Goal: Transaction & Acquisition: Obtain resource

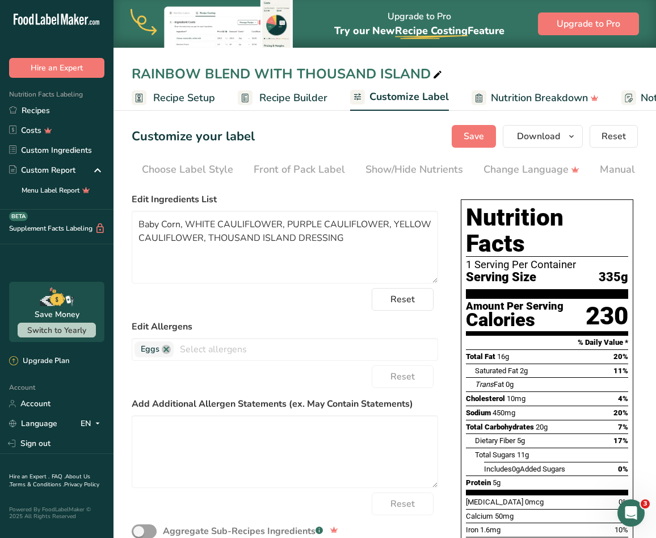
scroll to position [0, 337]
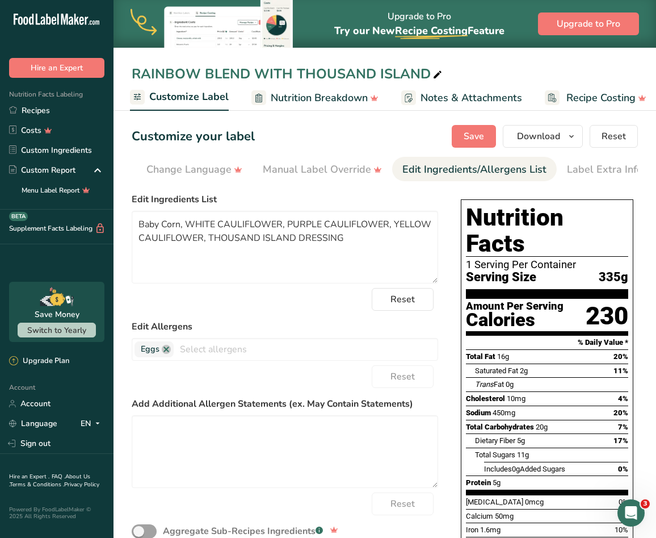
click at [624, 57] on div "RAINBOW BLEND WITH THOUSAND ISLAND Recipe Setup Recipe Builder Customize Label …" at bounding box center [385, 55] width 543 height 111
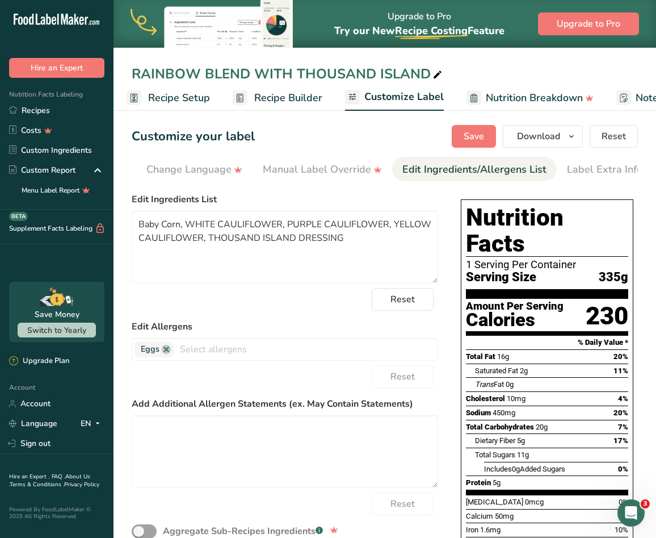
scroll to position [0, 0]
click at [150, 97] on link "Recipe Setup" at bounding box center [173, 98] width 83 height 26
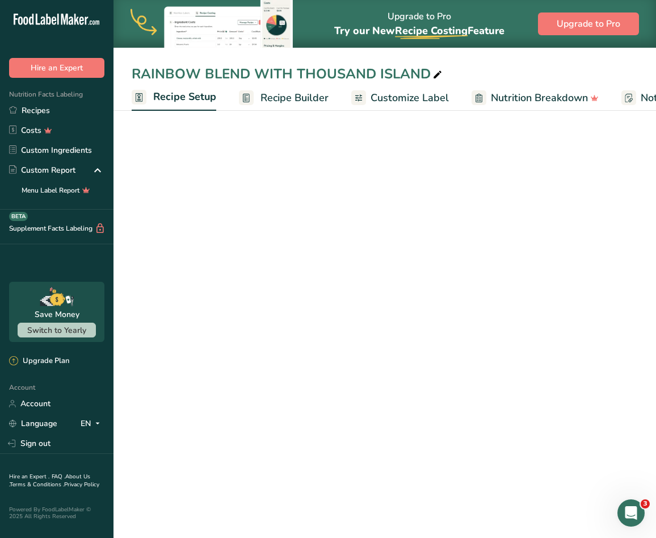
scroll to position [0, 4]
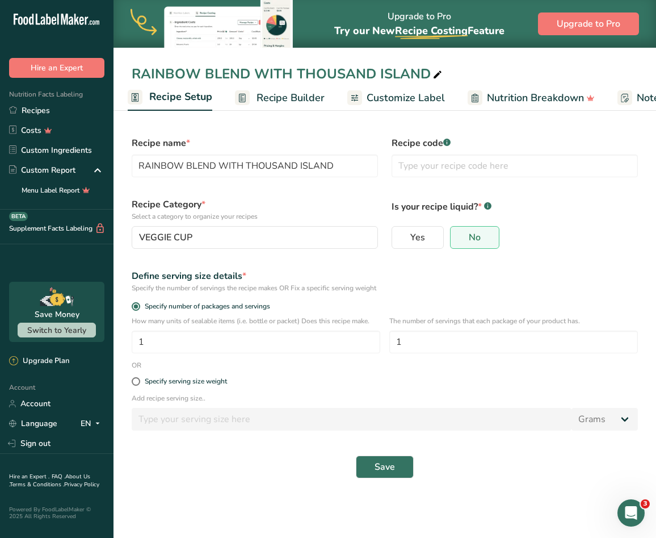
click at [456, 99] on ul "Recipe Setup Recipe Builder Customize Label Nutrition Breakdown Notes & Attachm…" at bounding box center [498, 97] width 776 height 27
click at [412, 97] on span "Customize Label" at bounding box center [406, 97] width 78 height 15
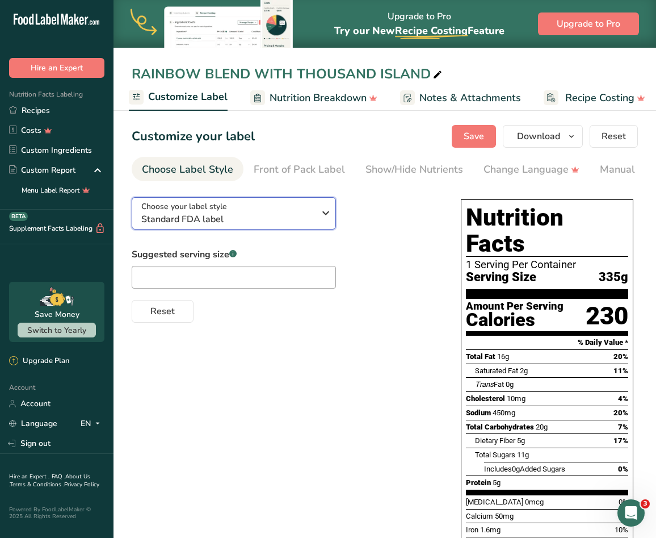
click at [258, 211] on div "Choose your label style Standard FDA label" at bounding box center [227, 213] width 173 height 26
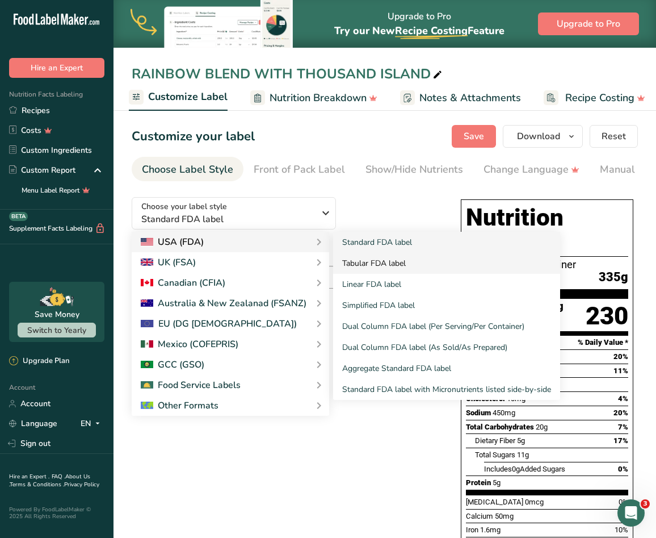
click at [360, 259] on link "Tabular FDA label" at bounding box center [446, 263] width 227 height 21
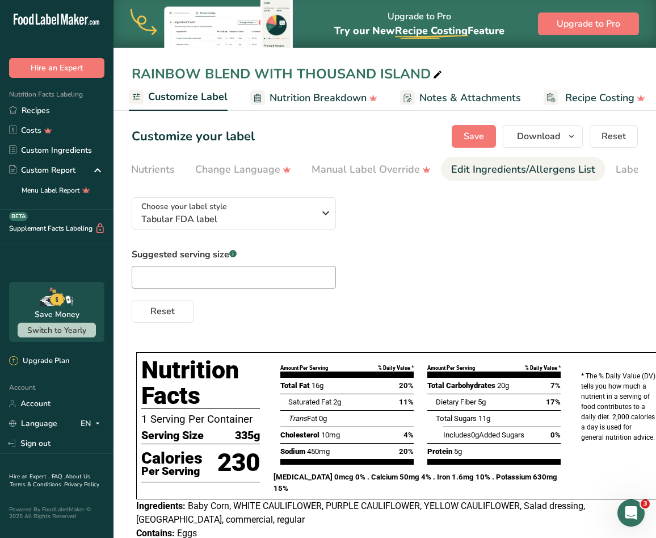
click at [556, 172] on div "Edit Ingredients/Allergens List" at bounding box center [523, 169] width 144 height 15
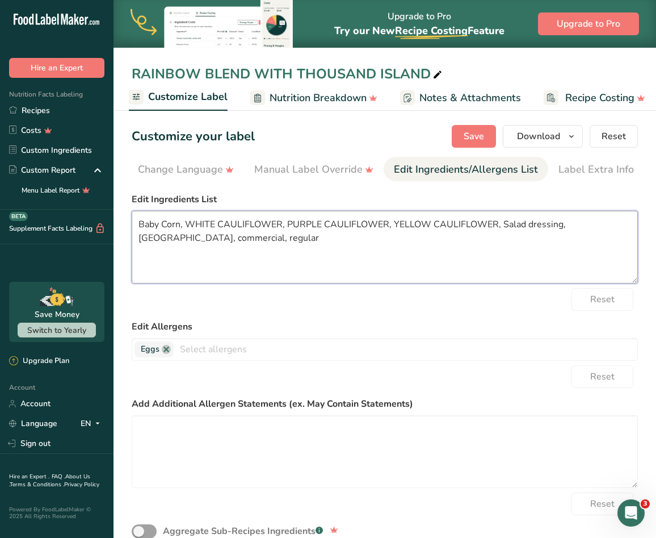
drag, startPoint x: 497, startPoint y: 227, endPoint x: 508, endPoint y: 235, distance: 13.9
click at [508, 235] on textarea "Baby Corn, WHITE CAULIFLOWER, PURPLE CAULIFLOWER, YELLOW CAULIFLOWER, Salad dre…" at bounding box center [385, 247] width 506 height 73
paste textarea "THOUSAND ISLAND DRESSING"
click at [182, 224] on textarea "Baby Corn, WHITE CAULIFLOWER, PURPLE CAULIFLOWER, YELLOW CAULIFLOWER, THOUSAND …" at bounding box center [385, 247] width 506 height 73
click at [181, 224] on textarea "Baby Corn, WHITE CAULIFLOWER, PURPLE CAULIFLOWER, YELLOW CAULIFLOWER, THOUSAND …" at bounding box center [385, 247] width 506 height 73
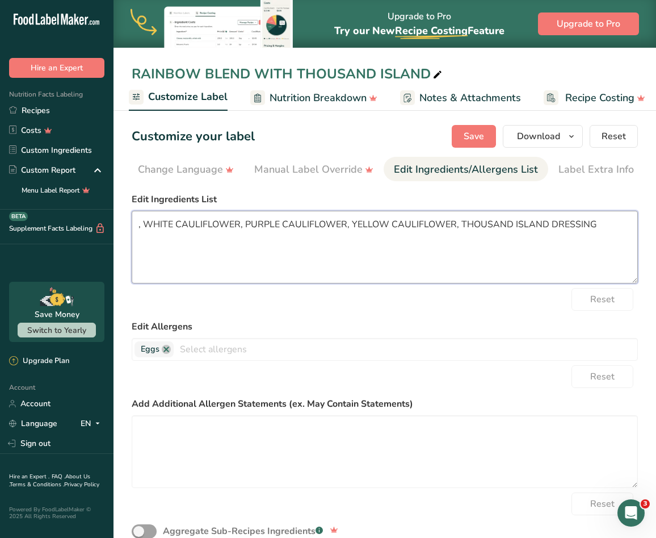
paste textarea "BABY CORN"
click at [240, 244] on textarea "BABY CORN , WHITE CAULIFLOWER, PURPLE CAULIFLOWER, YELLOW CAULIFLOWER, THOUSAND…" at bounding box center [385, 247] width 506 height 73
type textarea "BABY CORN, WHITE CAULIFLOWER, PURPLE CAULIFLOWER, YELLOW CAULIFLOWER, THOUSAND …"
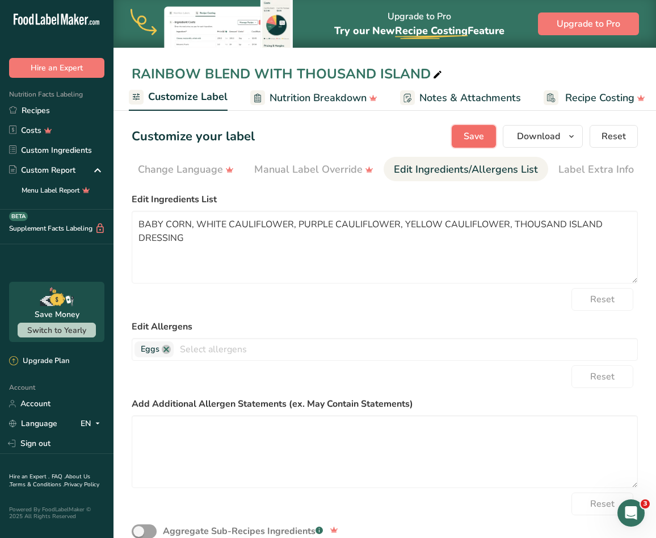
click at [477, 136] on span "Save" at bounding box center [474, 136] width 20 height 14
click at [569, 131] on icon "button" at bounding box center [571, 136] width 9 height 14
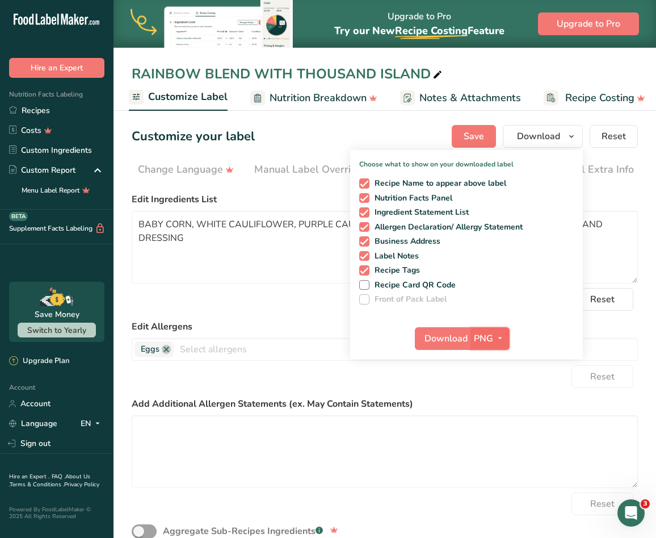
click at [496, 338] on icon "button" at bounding box center [500, 338] width 9 height 14
click at [500, 393] on link "SVG" at bounding box center [491, 398] width 36 height 19
click at [451, 337] on span "Download" at bounding box center [446, 339] width 43 height 14
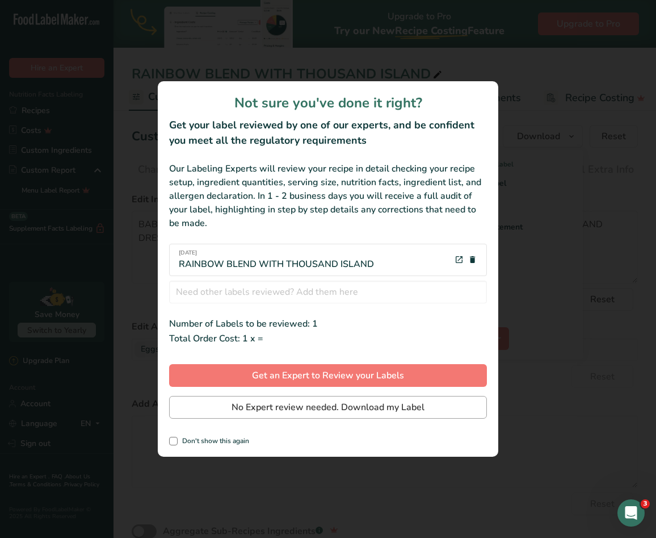
scroll to position [0, 220]
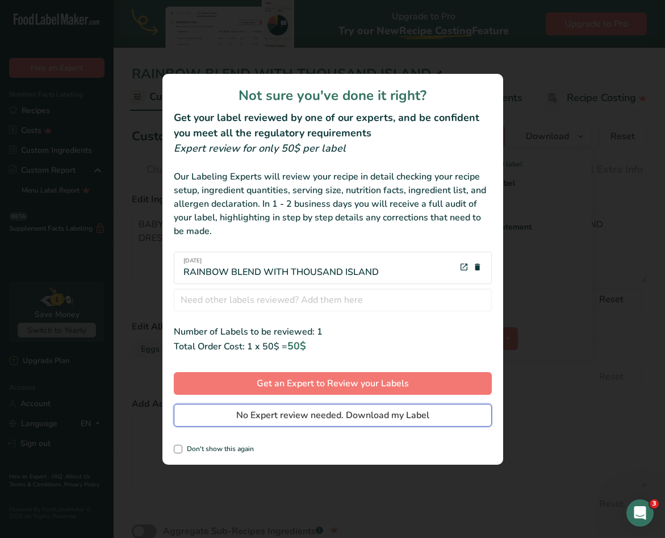
click at [352, 414] on span "No Expert review needed. Download my Label" at bounding box center [332, 415] width 193 height 14
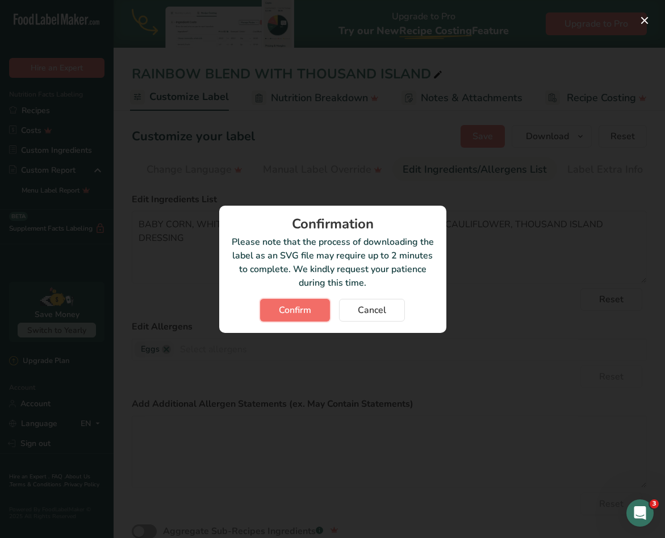
click at [279, 301] on button "Confirm" at bounding box center [295, 310] width 70 height 23
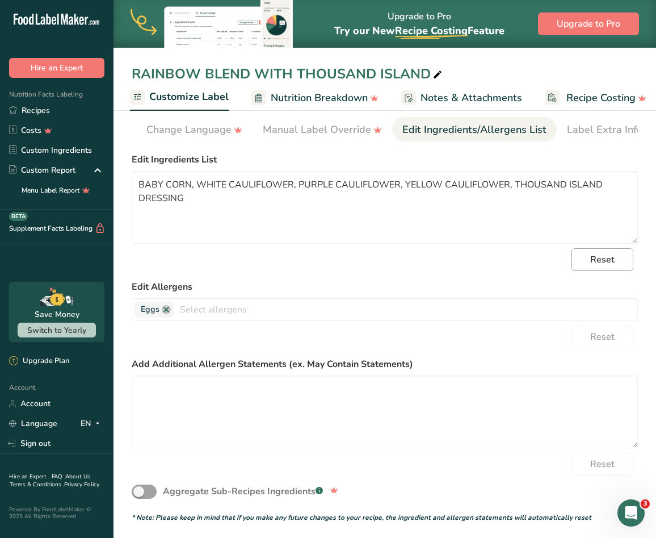
scroll to position [0, 0]
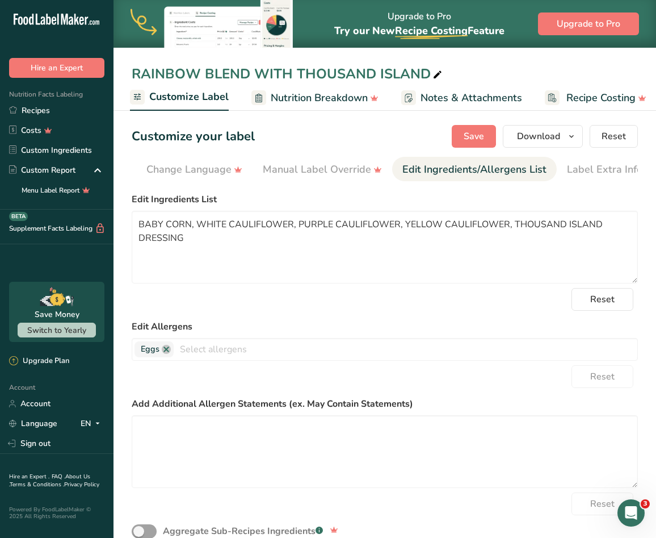
click at [351, 187] on section "Customize your label Save Download Choose what to show on your downloaded label…" at bounding box center [385, 451] width 543 height 689
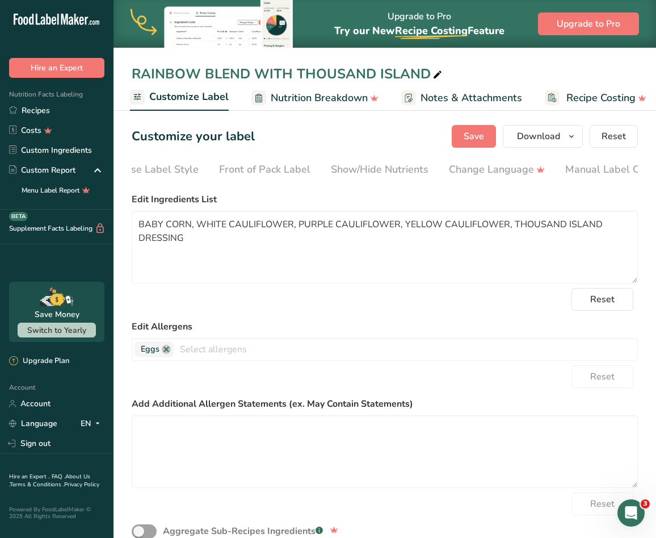
scroll to position [0, 24]
click at [171, 171] on div "Choose Label Style" at bounding box center [163, 169] width 91 height 15
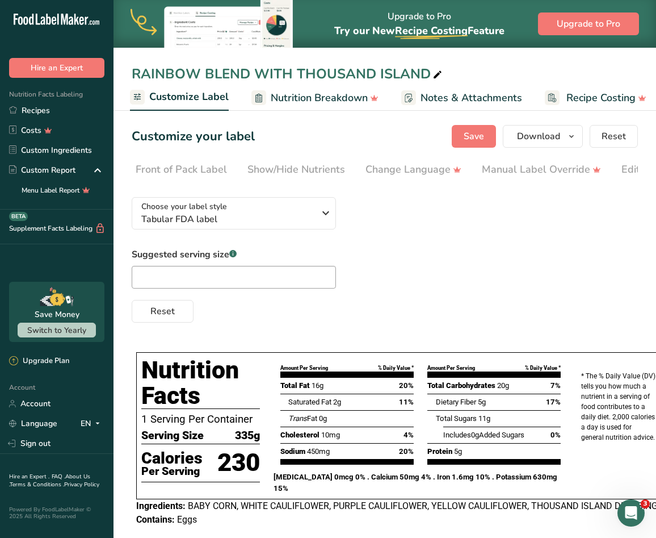
scroll to position [0, 55]
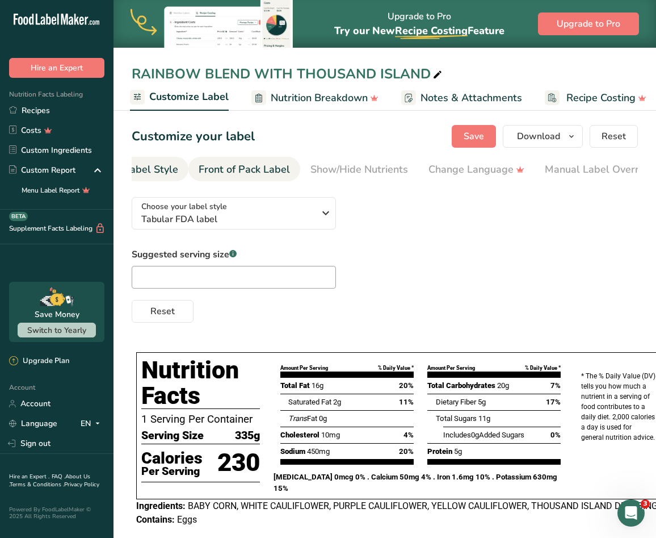
click at [266, 167] on div "Front of Pack Label" at bounding box center [244, 169] width 91 height 15
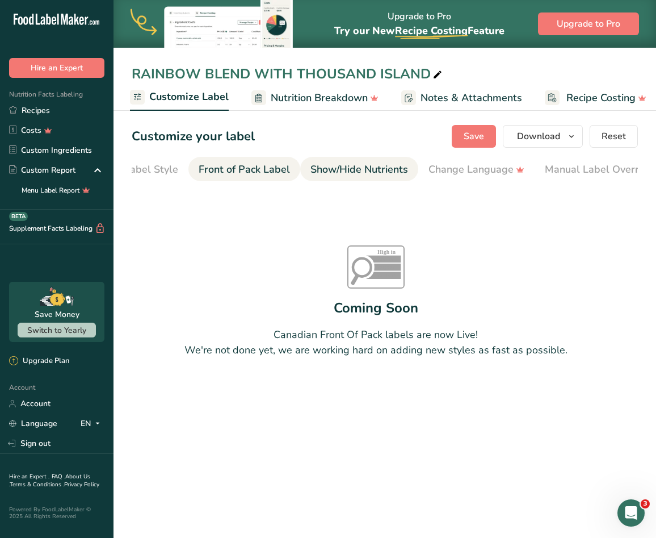
scroll to position [0, 110]
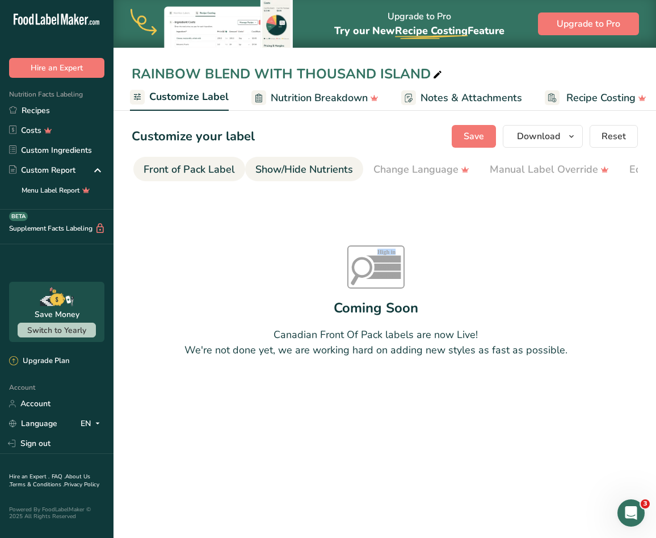
drag, startPoint x: 455, startPoint y: 184, endPoint x: 265, endPoint y: 179, distance: 189.7
click at [265, 179] on section "Customize your label Save Download Choose what to show on your downloaded label…" at bounding box center [385, 270] width 543 height 326
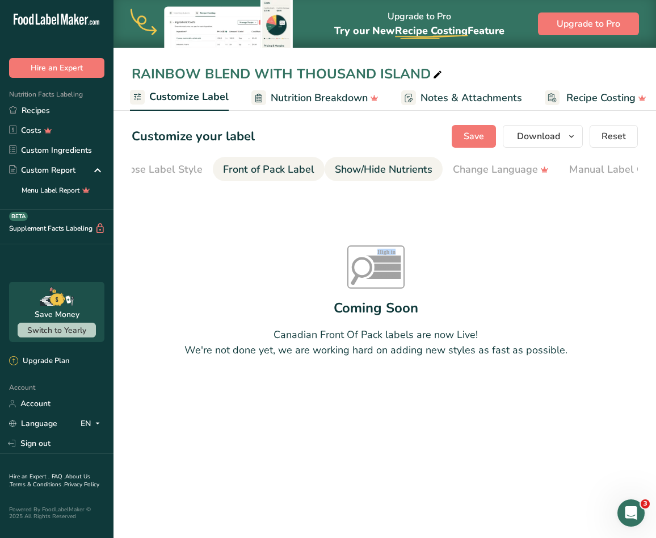
scroll to position [0, 0]
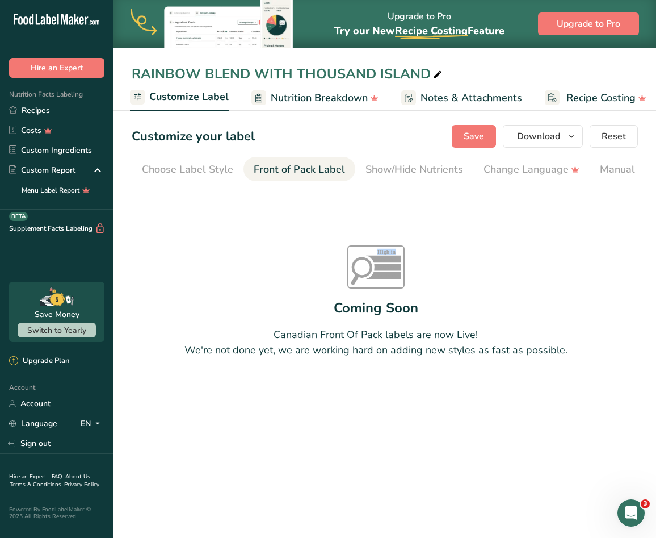
click at [190, 97] on span "Customize Label" at bounding box center [188, 96] width 79 height 15
click at [402, 164] on div "Show/Hide Nutrients" at bounding box center [415, 169] width 98 height 15
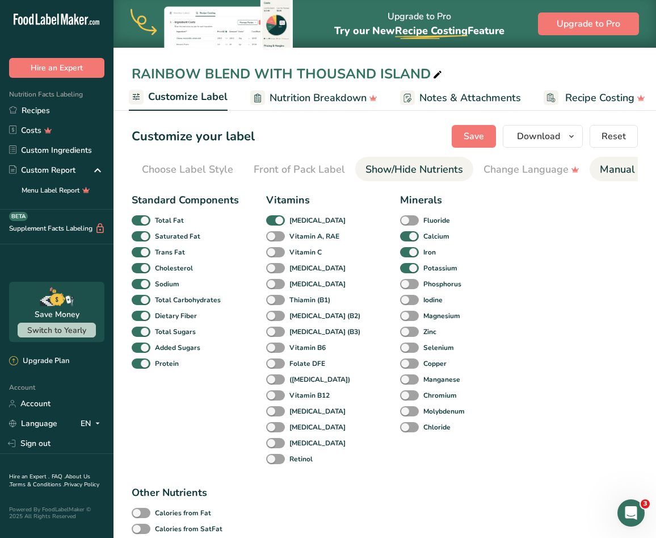
scroll to position [0, 220]
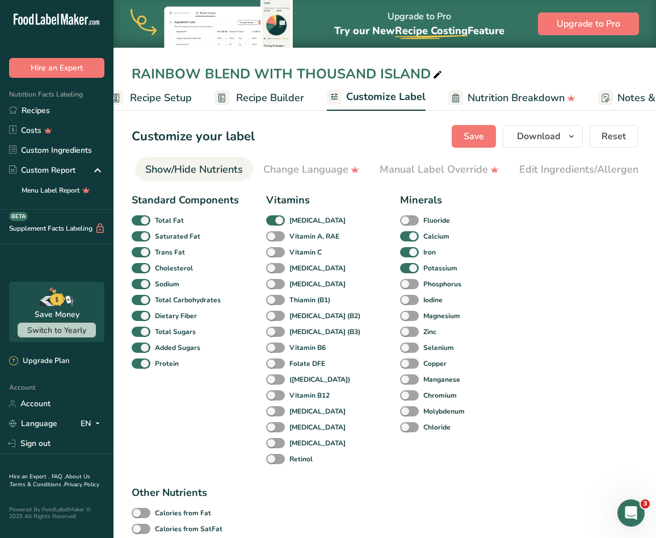
click at [271, 99] on span "Recipe Builder" at bounding box center [270, 97] width 68 height 15
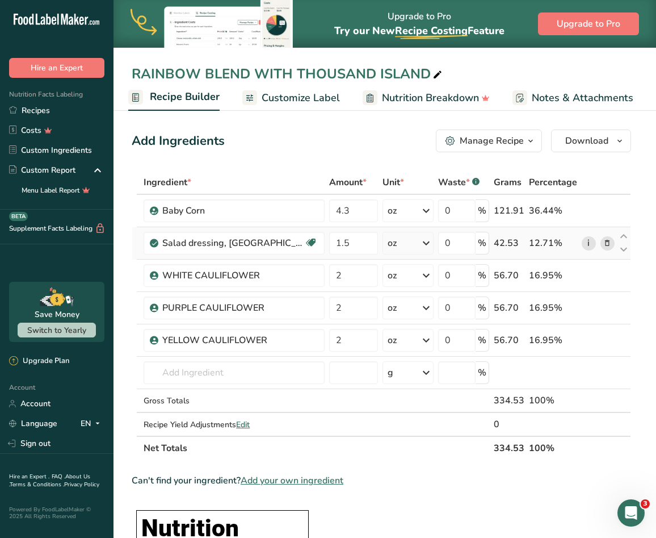
click at [589, 245] on link "i" at bounding box center [589, 243] width 14 height 14
click at [247, 372] on input "text" at bounding box center [234, 372] width 181 height 23
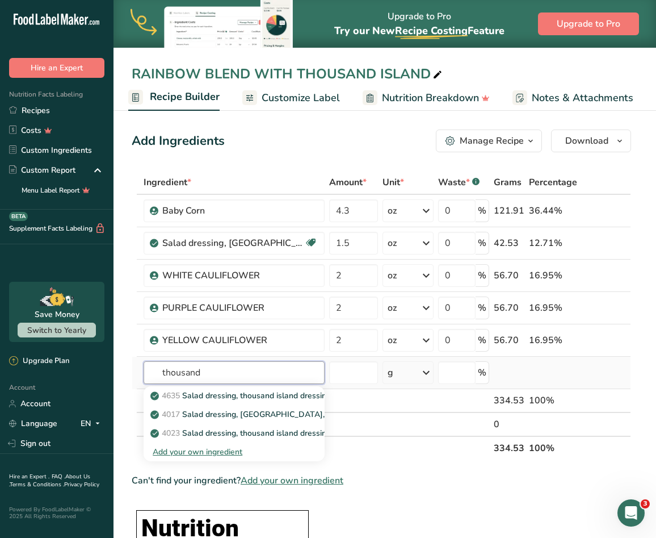
type input "thousand"
click at [236, 451] on div "Add your own ingredient" at bounding box center [234, 452] width 163 height 12
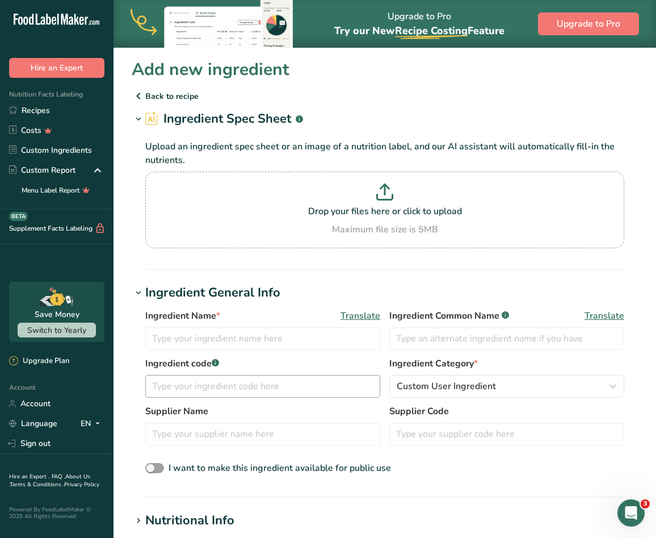
scroll to position [57, 0]
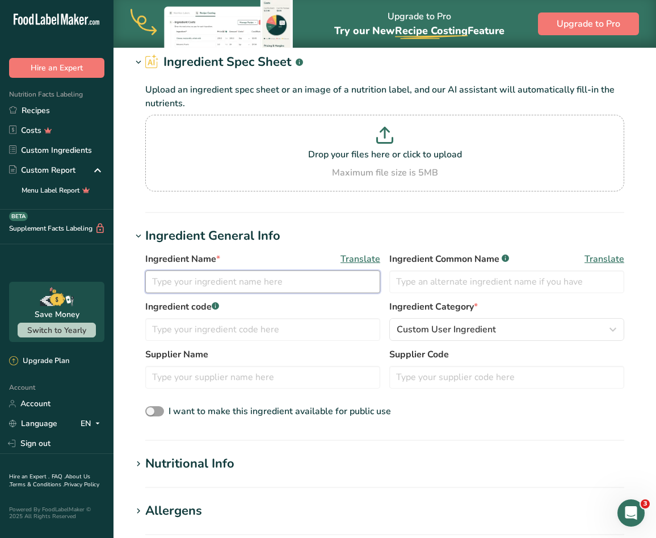
click at [242, 291] on input "text" at bounding box center [262, 281] width 235 height 23
paste input "THOUSAND ISLAND DRESSING"
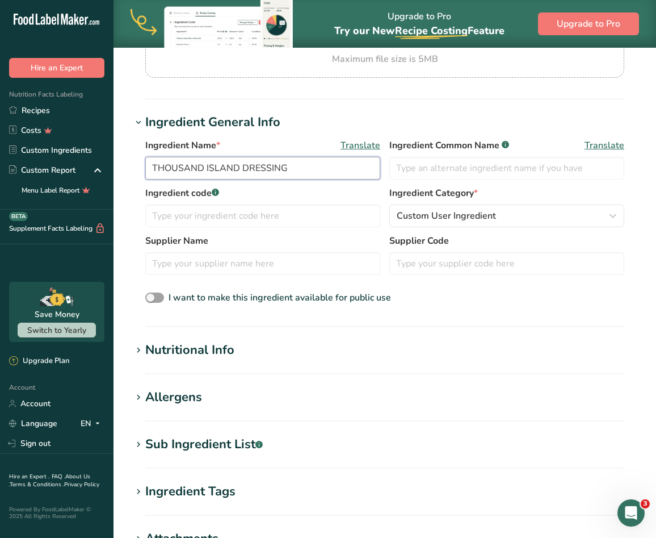
type input "THOUSAND ISLAND DRESSING"
click at [240, 345] on h1 "Nutritional Info" at bounding box center [385, 350] width 506 height 19
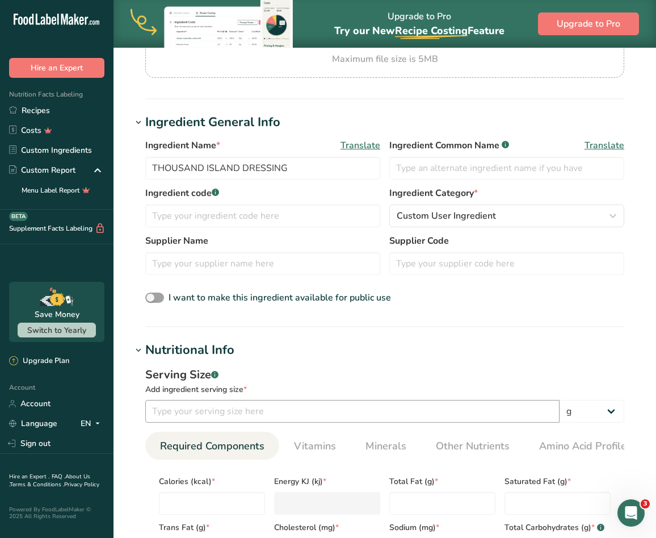
scroll to position [284, 0]
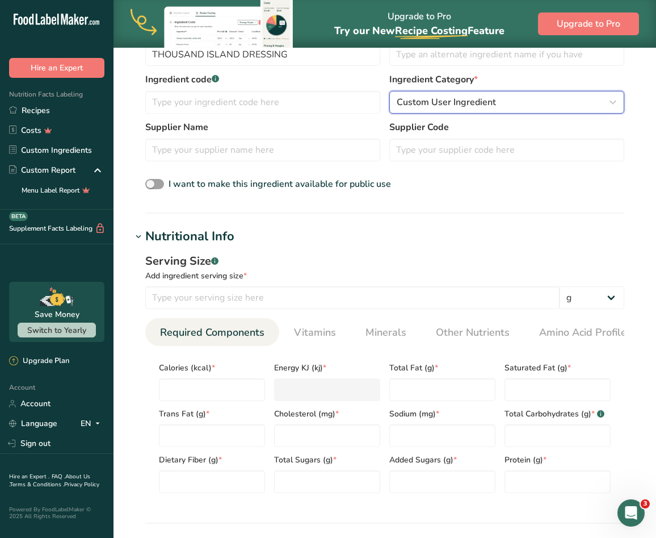
click at [500, 92] on button "Custom User Ingredient" at bounding box center [506, 102] width 235 height 23
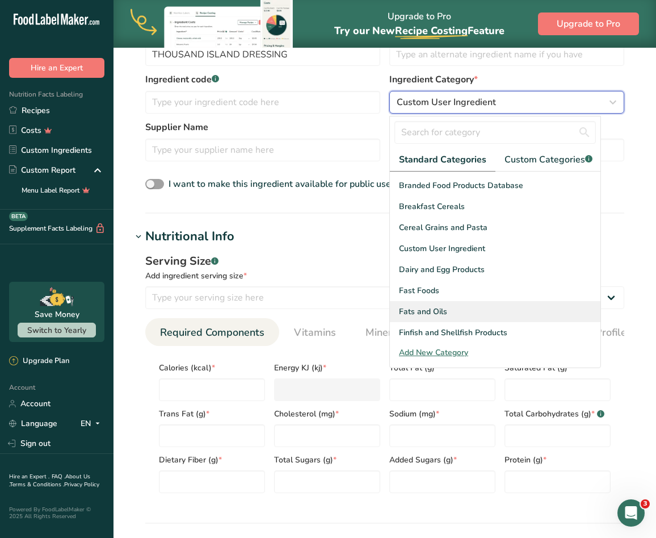
scroll to position [170, 0]
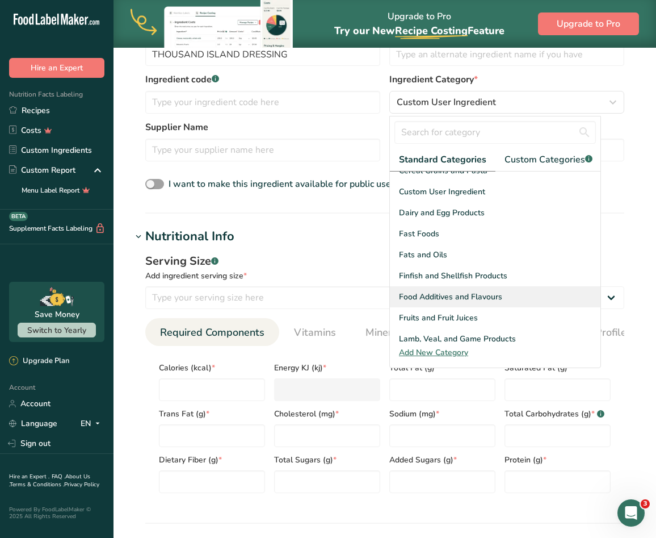
click at [472, 292] on span "Food Additives and Flavours" at bounding box center [450, 297] width 103 height 12
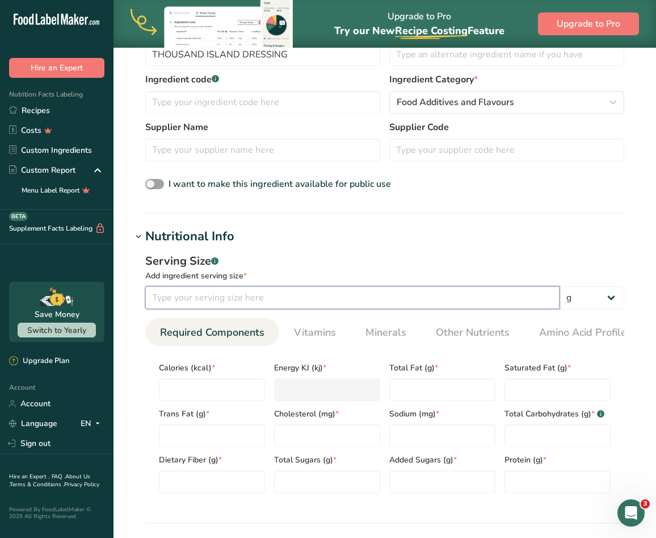
click at [253, 293] on input "number" at bounding box center [352, 297] width 414 height 23
type input "43"
click at [246, 385] on input "number" at bounding box center [212, 389] width 106 height 23
click at [233, 384] on input "number" at bounding box center [212, 389] width 106 height 23
click at [179, 394] on input "number" at bounding box center [212, 389] width 106 height 23
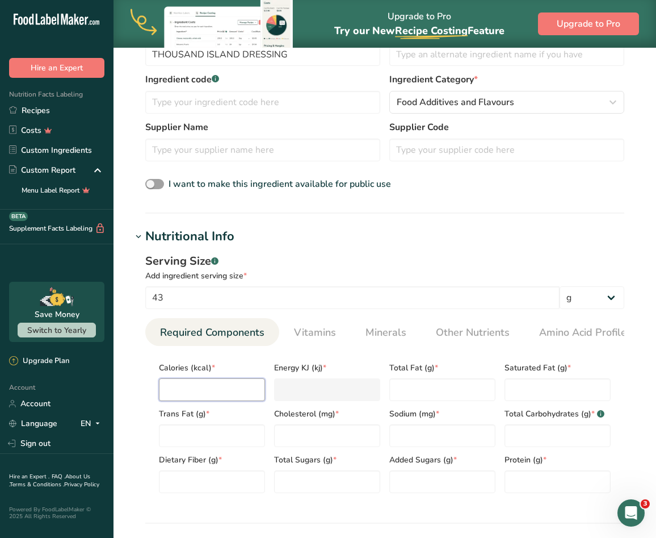
type input "1"
type KJ "4.2"
type input "18"
type KJ "75.3"
type input "180"
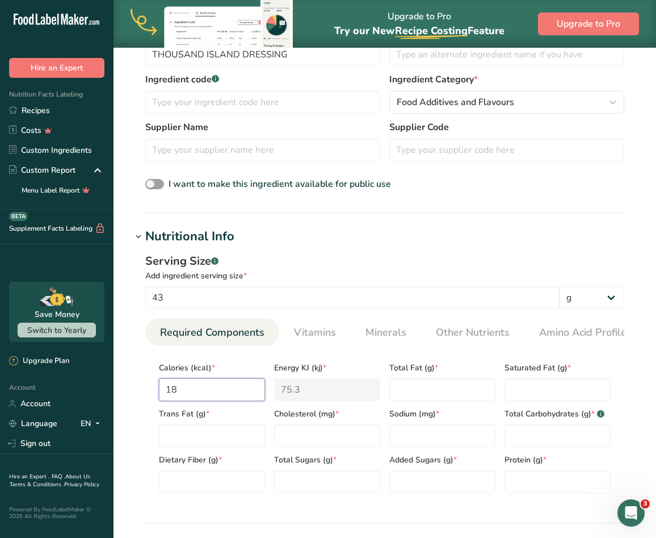
type KJ "753.1"
type input "180"
click at [425, 395] on Fat "number" at bounding box center [442, 389] width 106 height 23
type Fat "18"
click at [532, 396] on Fat "number" at bounding box center [558, 389] width 106 height 23
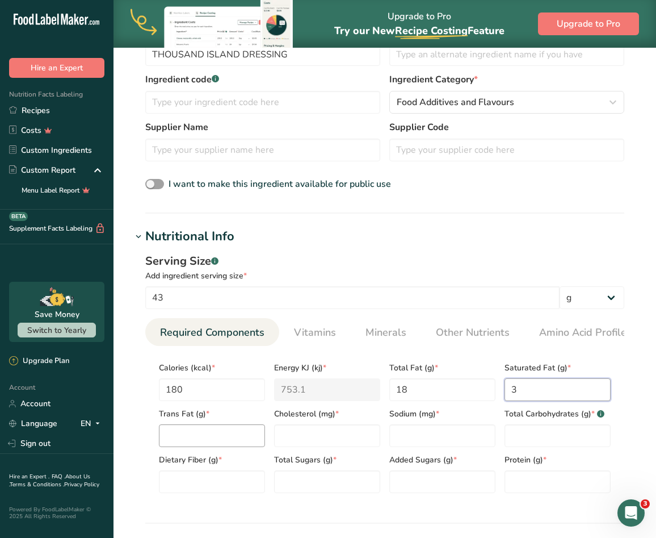
type Fat "3"
click at [208, 434] on Fat "number" at bounding box center [212, 435] width 106 height 23
type Fat "0"
click at [325, 442] on input "number" at bounding box center [327, 435] width 106 height 23
type input "15"
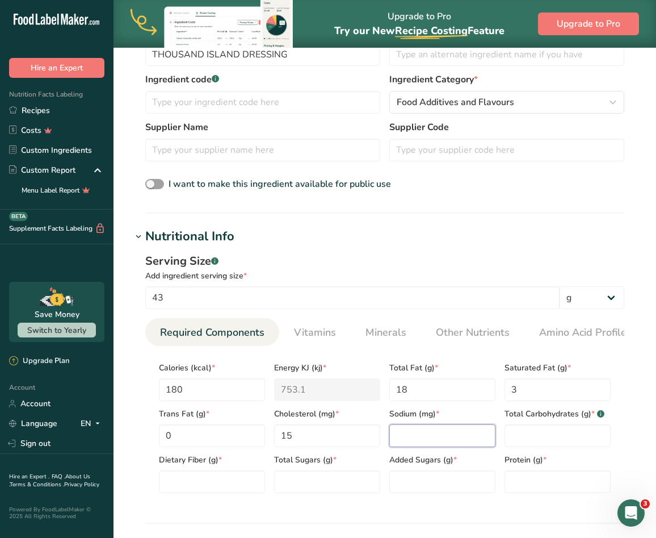
click at [422, 438] on input "number" at bounding box center [442, 435] width 106 height 23
type input "320"
click at [513, 446] on Carbohydrates "number" at bounding box center [558, 435] width 106 height 23
type Carbohydrates "6"
click at [204, 483] on Fiber "number" at bounding box center [212, 481] width 106 height 23
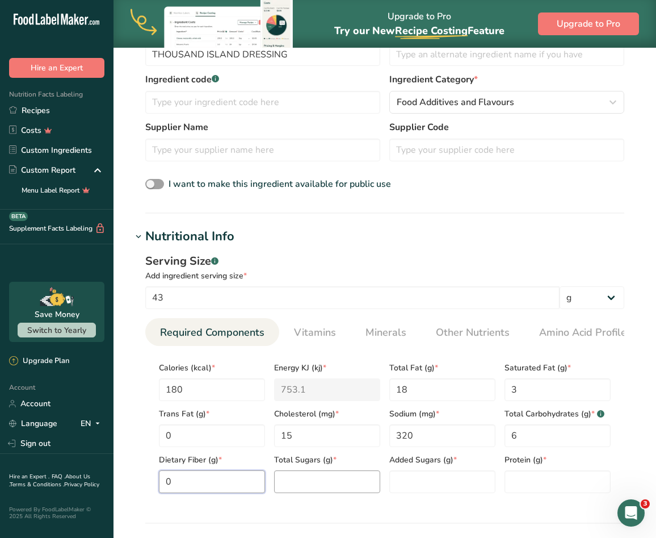
type Fiber "0"
click at [332, 480] on Sugars "number" at bounding box center [327, 481] width 106 height 23
type Sugars "5"
click at [452, 483] on Sugars "number" at bounding box center [442, 481] width 106 height 23
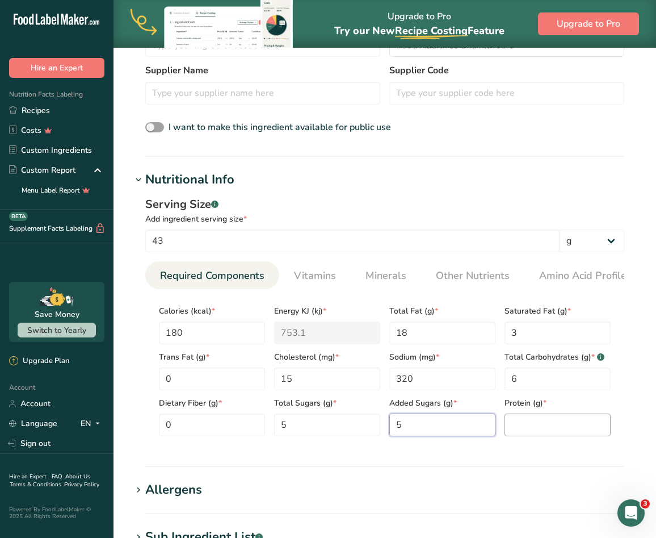
type Sugars "5"
click at [523, 428] on input "number" at bounding box center [558, 424] width 106 height 23
type input "0"
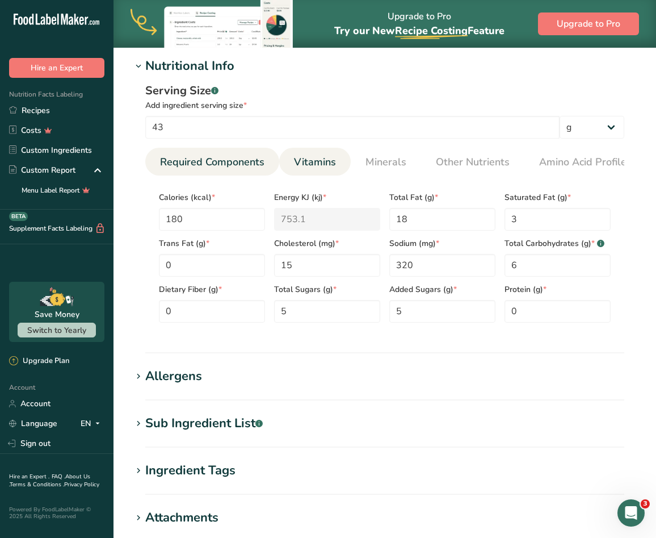
click at [330, 160] on span "Vitamins" at bounding box center [315, 161] width 42 height 15
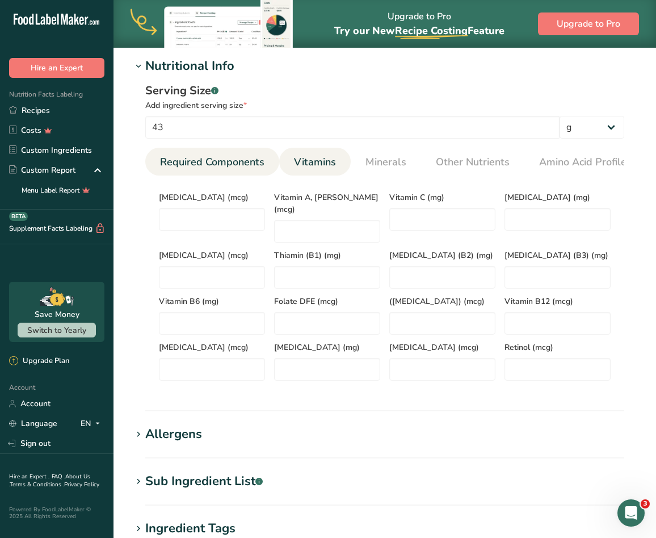
click at [204, 171] on link "Required Components" at bounding box center [213, 162] width 114 height 29
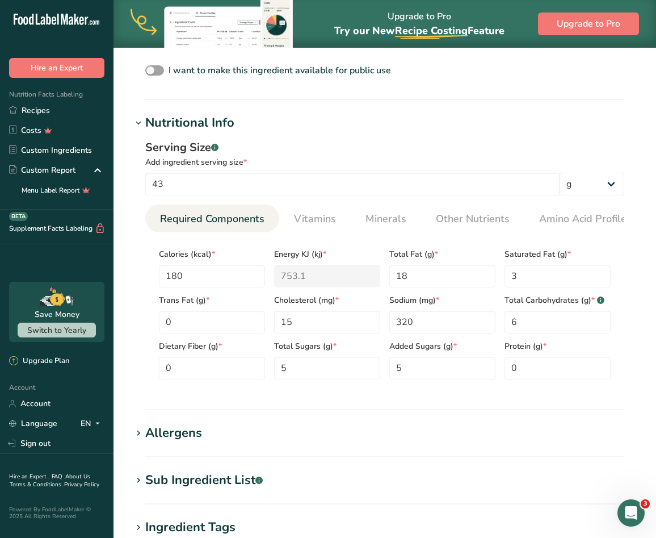
scroll to position [511, 0]
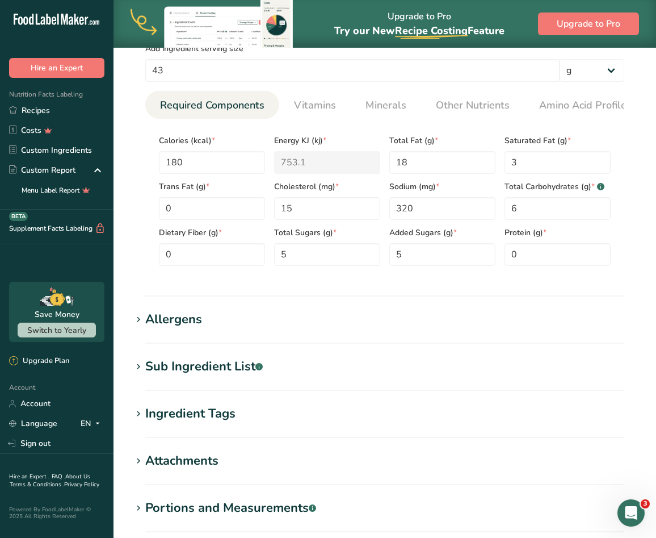
click at [195, 321] on div "Allergens" at bounding box center [173, 319] width 57 height 19
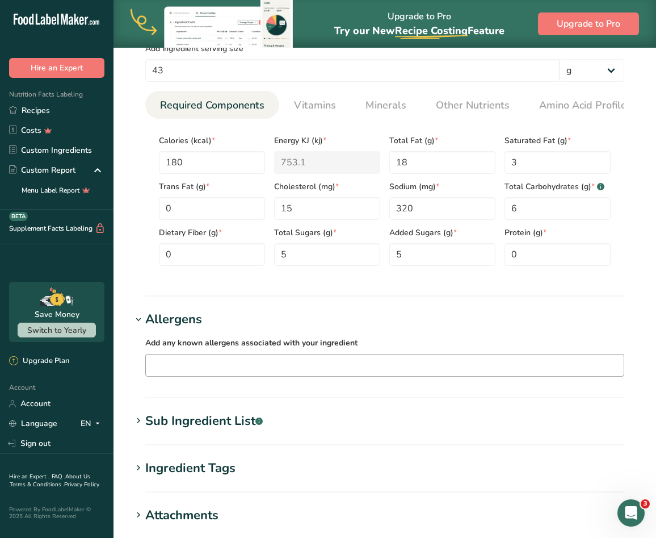
click at [175, 372] on input "text" at bounding box center [385, 365] width 478 height 18
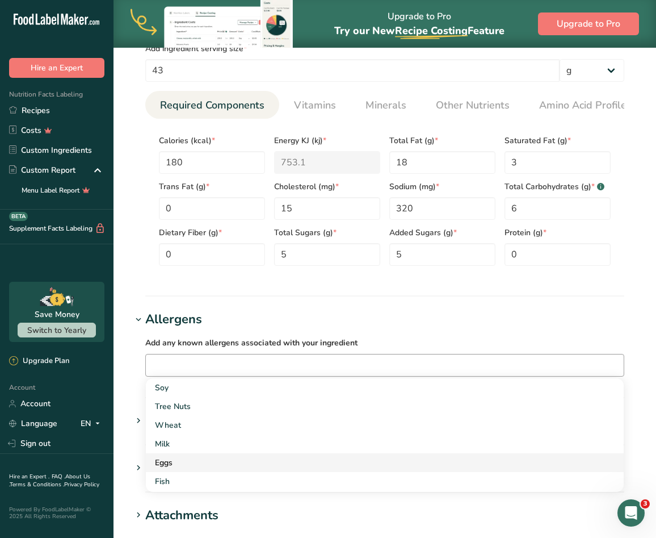
click at [177, 468] on div "Eggs" at bounding box center [376, 462] width 442 height 12
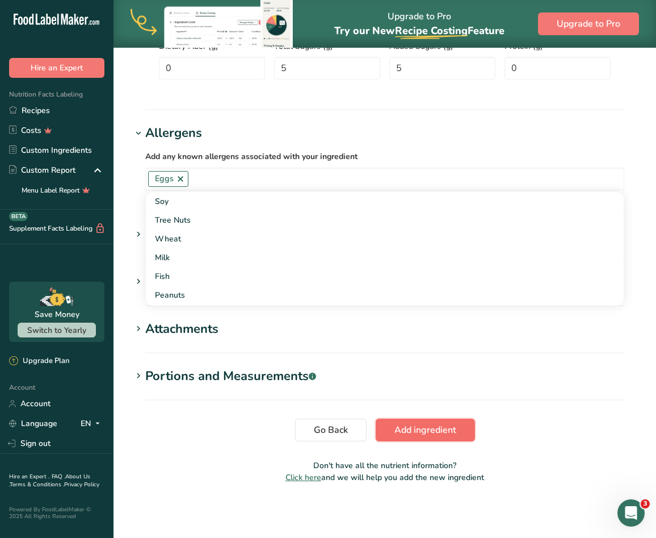
click at [445, 431] on span "Add ingredient" at bounding box center [426, 430] width 62 height 14
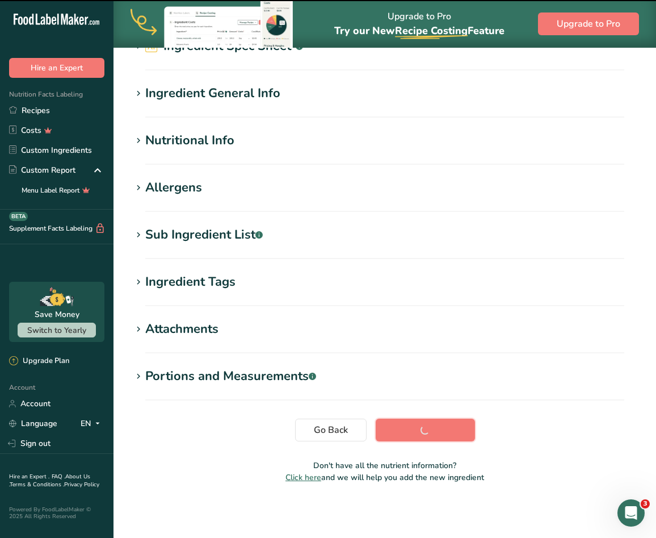
scroll to position [0, 0]
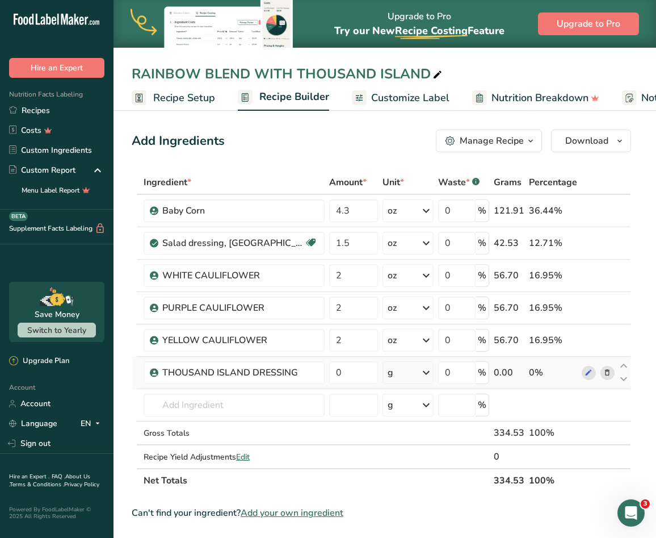
click at [397, 374] on div "g" at bounding box center [408, 372] width 51 height 23
click at [409, 456] on div "See more" at bounding box center [436, 462] width 95 height 12
click at [408, 496] on div "oz" at bounding box center [436, 497] width 95 height 16
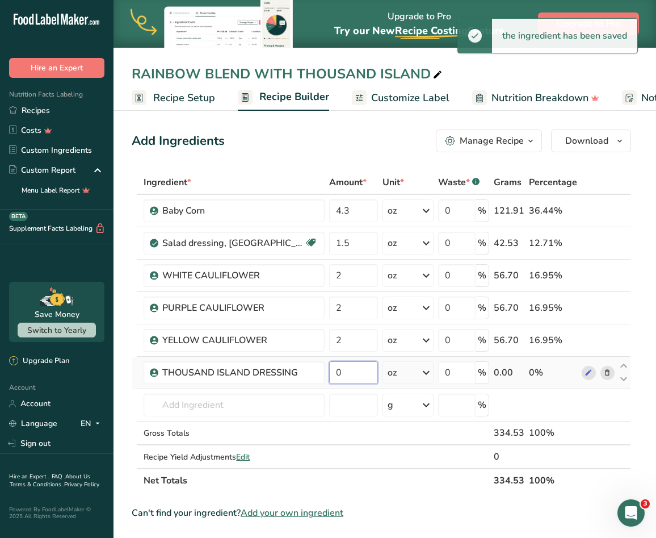
click at [363, 368] on input "0" at bounding box center [353, 372] width 49 height 23
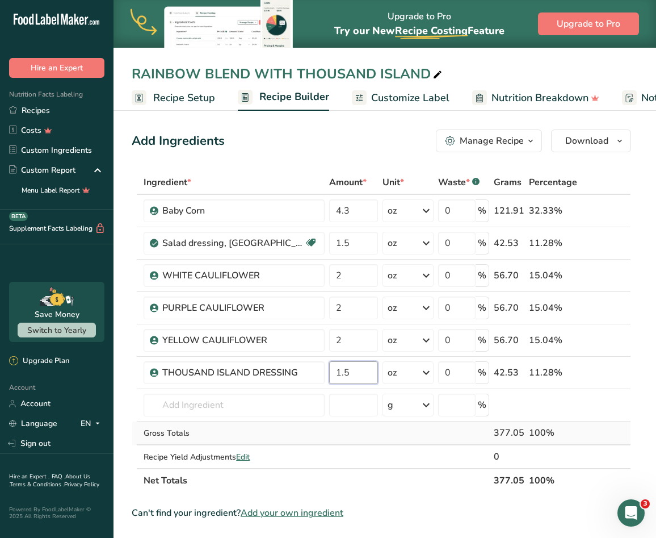
type input "1.5"
click at [378, 434] on div "Ingredient * Amount * Unit * Waste * .a-a{fill:#347362;}.b-a{fill:#fff;} Grams …" at bounding box center [382, 331] width 500 height 322
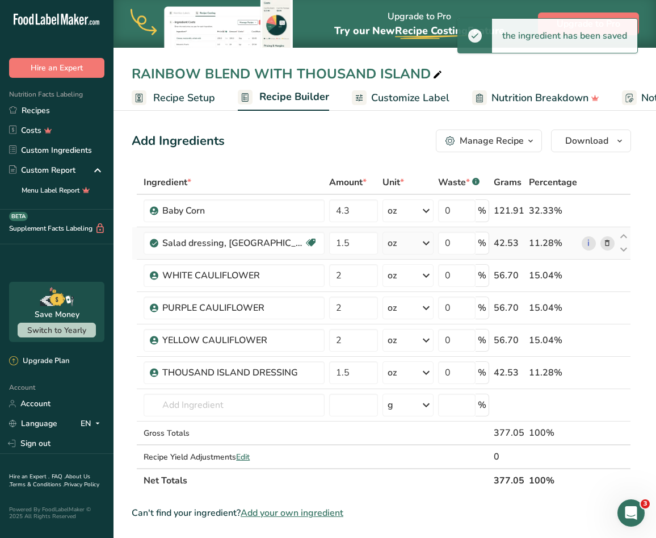
click at [606, 241] on icon at bounding box center [607, 243] width 8 height 12
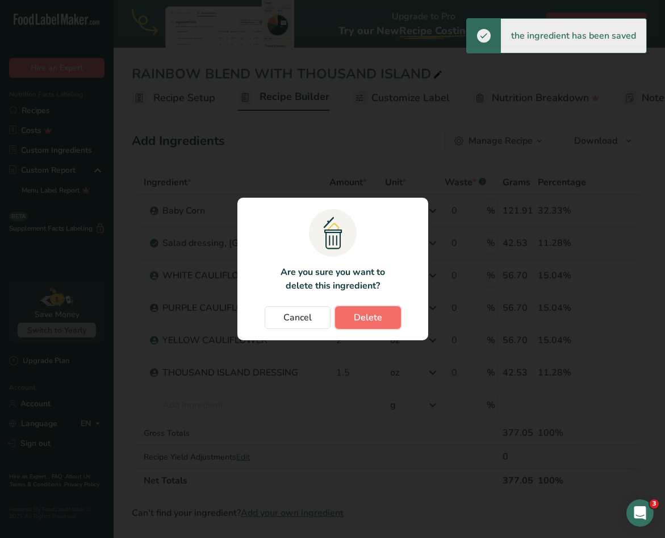
click at [364, 323] on span "Delete" at bounding box center [368, 318] width 28 height 14
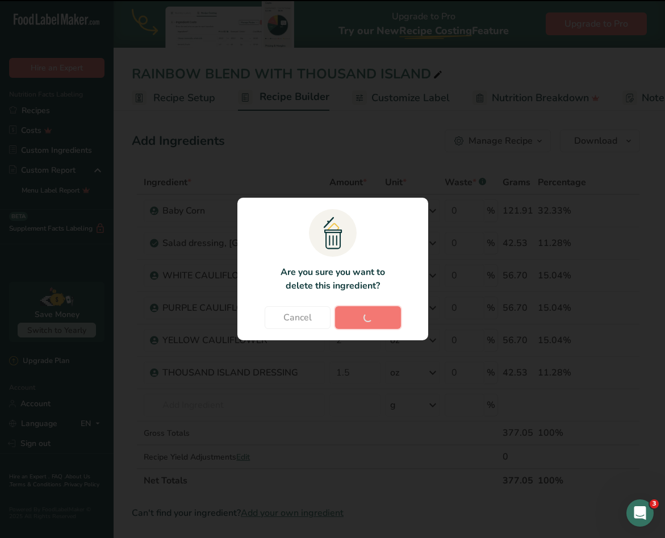
type input "2"
type input "1.5"
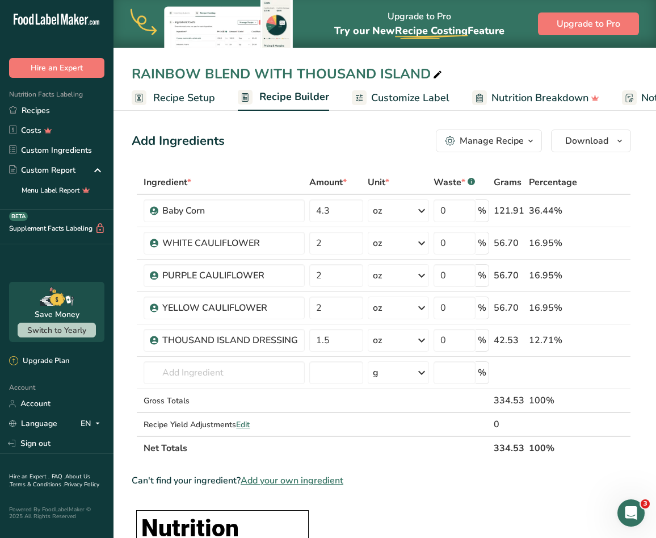
click at [426, 97] on span "Customize Label" at bounding box center [410, 97] width 78 height 15
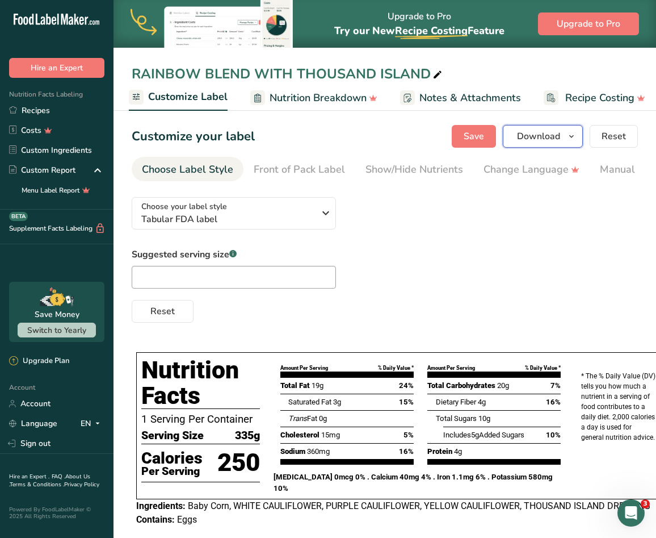
click at [572, 133] on icon "button" at bounding box center [571, 136] width 9 height 14
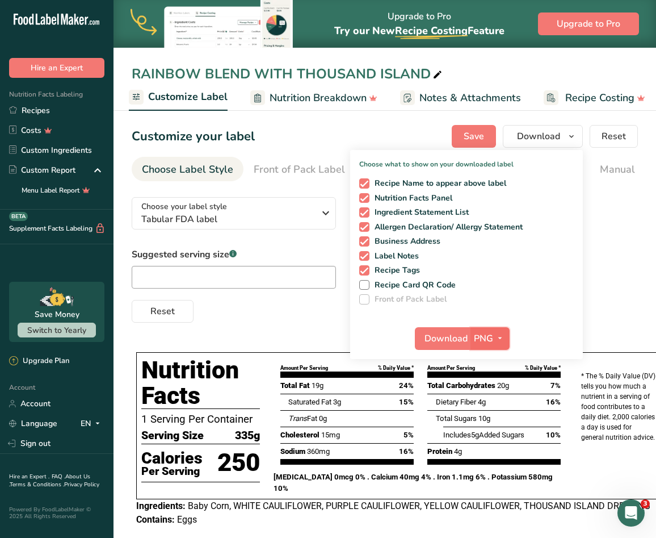
click at [482, 337] on span "PNG" at bounding box center [483, 339] width 19 height 14
click at [496, 396] on link "SVG" at bounding box center [491, 398] width 36 height 19
click at [435, 68] on icon at bounding box center [438, 75] width 10 height 16
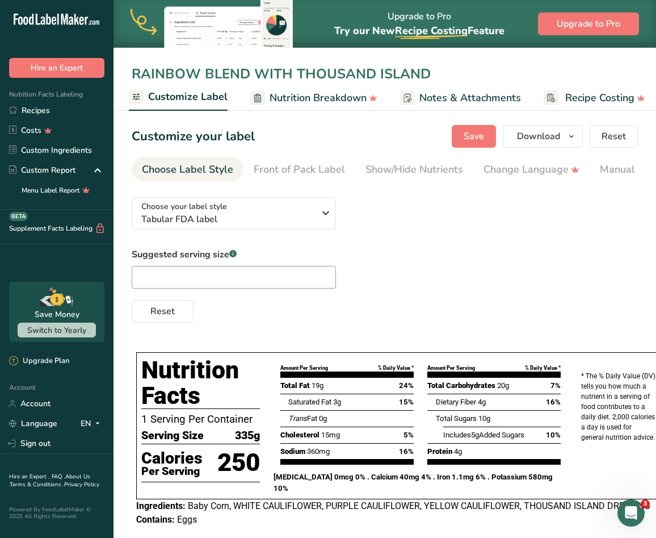
type input "RAINBOW BLEND WITH THOUSAND ISLAND"
drag, startPoint x: 662, startPoint y: 43, endPoint x: 395, endPoint y: 137, distance: 283.7
click at [395, 137] on div "Customize your label Save Download Choose what to show on your downloaded label…" at bounding box center [385, 136] width 506 height 23
click at [605, 75] on div "RAINBOW BLEND WITH THOUSAND ISLAND" at bounding box center [385, 74] width 543 height 20
click at [434, 76] on icon at bounding box center [438, 75] width 10 height 16
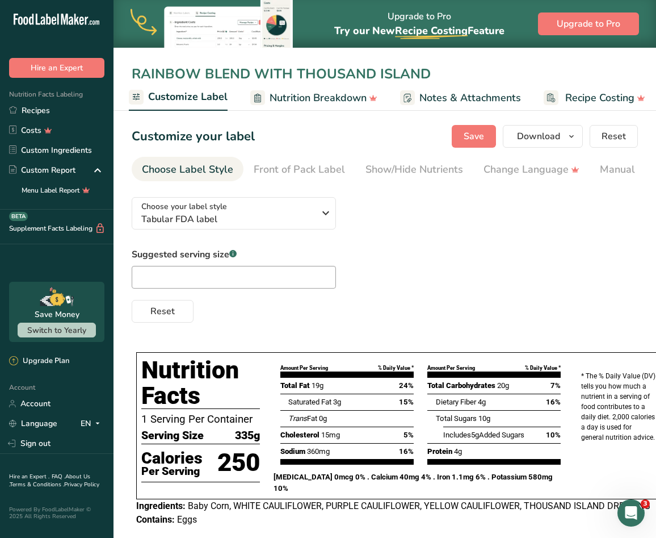
click at [496, 58] on div "RAINBOW BLEND WITH THOUSAND ISLAND Recipe Setup Recipe Builder Customize Label …" at bounding box center [385, 55] width 543 height 111
click at [569, 136] on icon "button" at bounding box center [571, 136] width 9 height 14
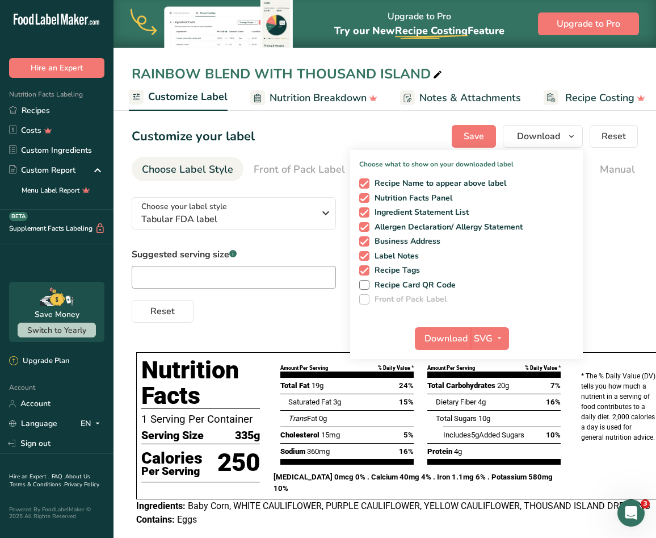
click at [438, 68] on icon at bounding box center [438, 75] width 10 height 16
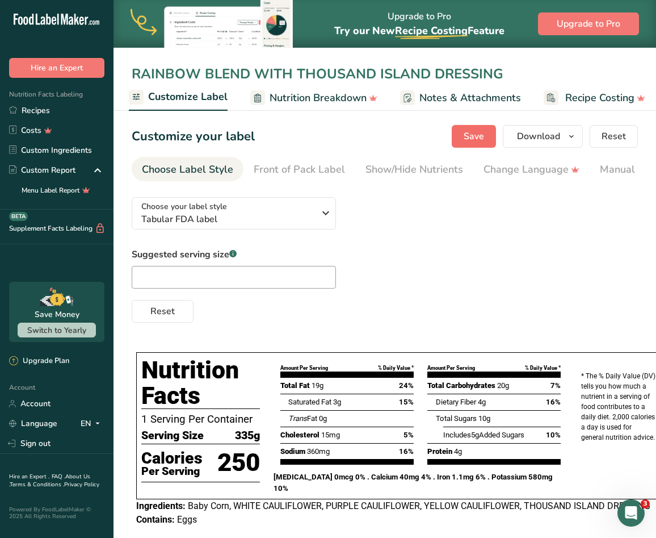
type input "RAINBOW BLEND WITH THOUSAND ISLAND DRESSING"
click at [467, 128] on button "Save" at bounding box center [474, 136] width 44 height 23
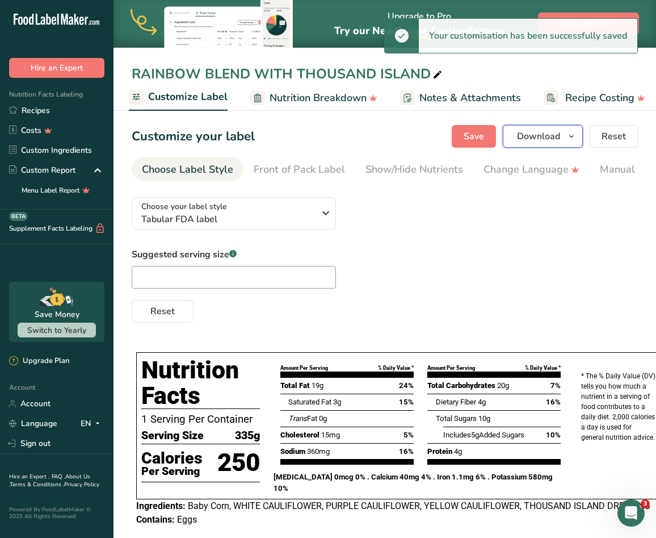
click at [575, 142] on icon "button" at bounding box center [571, 136] width 9 height 14
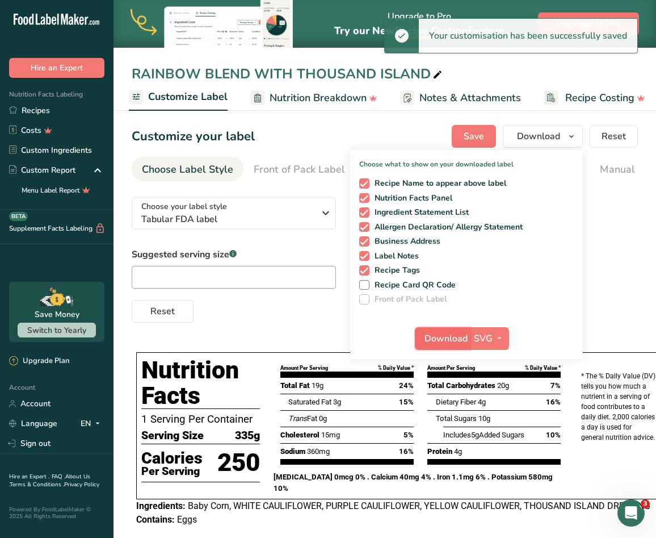
click at [444, 341] on span "Download" at bounding box center [446, 339] width 43 height 14
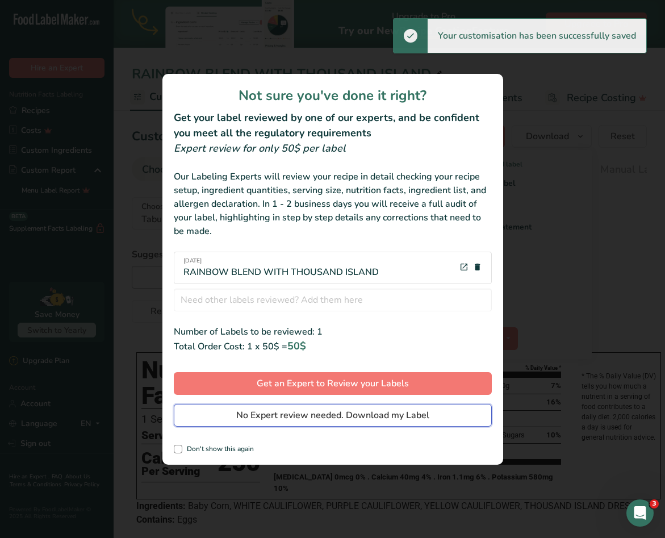
click at [378, 413] on span "No Expert review needed. Download my Label" at bounding box center [332, 415] width 193 height 14
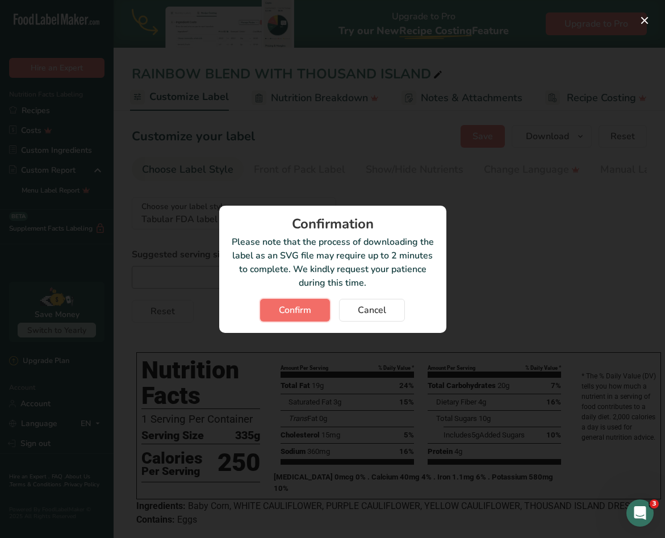
click at [306, 311] on span "Confirm" at bounding box center [295, 310] width 32 height 14
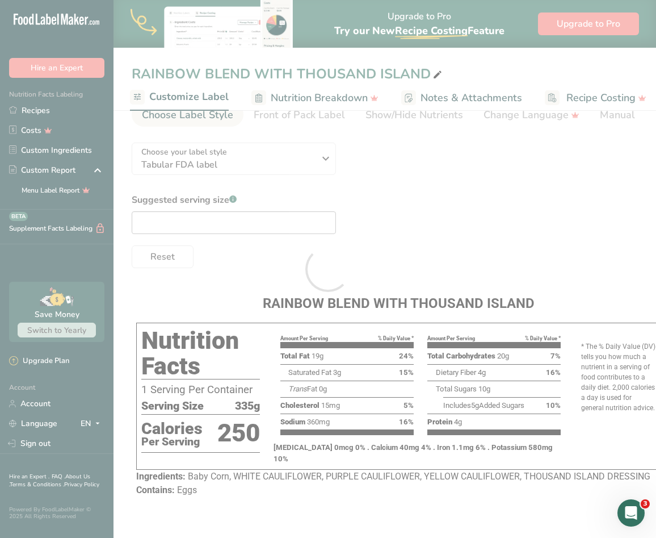
scroll to position [0, 0]
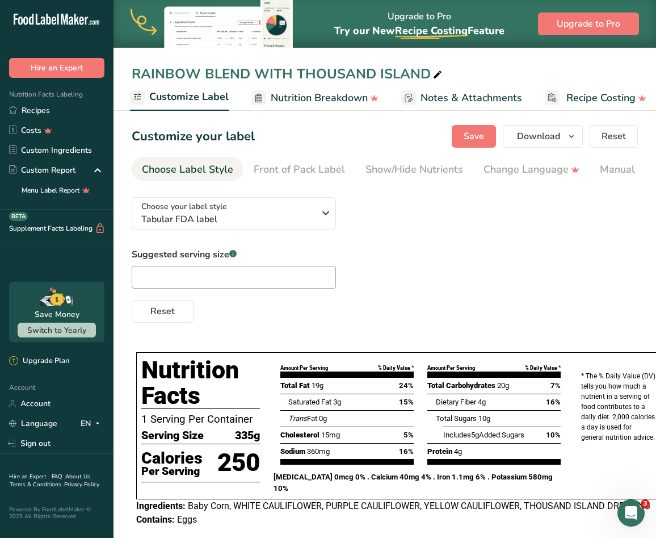
click at [612, 56] on div "RAINBOW BLEND WITH THOUSAND ISLAND Recipe Setup Recipe Builder Customize Label …" at bounding box center [385, 55] width 543 height 111
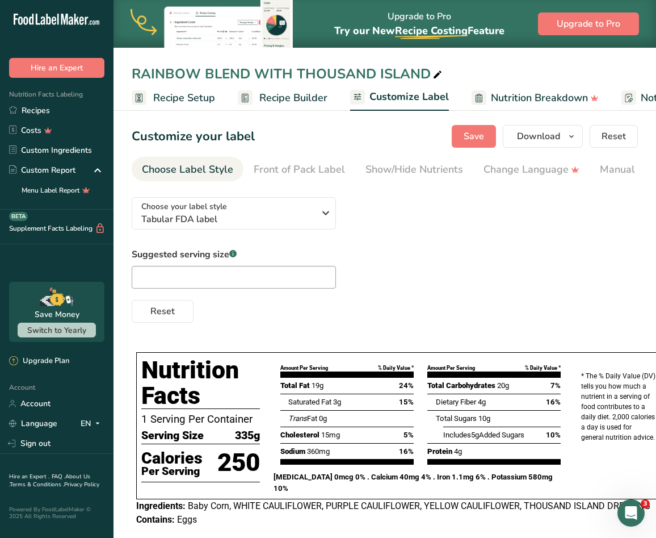
click at [179, 102] on span "Recipe Setup" at bounding box center [184, 97] width 62 height 15
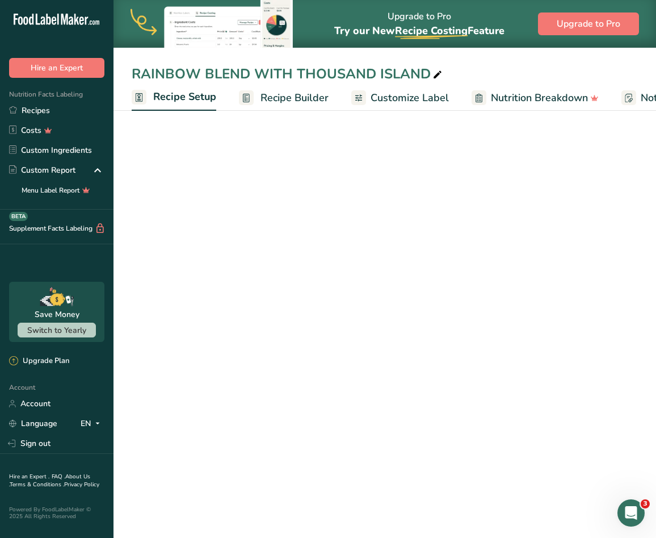
scroll to position [0, 4]
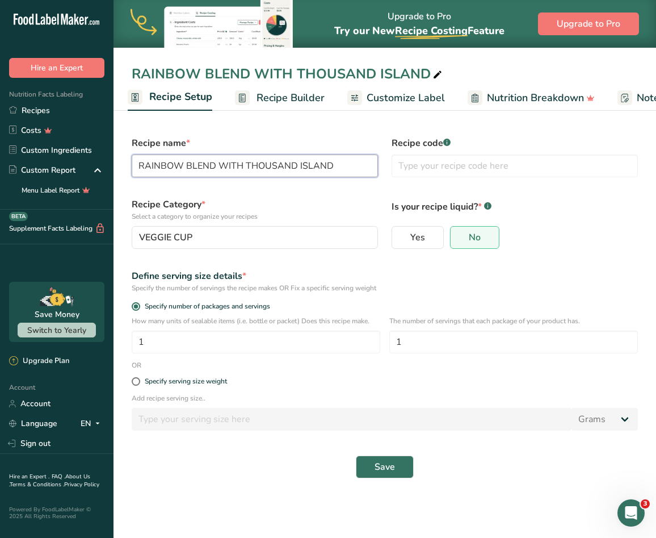
click at [346, 170] on input "RAINBOW BLEND WITH THOUSAND ISLAND" at bounding box center [255, 165] width 246 height 23
type input "RAINBOW BLEND WITH THOUSAND ISLAND DRESSING"
click at [390, 459] on button "Save" at bounding box center [385, 466] width 58 height 23
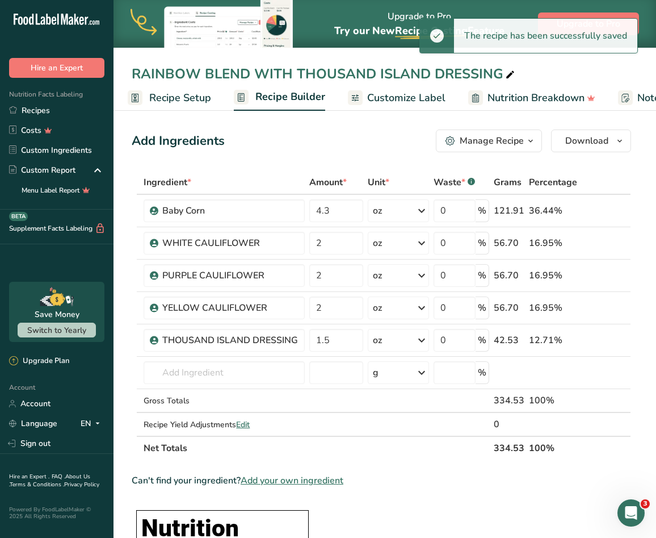
scroll to position [0, 170]
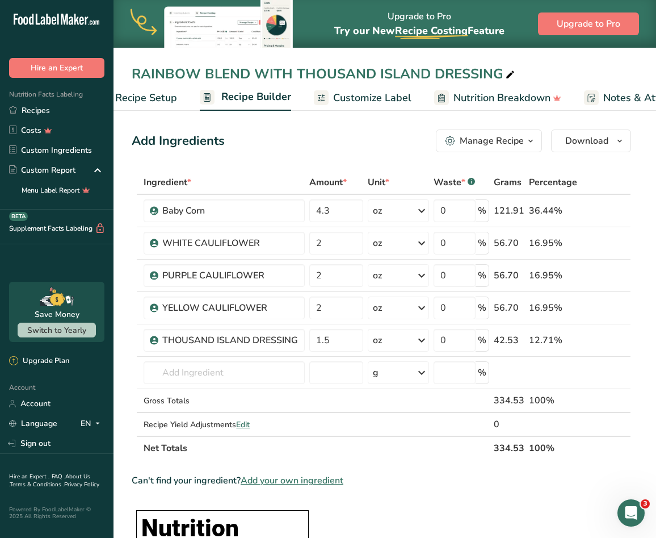
click at [382, 101] on span "Customize Label" at bounding box center [372, 97] width 78 height 15
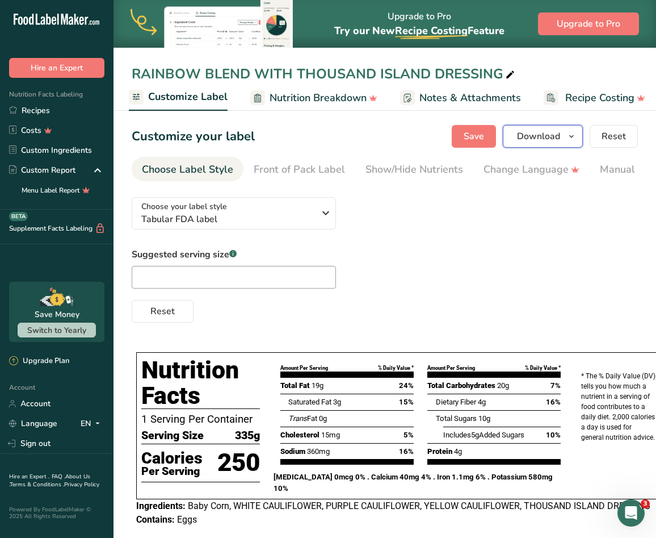
click at [578, 140] on span "button" at bounding box center [572, 136] width 14 height 14
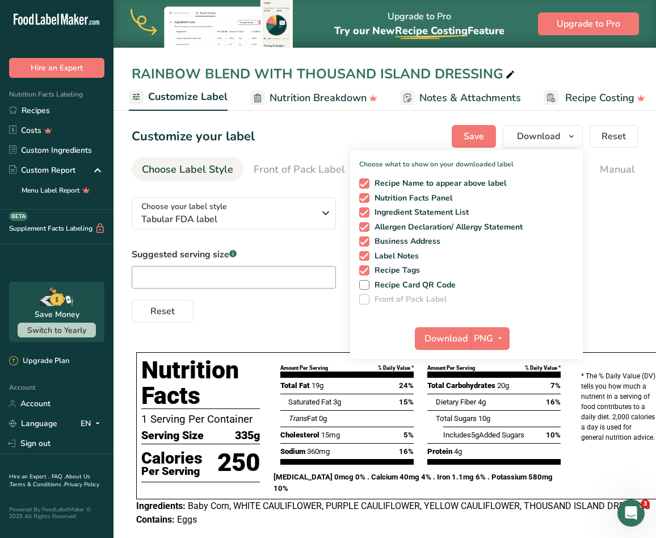
click at [342, 251] on div "Suggested serving size .a-a{fill:#347362;}.b-a{fill:#fff;} Reset" at bounding box center [385, 284] width 506 height 75
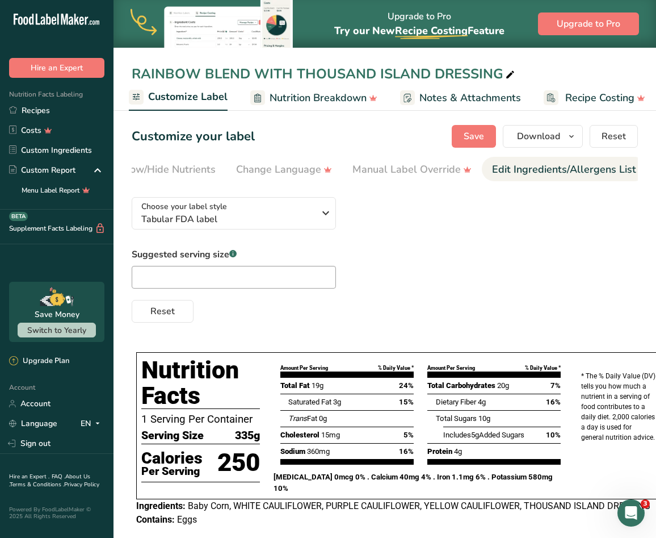
click at [518, 170] on div "Edit Ingredients/Allergens List" at bounding box center [564, 169] width 144 height 15
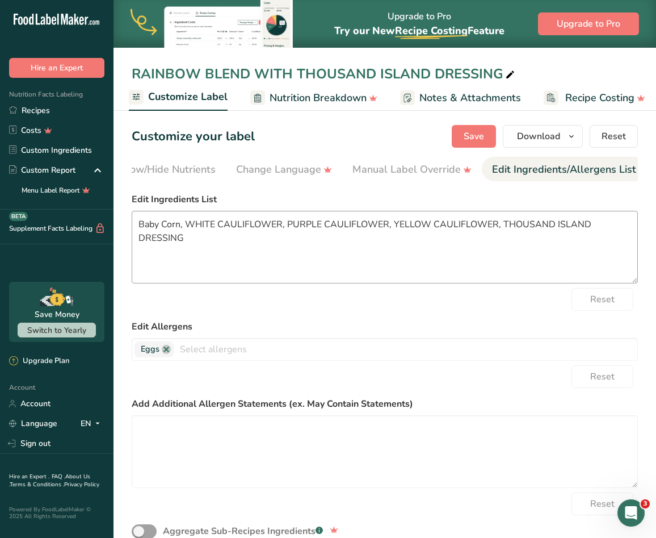
scroll to position [0, 346]
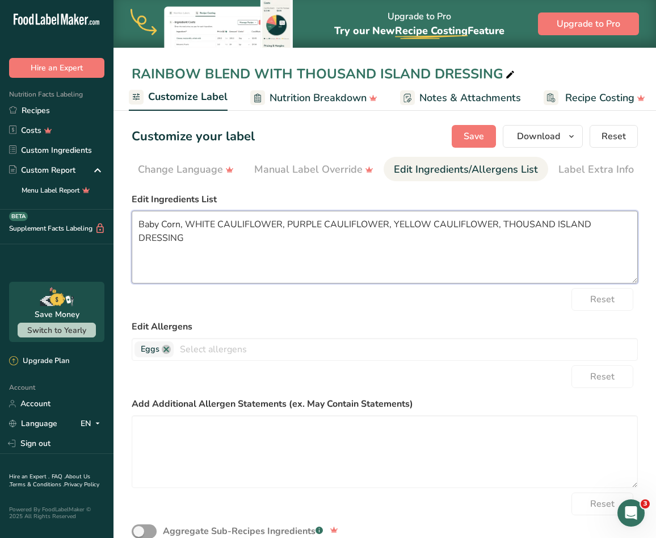
click at [180, 227] on textarea "Baby Corn, WHITE CAULIFLOWER, PURPLE CAULIFLOWER, YELLOW CAULIFLOWER, THOUSAND …" at bounding box center [385, 247] width 506 height 73
type textarea "BABY CORN, WHITE CAULIFLOWER, PURPLE CAULIFLOWER, YELLOW CAULIFLOWER, THOUSAND …"
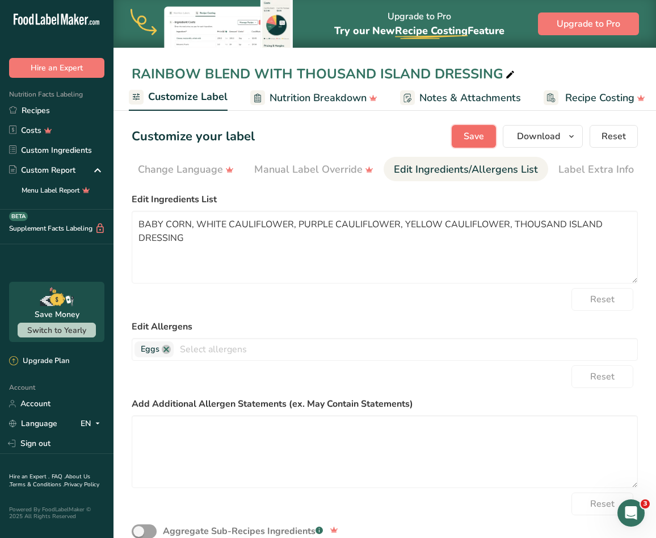
click at [484, 138] on span "Save" at bounding box center [474, 136] width 20 height 14
click at [570, 139] on icon "button" at bounding box center [571, 136] width 9 height 14
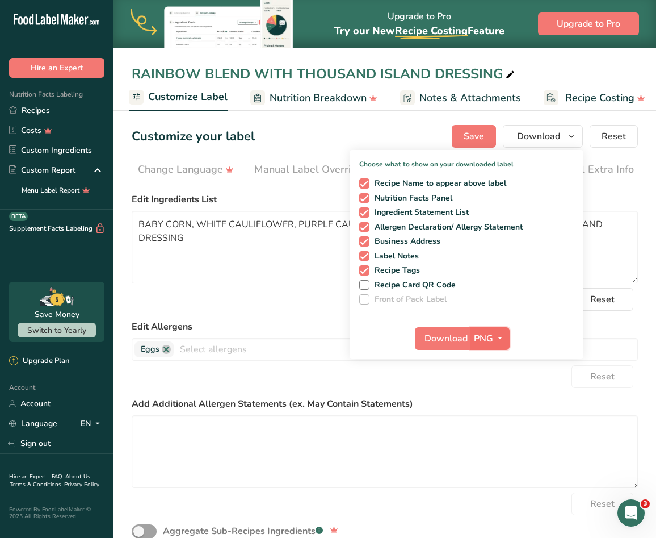
click at [486, 349] on button "PNG" at bounding box center [490, 338] width 39 height 23
click at [496, 392] on link "SVG" at bounding box center [491, 398] width 36 height 19
click at [459, 338] on span "Download" at bounding box center [446, 339] width 43 height 14
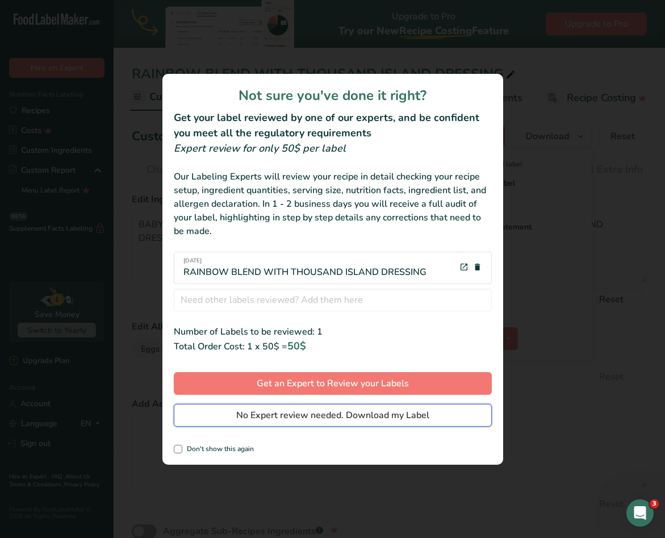
click at [387, 411] on span "No Expert review needed. Download my Label" at bounding box center [332, 415] width 193 height 14
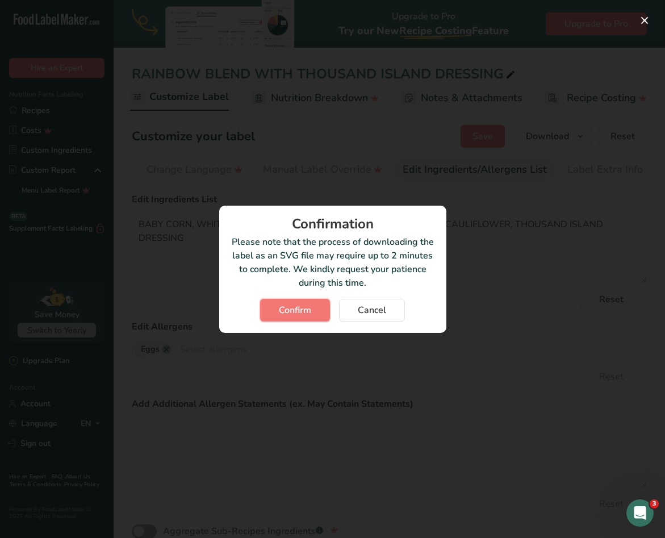
click at [324, 315] on button "Confirm" at bounding box center [295, 310] width 70 height 23
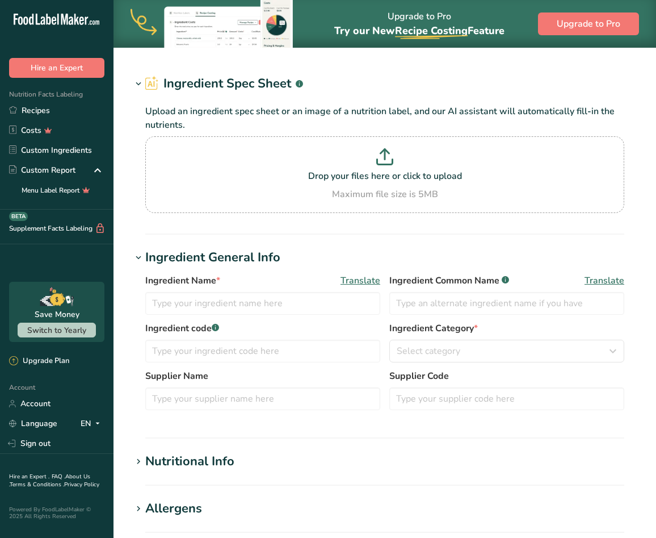
type input "Salad dressing, thousand island, commercial, regular"
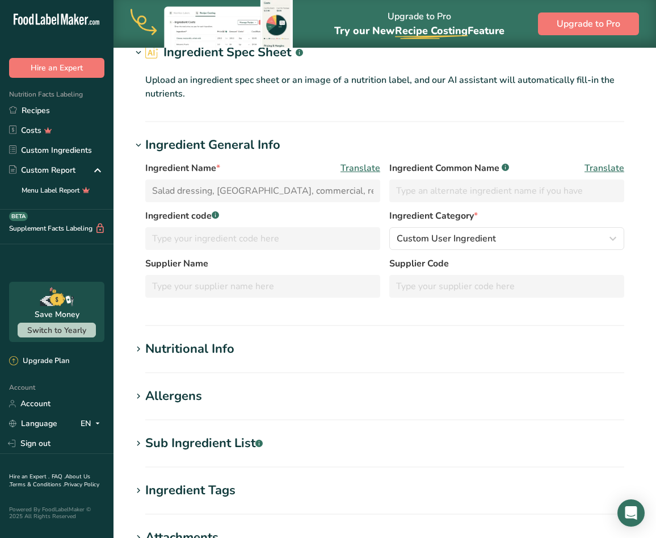
scroll to position [227, 0]
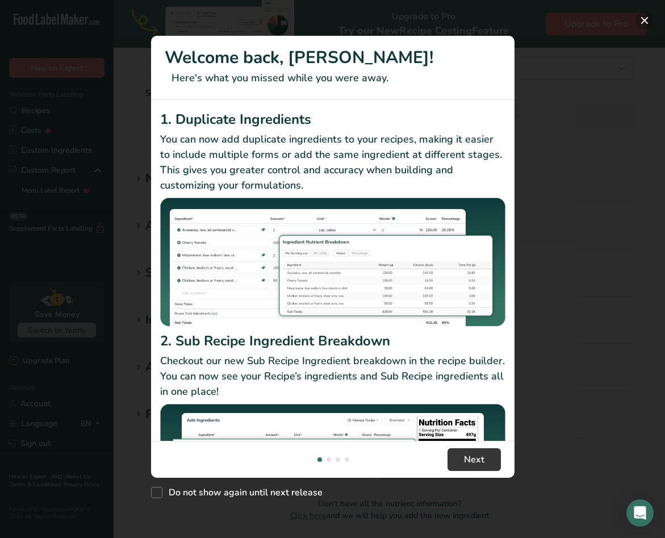
click at [645, 22] on button "New Features" at bounding box center [644, 20] width 18 height 18
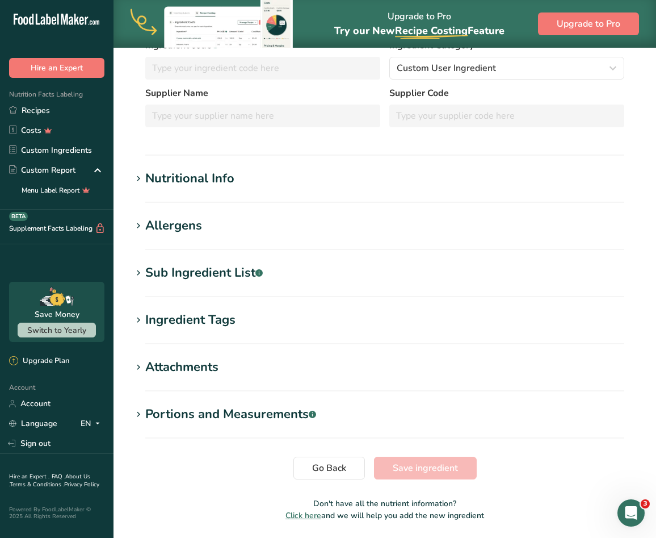
scroll to position [0, 0]
click at [187, 185] on div "Nutritional Info" at bounding box center [189, 178] width 89 height 19
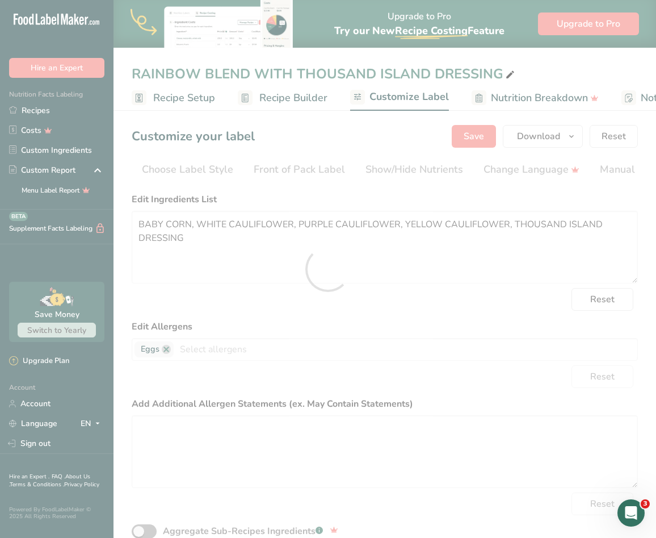
scroll to position [0, 337]
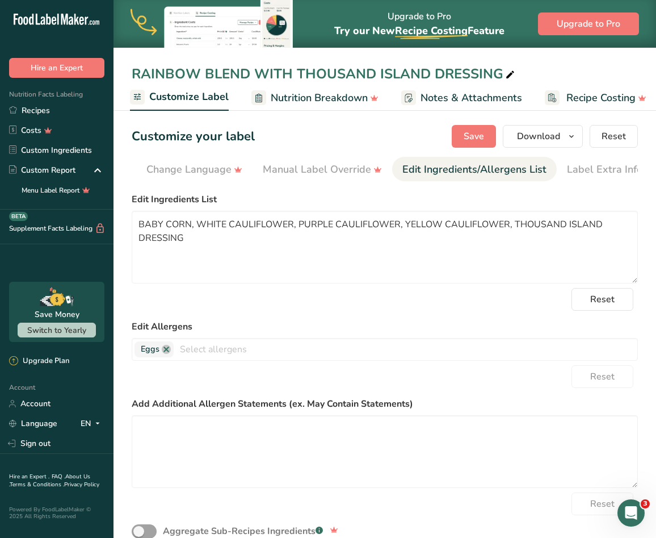
drag, startPoint x: 530, startPoint y: 181, endPoint x: 497, endPoint y: 182, distance: 32.9
click at [497, 181] on nav "Choose Label Style Front of Pack Label Show/Hide Nutrients Change Language Manu…" at bounding box center [385, 169] width 506 height 24
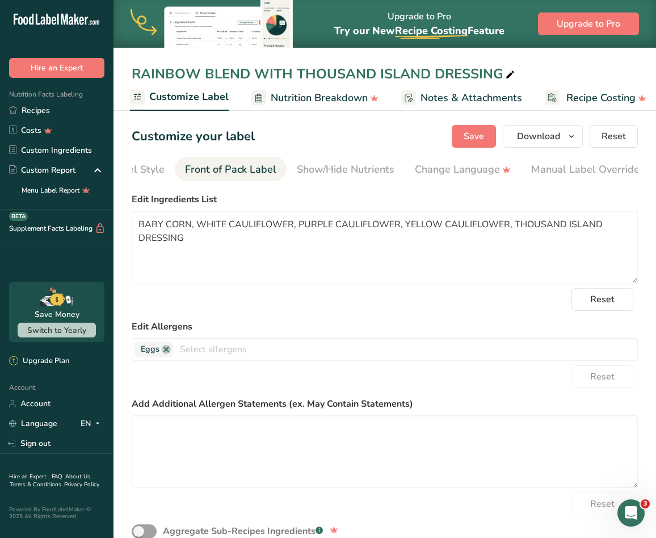
scroll to position [0, 0]
click at [209, 169] on div "Choose Label Style" at bounding box center [187, 169] width 91 height 15
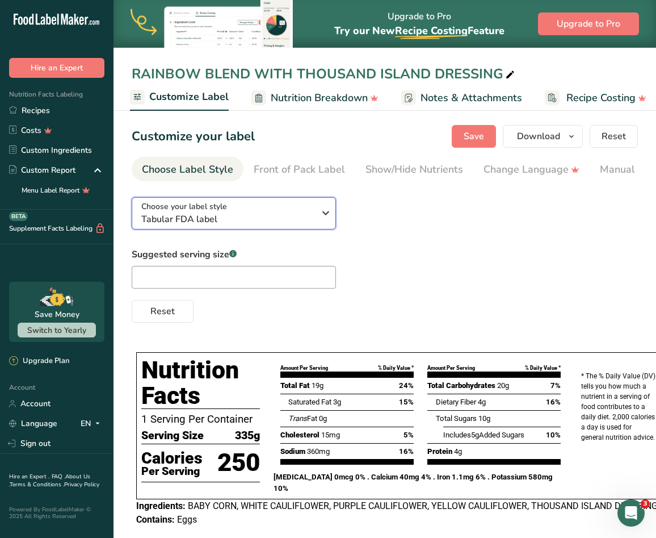
click at [260, 221] on span "Tabular FDA label" at bounding box center [227, 219] width 173 height 14
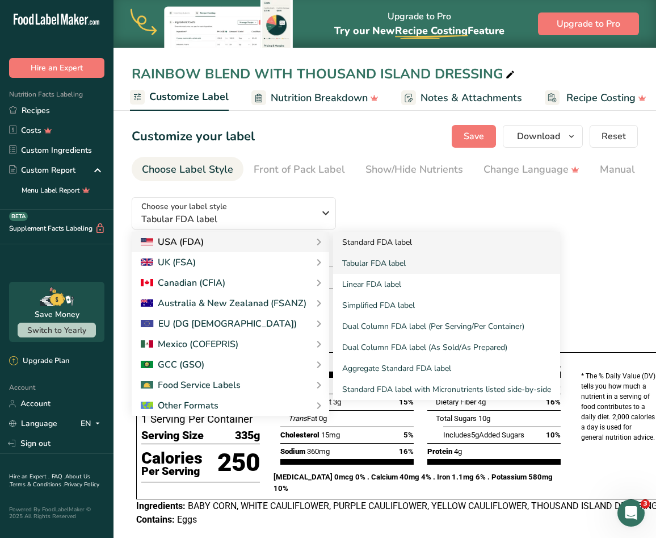
click at [403, 249] on link "Standard FDA label" at bounding box center [446, 242] width 227 height 21
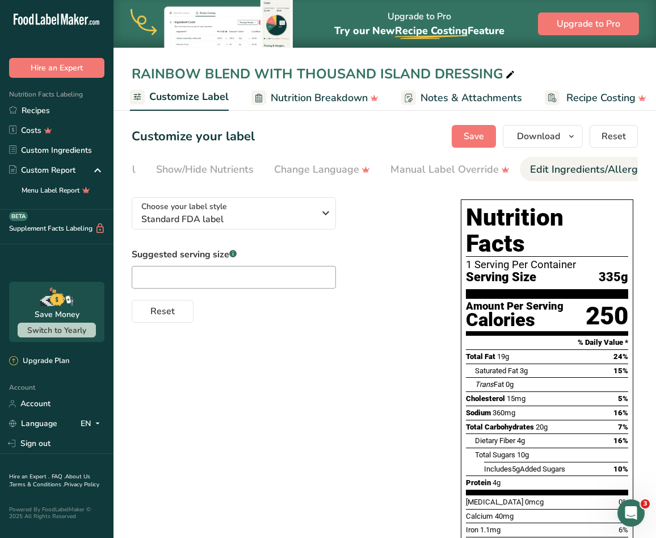
click at [572, 173] on div "Edit Ingredients/Allergens List" at bounding box center [602, 169] width 144 height 15
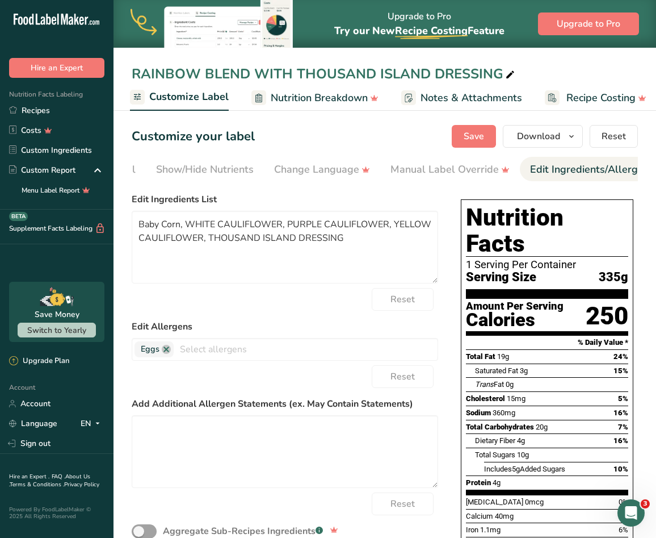
scroll to position [0, 346]
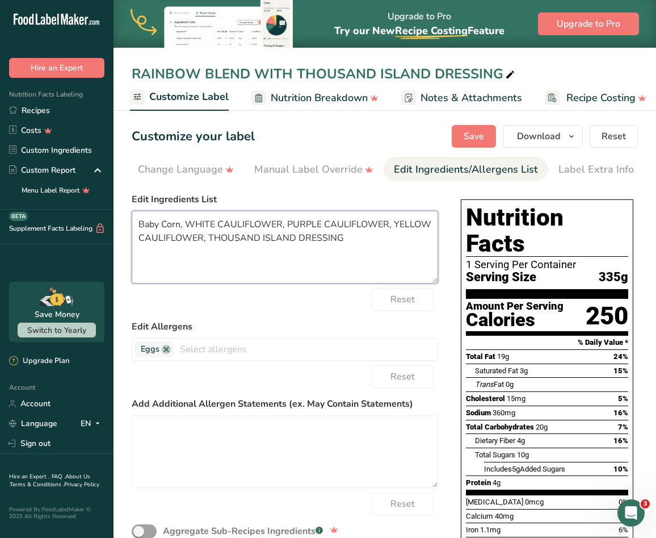
click at [181, 229] on textarea "Baby Corn, WHITE CAULIFLOWER, PURPLE CAULIFLOWER, YELLOW CAULIFLOWER, THOUSAND …" at bounding box center [285, 247] width 307 height 73
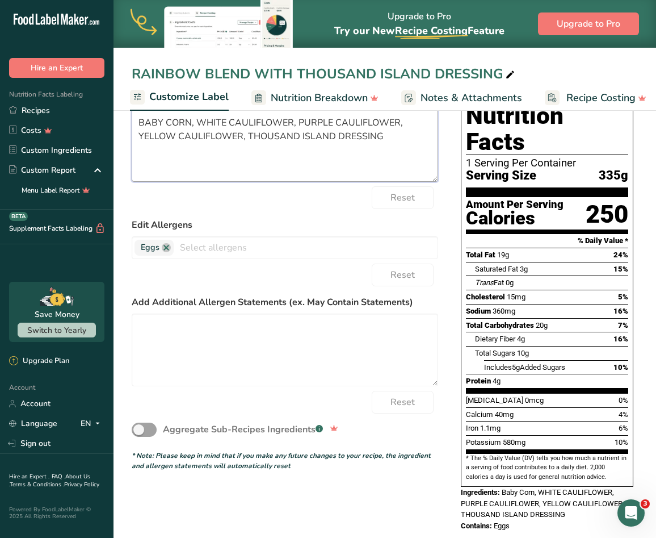
scroll to position [0, 0]
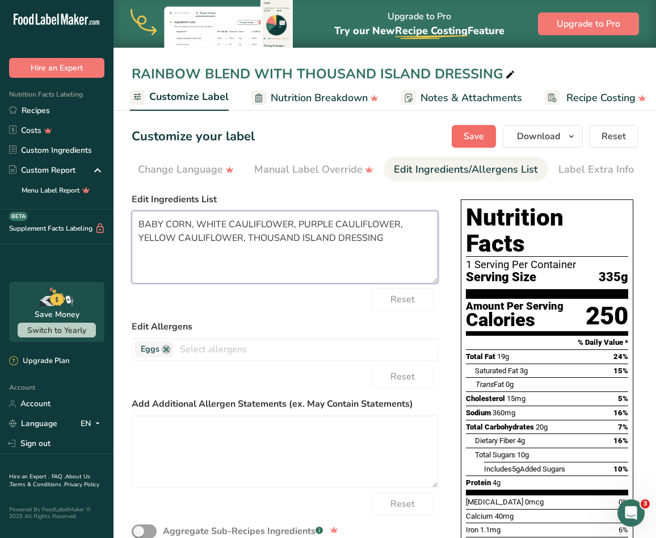
type textarea "BABY CORN, WHITE CAULIFLOWER, PURPLE CAULIFLOWER, YELLOW CAULIFLOWER, THOUSAND …"
click at [469, 145] on button "Save" at bounding box center [474, 136] width 44 height 23
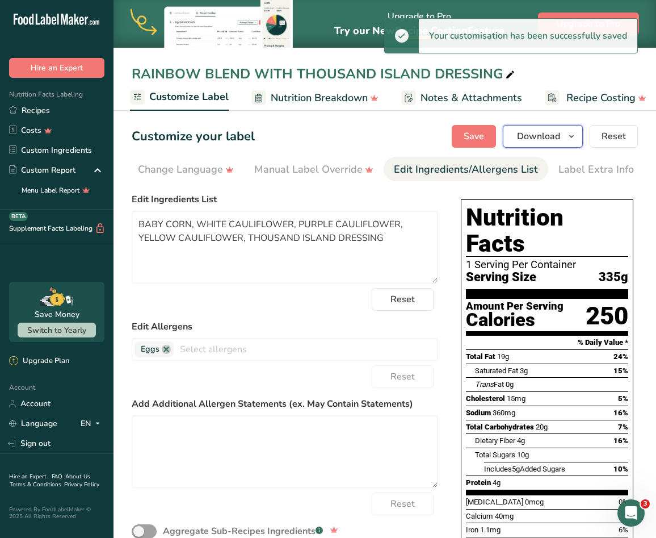
click at [575, 144] on button "Download" at bounding box center [543, 136] width 80 height 23
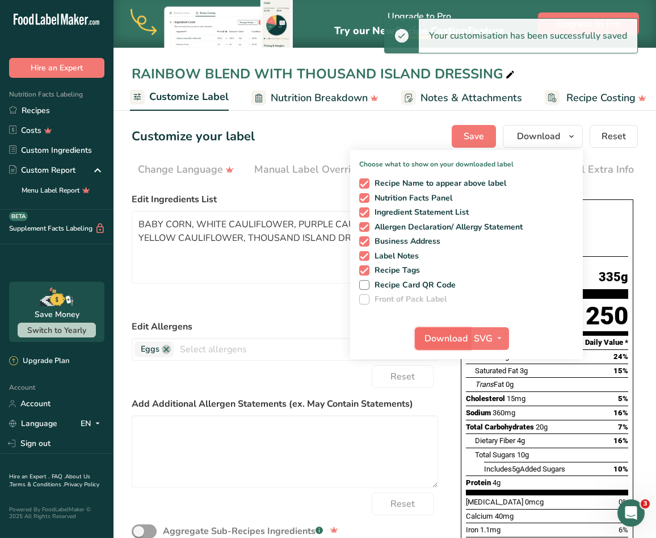
click at [451, 341] on span "Download" at bounding box center [446, 339] width 43 height 14
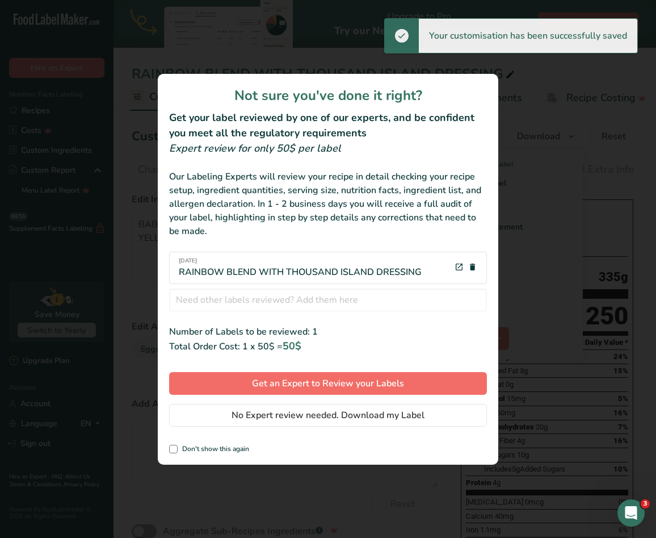
scroll to position [0, 337]
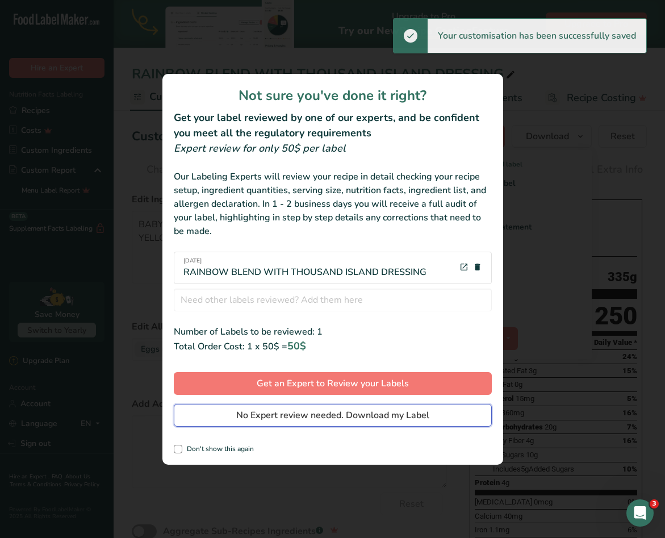
click at [405, 421] on span "No Expert review needed. Download my Label" at bounding box center [332, 415] width 193 height 14
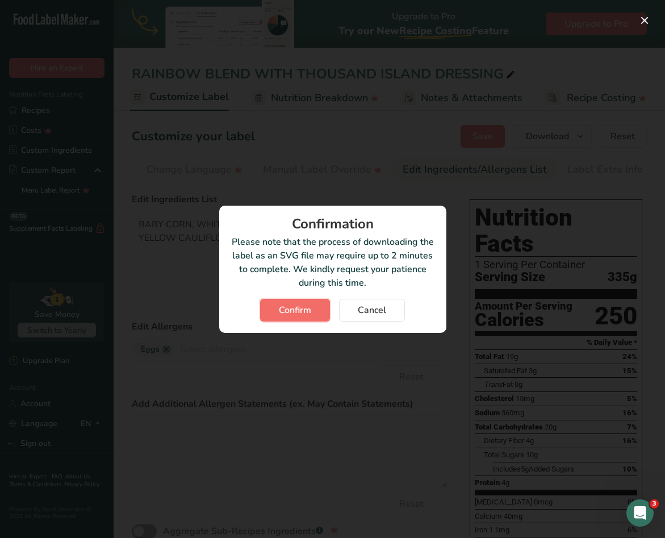
click at [317, 318] on button "Confirm" at bounding box center [295, 310] width 70 height 23
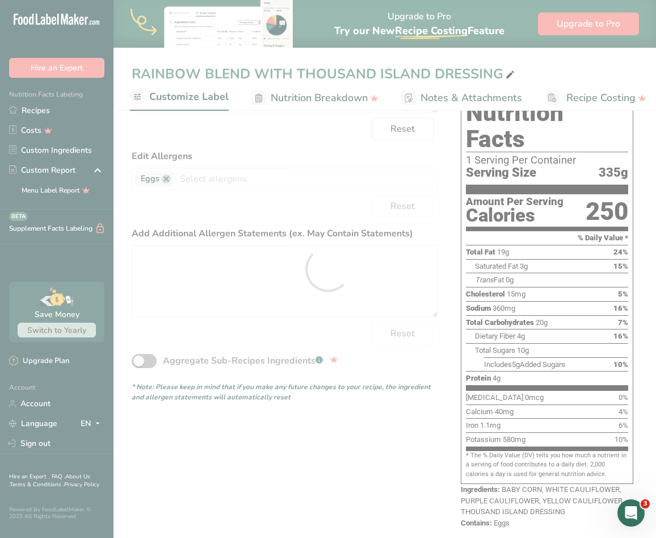
scroll to position [0, 0]
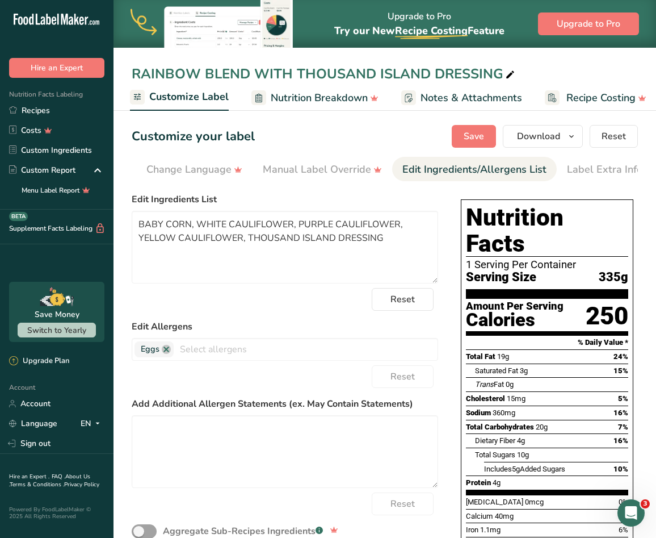
click at [595, 68] on div "RAINBOW BLEND WITH THOUSAND ISLAND DRESSING" at bounding box center [385, 74] width 543 height 20
click at [644, 145] on section "Customize your label Save Download Choose what to show on your downloaded label…" at bounding box center [385, 385] width 543 height 556
click at [21, 108] on link "Recipes" at bounding box center [57, 110] width 114 height 20
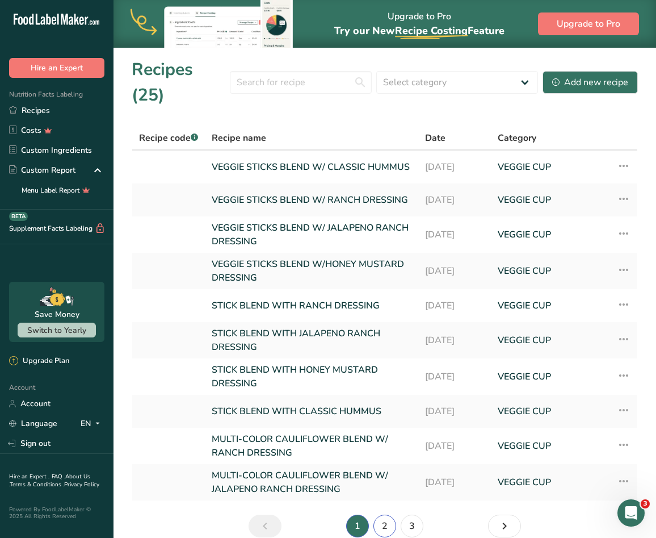
click at [381, 514] on link "2" at bounding box center [385, 525] width 23 height 23
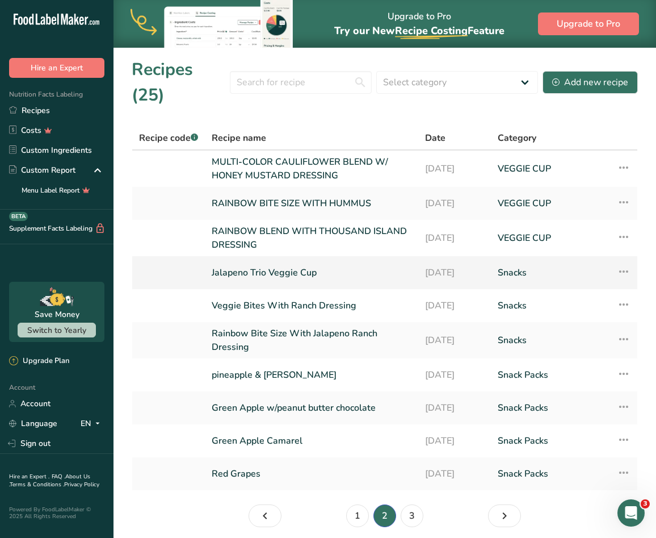
click at [287, 261] on link "Jalapeno Trio Veggie Cup" at bounding box center [312, 273] width 200 height 24
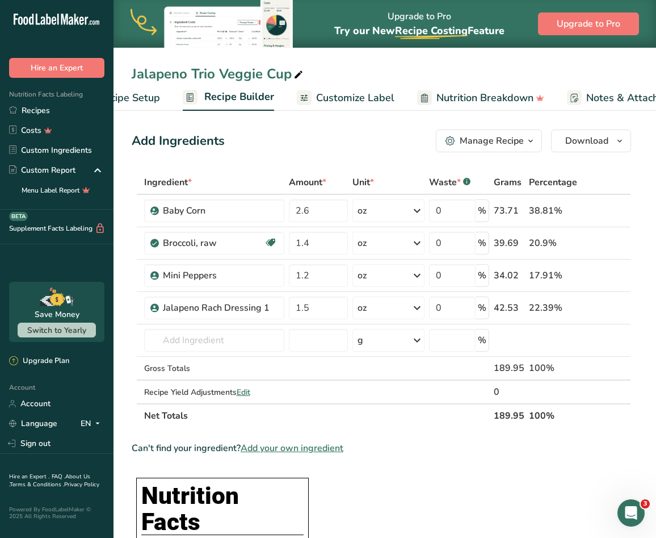
click at [372, 98] on span "Customize Label" at bounding box center [355, 97] width 78 height 15
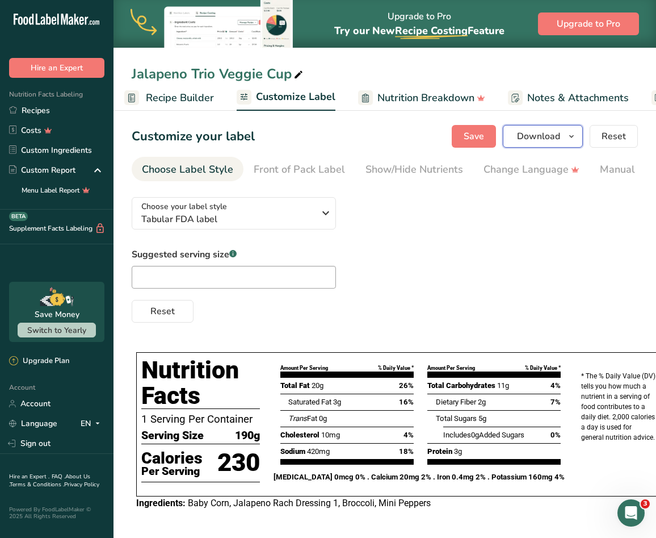
click at [572, 132] on icon "button" at bounding box center [571, 136] width 9 height 14
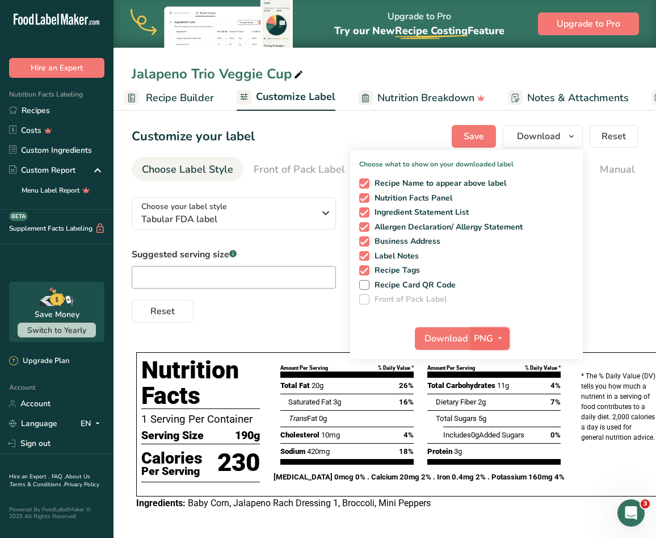
click at [477, 335] on span "PNG" at bounding box center [483, 339] width 19 height 14
click at [500, 404] on link "SVG" at bounding box center [491, 398] width 36 height 19
click at [628, 305] on div "Reset" at bounding box center [385, 308] width 506 height 27
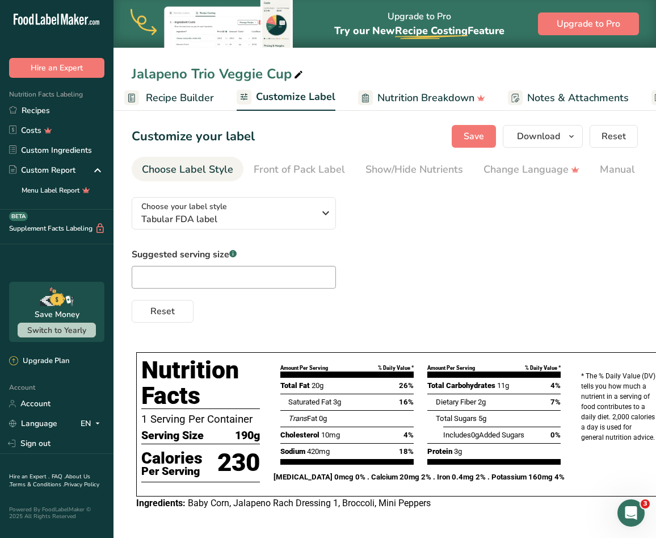
drag, startPoint x: 410, startPoint y: 184, endPoint x: 529, endPoint y: 182, distance: 118.7
click at [529, 182] on section "Customize your label Save Download Choose what to show on your downloaded label…" at bounding box center [385, 323] width 543 height 433
drag, startPoint x: 409, startPoint y: 181, endPoint x: 418, endPoint y: 182, distance: 9.2
click at [426, 181] on nav "Choose Label Style Front of Pack Label Show/Hide Nutrients Change Language Manu…" at bounding box center [385, 169] width 506 height 24
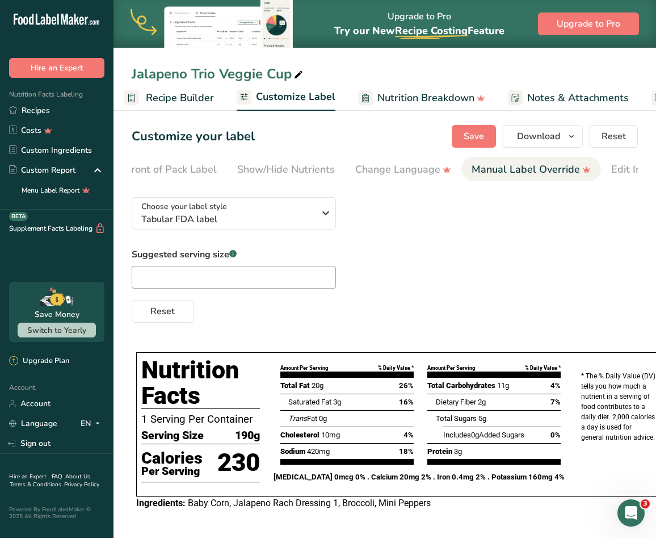
scroll to position [0, 133]
drag, startPoint x: 474, startPoint y: 185, endPoint x: 549, endPoint y: 186, distance: 75.5
click at [549, 186] on section "Customize your label Save Download Choose what to show on your downloaded label…" at bounding box center [385, 323] width 543 height 433
drag, startPoint x: 500, startPoint y: 181, endPoint x: 511, endPoint y: 183, distance: 11.7
click at [513, 181] on nav "Choose Label Style Front of Pack Label Show/Hide Nutrients Change Language Manu…" at bounding box center [385, 169] width 506 height 24
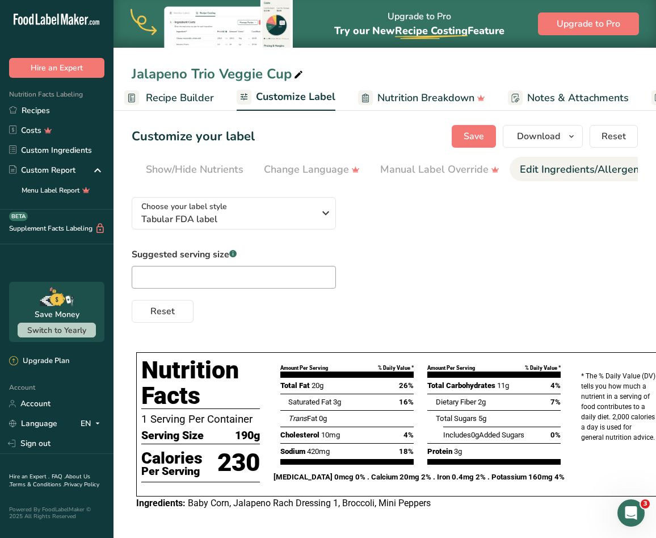
click at [572, 162] on div "Edit Ingredients/Allergens List" at bounding box center [592, 169] width 144 height 15
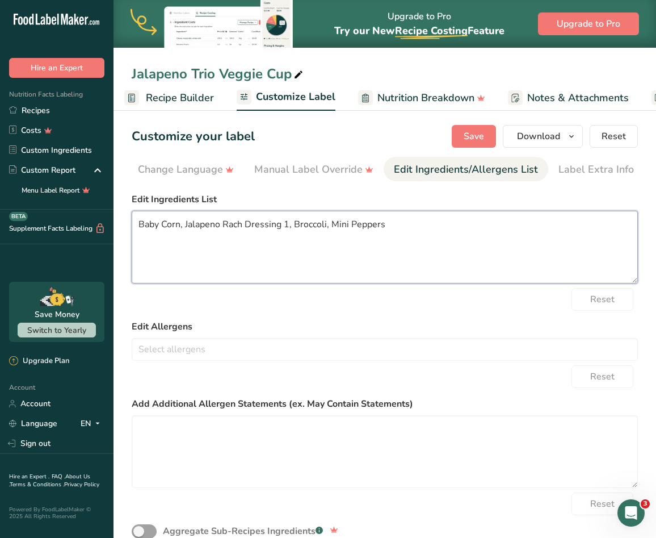
drag, startPoint x: 405, startPoint y: 226, endPoint x: 127, endPoint y: 239, distance: 278.4
click at [127, 239] on section "Customize your label Save Download Choose what to show on your downloaded label…" at bounding box center [385, 443] width 543 height 673
click at [450, 246] on textarea "Baby Corn, Jalapeno Rach Dressing 1, Broccoli, Mini Peppers" at bounding box center [385, 247] width 506 height 73
drag, startPoint x: 509, startPoint y: 184, endPoint x: 436, endPoint y: 186, distance: 72.7
click at [436, 186] on section "Customize your label Save Download Choose what to show on your downloaded label…" at bounding box center [385, 443] width 543 height 673
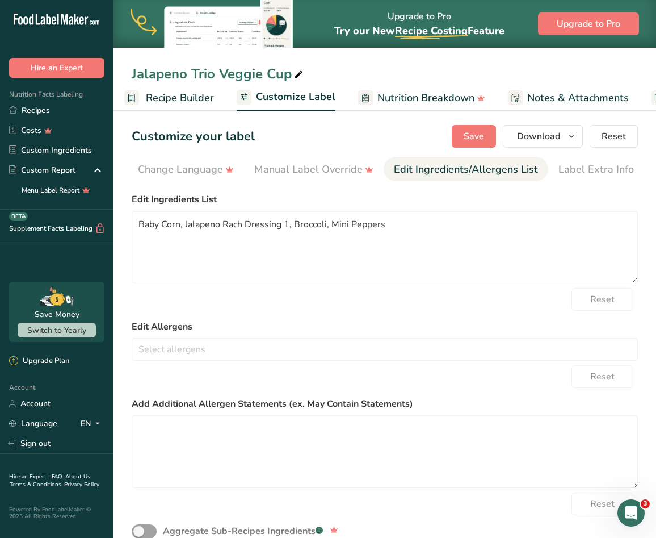
drag, startPoint x: 448, startPoint y: 184, endPoint x: 391, endPoint y: 184, distance: 57.3
click at [396, 190] on section "Customize your label Save Download Choose what to show on your downloaded label…" at bounding box center [385, 443] width 543 height 673
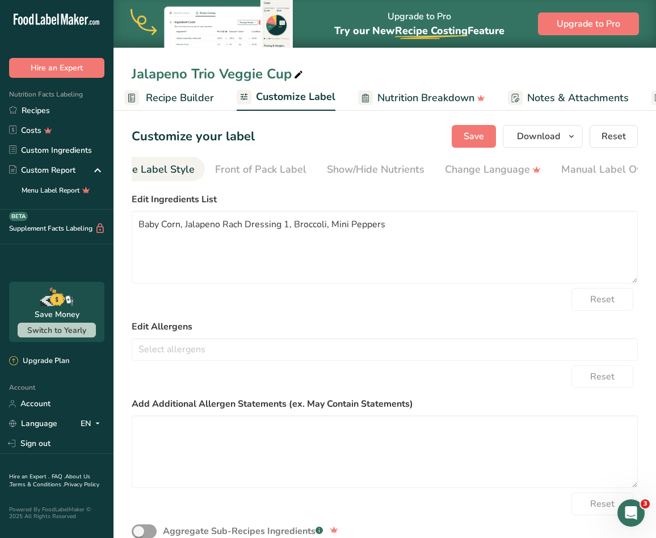
scroll to position [0, 35]
click at [186, 160] on link "Choose Label Style" at bounding box center [152, 170] width 91 height 26
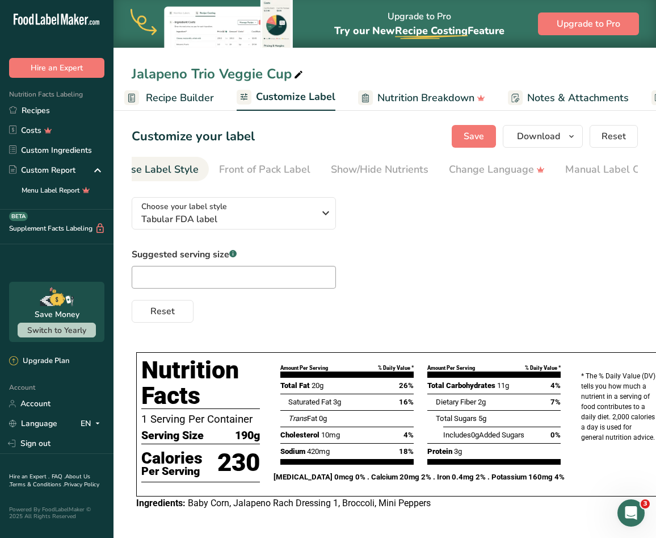
scroll to position [0, 0]
click at [166, 96] on span "Recipe Builder" at bounding box center [180, 97] width 68 height 15
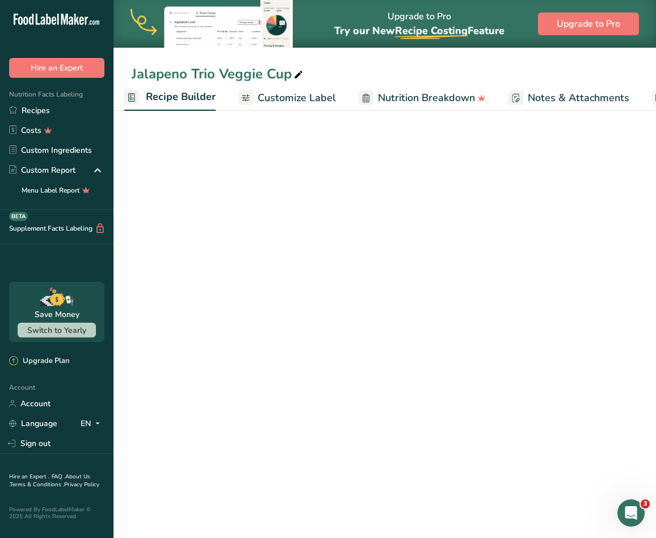
scroll to position [0, 110]
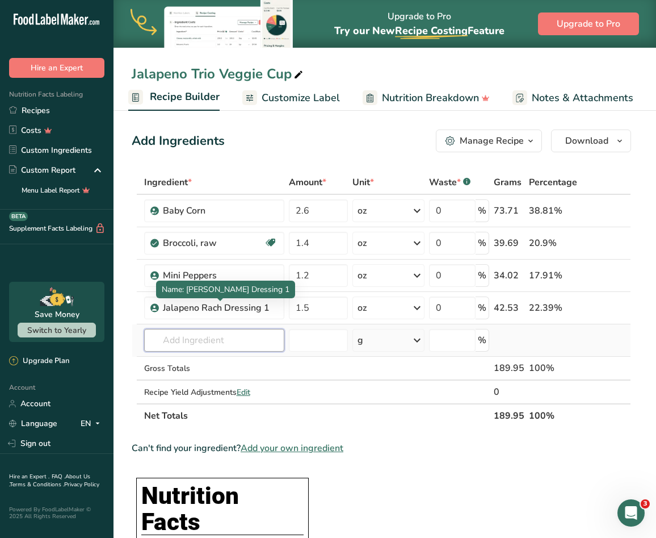
click at [225, 336] on input "text" at bounding box center [214, 340] width 141 height 23
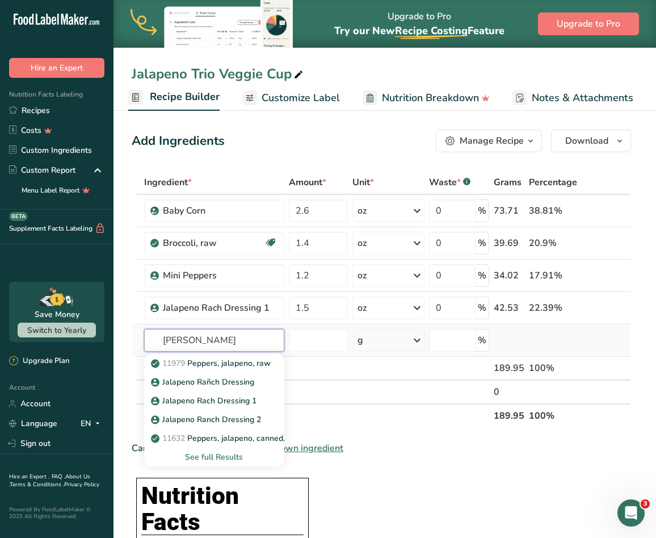
type input "J"
type input "jalapeno"
click at [228, 384] on p "Jalapeno Rañch Dressing" at bounding box center [203, 382] width 101 height 12
type input "Jalapeno Rañch Dressing"
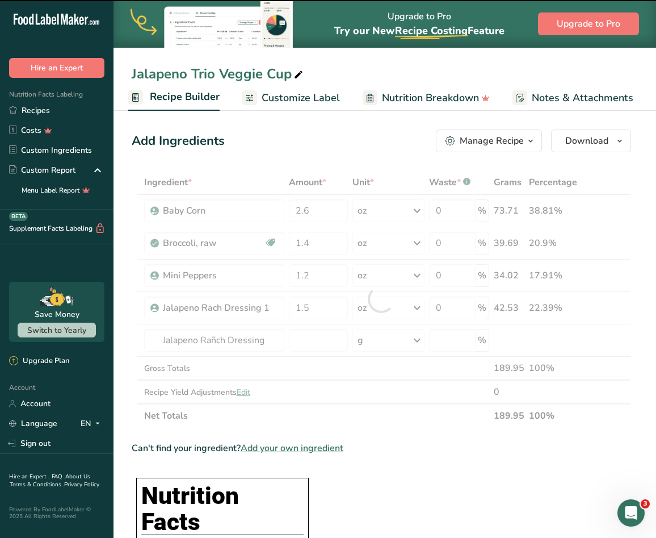
type input "0"
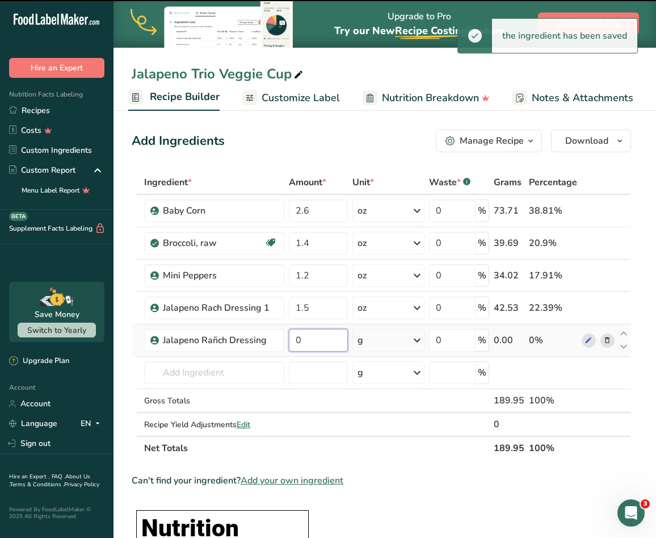
click at [311, 344] on input "0" at bounding box center [318, 340] width 59 height 23
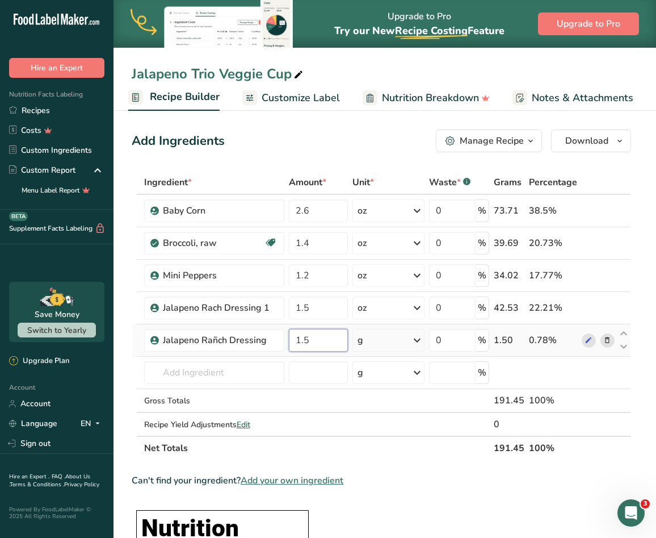
type input "1.5"
click at [398, 332] on div "Ingredient * Amount * Unit * Waste * .a-a{fill:#347362;}.b-a{fill:#fff;} Grams …" at bounding box center [382, 315] width 500 height 290
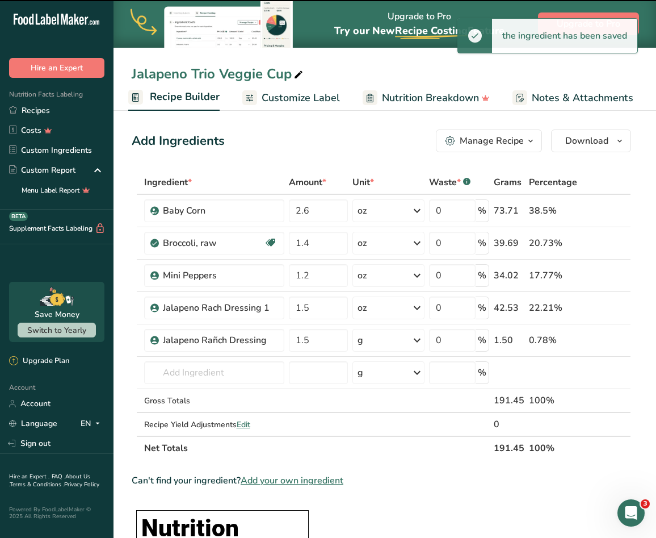
click at [398, 338] on div "g" at bounding box center [389, 340] width 72 height 23
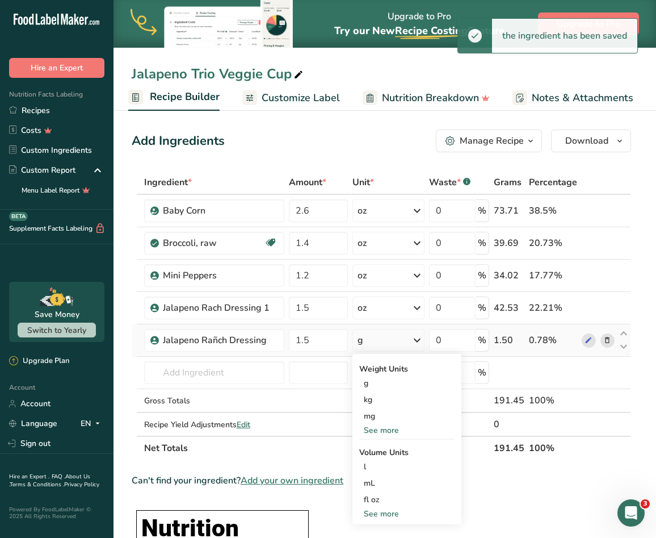
click at [387, 434] on div "See more" at bounding box center [406, 430] width 95 height 12
click at [378, 458] on div "oz" at bounding box center [406, 465] width 95 height 16
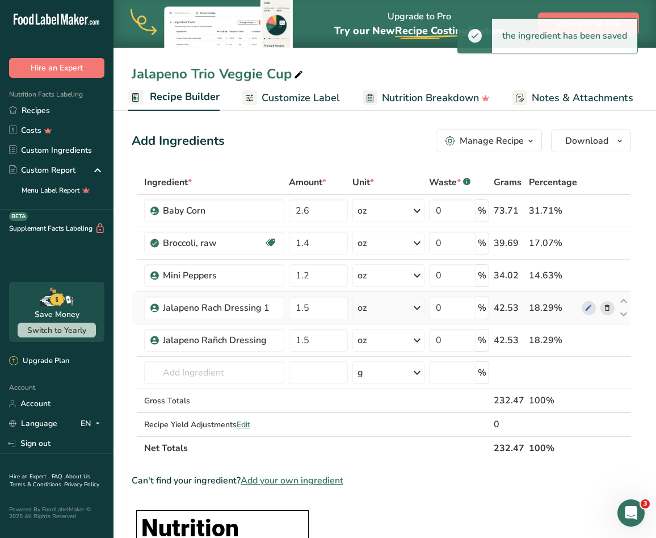
click at [610, 307] on icon at bounding box center [607, 308] width 8 height 12
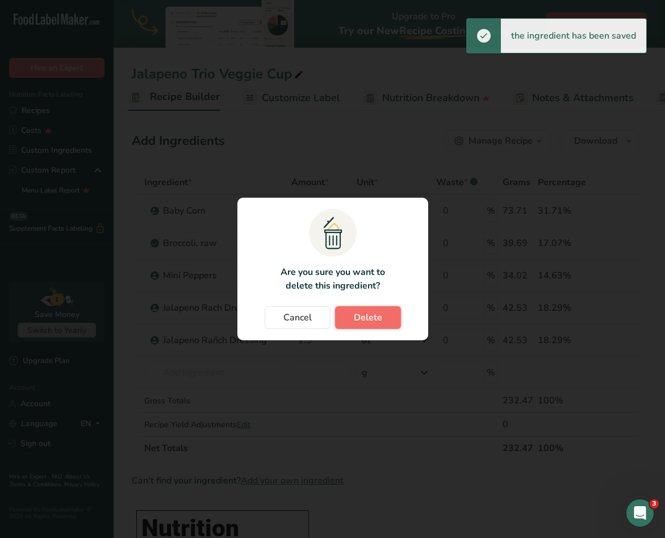
click at [354, 320] on span "Delete" at bounding box center [368, 318] width 28 height 14
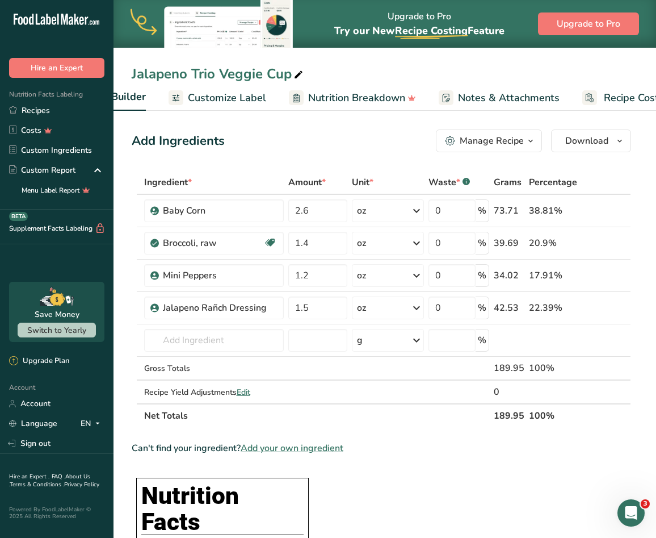
scroll to position [0, 186]
drag, startPoint x: 186, startPoint y: 97, endPoint x: 192, endPoint y: 97, distance: 6.8
click at [186, 97] on span "Customize Label" at bounding box center [224, 97] width 78 height 15
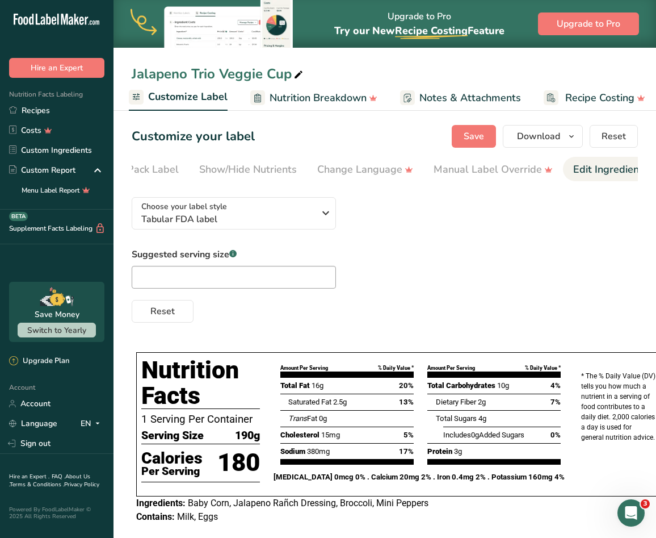
click at [575, 170] on div "Edit Ingredients/Allergens List" at bounding box center [645, 169] width 144 height 15
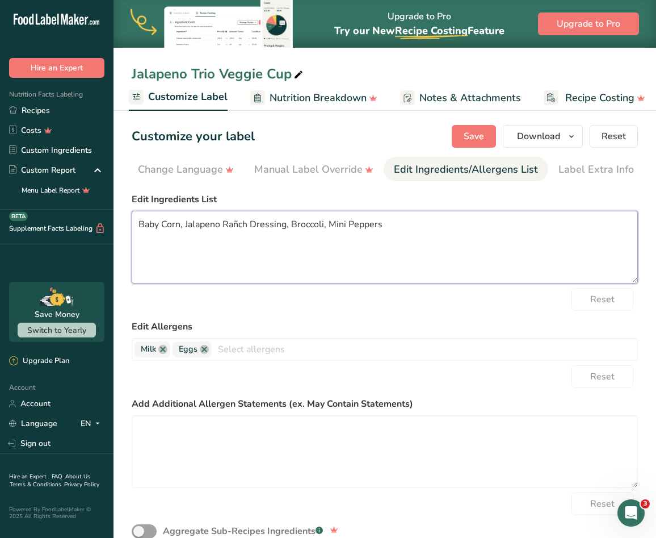
click at [421, 232] on textarea "Baby Corn, Jalapeno Rañch Dressing, Broccoli, Mini Peppers" at bounding box center [385, 247] width 506 height 73
drag, startPoint x: 421, startPoint y: 232, endPoint x: 133, endPoint y: 238, distance: 287.9
click at [133, 238] on textarea "Baby Corn, Jalapeno Rañch Dressing, Broccoli, Mini Peppers" at bounding box center [385, 247] width 506 height 73
click at [415, 231] on textarea "Baby Corn, Jalapeno Rañch Dressing, Broccoli, Mini Peppers" at bounding box center [385, 247] width 506 height 73
drag, startPoint x: 391, startPoint y: 230, endPoint x: 131, endPoint y: 226, distance: 260.6
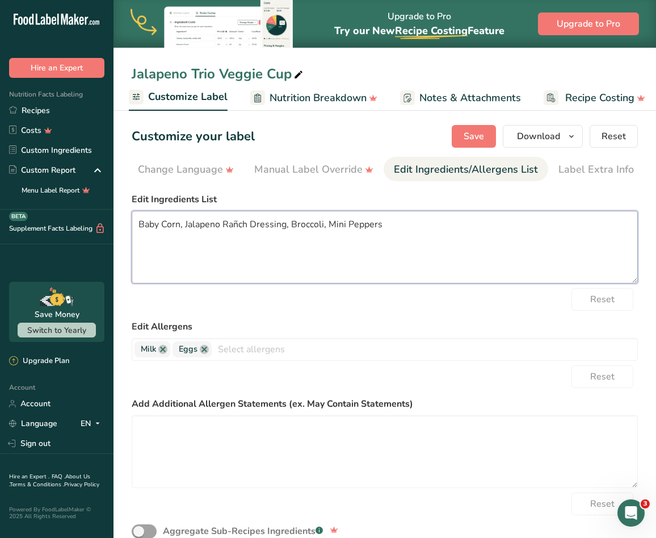
click at [131, 226] on section "Customize your label Save Download Choose what to show on your downloaded label…" at bounding box center [385, 450] width 543 height 686
click at [175, 225] on textarea "Baby Corn, Jalapeno Rañch Dressing, Broccoli, Mini Peppers" at bounding box center [385, 247] width 506 height 73
drag, startPoint x: 195, startPoint y: 227, endPoint x: 288, endPoint y: 228, distance: 93.1
click at [288, 228] on textarea "Baby Corn, Jalapeno Rañch Dressing, Broccoli, Mini Peppers" at bounding box center [385, 247] width 506 height 73
click at [404, 225] on textarea "Baby Corn, , Broccoli, Mini Peppers, Jalapeno Rañch Dressing" at bounding box center [385, 247] width 506 height 73
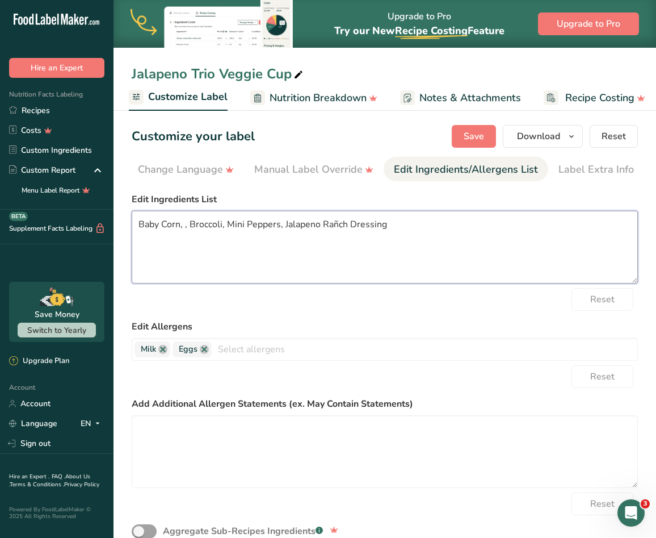
click at [189, 228] on textarea "Baby Corn, , Broccoli, Mini Peppers, Jalapeno Rañch Dressing" at bounding box center [385, 247] width 506 height 73
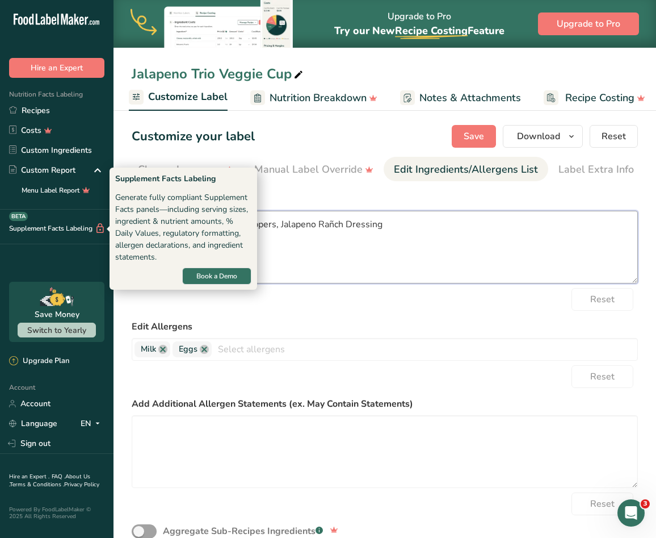
drag, startPoint x: 389, startPoint y: 226, endPoint x: 135, endPoint y: 221, distance: 253.8
click at [103, 225] on div ".a-20{fill:#fff;} Hire an Expert Nutrition Facts Labeling Recipes Costs Custom …" at bounding box center [328, 396] width 656 height 793
click at [269, 230] on textarea "Baby Corn, Broccoli, Mini Peppers, Jalapeno Rañch Dressing" at bounding box center [385, 247] width 506 height 73
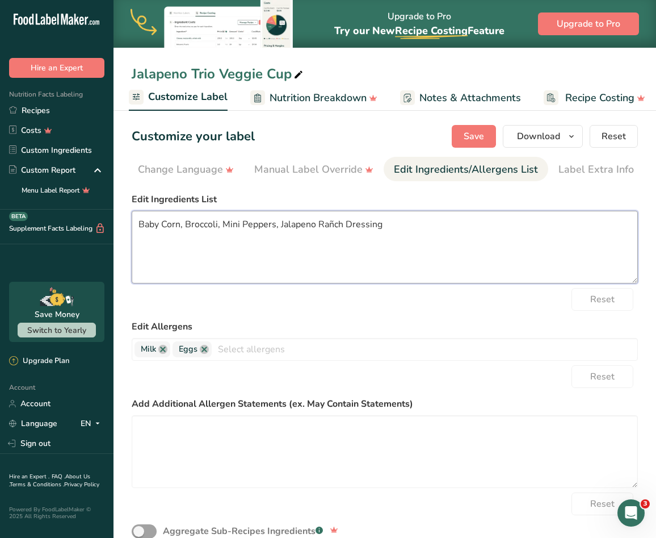
drag, startPoint x: 391, startPoint y: 226, endPoint x: 140, endPoint y: 228, distance: 250.9
click at [140, 228] on textarea "Baby Corn, Broccoli, Mini Peppers, Jalapeno Rañch Dressing" at bounding box center [385, 247] width 506 height 73
type textarea "Baby Corn, Broccoli, Mini Peppers, Jalapeno Rañch Dressing"
click at [398, 233] on textarea "Baby Corn, Broccoli, Mini Peppers, Jalapeno Rañch Dressing" at bounding box center [385, 247] width 506 height 73
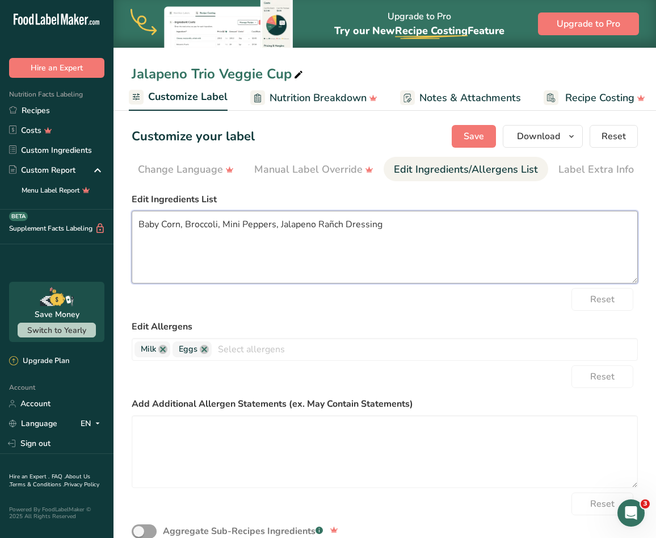
click at [398, 233] on textarea "Baby Corn, Broccoli, Mini Peppers, Jalapeno Rañch Dressing" at bounding box center [385, 247] width 506 height 73
paste textarea "BABY CORN, BROCCOLI, MINI PEPPERS, JALAPENO RAÑCH DRESSING"
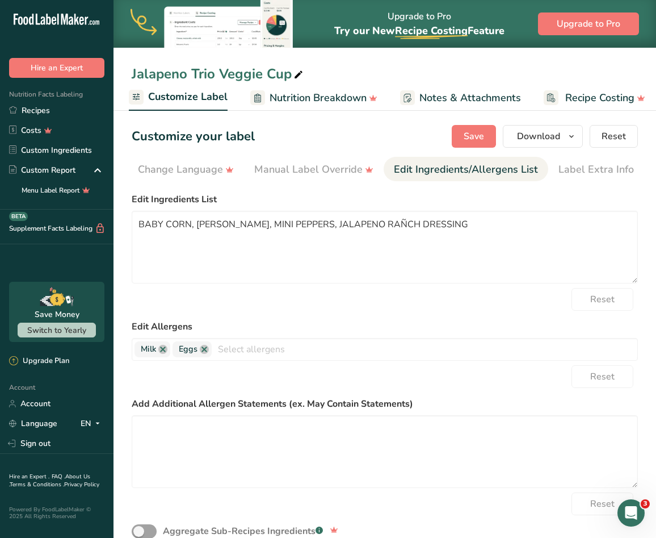
click at [489, 148] on section "Customize your label Save Download Choose what to show on your downloaded label…" at bounding box center [385, 450] width 543 height 686
click at [484, 137] on span "Save" at bounding box center [474, 136] width 20 height 14
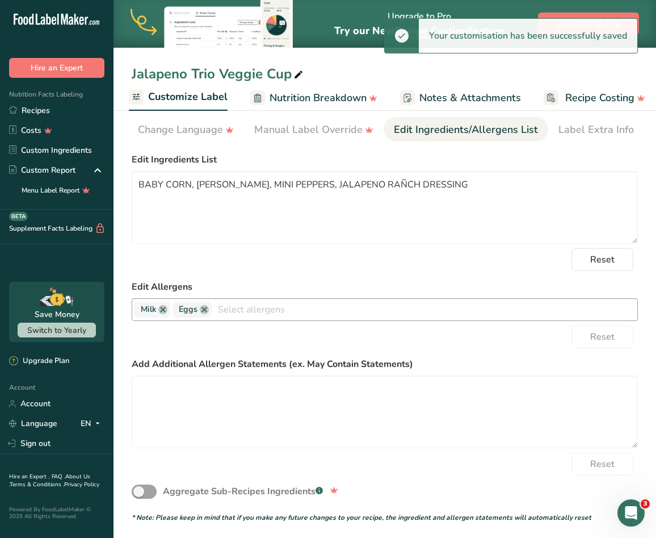
scroll to position [0, 0]
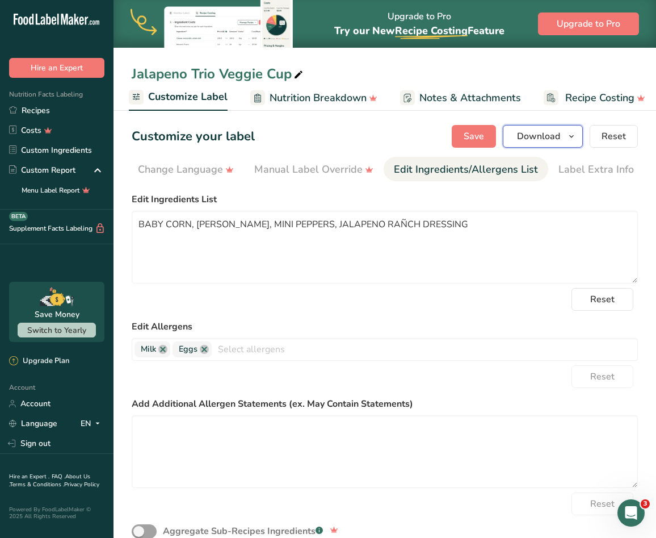
click at [571, 143] on icon "button" at bounding box center [571, 136] width 9 height 14
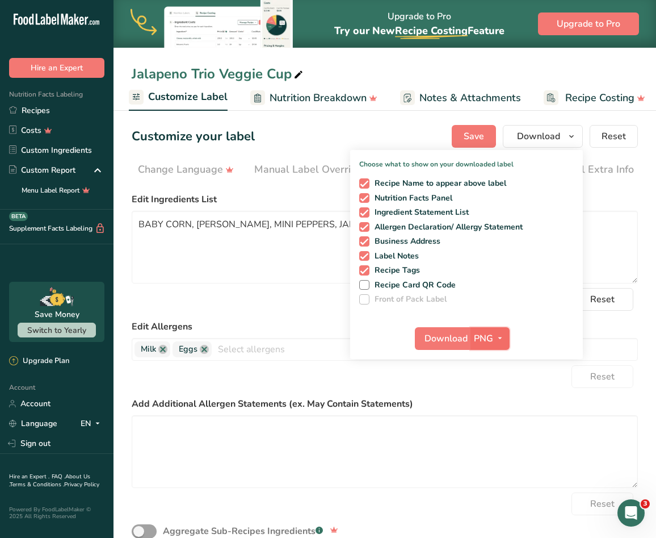
click at [489, 346] on button "PNG" at bounding box center [490, 338] width 39 height 23
click at [494, 397] on link "SVG" at bounding box center [491, 398] width 36 height 19
click at [455, 333] on span "Download" at bounding box center [446, 339] width 43 height 14
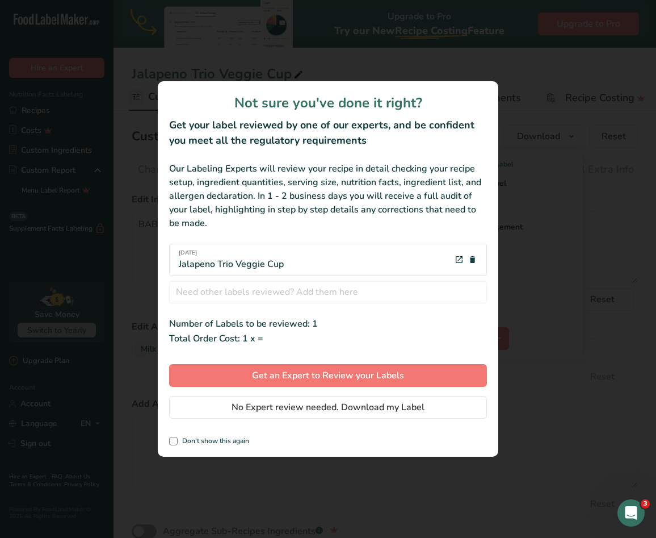
scroll to position [0, 220]
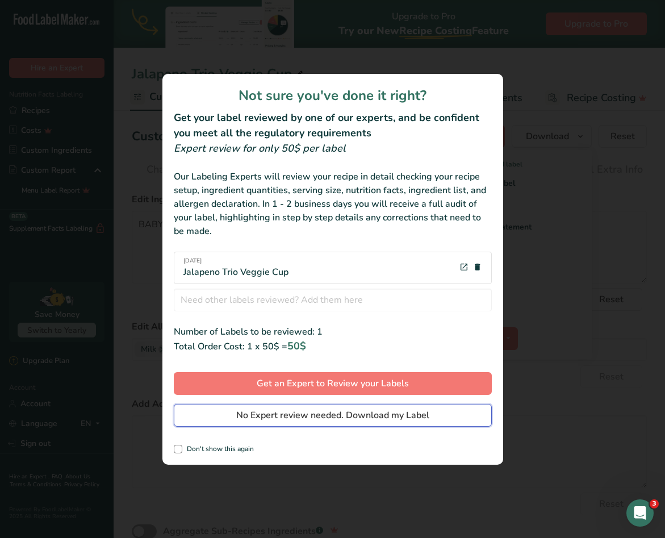
click at [370, 421] on span "No Expert review needed. Download my Label" at bounding box center [332, 415] width 193 height 14
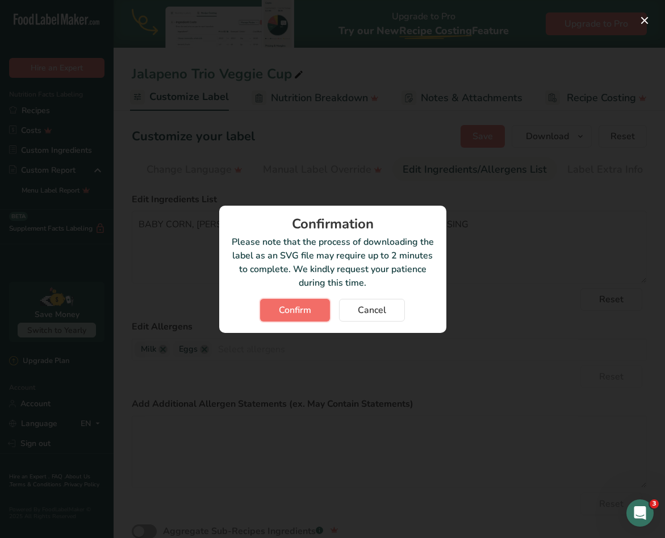
click at [299, 318] on button "Confirm" at bounding box center [295, 310] width 70 height 23
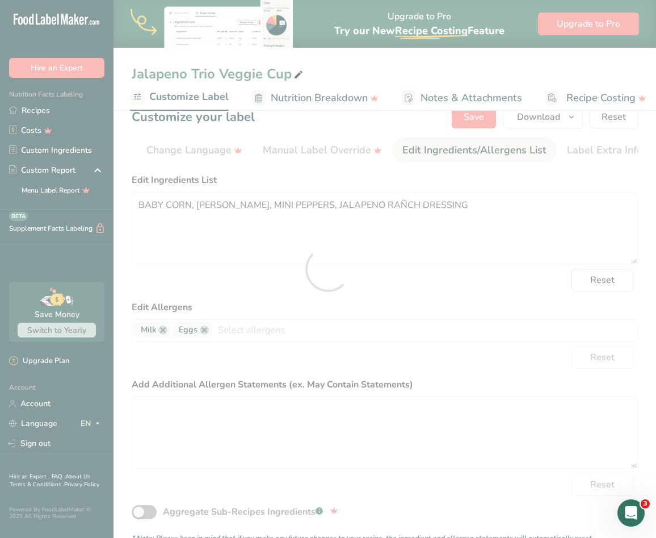
scroll to position [0, 0]
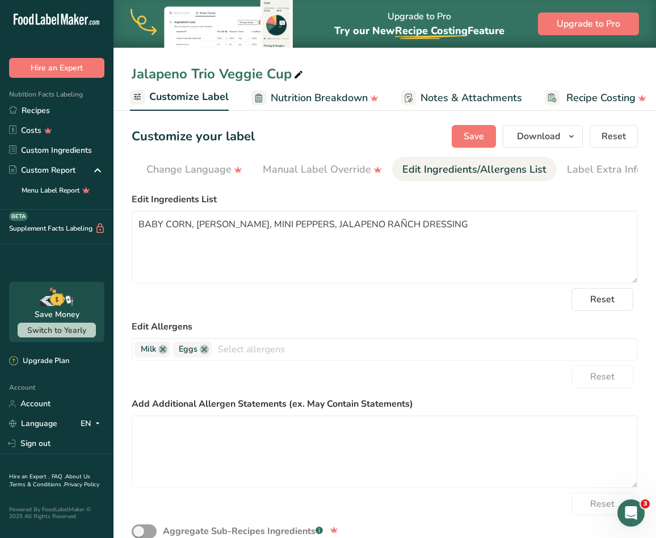
click at [615, 69] on div "Jalapeno Trio Veggie Cup" at bounding box center [385, 74] width 543 height 20
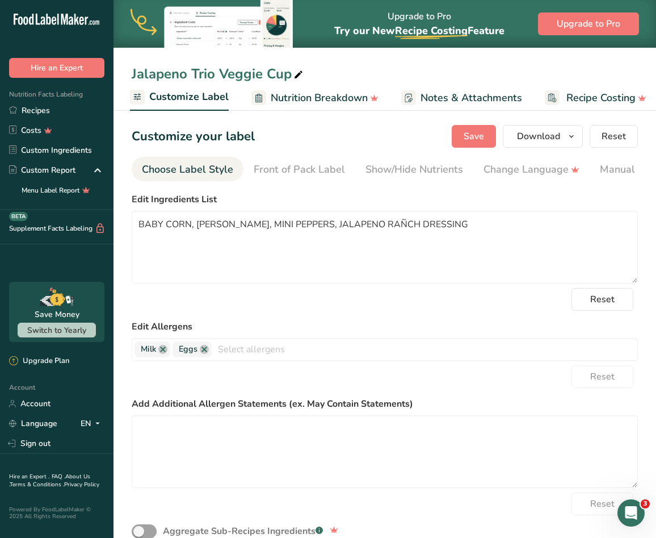
click at [199, 170] on div "Choose Label Style" at bounding box center [187, 169] width 91 height 15
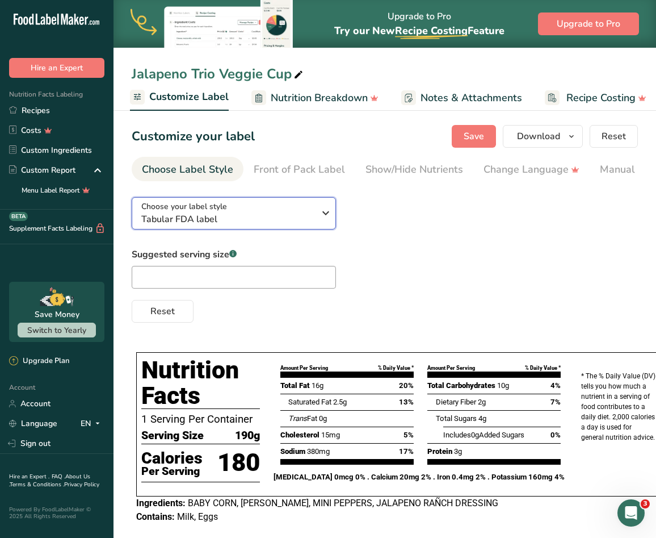
drag, startPoint x: 233, startPoint y: 202, endPoint x: 229, endPoint y: 211, distance: 9.9
click at [233, 202] on button "Choose your label style Tabular FDA label" at bounding box center [234, 213] width 204 height 32
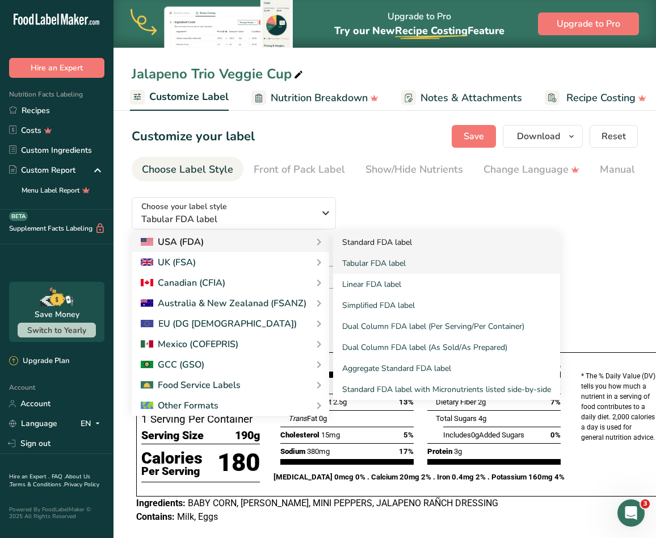
click at [372, 247] on link "Standard FDA label" at bounding box center [446, 242] width 227 height 21
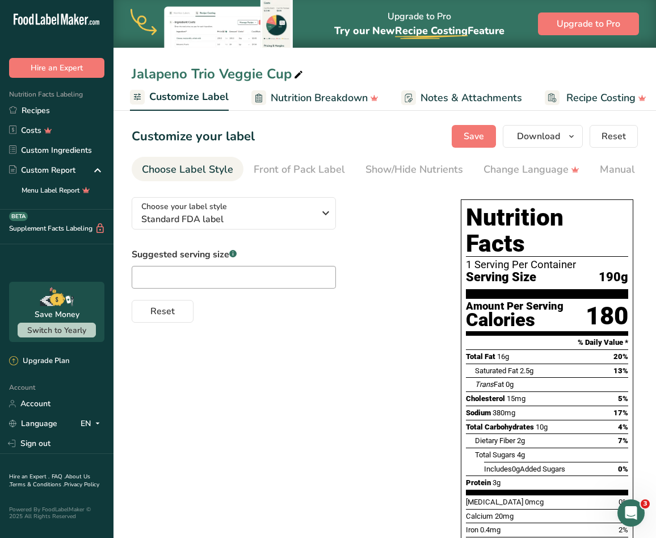
scroll to position [0, 229]
drag, startPoint x: 397, startPoint y: 184, endPoint x: 504, endPoint y: 183, distance: 106.7
click at [504, 183] on section "Customize your label Save Download Choose what to show on your downloaded label…" at bounding box center [385, 379] width 543 height 544
drag, startPoint x: 413, startPoint y: 179, endPoint x: 428, endPoint y: 184, distance: 15.6
click at [429, 184] on section "Customize your label Save Download Choose what to show on your downloaded label…" at bounding box center [385, 379] width 543 height 544
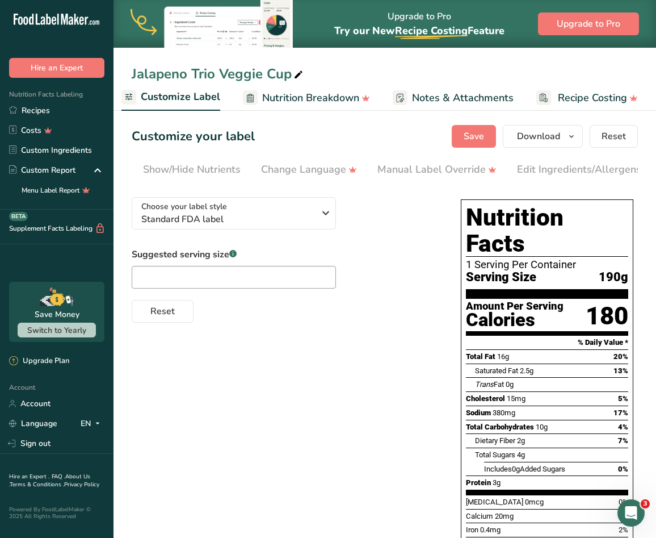
click at [531, 156] on section "Customize your label Save Download Choose what to show on your downloaded label…" at bounding box center [385, 379] width 543 height 544
click at [528, 164] on div "Edit Ingredients/Allergens List" at bounding box center [589, 169] width 144 height 15
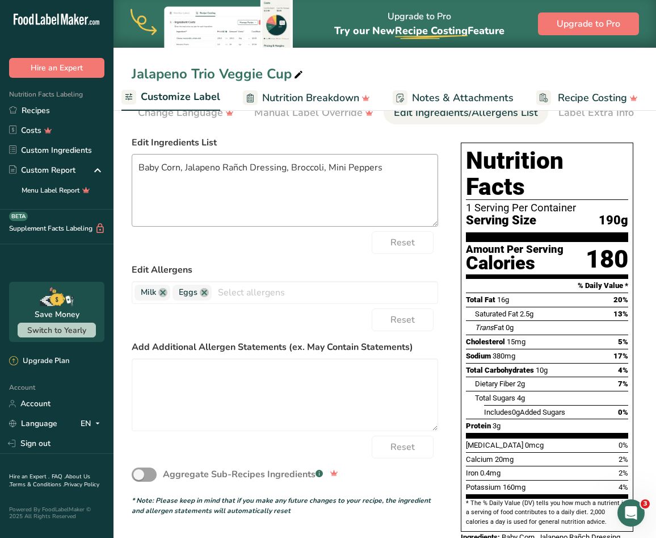
scroll to position [0, 0]
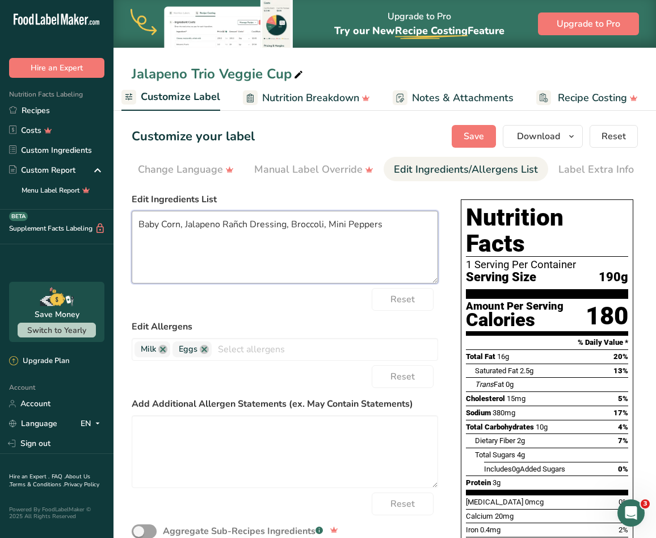
drag, startPoint x: 392, startPoint y: 237, endPoint x: 132, endPoint y: 228, distance: 260.1
click at [132, 228] on textarea "Baby Corn, Jalapeno Rañch Dressing, Broccoli, Mini Peppers" at bounding box center [285, 247] width 307 height 73
paste textarea "ABY CORN, BROCCOLI, MINI PEPPERS, JALAPENO RAÑCH DRESSING"
type textarea "BABY CORN, BROCCOLI, MINI PEPPERS, JALAPENO RAÑCH DRESSING"
click at [484, 137] on span "Save" at bounding box center [474, 136] width 20 height 14
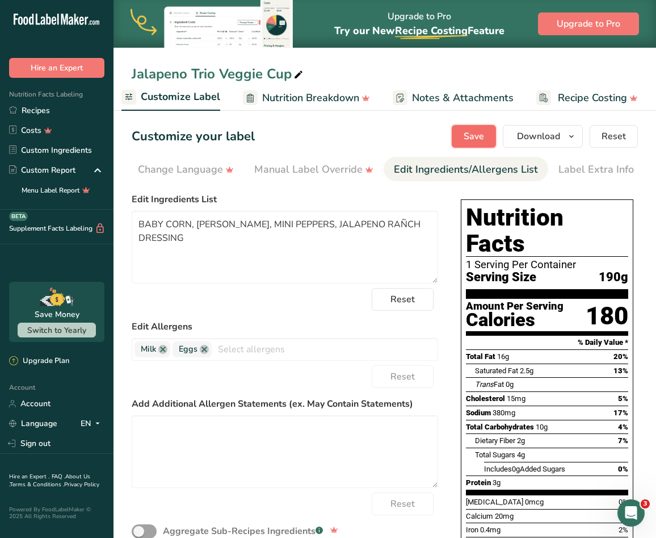
click at [477, 133] on span "Save" at bounding box center [474, 136] width 20 height 14
click at [576, 132] on icon "button" at bounding box center [571, 136] width 9 height 14
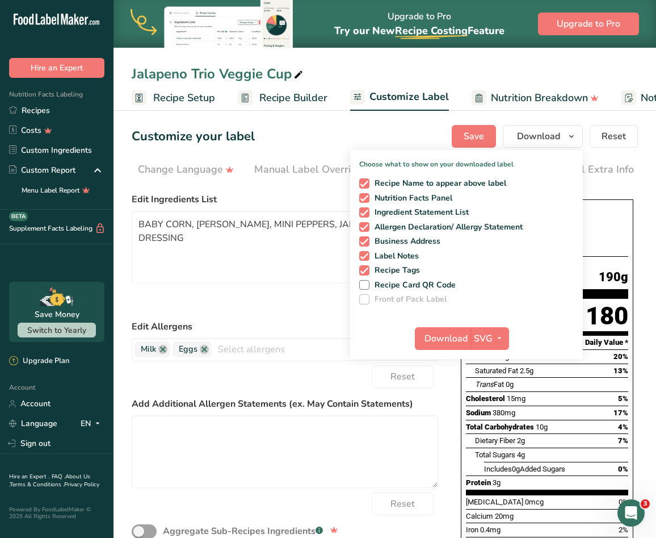
click at [145, 96] on rect at bounding box center [139, 97] width 15 height 15
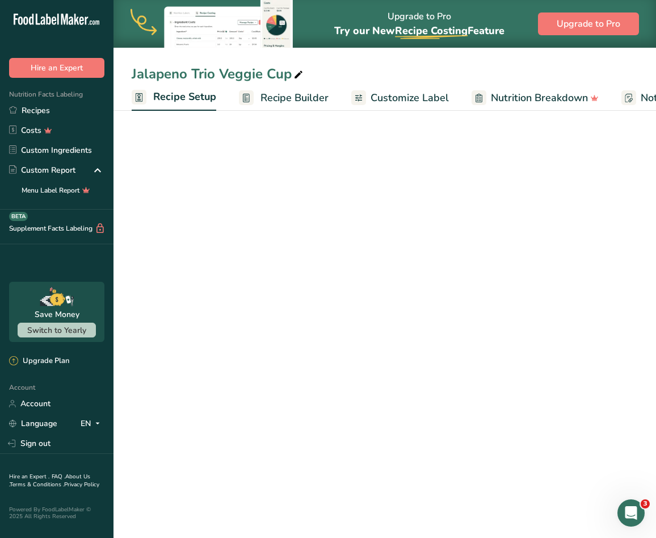
scroll to position [0, 4]
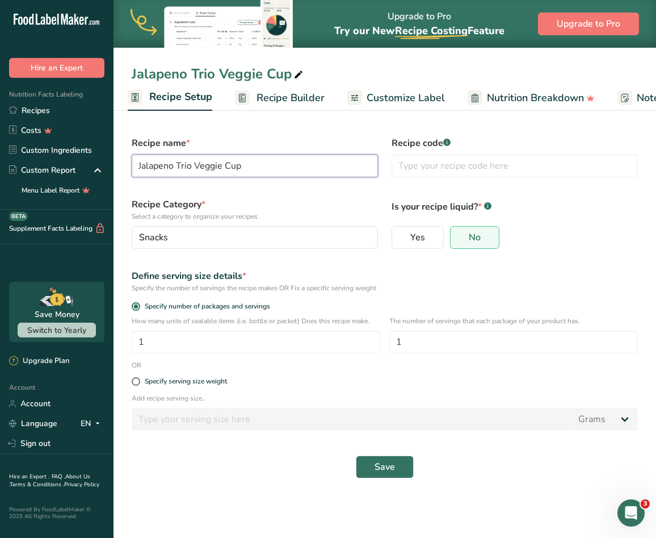
click at [296, 166] on input "Jalapeno Trio Veggie Cup" at bounding box center [255, 165] width 246 height 23
click at [232, 170] on input "Jalapeno Trio Veggie Cup" at bounding box center [255, 165] width 246 height 23
click at [234, 166] on input "Jalapeno Trio Veggie Cup" at bounding box center [255, 165] width 246 height 23
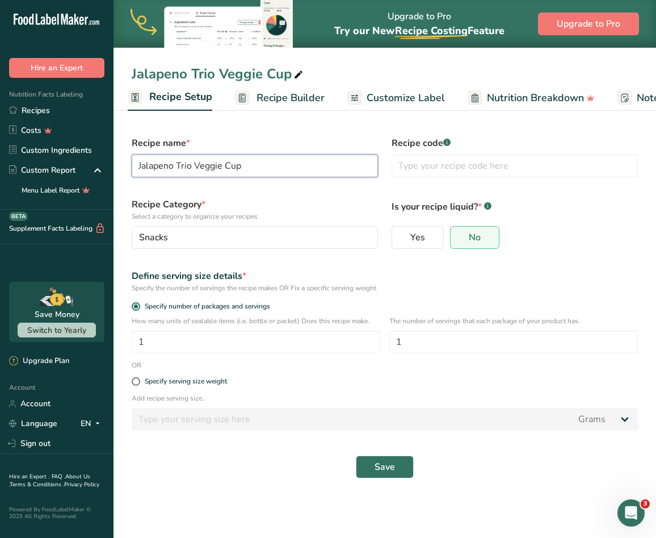
click at [234, 166] on input "Jalapeno Trio Veggie Cup" at bounding box center [255, 165] width 246 height 23
click at [270, 168] on input "Jalapeno Trio Veggie Cup" at bounding box center [255, 165] width 246 height 23
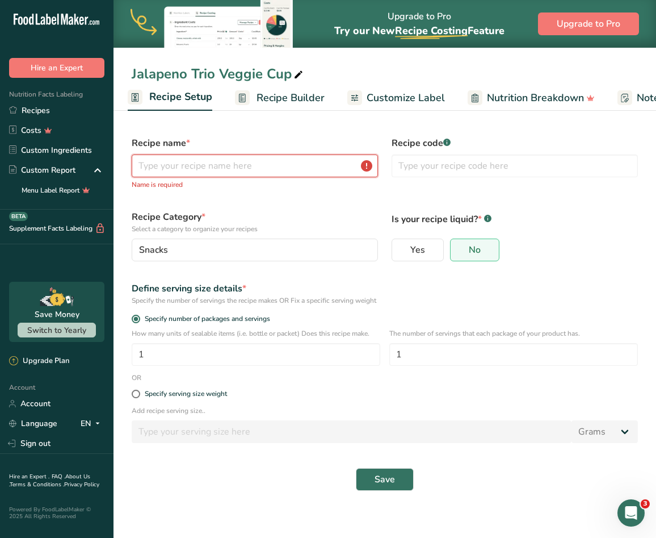
paste input "JALAPENO TRIO VEGGIE CUP"
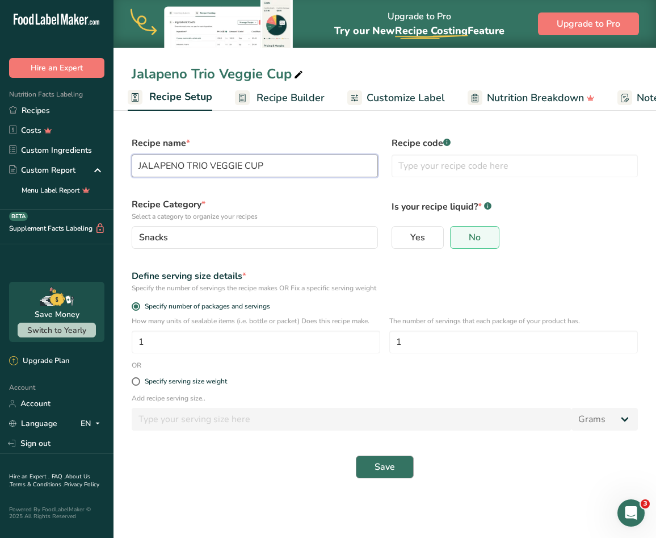
type input "JALAPENO TRIO VEGGIE CUP"
click at [385, 459] on button "Save" at bounding box center [385, 466] width 58 height 23
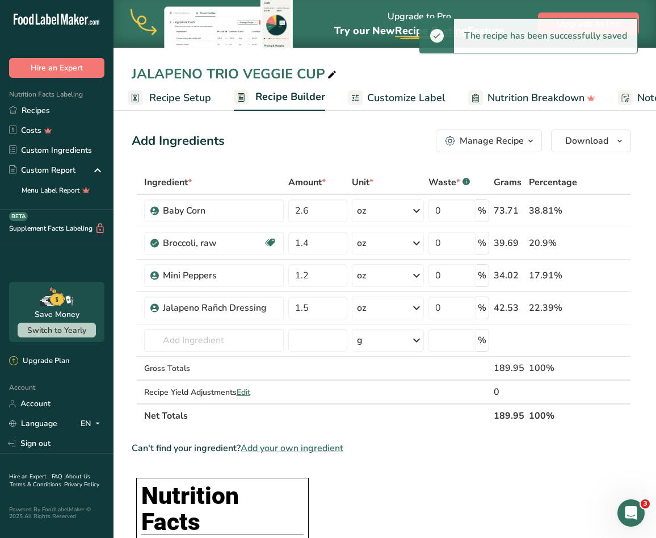
scroll to position [0, 229]
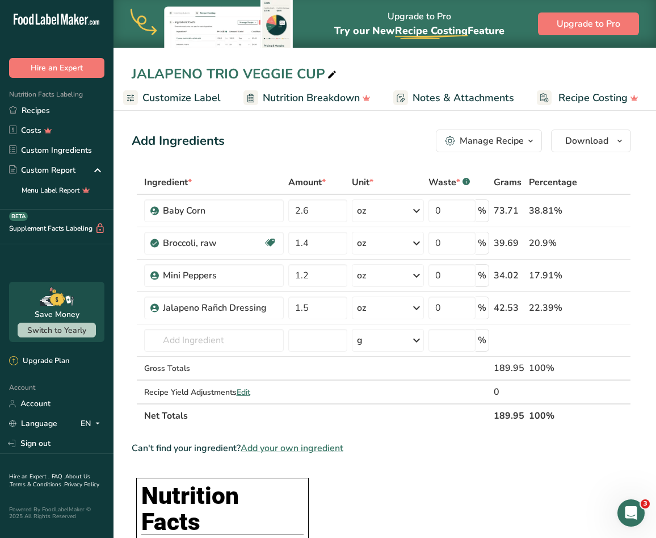
click at [179, 92] on span "Customize Label" at bounding box center [181, 97] width 78 height 15
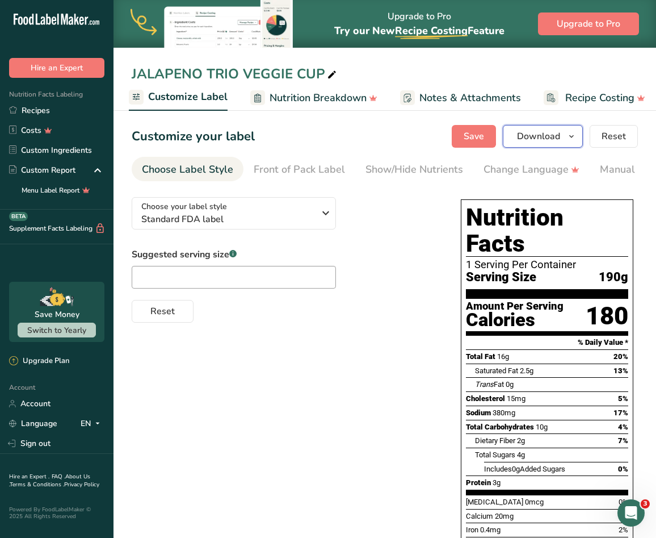
click at [569, 136] on icon "button" at bounding box center [571, 136] width 9 height 14
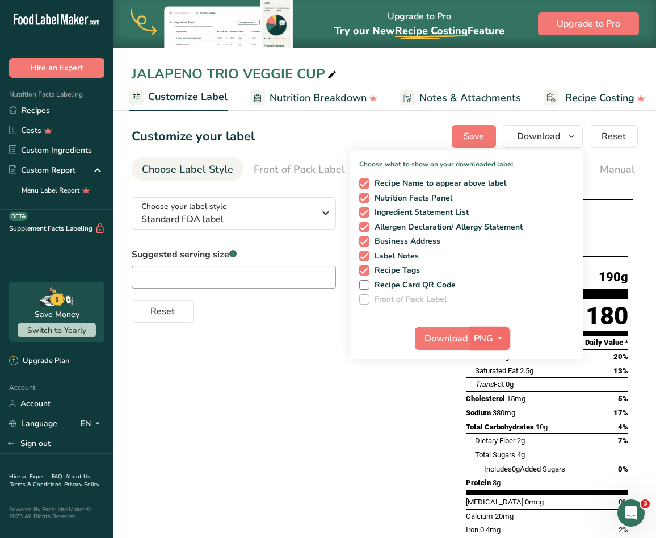
click at [486, 343] on span "PNG" at bounding box center [483, 339] width 19 height 14
click at [497, 396] on link "SVG" at bounding box center [491, 398] width 36 height 19
click at [458, 333] on span "Download" at bounding box center [446, 339] width 43 height 14
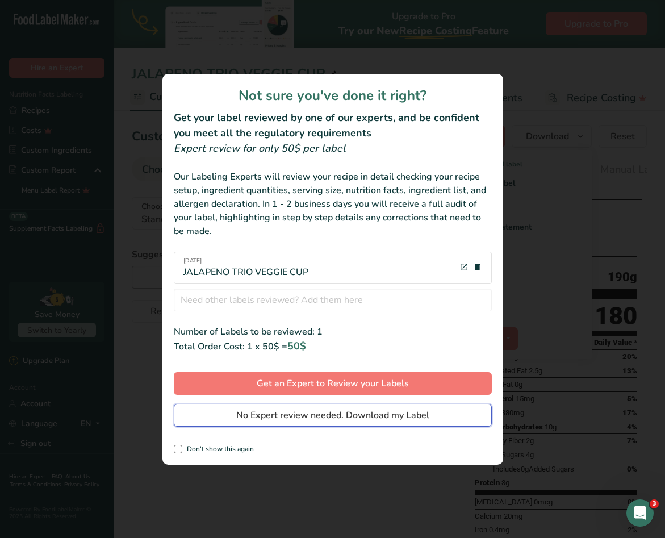
click at [385, 418] on span "No Expert review needed. Download my Label" at bounding box center [332, 415] width 193 height 14
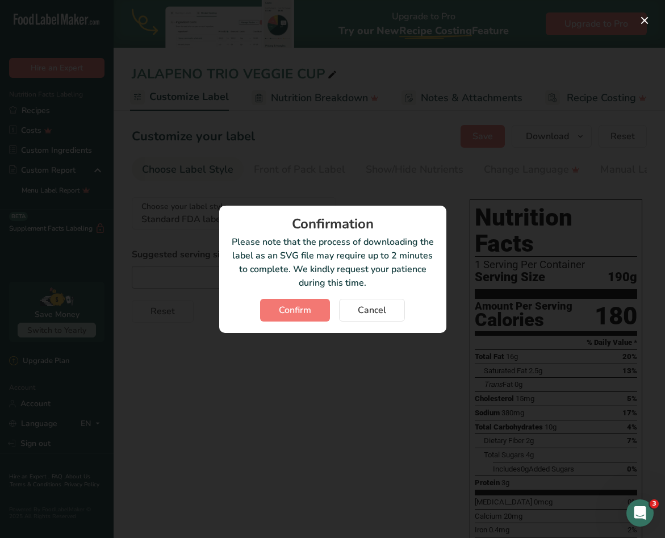
click at [283, 296] on div "Confirmation Please note that the process of downloading the label as an SVG fi…" at bounding box center [332, 268] width 227 height 127
click at [287, 308] on span "Confirm" at bounding box center [295, 310] width 32 height 14
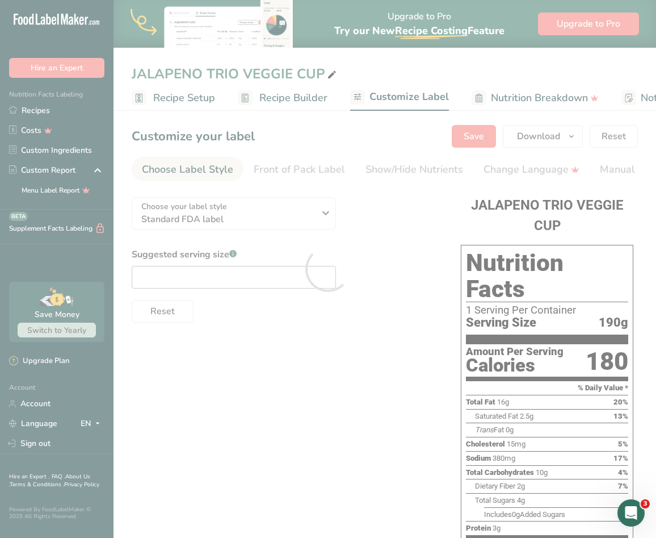
scroll to position [0, 220]
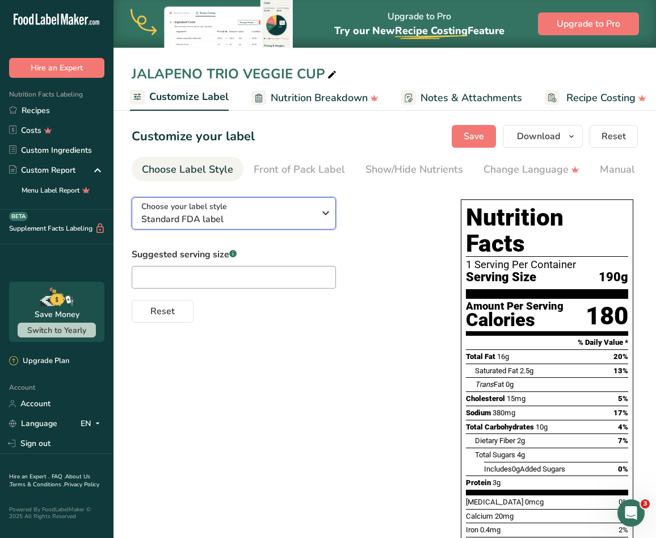
click at [238, 213] on div "Choose your label style Standard FDA label" at bounding box center [227, 213] width 173 height 26
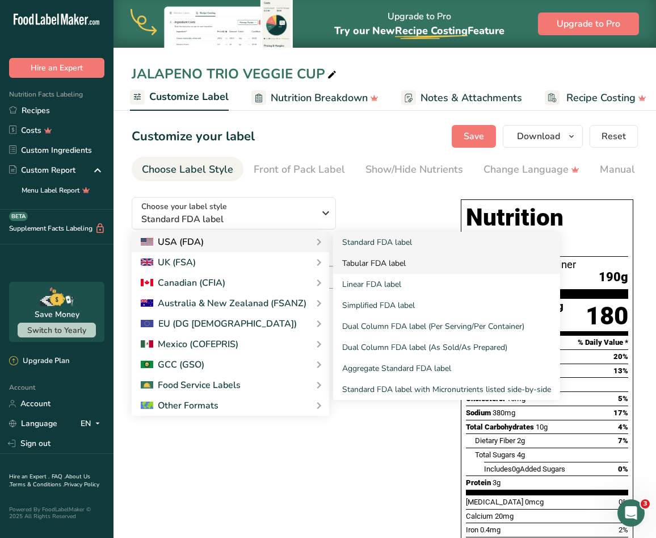
click at [357, 264] on link "Tabular FDA label" at bounding box center [446, 263] width 227 height 21
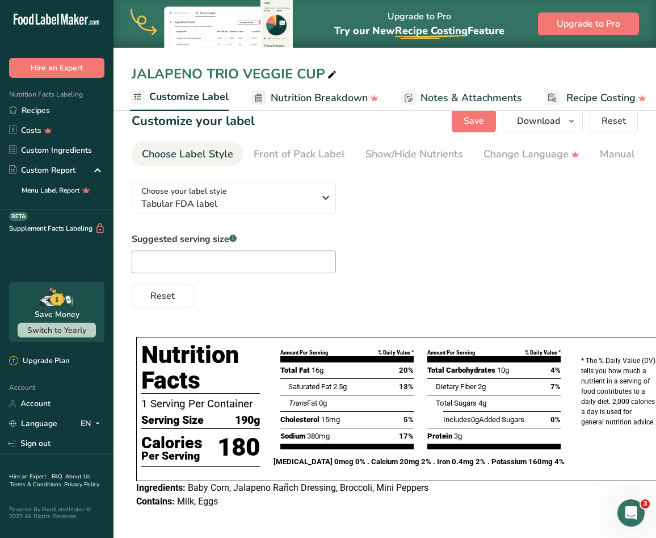
scroll to position [0, 0]
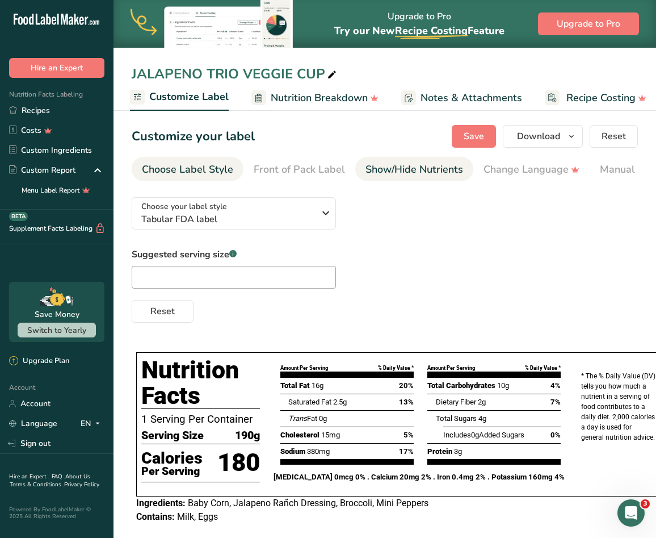
drag, startPoint x: 400, startPoint y: 186, endPoint x: 432, endPoint y: 181, distance: 32.2
click at [432, 181] on section "Customize your label Save Download Choose what to show on your downloaded label…" at bounding box center [385, 330] width 543 height 446
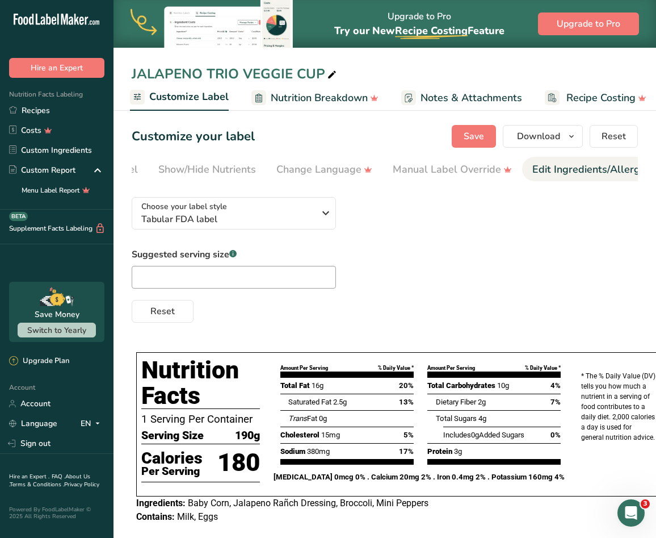
click at [560, 167] on div "Edit Ingredients/Allergens List" at bounding box center [604, 169] width 144 height 15
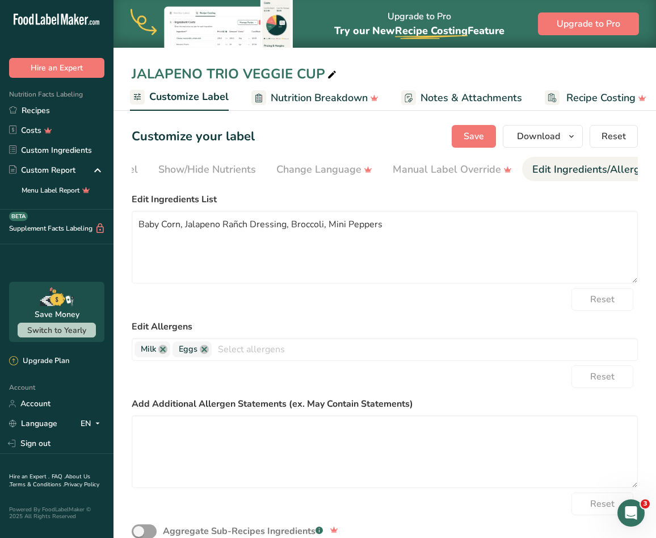
scroll to position [0, 346]
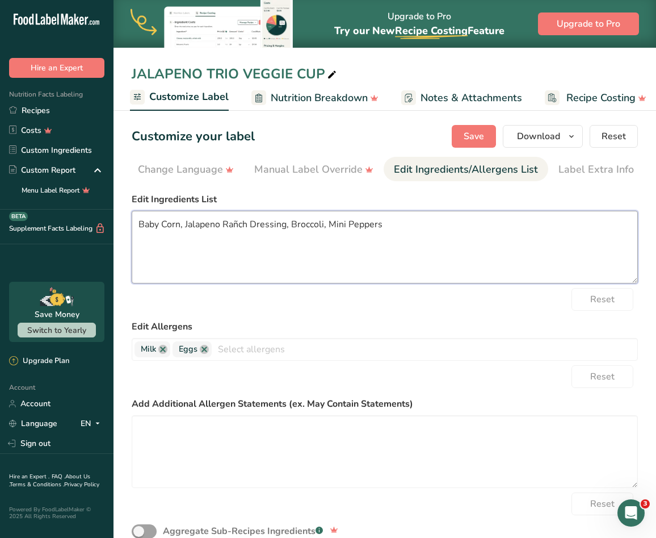
click at [435, 236] on textarea "Baby Corn, Jalapeno Rañch Dressing, Broccoli, Mini Peppers" at bounding box center [385, 247] width 506 height 73
click at [435, 234] on textarea "Baby Corn, Jalapeno Rañch Dressing, Broccoli, Mini Peppers" at bounding box center [385, 247] width 506 height 73
drag, startPoint x: 334, startPoint y: 222, endPoint x: 489, endPoint y: 250, distance: 157.4
click at [489, 250] on textarea "Baby Corn, Jalapeno Rañch Dressing, Broccoli, Mini Peppers" at bounding box center [385, 247] width 506 height 73
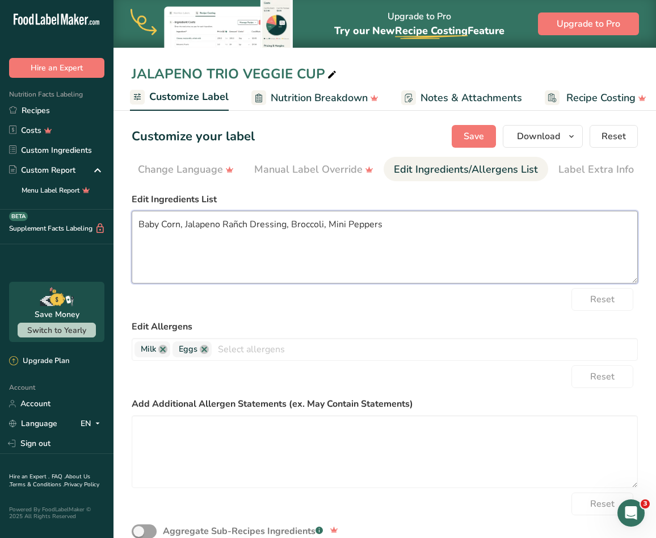
click at [413, 226] on textarea "Baby Corn, Jalapeno Rañch Dressing, Broccoli, Mini Peppers" at bounding box center [385, 247] width 506 height 73
click at [413, 225] on textarea "Baby Corn, Jalapeno Rañch Dressing, Broccoli, Mini Peppers" at bounding box center [385, 247] width 506 height 73
click at [413, 224] on textarea "Baby Corn, Jalapeno Rañch Dressing, Broccoli, Mini Peppers" at bounding box center [385, 247] width 506 height 73
click at [414, 224] on textarea "Baby Corn, Jalapeno Rañch Dressing, Broccoli, Mini Peppers" at bounding box center [385, 247] width 506 height 73
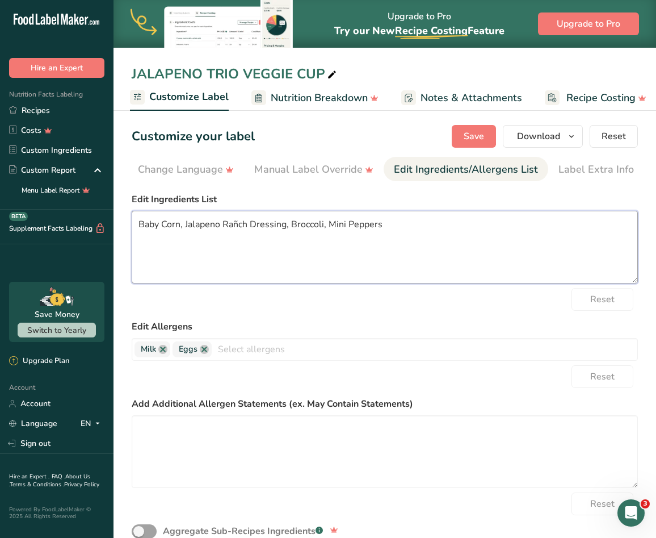
click at [414, 224] on textarea "Baby Corn, Jalapeno Rañch Dressing, Broccoli, Mini Peppers" at bounding box center [385, 247] width 506 height 73
paste textarea "ABY CORN, BROCCOLI, MINI PEPPERS, JALAPENO RAÑCH DRESSING"
type textarea "BABY CORN, BROCCOLI, MINI PEPPERS, JALAPENO RAÑCH DRESSING"
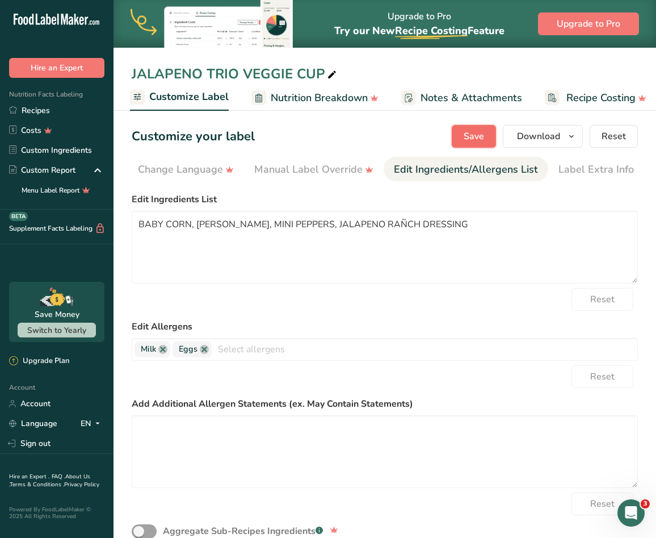
click at [481, 128] on button "Save" at bounding box center [474, 136] width 44 height 23
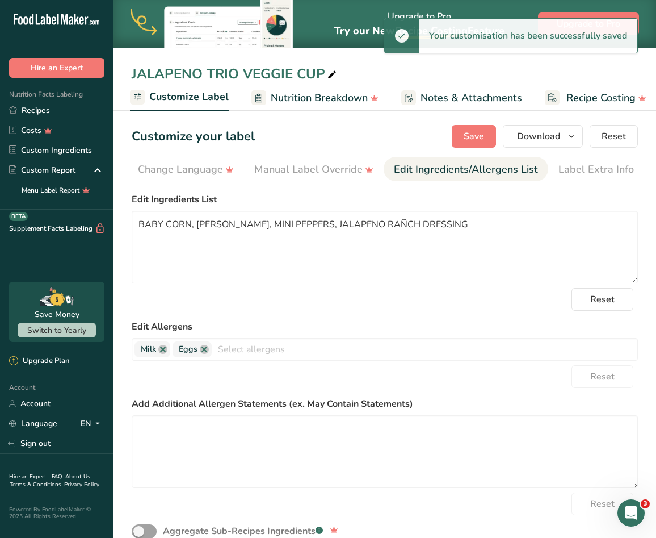
drag, startPoint x: 456, startPoint y: 179, endPoint x: 417, endPoint y: 181, distance: 39.8
click at [417, 181] on link "Edit Ingredients/Allergens List" at bounding box center [466, 170] width 144 height 26
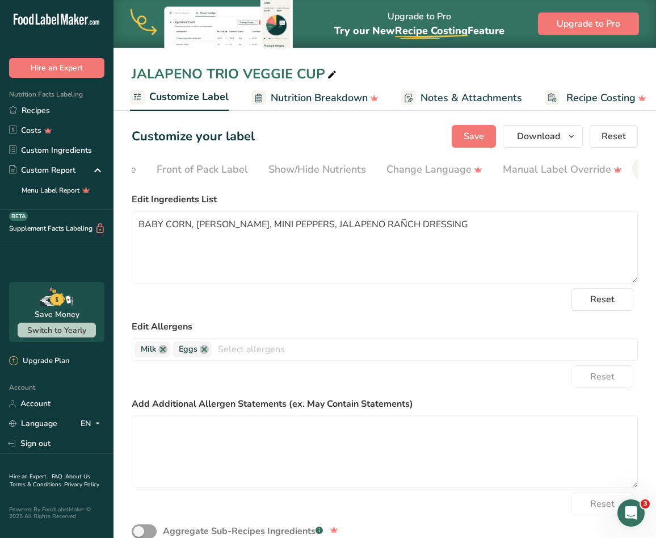
scroll to position [0, 0]
click at [152, 169] on div "Choose Label Style" at bounding box center [187, 169] width 91 height 15
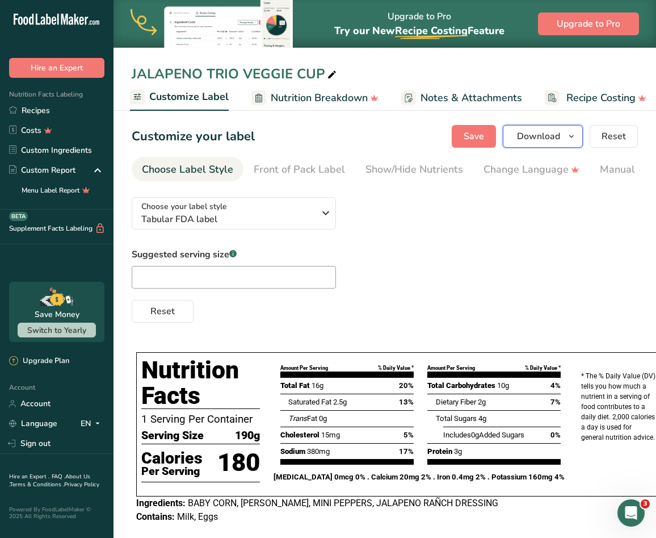
click at [572, 140] on icon "button" at bounding box center [571, 136] width 9 height 14
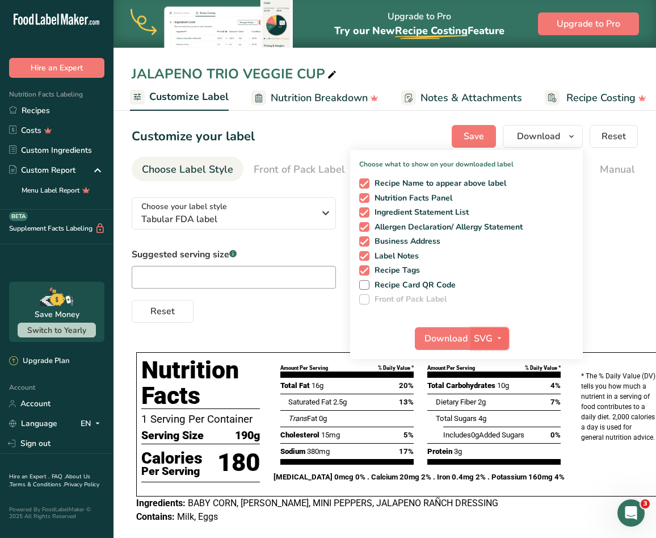
click at [472, 334] on button "SVG" at bounding box center [490, 338] width 39 height 23
click at [454, 339] on span "Download" at bounding box center [446, 339] width 43 height 14
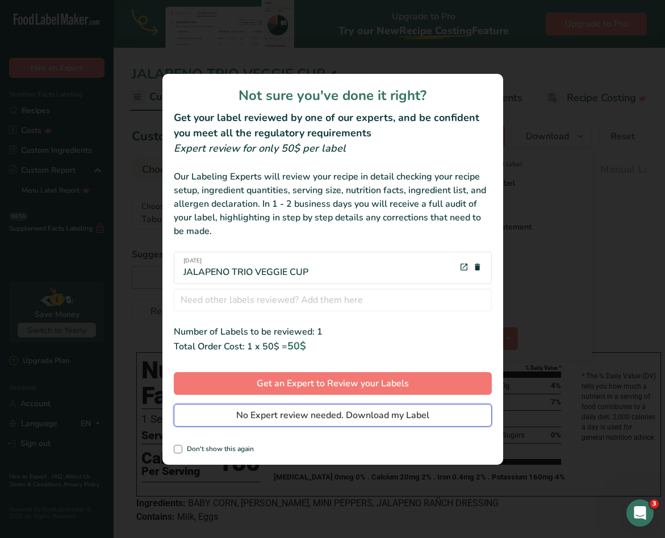
click at [325, 412] on span "No Expert review needed. Download my Label" at bounding box center [332, 415] width 193 height 14
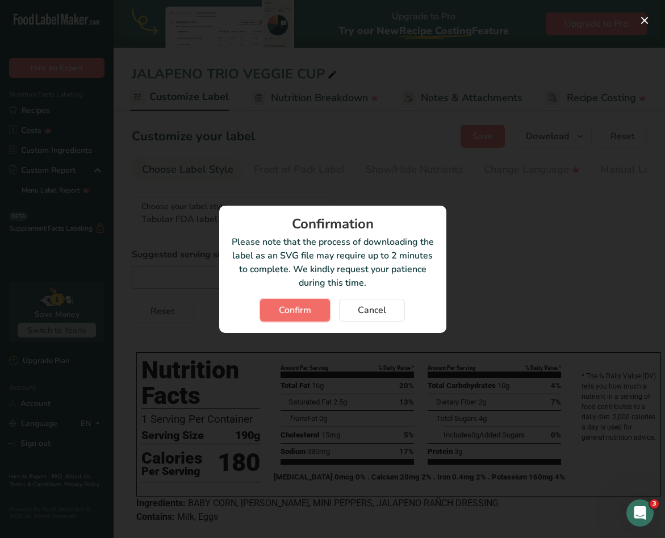
click at [287, 311] on span "Confirm" at bounding box center [295, 310] width 32 height 14
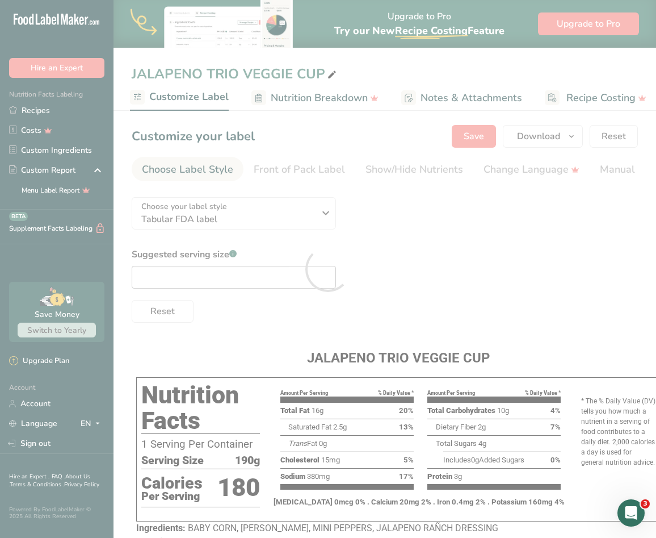
drag, startPoint x: 607, startPoint y: 189, endPoint x: 593, endPoint y: 267, distance: 79.1
click at [607, 189] on div at bounding box center [328, 269] width 656 height 538
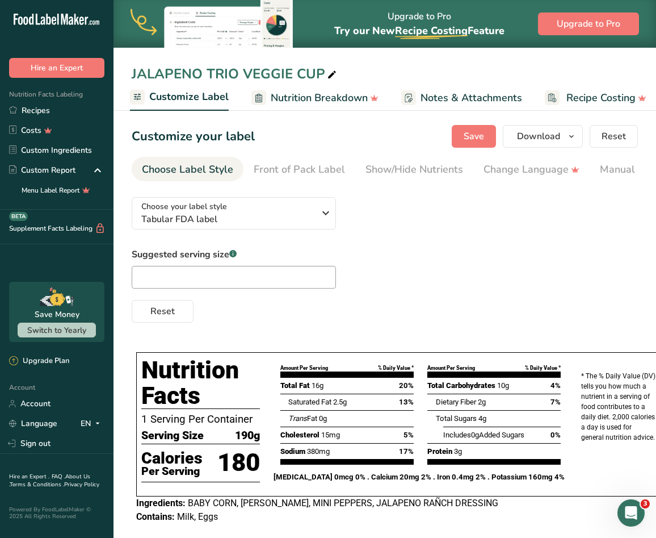
drag, startPoint x: 320, startPoint y: 314, endPoint x: 299, endPoint y: 280, distance: 40.5
click at [320, 314] on div "Reset" at bounding box center [385, 308] width 506 height 27
click at [64, 108] on link "Recipes" at bounding box center [57, 110] width 114 height 20
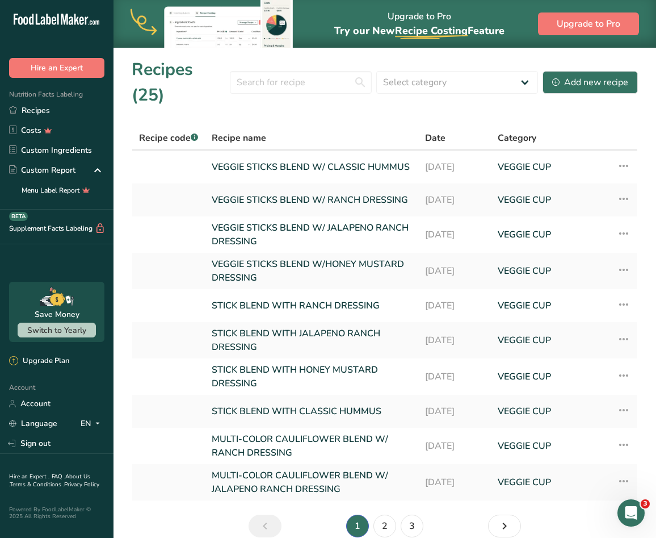
scroll to position [28, 0]
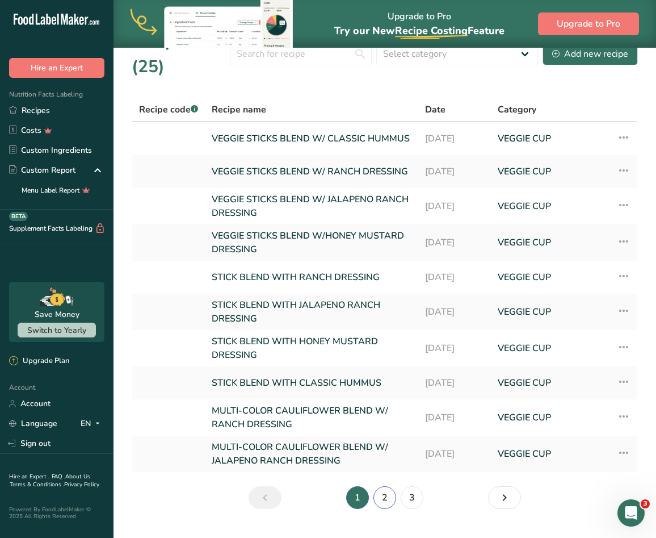
click at [390, 486] on link "2" at bounding box center [385, 497] width 23 height 23
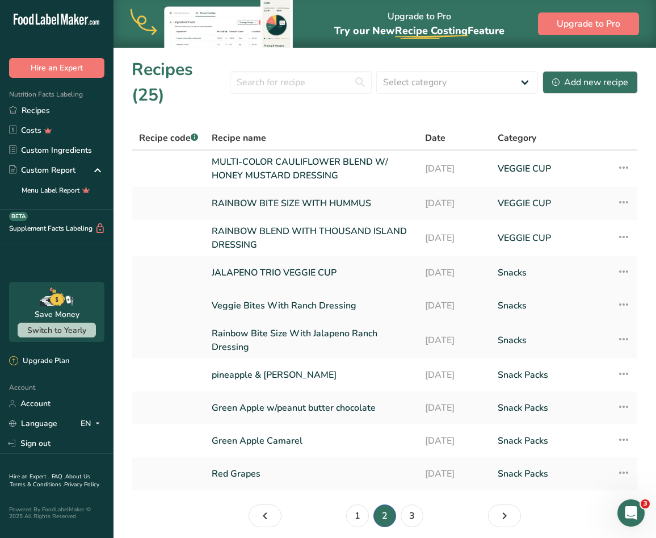
click at [288, 293] on link "Veggie Bites With Ranch Dressing" at bounding box center [312, 305] width 200 height 24
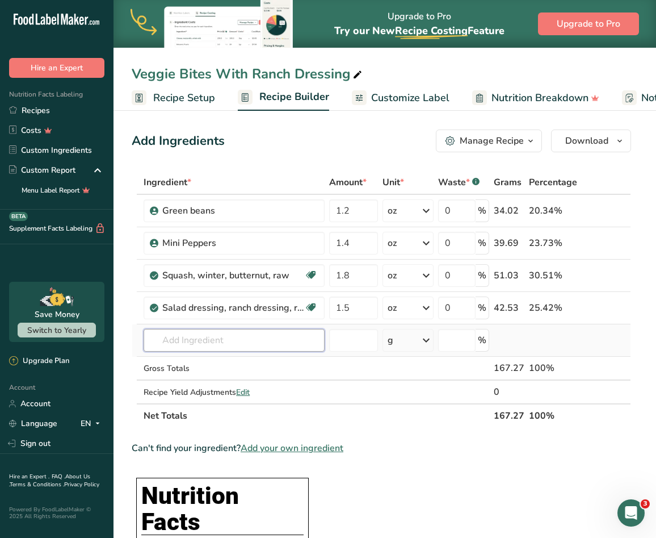
click at [268, 335] on input "text" at bounding box center [234, 340] width 181 height 23
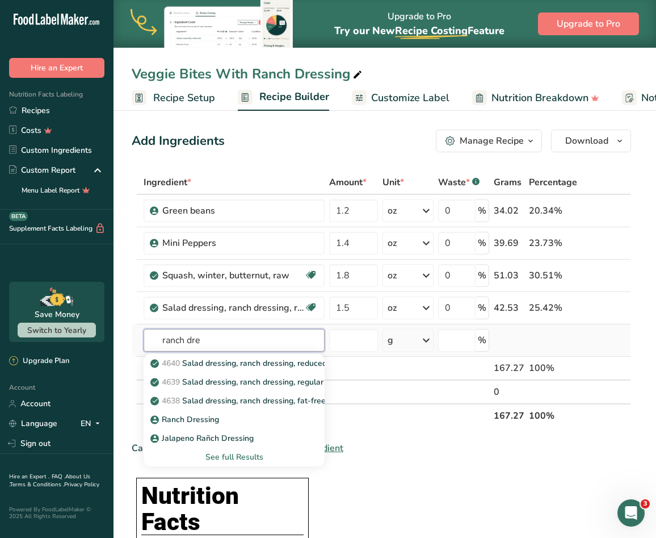
type input "ranch dre"
click at [227, 456] on div "See full Results" at bounding box center [234, 457] width 163 height 12
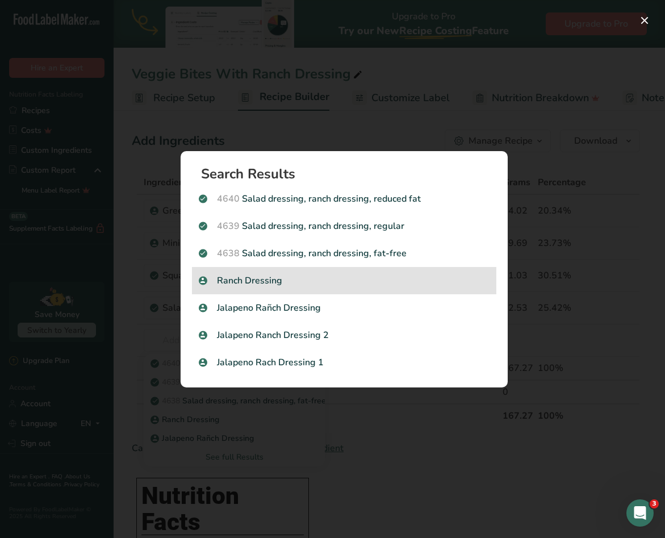
click at [265, 282] on p "Ranch Dressing" at bounding box center [344, 281] width 291 height 14
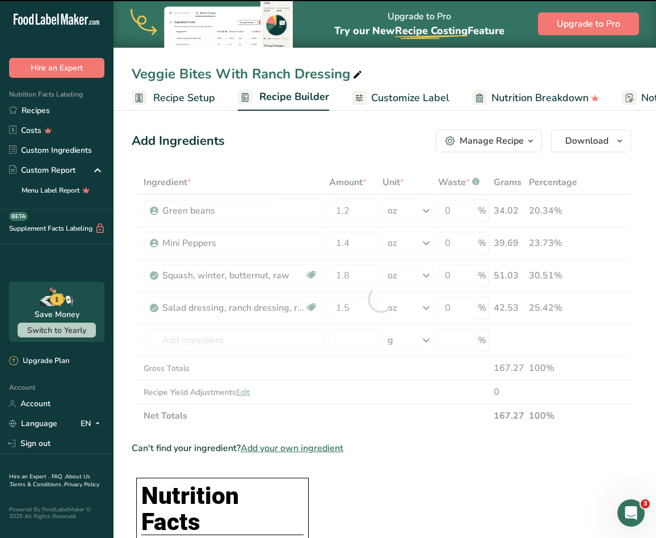
type input "0"
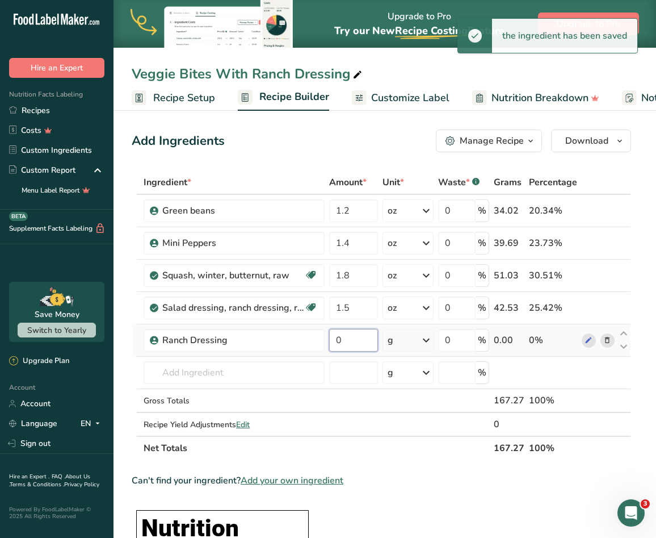
click at [362, 342] on input "0" at bounding box center [353, 340] width 49 height 23
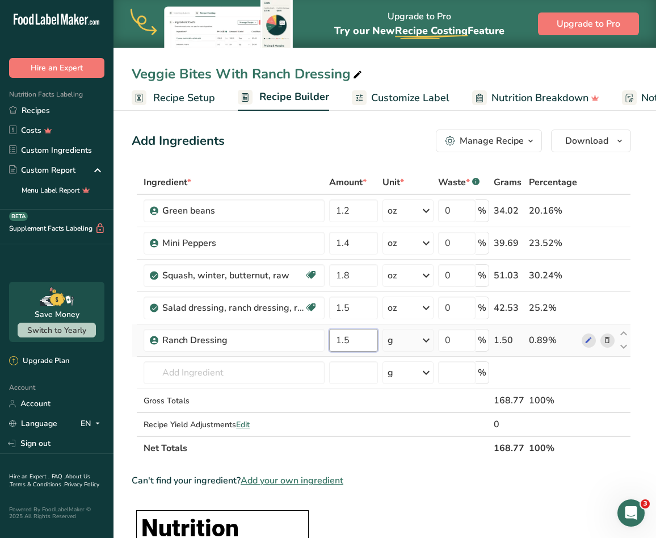
type input "1.5"
click at [413, 348] on div "Ingredient * Amount * Unit * Waste * .a-a{fill:#347362;}.b-a{fill:#fff;} Grams …" at bounding box center [382, 315] width 500 height 290
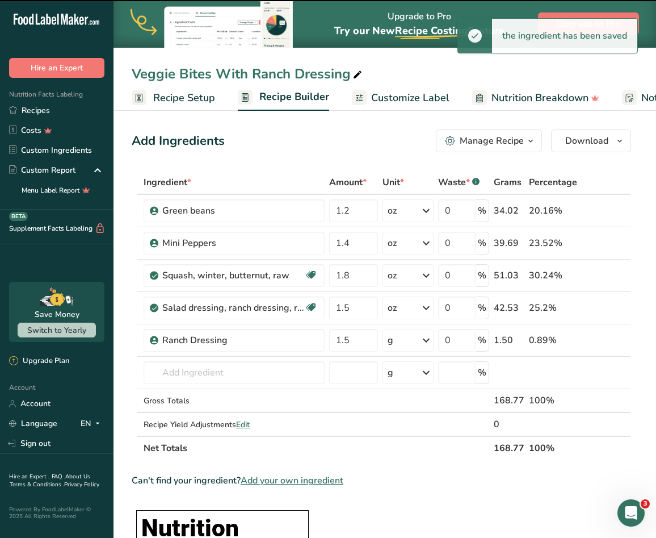
click at [417, 343] on div "g" at bounding box center [408, 340] width 51 height 23
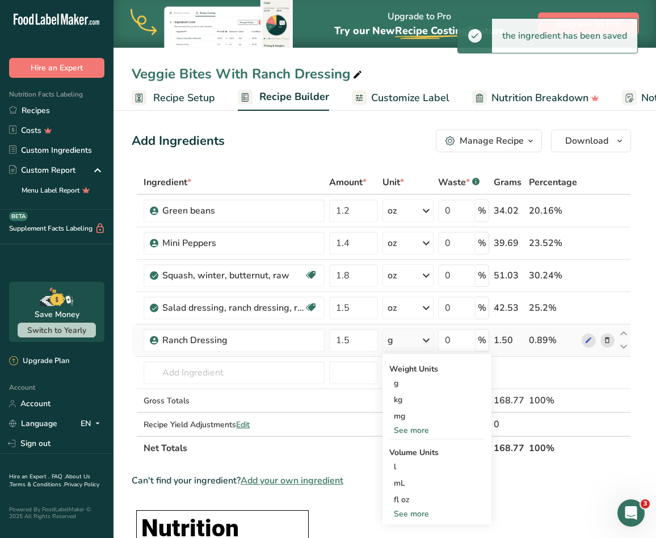
click at [421, 424] on div "See more" at bounding box center [436, 430] width 95 height 12
click at [404, 459] on div "oz" at bounding box center [436, 465] width 95 height 16
click at [609, 308] on icon at bounding box center [607, 308] width 8 height 12
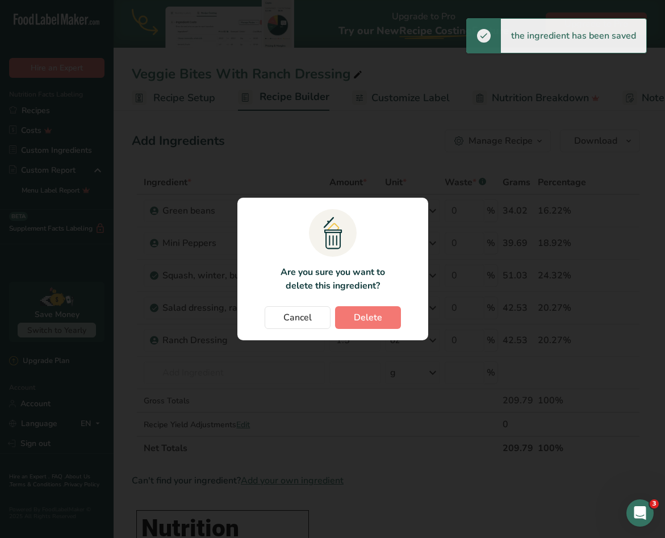
click at [406, 321] on div "Cancel Delete" at bounding box center [333, 317] width 168 height 23
click at [395, 319] on button "Delete" at bounding box center [368, 317] width 66 height 23
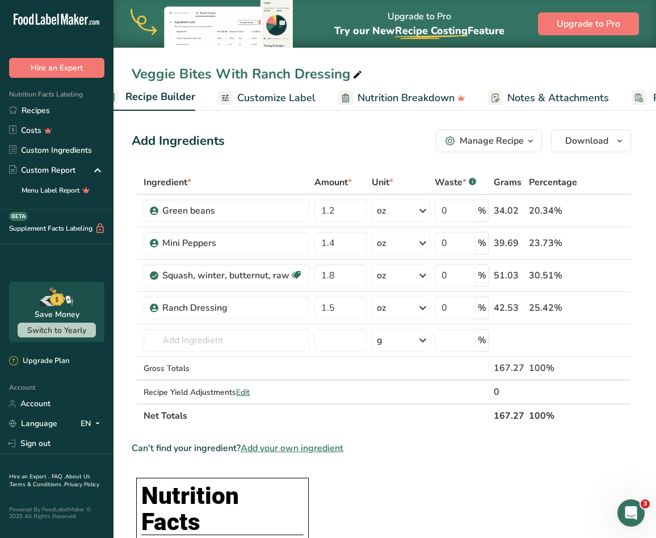
click at [297, 97] on span "Customize Label" at bounding box center [276, 97] width 78 height 15
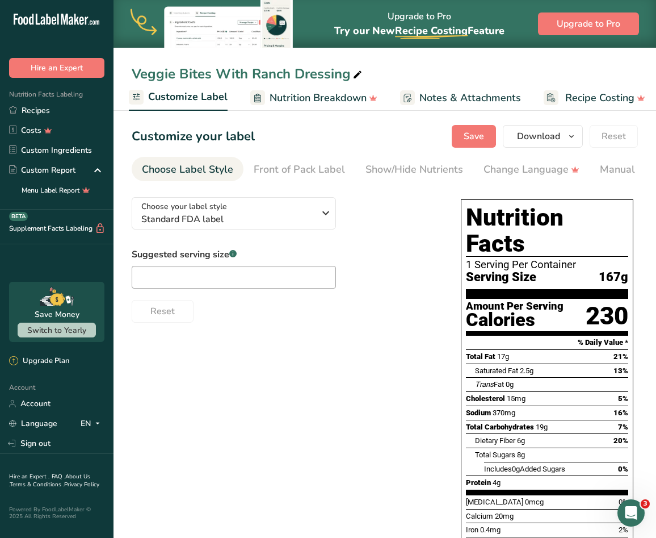
drag, startPoint x: 421, startPoint y: 179, endPoint x: 448, endPoint y: 190, distance: 29.1
click at [453, 191] on section "Customize your label Save Download Choose what to show on your downloaded label…" at bounding box center [385, 379] width 543 height 544
drag, startPoint x: 423, startPoint y: 181, endPoint x: 434, endPoint y: 185, distance: 11.7
click at [434, 185] on section "Customize your label Save Download Choose what to show on your downloaded label…" at bounding box center [385, 379] width 543 height 544
drag, startPoint x: 425, startPoint y: 184, endPoint x: 508, endPoint y: 184, distance: 82.9
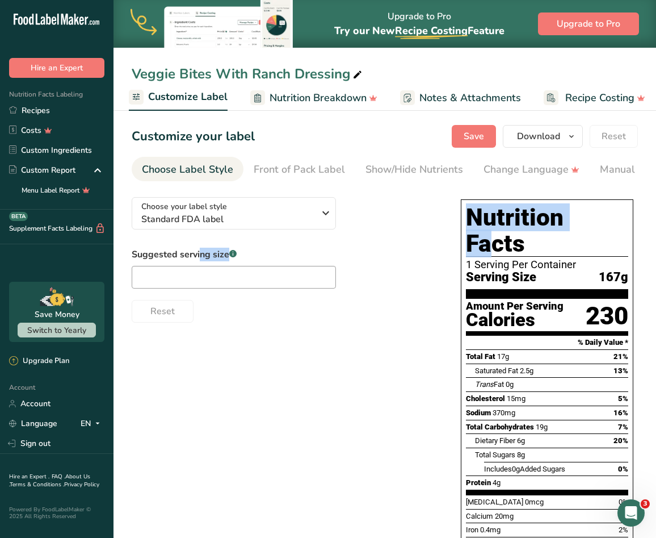
click at [508, 184] on section "Customize your label Save Download Choose what to show on your downloaded label…" at bounding box center [385, 379] width 543 height 544
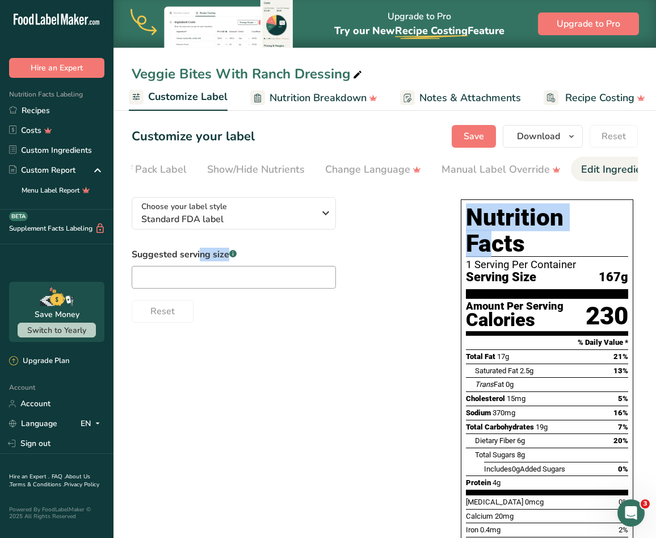
click at [602, 174] on div "Edit Ingredients/Allergens List" at bounding box center [653, 169] width 144 height 15
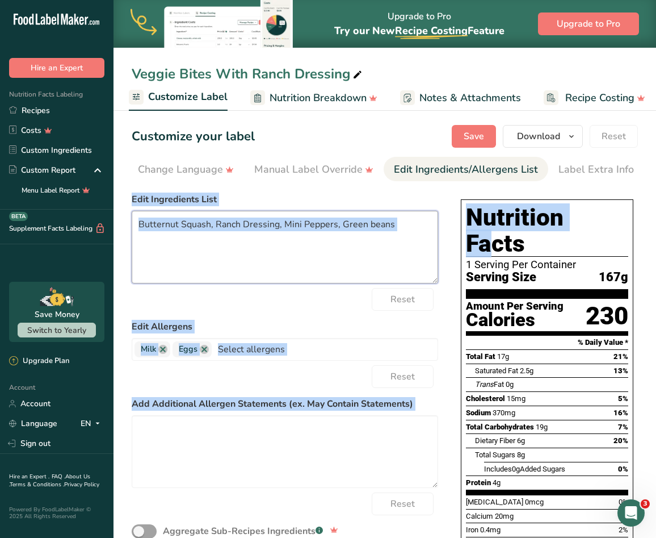
click at [332, 240] on textarea "Butternut Squash, Ranch Dressing, Mini Peppers, Green beans" at bounding box center [285, 247] width 307 height 73
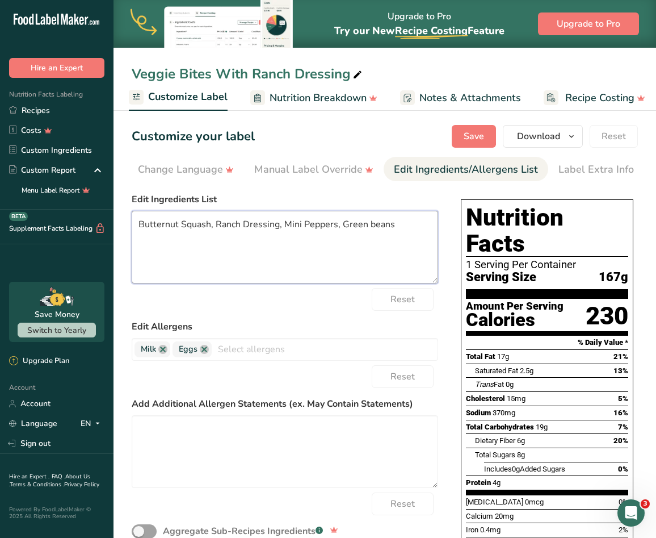
drag, startPoint x: 399, startPoint y: 229, endPoint x: 137, endPoint y: 229, distance: 261.7
click at [137, 229] on textarea "Butternut Squash, Ranch Dressing, Mini Peppers, Green beans" at bounding box center [285, 247] width 307 height 73
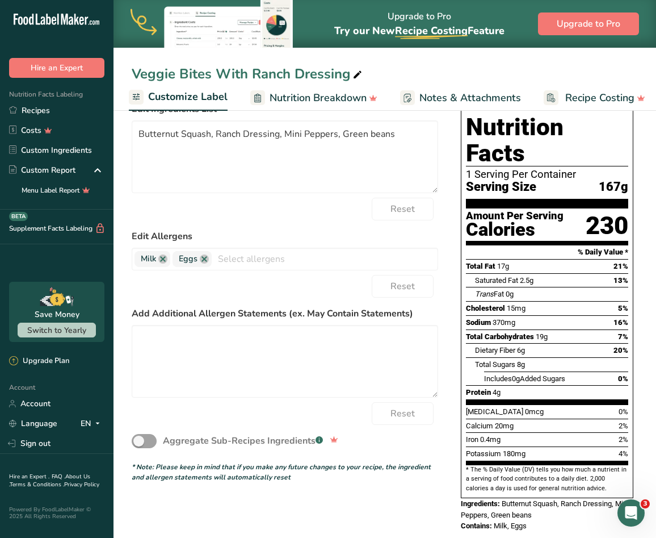
click at [344, 86] on link "Nutrition Breakdown" at bounding box center [313, 98] width 127 height 26
click at [351, 219] on div "Reset" at bounding box center [285, 209] width 307 height 23
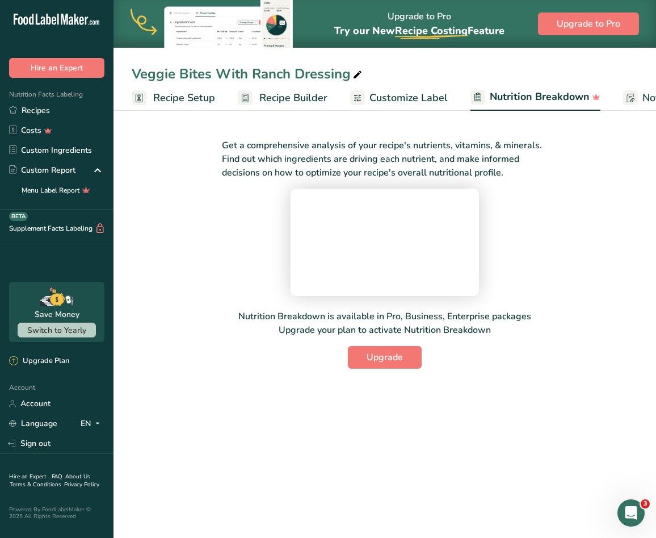
click at [186, 97] on span "Recipe Setup" at bounding box center [184, 97] width 62 height 15
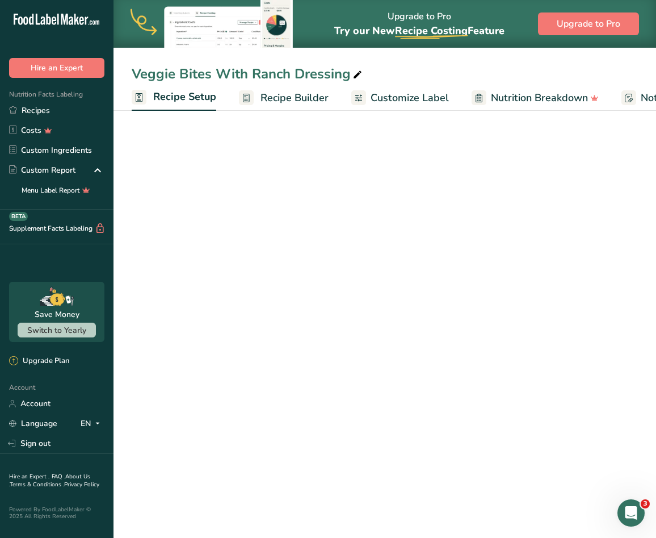
scroll to position [0, 4]
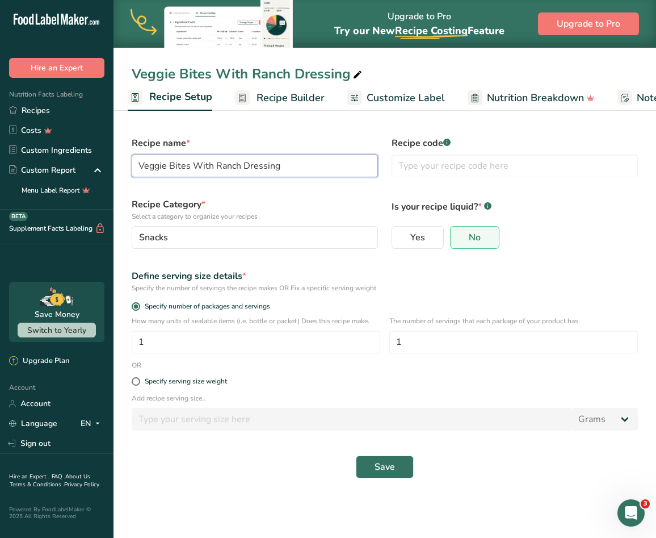
click at [283, 164] on input "Veggie Bites With Ranch Dressing" at bounding box center [255, 165] width 246 height 23
click at [143, 167] on input "Veggie Bites With Ranch Dressing" at bounding box center [255, 165] width 246 height 23
click at [137, 165] on input "Veggie Bites With Ranch Dressing" at bounding box center [255, 165] width 246 height 23
click at [282, 163] on input "Veggie Bites With Ranch Dressing" at bounding box center [255, 165] width 246 height 23
drag, startPoint x: 277, startPoint y: 165, endPoint x: 134, endPoint y: 166, distance: 143.1
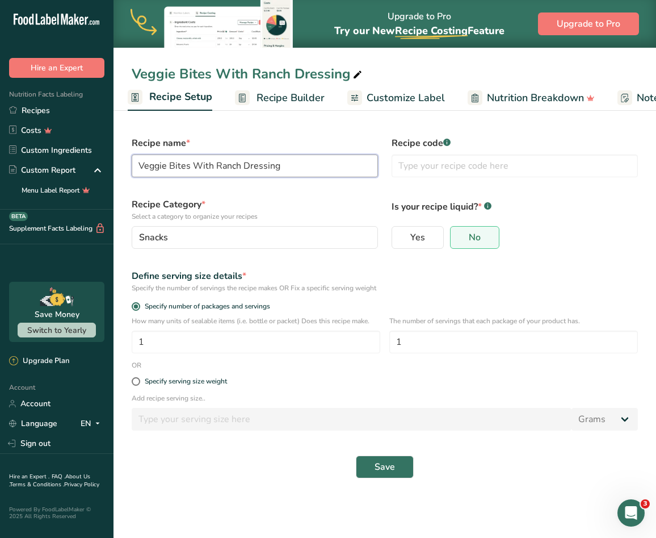
click at [134, 166] on input "Veggie Bites With Ranch Dressing" at bounding box center [255, 165] width 246 height 23
click at [276, 167] on input "Veggie Bites With Ranch Dressing" at bounding box center [255, 165] width 246 height 23
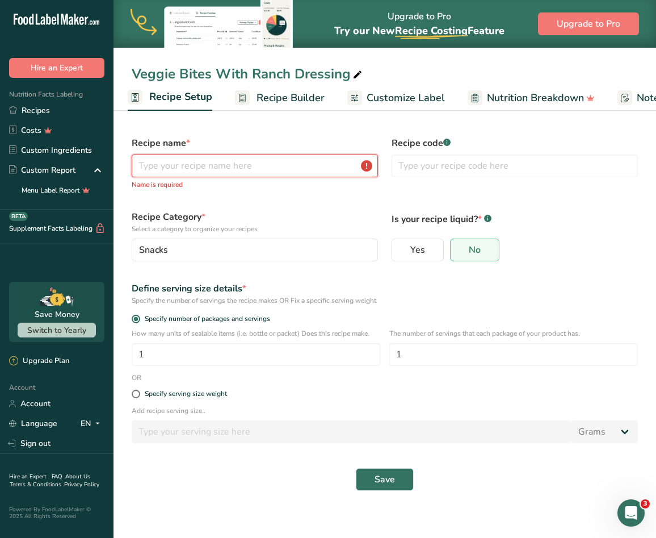
paste input "VEGGIE BITES WITH RANCH DRESSING"
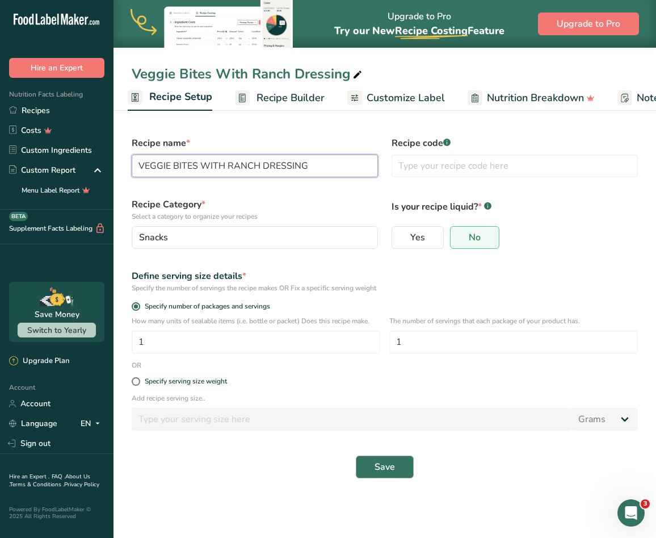
type input "VEGGIE BITES WITH RANCH DRESSING"
click at [394, 475] on button "Save" at bounding box center [385, 466] width 58 height 23
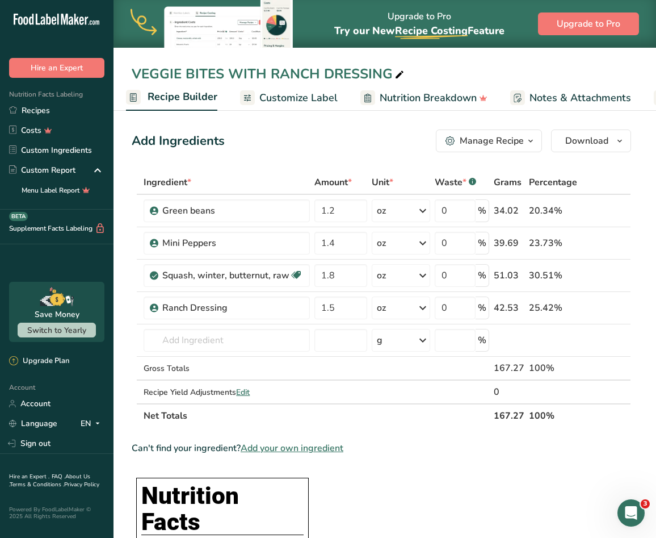
scroll to position [0, 215]
click at [265, 90] on span "Customize Label" at bounding box center [270, 97] width 78 height 15
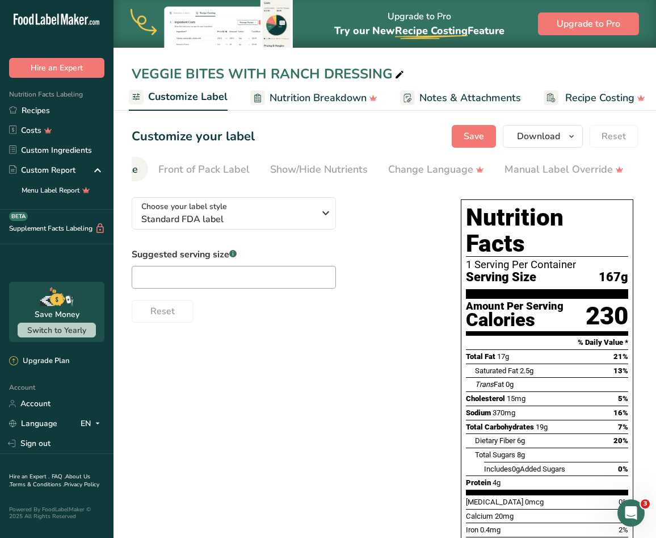
scroll to position [0, 129]
click at [510, 177] on li "Manual Label Override" at bounding box center [446, 169] width 140 height 24
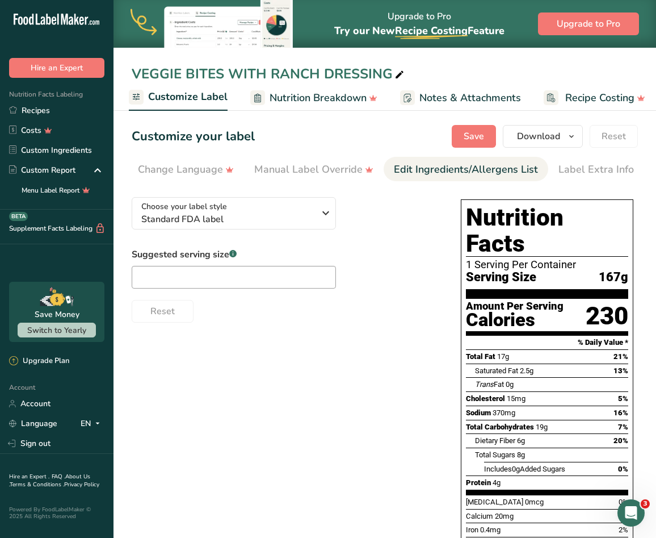
click at [533, 175] on div "Edit Ingredients/Allergens List" at bounding box center [466, 169] width 144 height 15
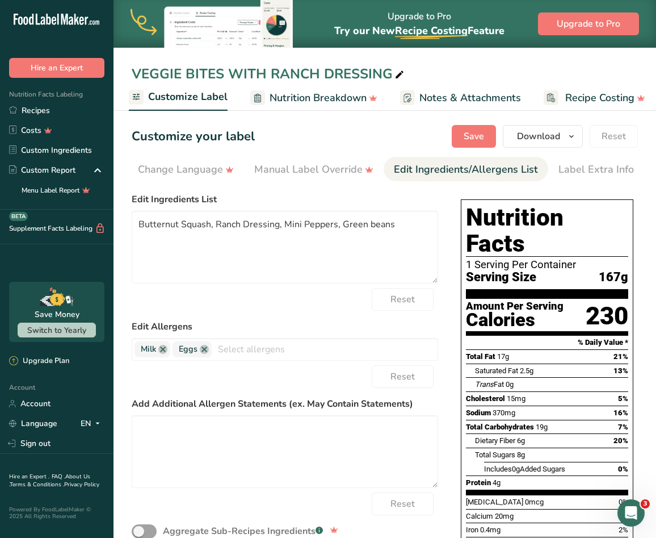
click at [486, 171] on div "Edit Ingredients/Allergens List" at bounding box center [466, 169] width 144 height 15
drag, startPoint x: 400, startPoint y: 229, endPoint x: 196, endPoint y: 225, distance: 203.2
click at [149, 224] on textarea "Butternut Squash, Ranch Dressing, Mini Peppers, Green beans" at bounding box center [285, 247] width 307 height 73
click at [218, 227] on textarea "Butternut Squash, Ranch Dressing, Mini Peppers, Green beans" at bounding box center [285, 247] width 307 height 73
drag, startPoint x: 213, startPoint y: 226, endPoint x: 292, endPoint y: 228, distance: 78.9
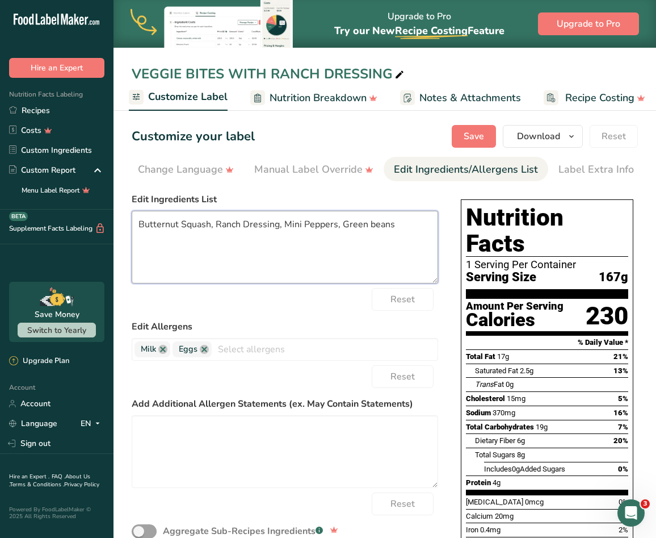
click at [276, 228] on textarea "Butternut Squash, Ranch Dressing, Mini Peppers, Green beans" at bounding box center [285, 247] width 307 height 73
click at [325, 224] on textarea "Butternut Squash,, Mini Peppers, Green beans Ranch Dressing" at bounding box center [285, 247] width 307 height 73
drag, startPoint x: 406, startPoint y: 230, endPoint x: 140, endPoint y: 232, distance: 266.2
click at [140, 232] on textarea "Butternut Squash, Mini Peppers, Green beans, Ranch Dressing" at bounding box center [285, 247] width 307 height 73
type textarea "Butternut Squash, Mini Peppers, Green beans, Ranch Dressing"
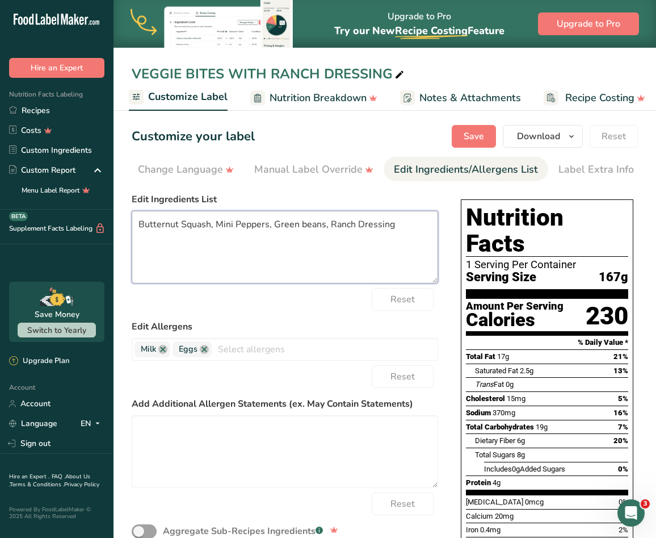
click at [265, 230] on textarea "Butternut Squash, Mini Peppers, Green beans, Ranch Dressing" at bounding box center [285, 247] width 307 height 73
paste textarea "BUTTERNUT SQUASH, MINI PEPPERS, GREEN BEANS, RANCH DRESSING"
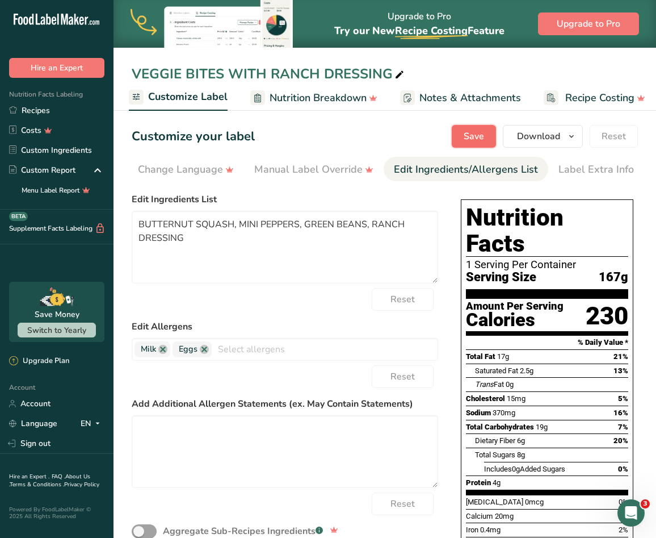
click at [481, 128] on button "Save" at bounding box center [474, 136] width 44 height 23
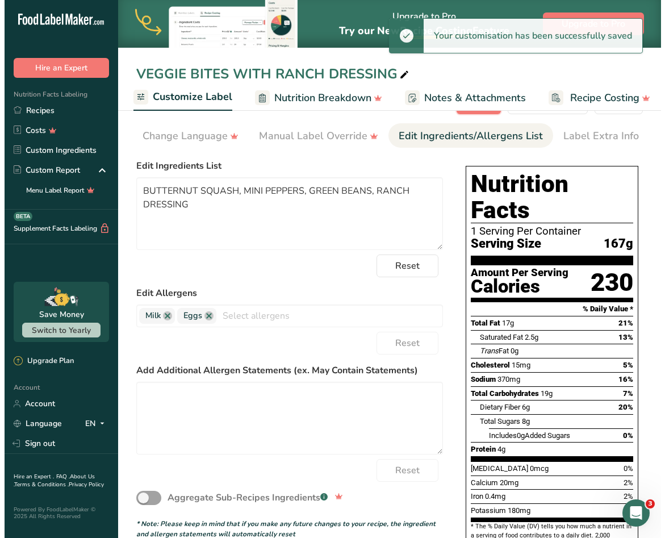
scroll to position [0, 0]
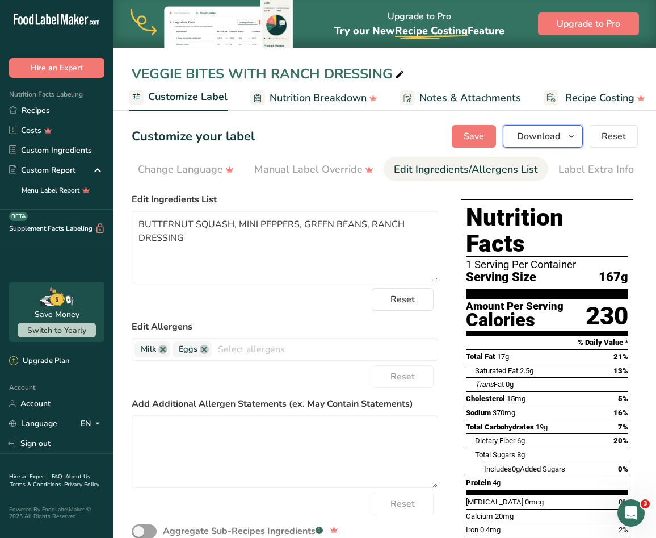
click at [573, 136] on icon "button" at bounding box center [571, 136] width 9 height 14
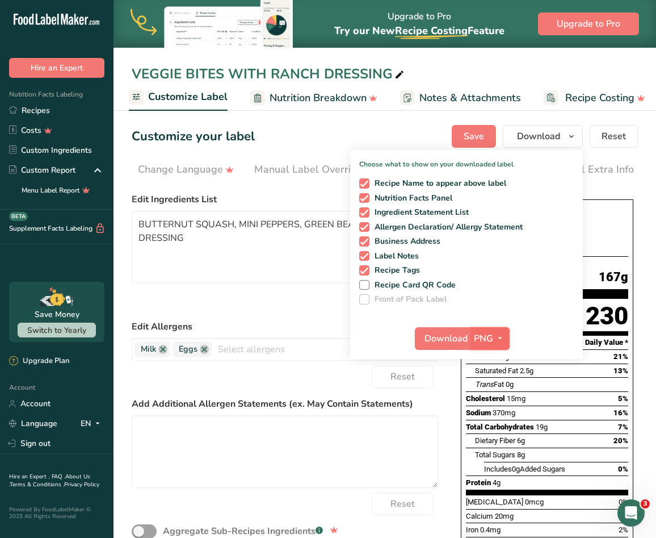
click at [494, 338] on span "button" at bounding box center [500, 339] width 14 height 14
click at [492, 397] on link "SVG" at bounding box center [491, 398] width 36 height 19
click at [443, 337] on span "Download" at bounding box center [446, 339] width 43 height 14
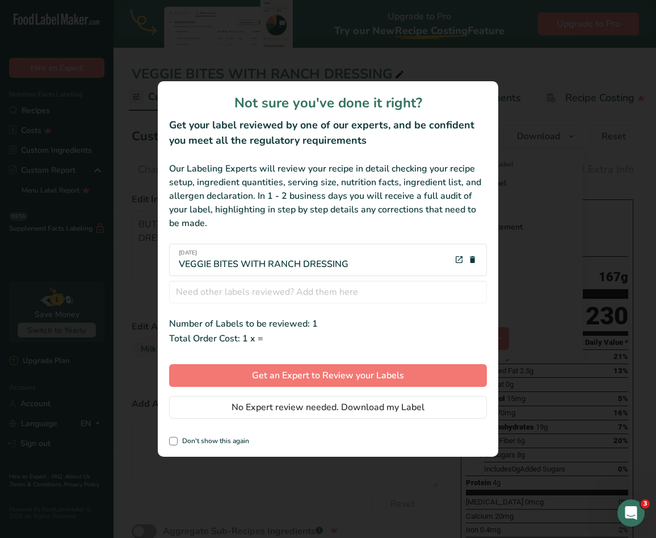
scroll to position [0, 220]
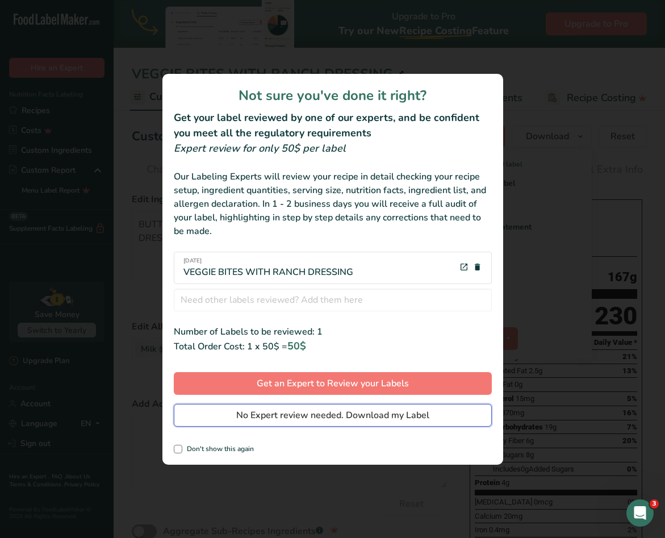
click at [338, 411] on span "No Expert review needed. Download my Label" at bounding box center [332, 415] width 193 height 14
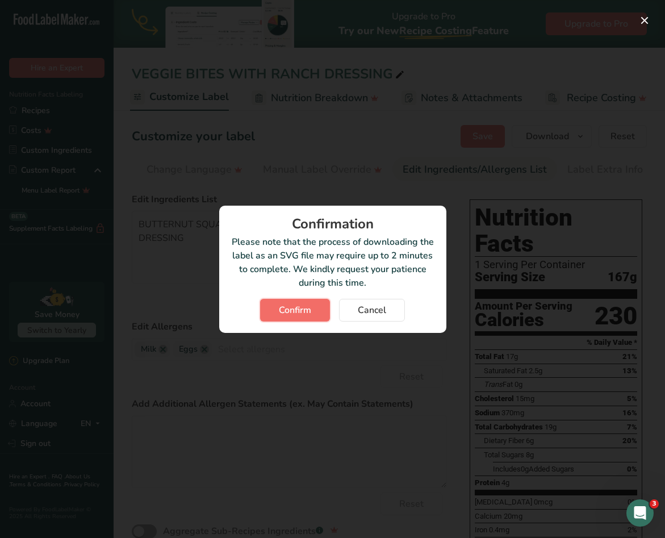
click at [283, 316] on span "Confirm" at bounding box center [295, 310] width 32 height 14
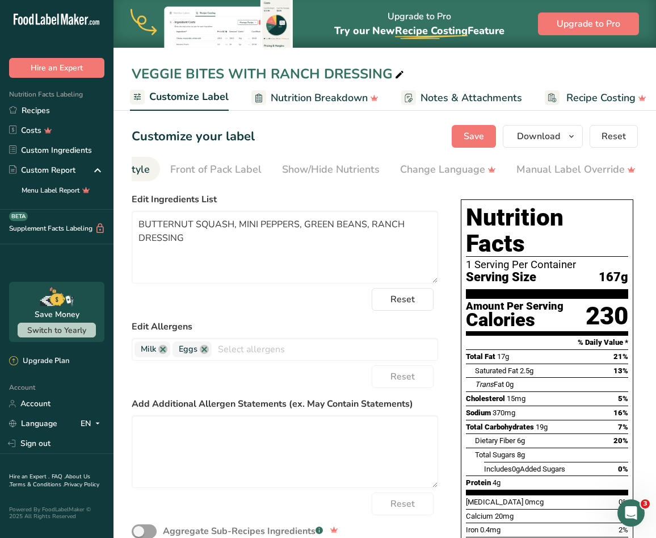
scroll to position [0, 0]
click at [179, 169] on div "Choose Label Style" at bounding box center [187, 169] width 91 height 15
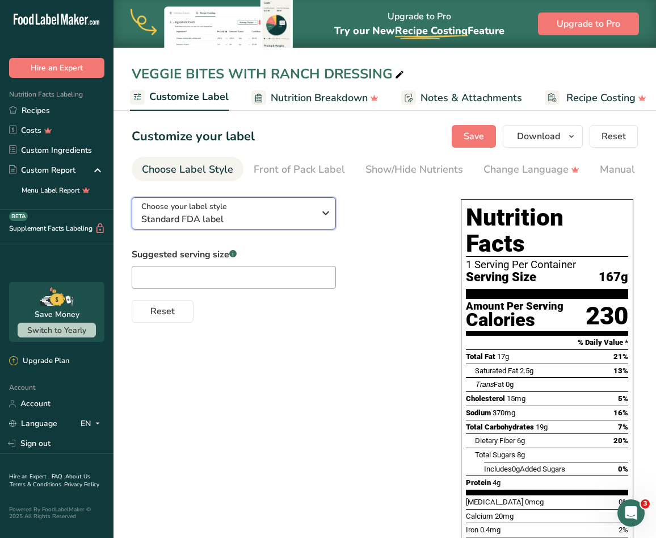
click at [207, 222] on span "Standard FDA label" at bounding box center [227, 219] width 173 height 14
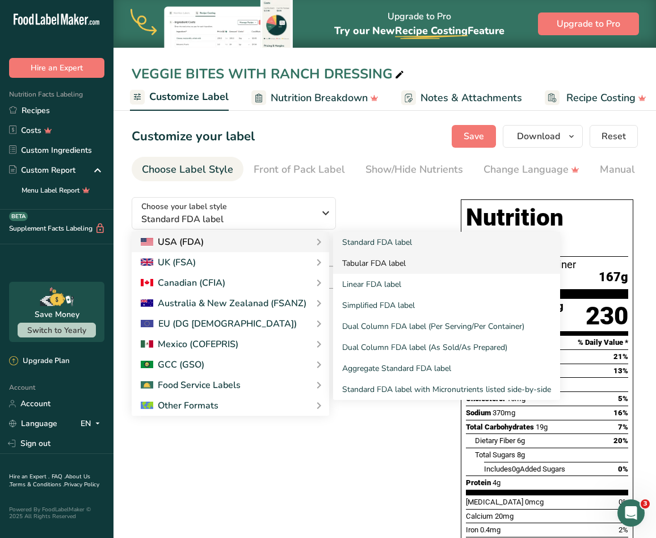
click at [390, 266] on link "Tabular FDA label" at bounding box center [446, 263] width 227 height 21
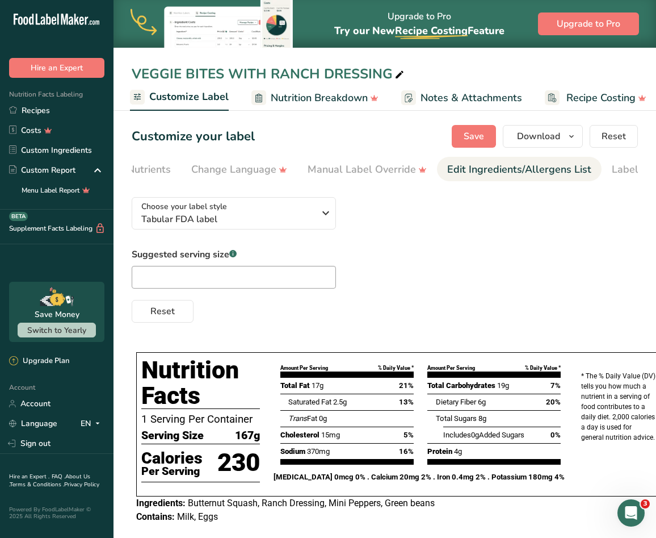
click at [504, 171] on div "Edit Ingredients/Allergens List" at bounding box center [519, 169] width 144 height 15
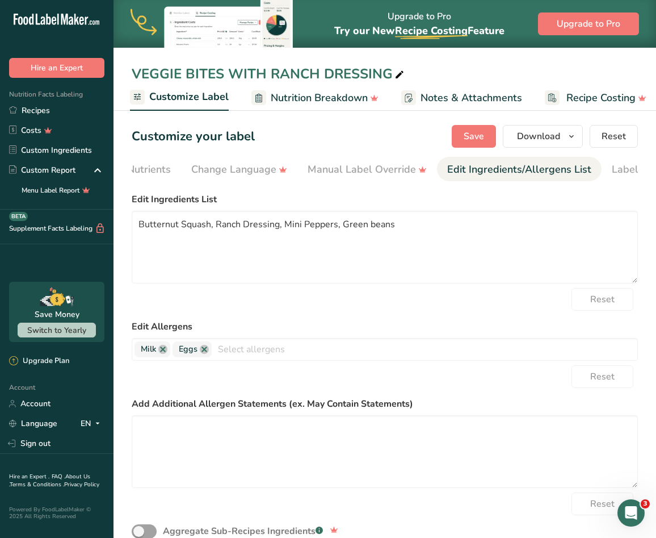
scroll to position [0, 346]
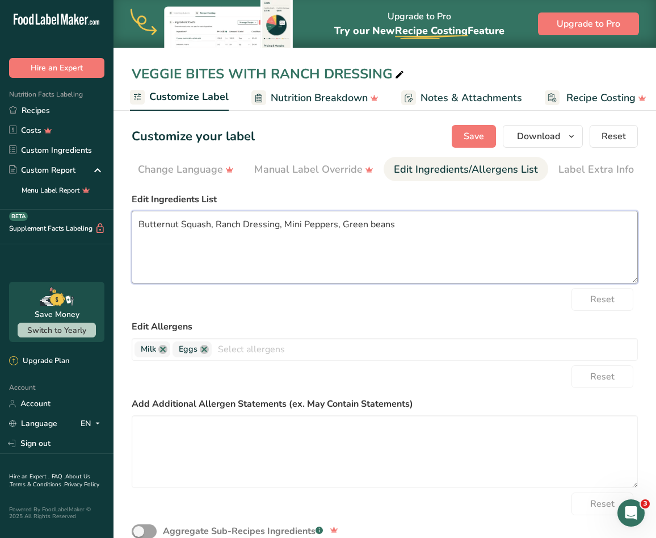
drag, startPoint x: 442, startPoint y: 236, endPoint x: 136, endPoint y: 227, distance: 306.1
click at [136, 227] on textarea "Butternut Squash, Ranch Dressing, Mini Peppers, Green beans" at bounding box center [385, 247] width 506 height 73
paste textarea "UTTERNUT SQUASH, MINI PEPPERS, GREEN BEANS, RANCH DRESSING"
type textarea "BUTTERNUT SQUASH, MINI PEPPERS, GREEN BEANS, RANCH DRESSING"
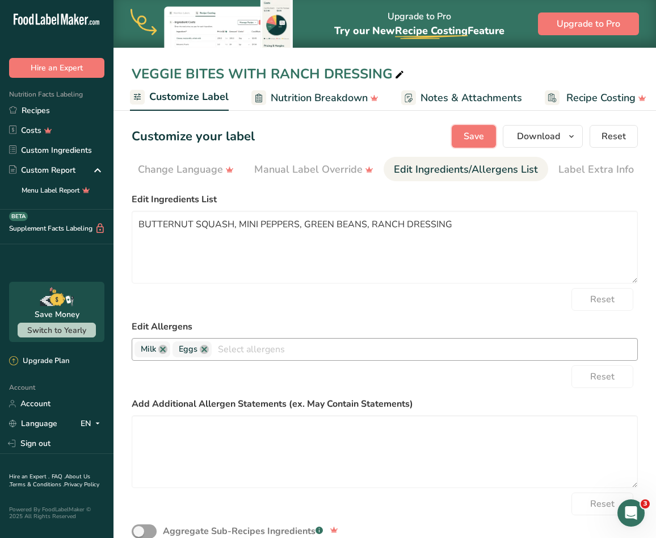
click at [475, 136] on span "Save" at bounding box center [474, 136] width 20 height 14
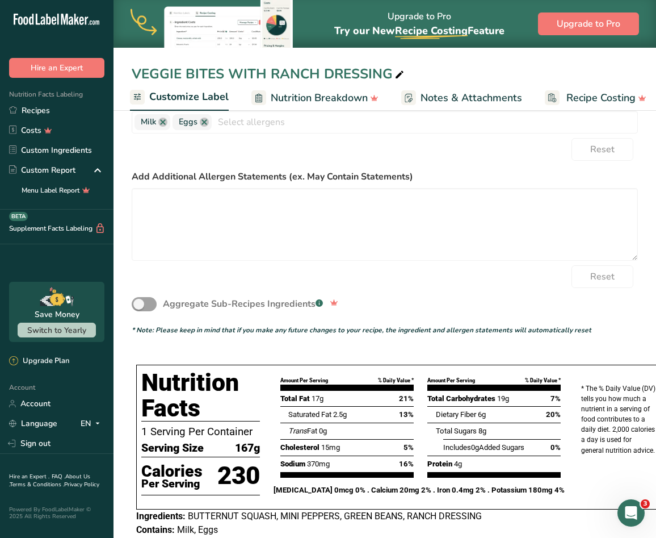
scroll to position [0, 0]
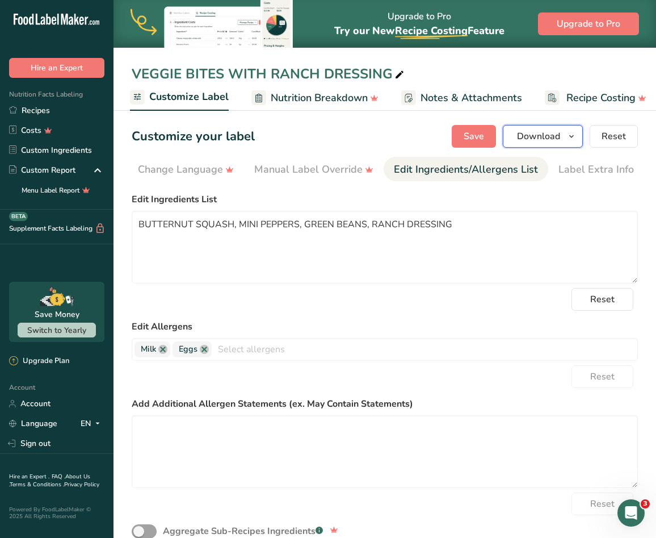
click at [578, 136] on span "button" at bounding box center [572, 136] width 14 height 14
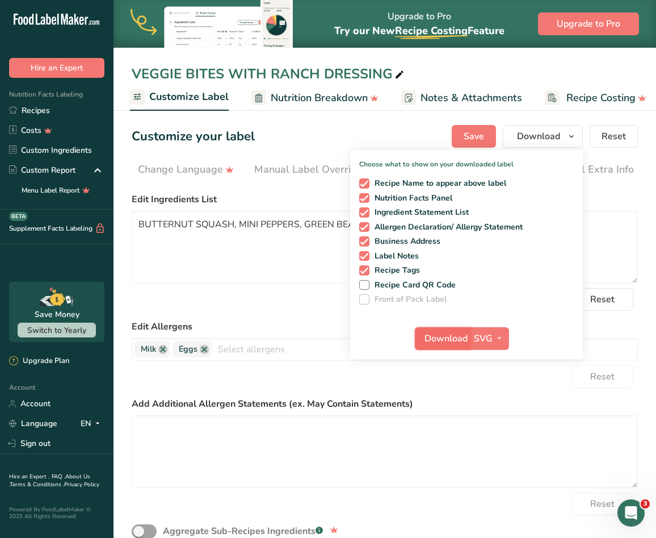
click at [456, 338] on span "Download" at bounding box center [446, 339] width 43 height 14
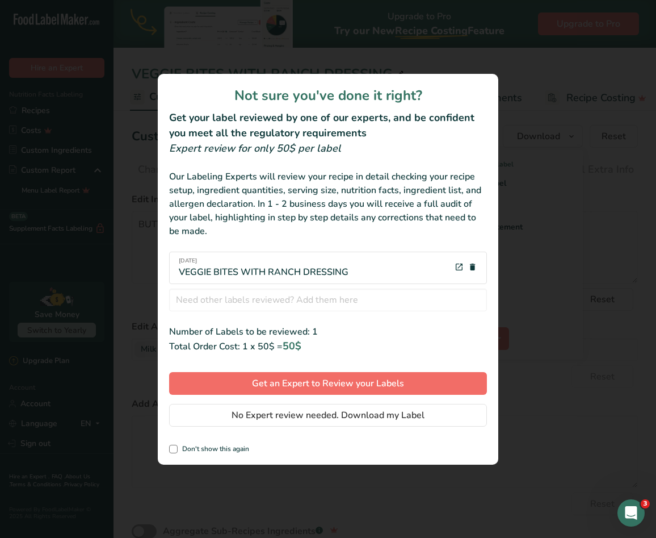
scroll to position [0, 337]
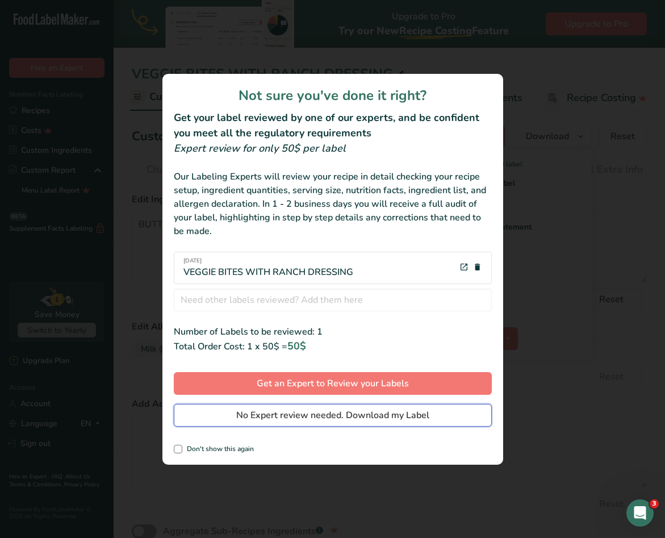
click at [353, 414] on span "No Expert review needed. Download my Label" at bounding box center [332, 415] width 193 height 14
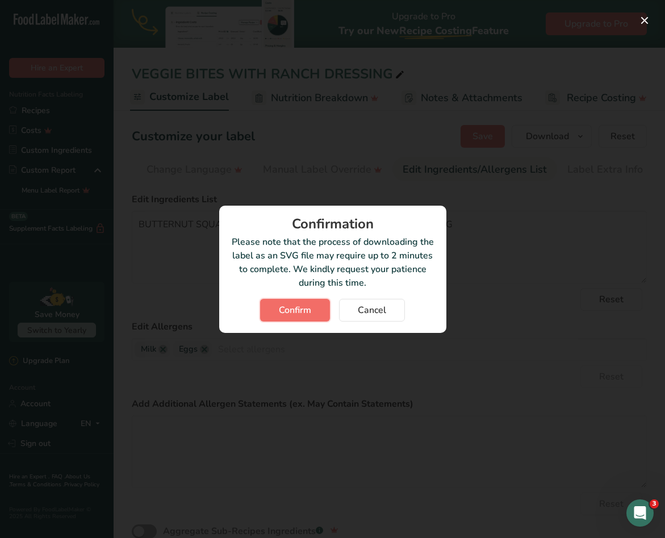
click at [284, 309] on span "Confirm" at bounding box center [295, 310] width 32 height 14
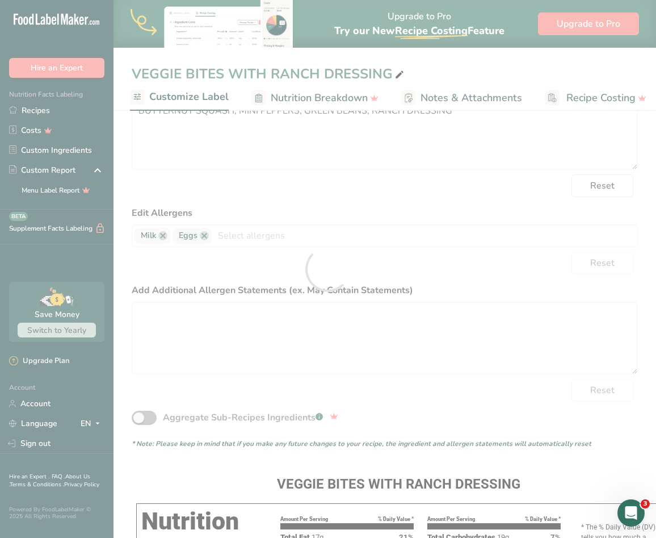
scroll to position [284, 0]
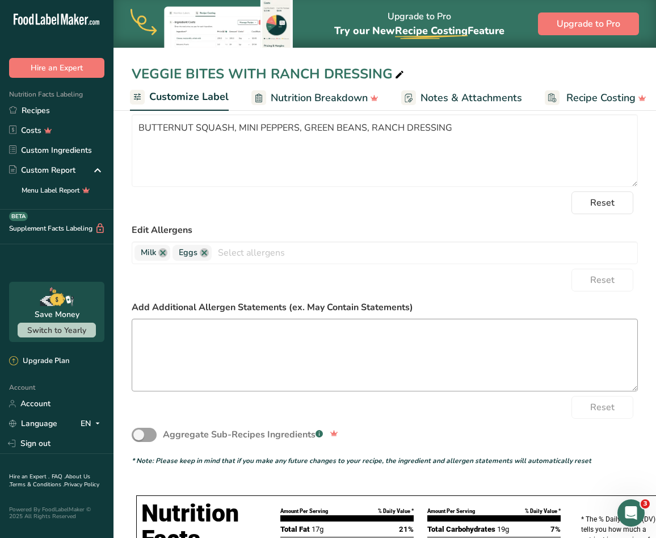
scroll to position [267, 0]
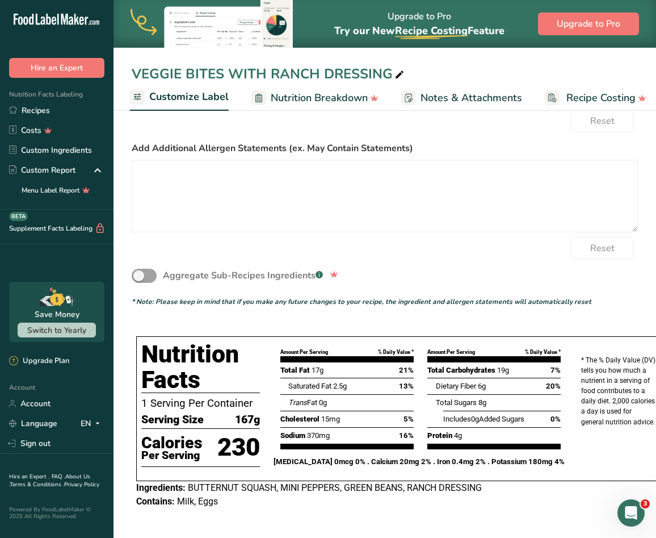
click at [654, 156] on section "Customize your label Save Download Choose what to show on your downloaded label…" at bounding box center [385, 194] width 543 height 686
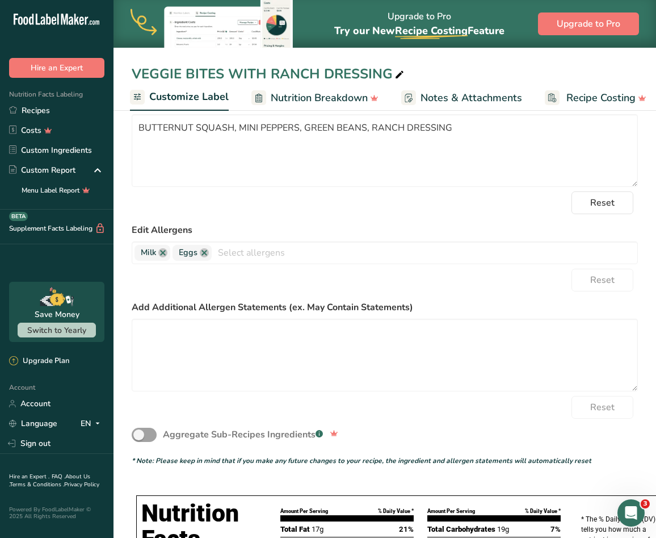
scroll to position [40, 0]
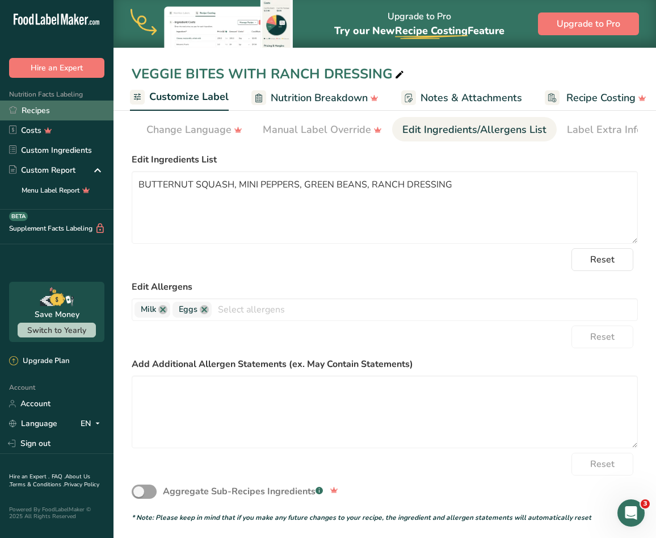
click at [28, 108] on link "Recipes" at bounding box center [57, 110] width 114 height 20
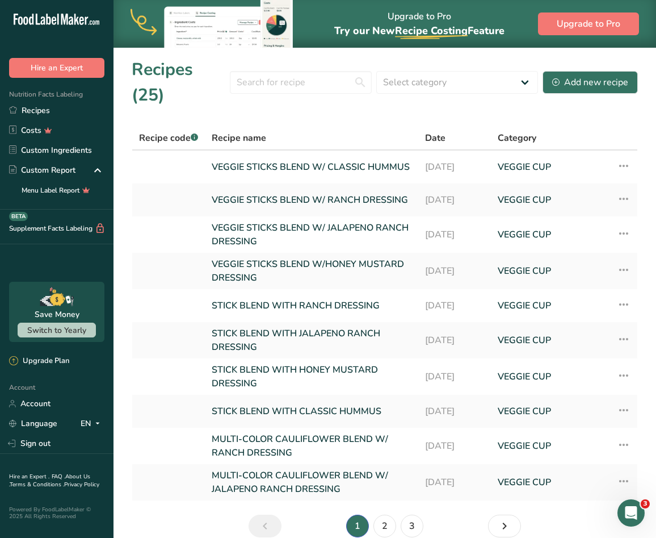
scroll to position [28, 0]
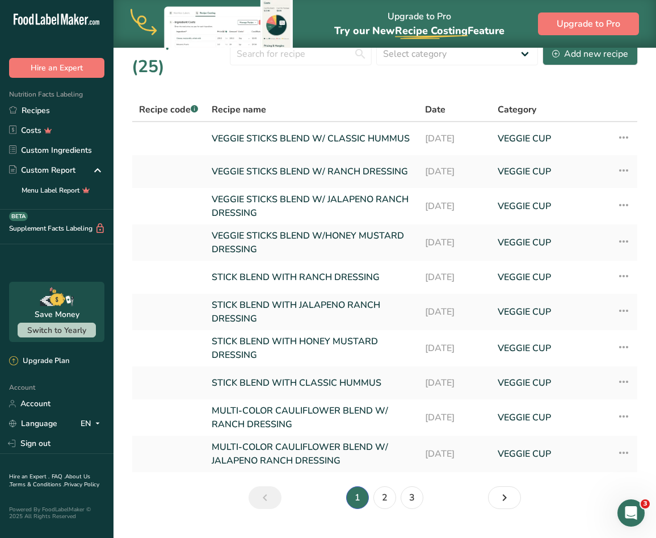
click at [372, 486] on li "2" at bounding box center [384, 497] width 27 height 23
click at [375, 486] on li "2" at bounding box center [384, 497] width 27 height 23
click at [381, 486] on link "2" at bounding box center [385, 497] width 23 height 23
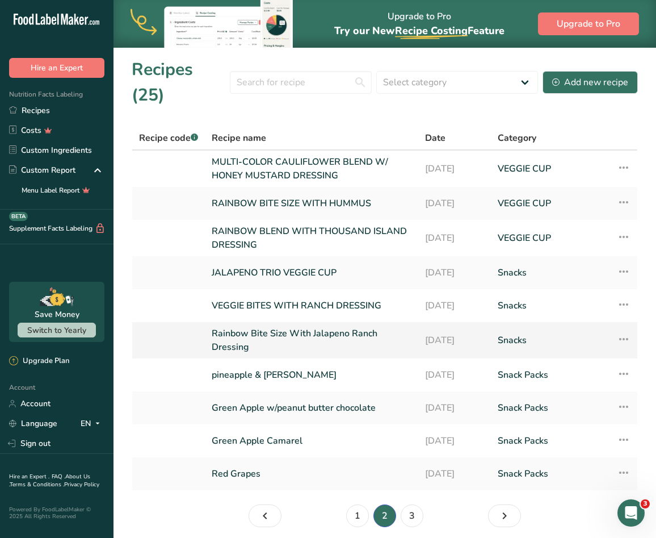
click at [279, 326] on link "Rainbow Bite Size With Jalapeno Ranch Dressing" at bounding box center [312, 339] width 200 height 27
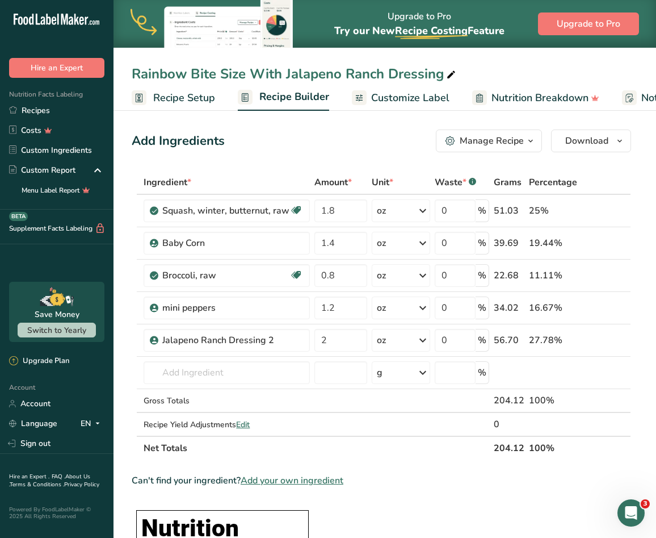
click at [186, 100] on span "Recipe Setup" at bounding box center [184, 97] width 62 height 15
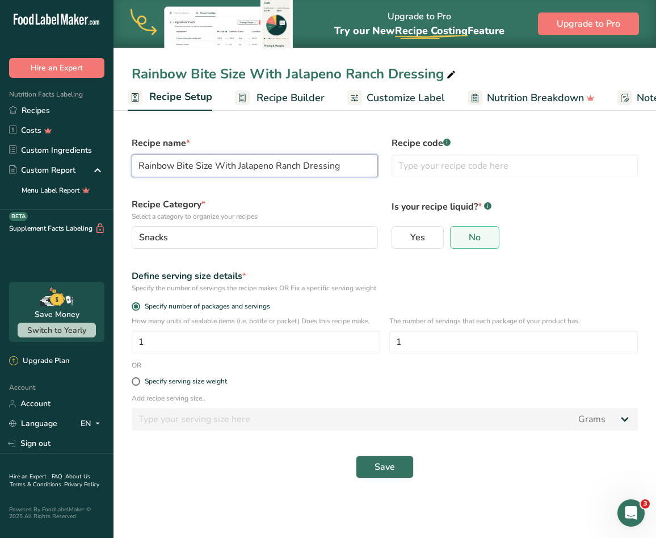
drag, startPoint x: 345, startPoint y: 166, endPoint x: 134, endPoint y: 167, distance: 210.6
click at [134, 167] on input "Rainbow Bite Size With Jalapeno Ranch Dressing" at bounding box center [255, 165] width 246 height 23
click at [355, 170] on input "Rainbow Bite Size With Jalapeno Ranch Dressing" at bounding box center [255, 165] width 246 height 23
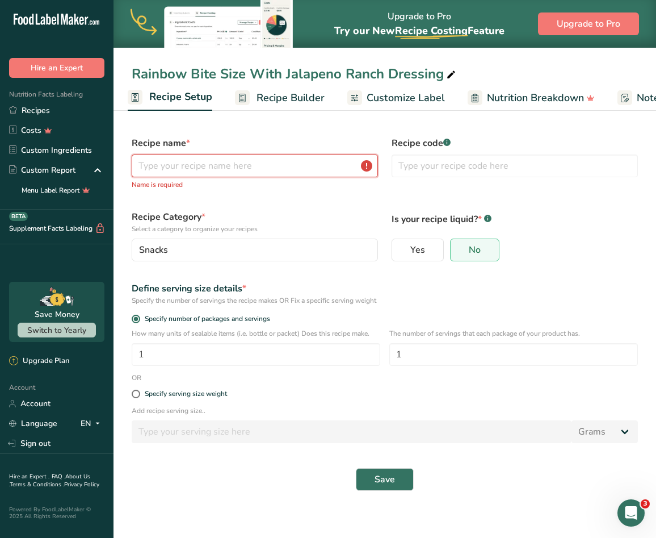
paste input "RAINBOW BITE SIZE WITH JALAPENO RANCH DRESSING"
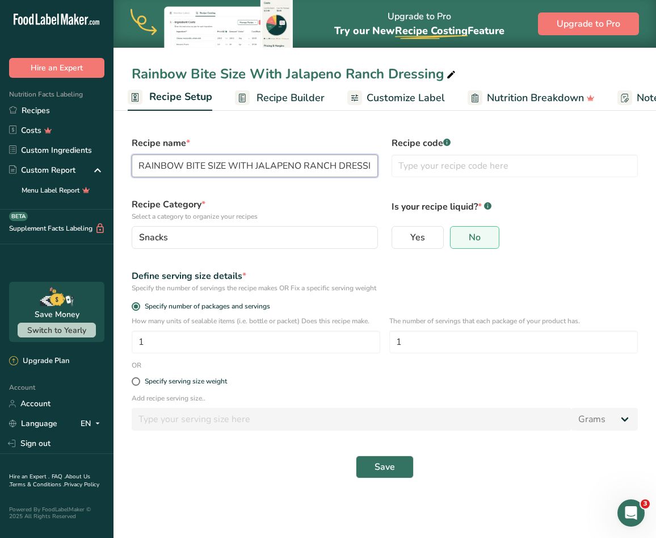
scroll to position [0, 11]
type input "RAINBOW BITE SIZE WITH JALAPENO RANCH DRESSING"
click at [389, 467] on span "Save" at bounding box center [385, 467] width 20 height 14
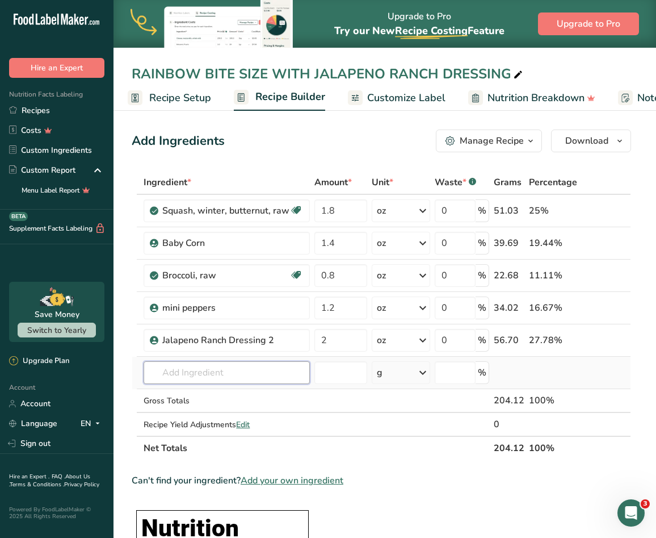
click at [260, 362] on input "text" at bounding box center [227, 372] width 166 height 23
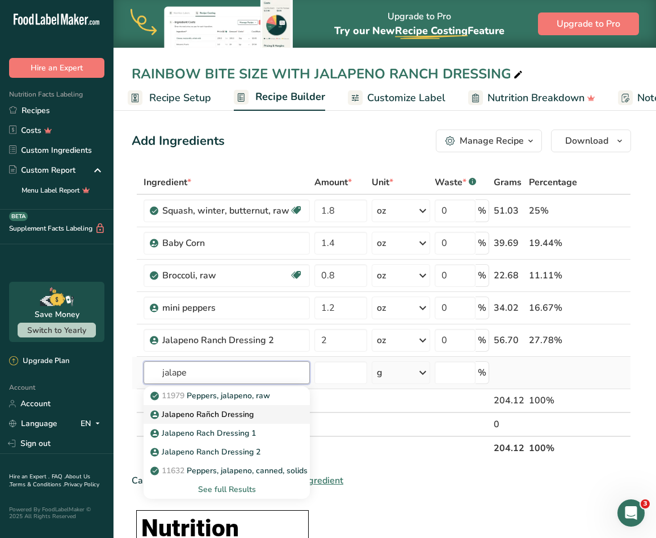
type input "jalape"
click at [248, 414] on p "Jalapeno Rañch Dressing" at bounding box center [203, 414] width 101 height 12
type input "Jalapeno Rañch Dressing"
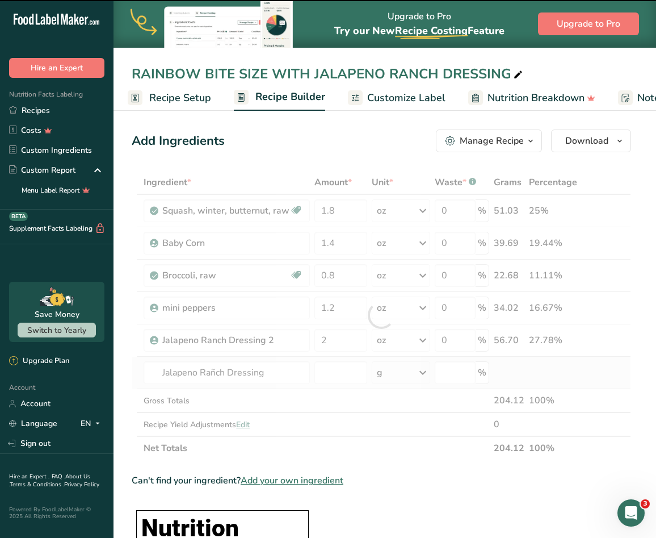
type input "0"
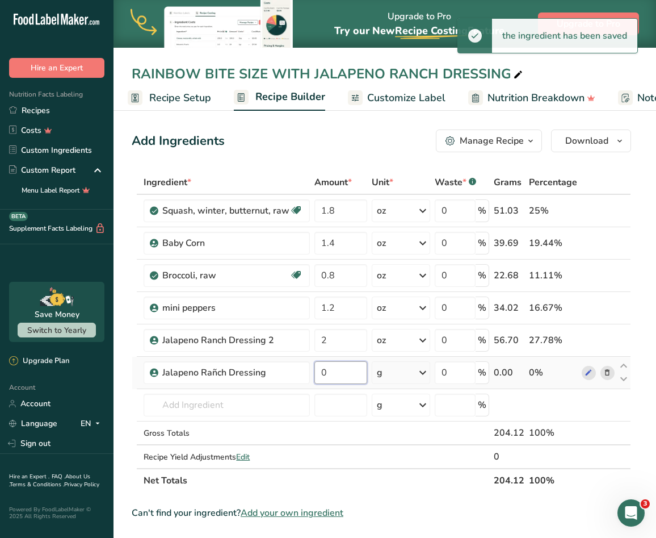
click at [338, 371] on input "0" at bounding box center [340, 372] width 52 height 23
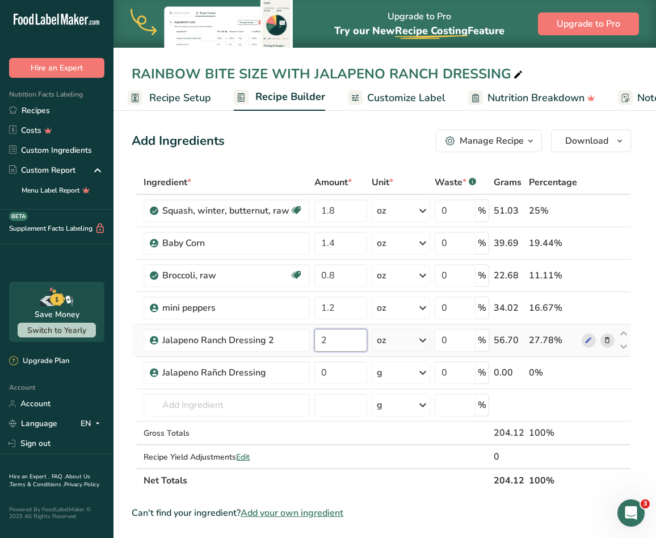
click at [340, 341] on div "Ingredient * Amount * Unit * Waste * .a-a{fill:#347362;}.b-a{fill:#fff;} Grams …" at bounding box center [382, 331] width 500 height 322
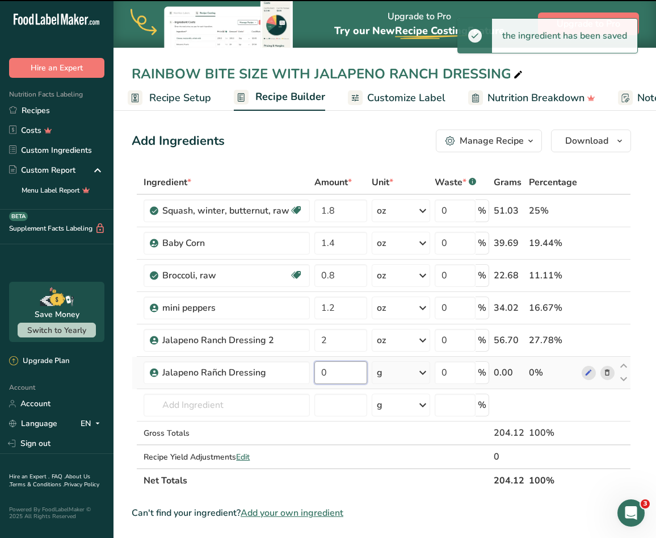
click at [345, 368] on div "Ingredient * Amount * Unit * Waste * .a-a{fill:#347362;}.b-a{fill:#fff;} Grams …" at bounding box center [382, 331] width 500 height 322
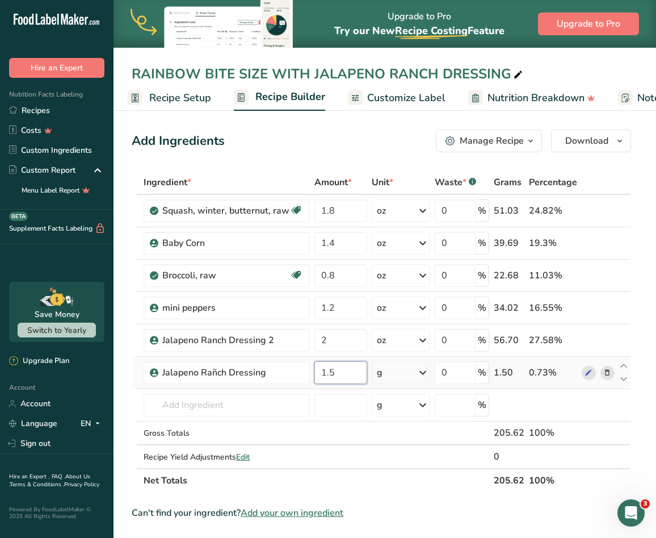
type input "1.5"
click at [393, 371] on div "Ingredient * Amount * Unit * Waste * .a-a{fill:#347362;}.b-a{fill:#fff;} Grams …" at bounding box center [382, 331] width 500 height 322
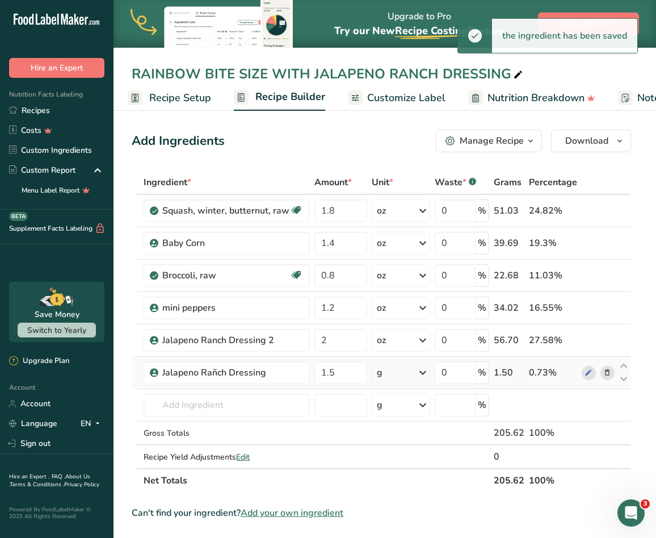
click at [393, 371] on div "g" at bounding box center [401, 372] width 58 height 23
click at [398, 464] on div "See more" at bounding box center [426, 462] width 95 height 12
click at [395, 500] on div "oz" at bounding box center [426, 497] width 95 height 16
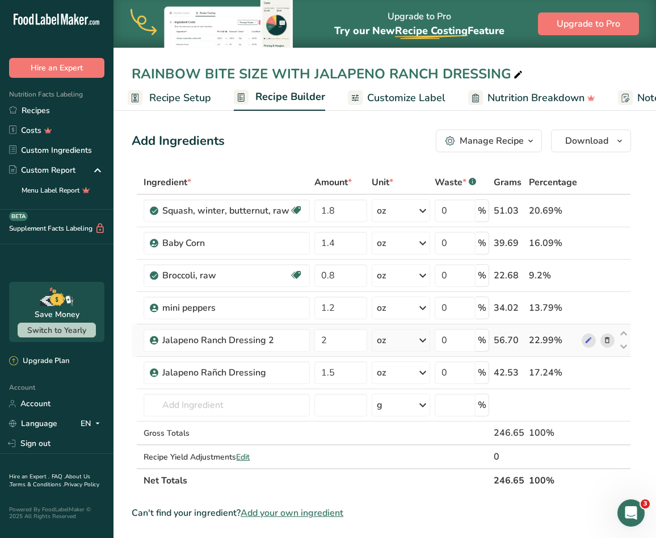
click at [610, 342] on icon at bounding box center [607, 340] width 8 height 12
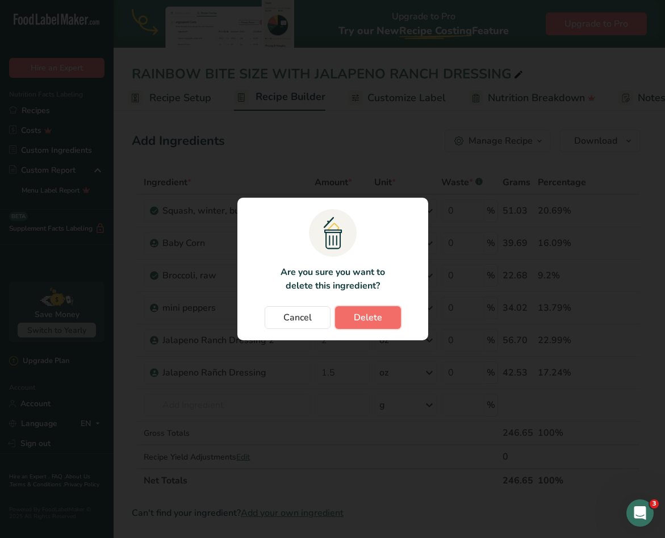
click at [353, 320] on button "Delete" at bounding box center [368, 317] width 66 height 23
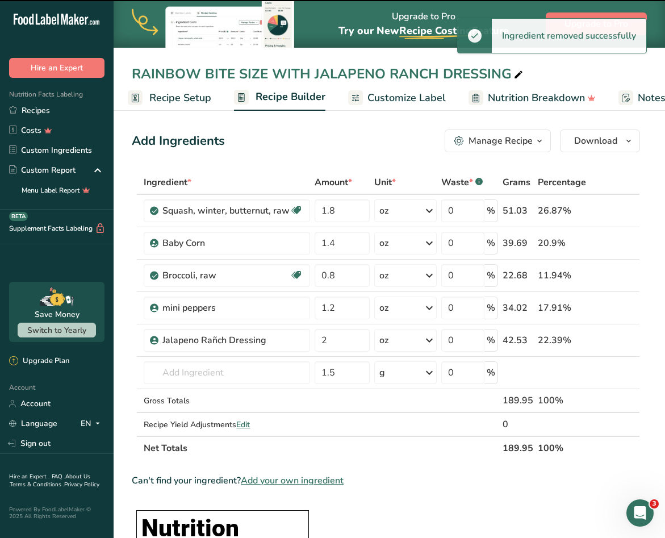
type input "1.5"
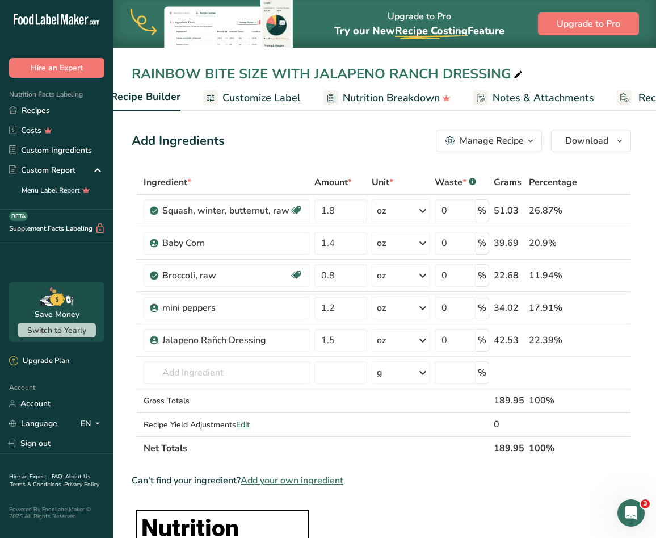
scroll to position [0, 150]
click at [282, 99] on span "Customize Label" at bounding box center [260, 97] width 78 height 15
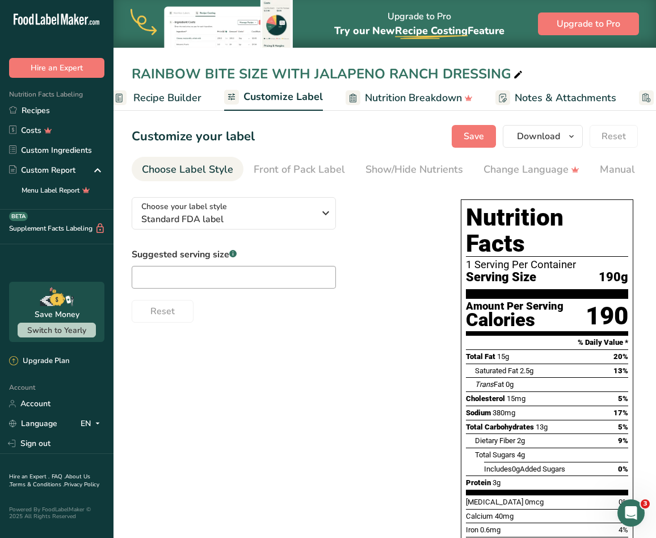
scroll to position [0, 124]
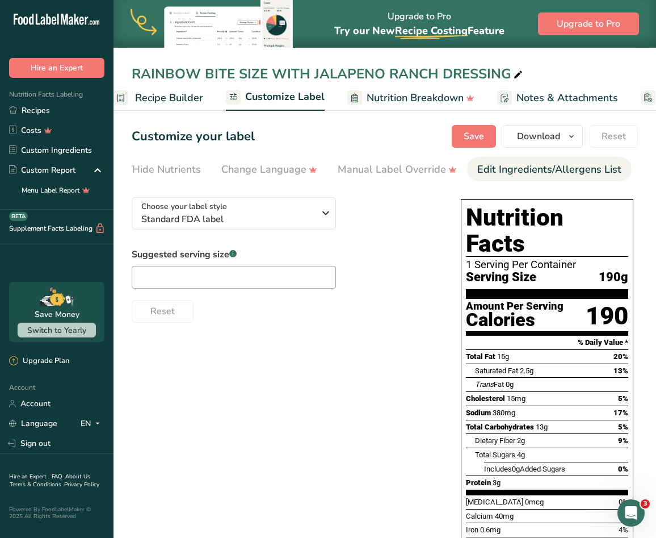
click at [547, 168] on div "Edit Ingredients/Allergens List" at bounding box center [549, 169] width 144 height 15
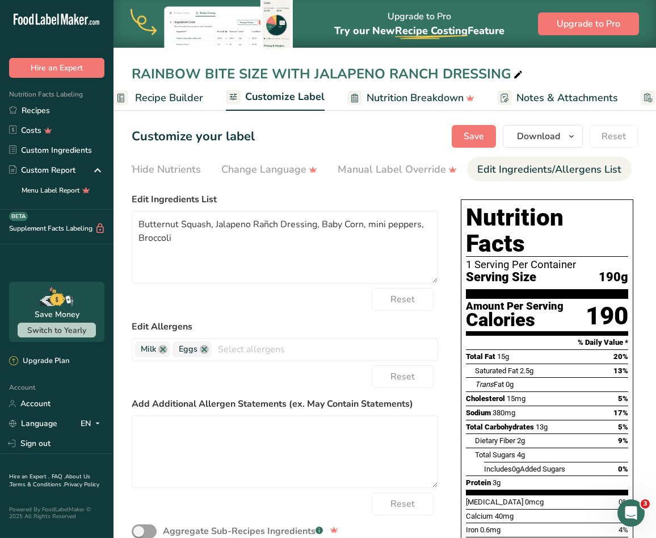
scroll to position [0, 346]
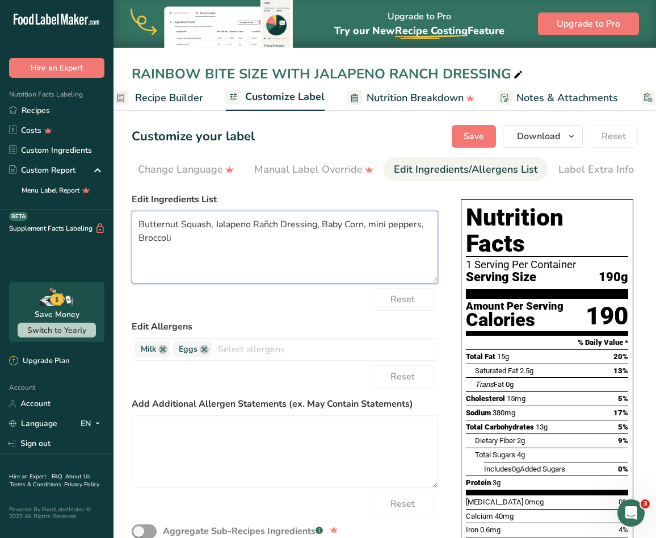
drag, startPoint x: 215, startPoint y: 225, endPoint x: 316, endPoint y: 225, distance: 101.6
click at [316, 225] on textarea "Butternut Squash, Jalapeno Rañch Dressing, Baby Corn, mini peppers, Broccoli" at bounding box center [285, 247] width 307 height 73
click at [209, 244] on textarea "Butternut Squash, Baby Corn, mini peppers, Broccoli, Jalapeno Rañch Dressing" at bounding box center [285, 247] width 307 height 73
drag, startPoint x: 209, startPoint y: 244, endPoint x: 140, endPoint y: 221, distance: 72.9
click at [140, 221] on textarea "Butternut Squash, Baby Corn, mini peppers, Broccoli, Jalapeno Rañch Dressing" at bounding box center [285, 247] width 307 height 73
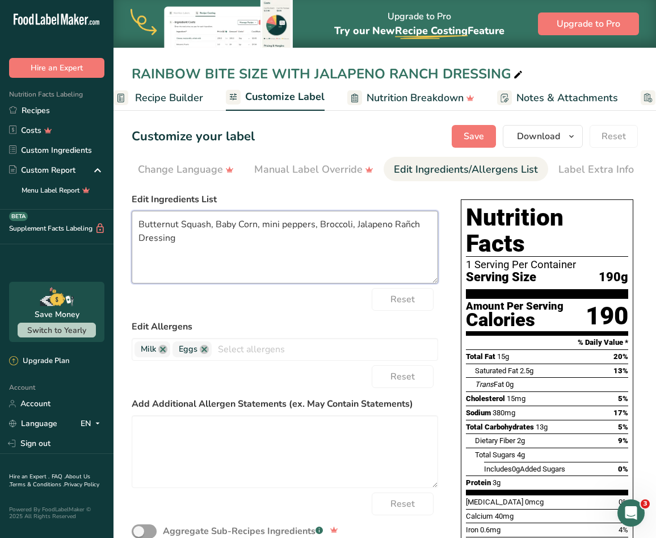
click at [364, 252] on textarea "Butternut Squash, Baby Corn, mini peppers, Broccoli, Jalapeno Rañch Dressing" at bounding box center [285, 247] width 307 height 73
click at [356, 232] on textarea "Butternut Squash, Baby Corn, mini peppers, Broccoli, Jalapeno Rañch Dressing" at bounding box center [285, 247] width 307 height 73
paste textarea "UTTERNUT SQUASH, BABY CORN, MINI PEPPERS, BROCCOLI, JALAPENO RAÑCH DRESSING"
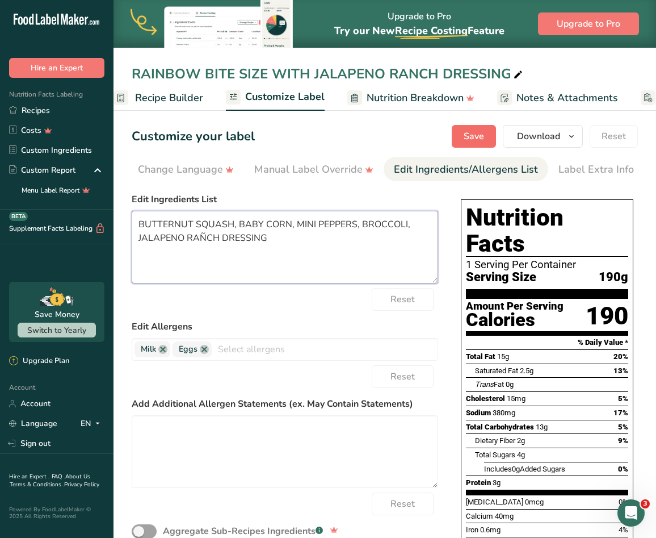
type textarea "BUTTERNUT SQUASH, BABY CORN, MINI PEPPERS, BROCCOLI, JALAPENO RAÑCH DRESSING"
click at [467, 140] on span "Save" at bounding box center [474, 136] width 20 height 14
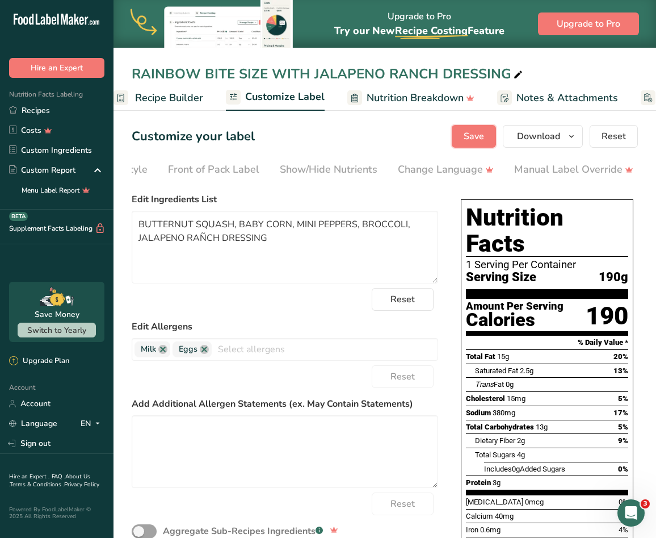
scroll to position [0, 18]
click at [179, 180] on link "Choose Label Style" at bounding box center [169, 170] width 91 height 26
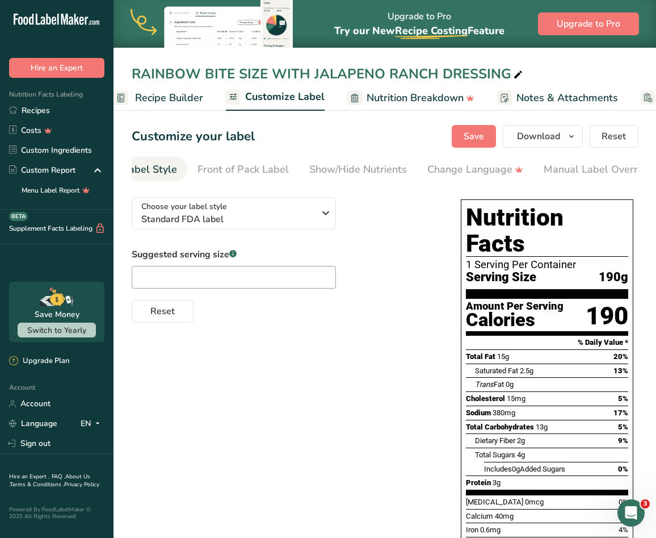
scroll to position [0, 0]
click at [178, 103] on span "Recipe Builder" at bounding box center [169, 97] width 68 height 15
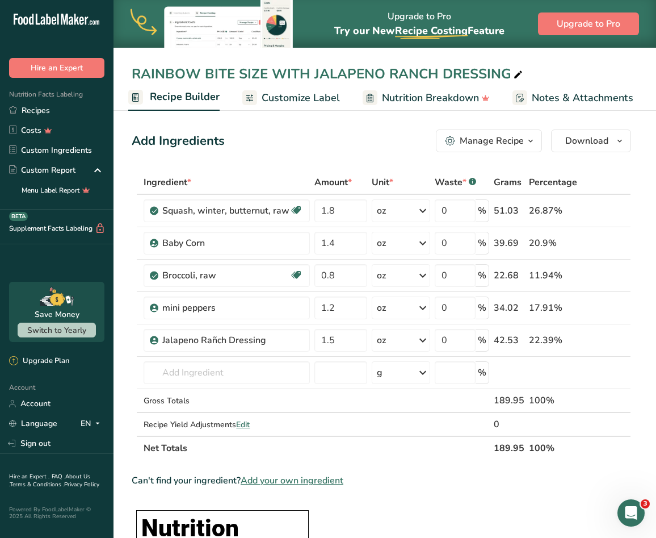
scroll to position [0, 229]
click at [205, 99] on span "Customize Label" at bounding box center [181, 97] width 78 height 15
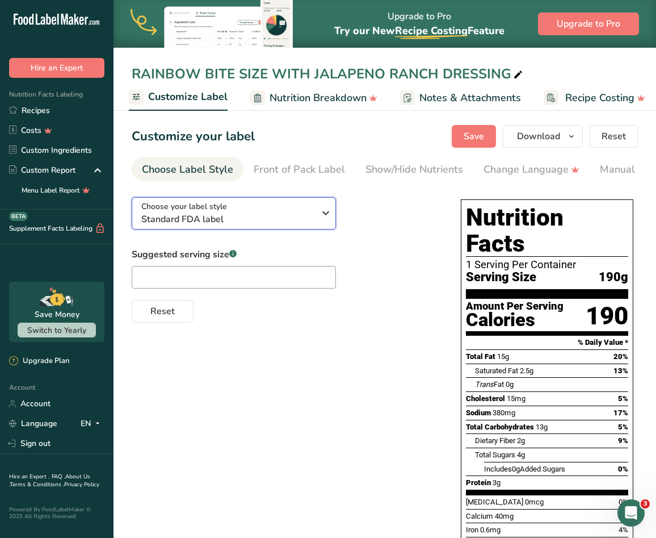
click at [309, 216] on span "Standard FDA label" at bounding box center [227, 219] width 173 height 14
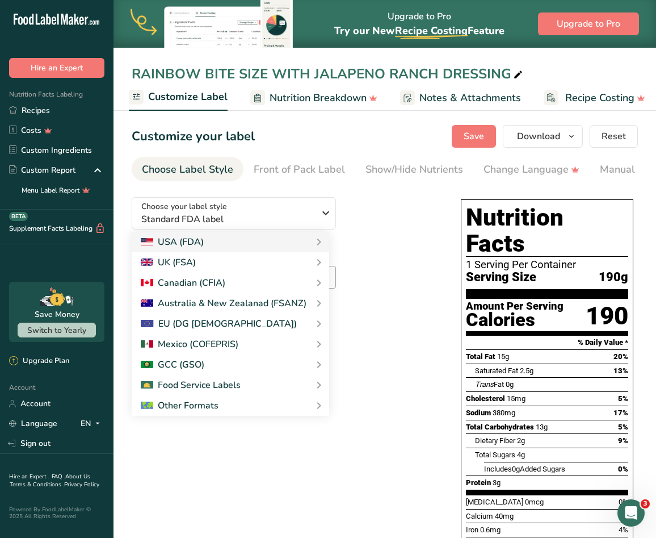
click at [412, 234] on div "Choose your label style Standard FDA label USA (FDA) Standard FDA label Tabular…" at bounding box center [285, 255] width 307 height 135
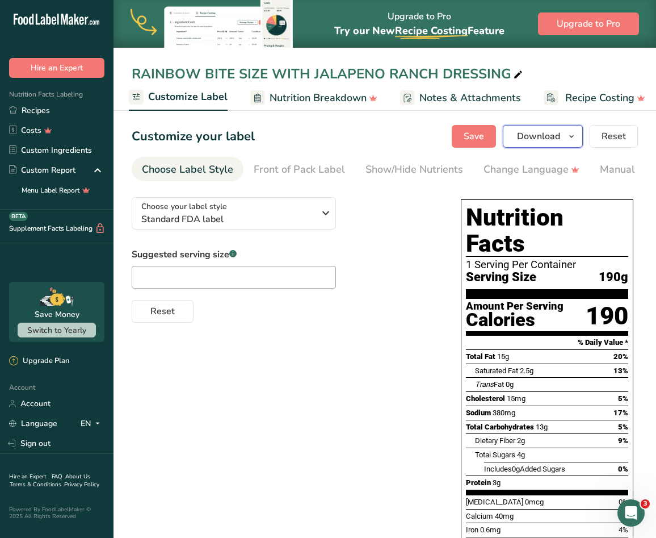
click at [575, 136] on icon "button" at bounding box center [571, 136] width 9 height 14
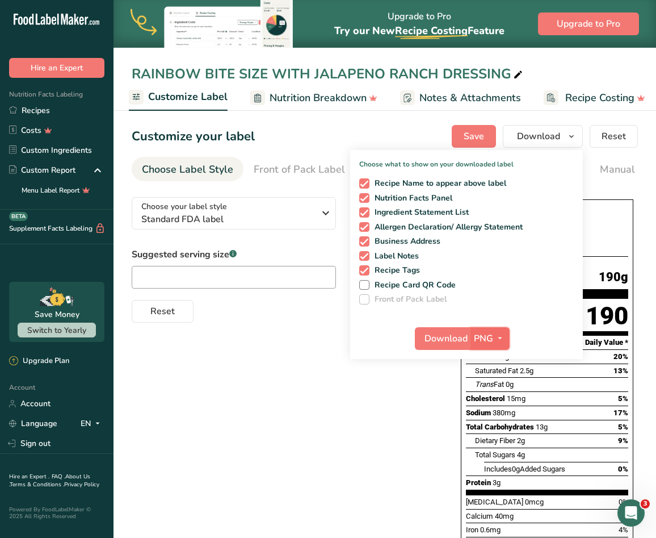
click at [480, 337] on span "PNG" at bounding box center [483, 339] width 19 height 14
click at [493, 393] on link "SVG" at bounding box center [491, 398] width 36 height 19
click at [453, 332] on span "Download" at bounding box center [446, 339] width 43 height 14
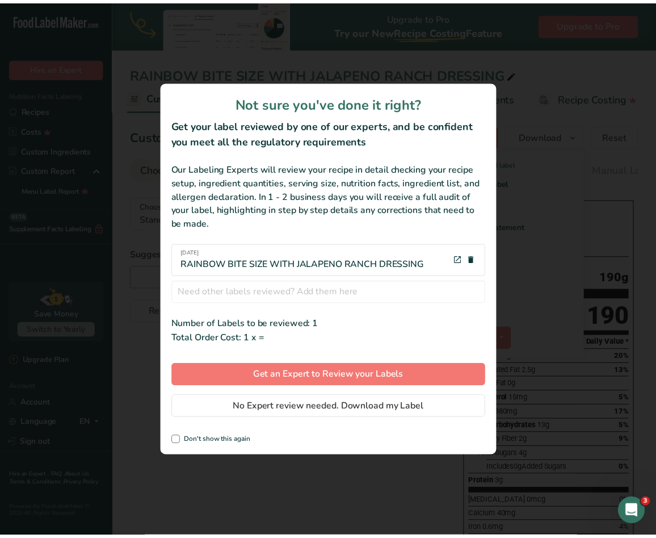
scroll to position [0, 220]
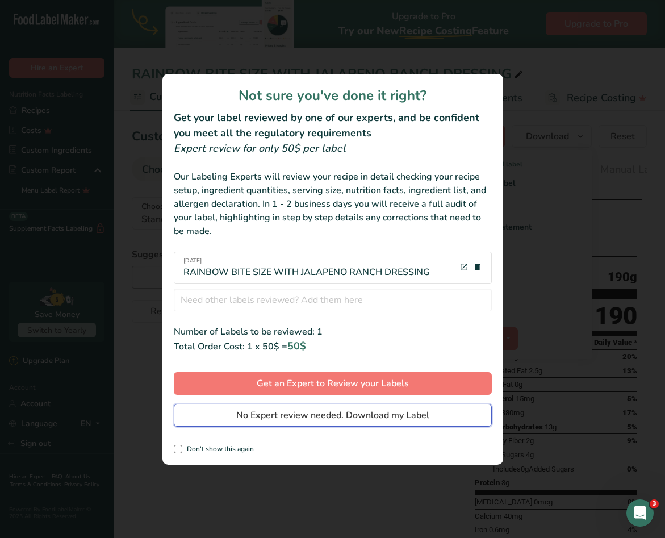
click at [269, 416] on span "No Expert review needed. Download my Label" at bounding box center [332, 415] width 193 height 14
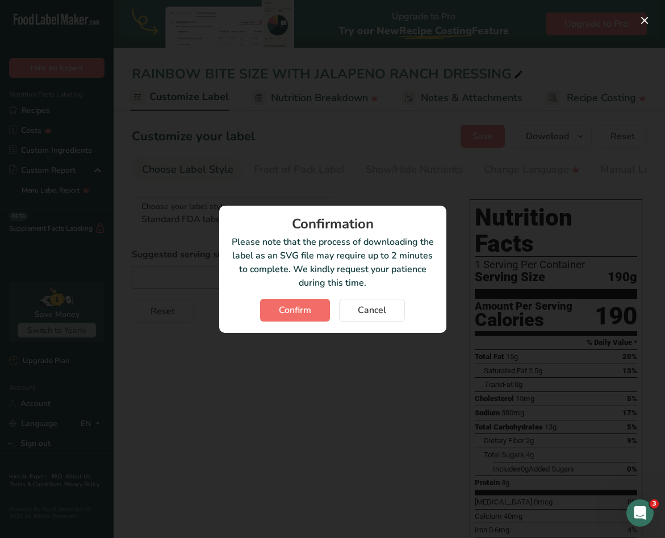
click at [300, 321] on div "Confirmation Please note that the process of downloading the label as an SVG fi…" at bounding box center [332, 268] width 227 height 127
click at [301, 317] on button "Confirm" at bounding box center [295, 310] width 70 height 23
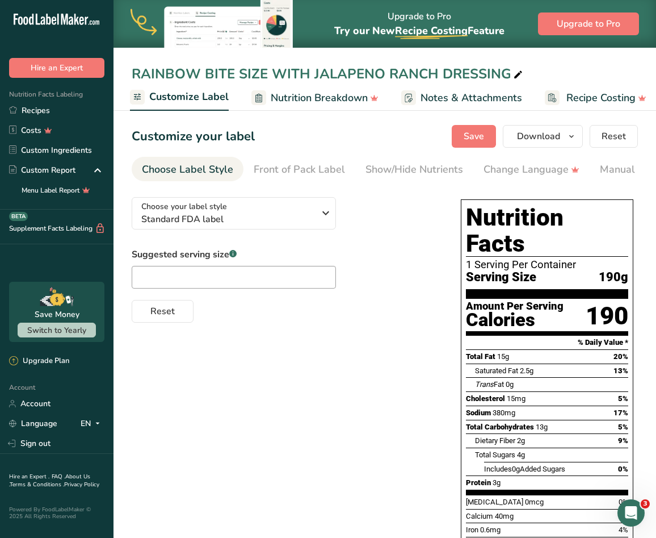
scroll to position [102, 0]
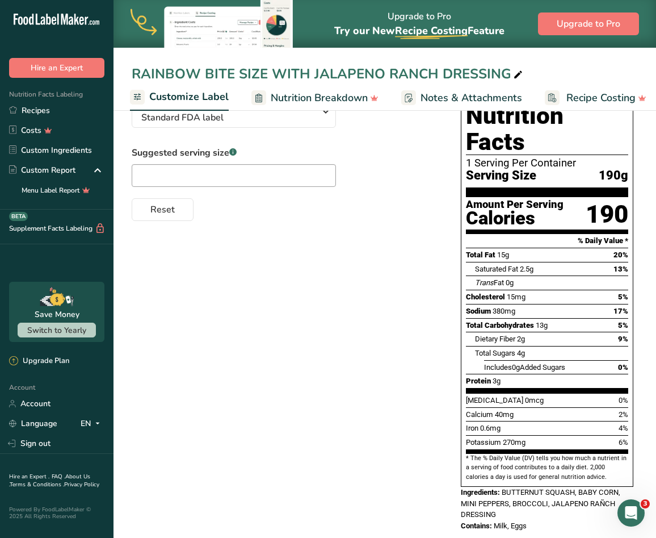
drag, startPoint x: 341, startPoint y: 439, endPoint x: 270, endPoint y: 375, distance: 95.2
click at [341, 439] on div "Choose your label style Standard FDA label USA (FDA) Standard FDA label Tabular…" at bounding box center [385, 314] width 506 height 456
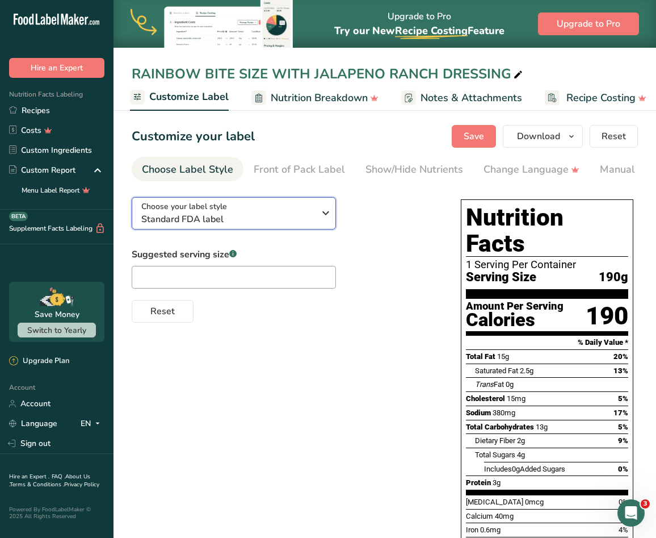
click at [329, 213] on icon "button" at bounding box center [326, 213] width 14 height 20
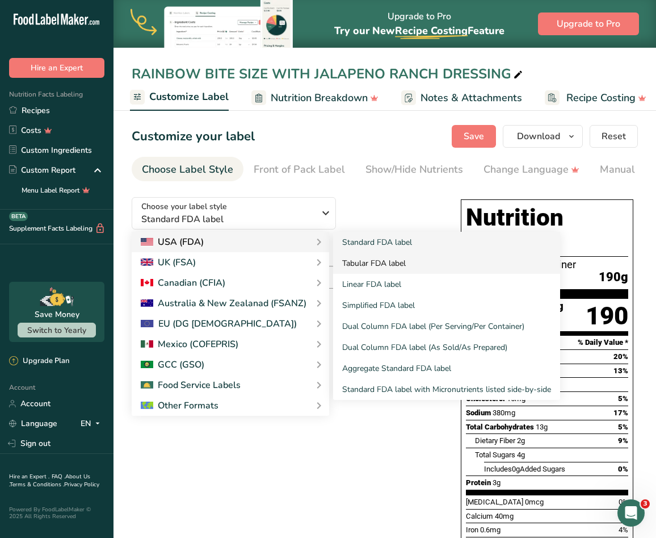
click at [374, 259] on link "Tabular FDA label" at bounding box center [446, 263] width 227 height 21
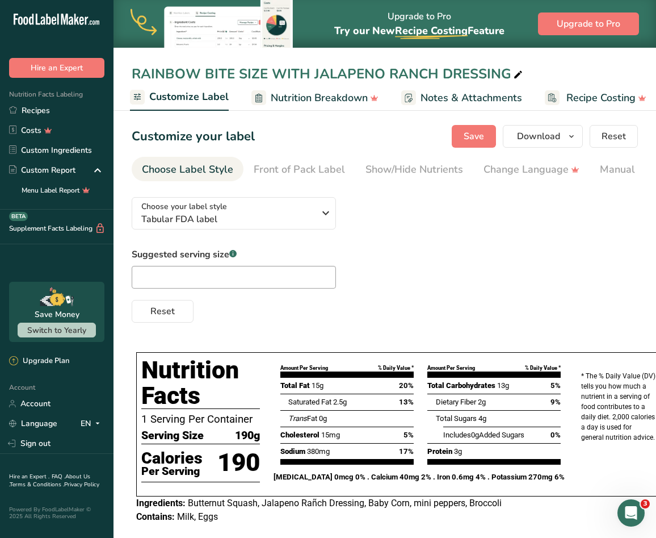
scroll to position [0, 238]
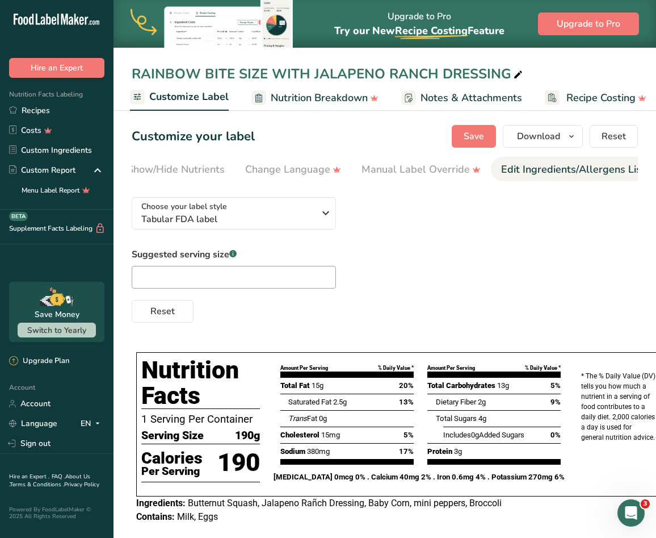
click at [541, 172] on div "Edit Ingredients/Allergens List" at bounding box center [573, 169] width 144 height 15
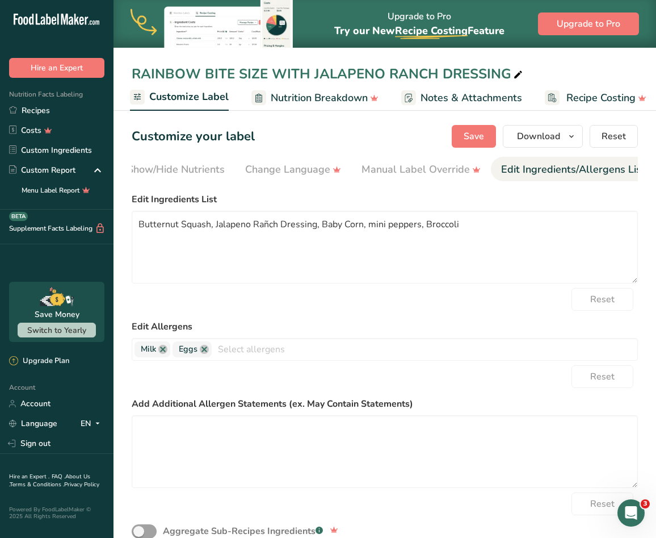
scroll to position [0, 346]
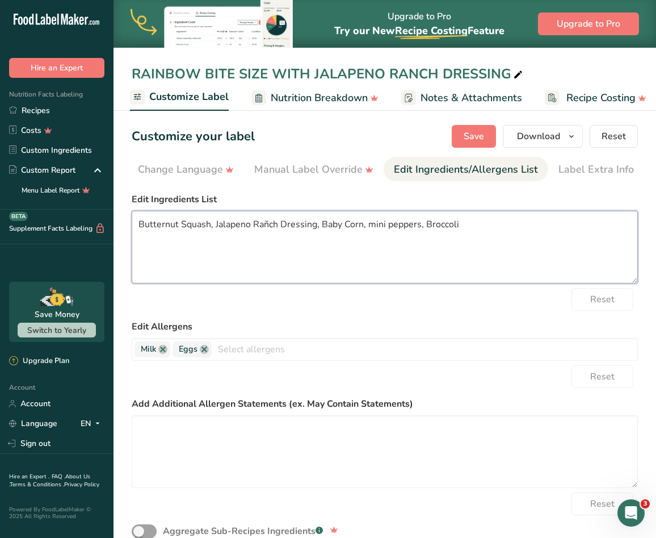
drag, startPoint x: 468, startPoint y: 223, endPoint x: 145, endPoint y: 227, distance: 322.5
click at [145, 229] on textarea "Butternut Squash, Jalapeno Rañch Dressing, Baby Corn, mini peppers, Broccoli" at bounding box center [385, 247] width 506 height 73
click at [139, 226] on textarea "Butternut Squash, Jalapeno Rañch Dressing, Baby Corn, mini peppers, Broccoli" at bounding box center [385, 247] width 506 height 73
drag, startPoint x: 139, startPoint y: 226, endPoint x: 527, endPoint y: 246, distance: 388.8
click at [527, 247] on textarea "Butternut Squash, Jalapeno Rañch Dressing, Baby Corn, mini peppers, Broccoli" at bounding box center [385, 247] width 506 height 73
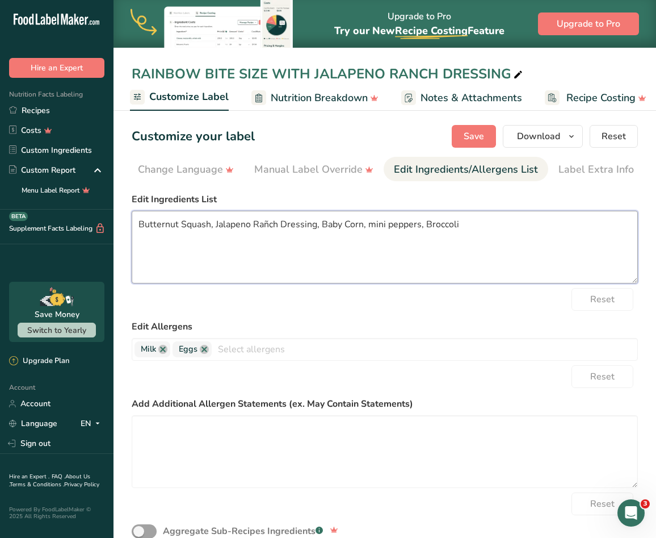
paste textarea "UTTERNUT SQUASH, BABY CORN, MINI PEPPERS, BROCCOLI, JALAPENO RAÑCH DRESSING"
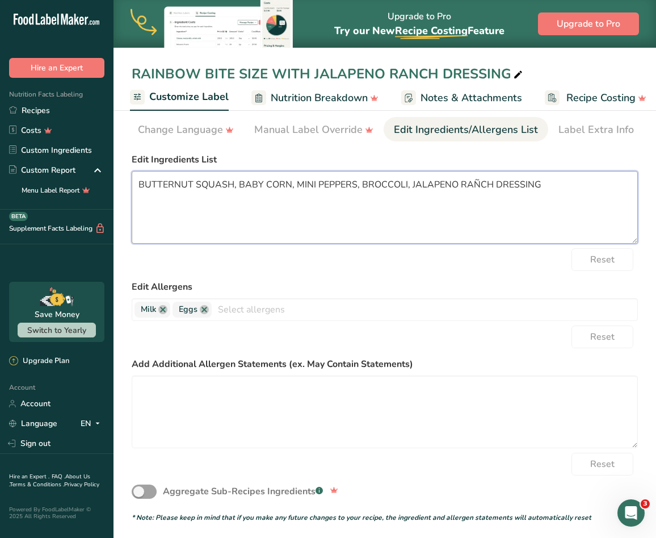
scroll to position [0, 0]
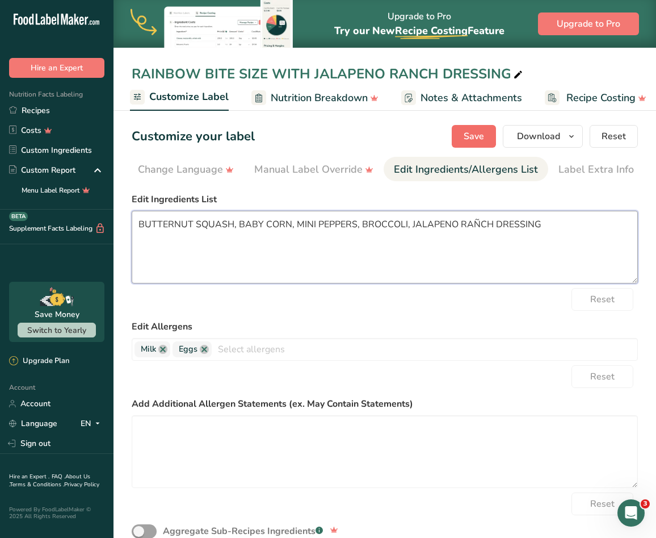
type textarea "BUTTERNUT SQUASH, BABY CORN, MINI PEPPERS, BROCCOLI, JALAPENO RAÑCH DRESSING"
click at [482, 135] on span "Save" at bounding box center [474, 136] width 20 height 14
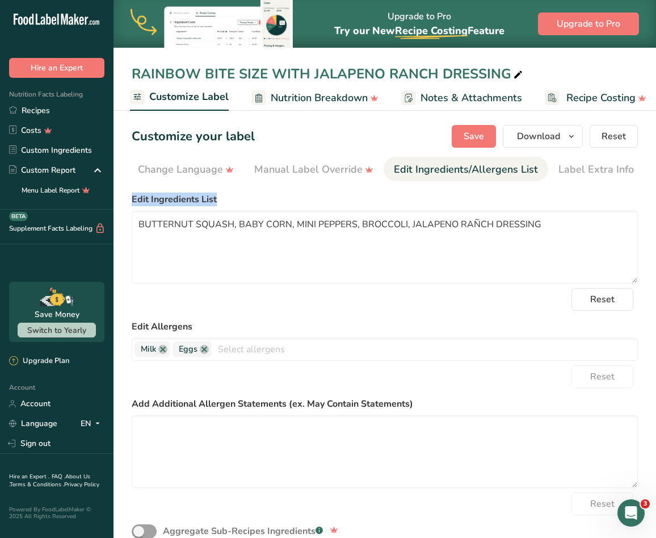
drag, startPoint x: 402, startPoint y: 184, endPoint x: 351, endPoint y: 182, distance: 50.5
click at [351, 182] on section "Customize your label Save Download Choose what to show on your downloaded label…" at bounding box center [385, 450] width 543 height 686
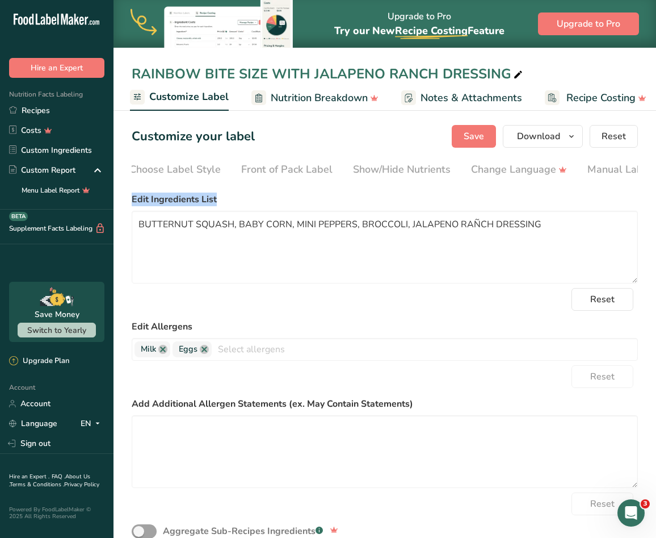
scroll to position [0, 49]
click at [352, 171] on div "Show/Hide Nutrients" at bounding box center [365, 169] width 98 height 15
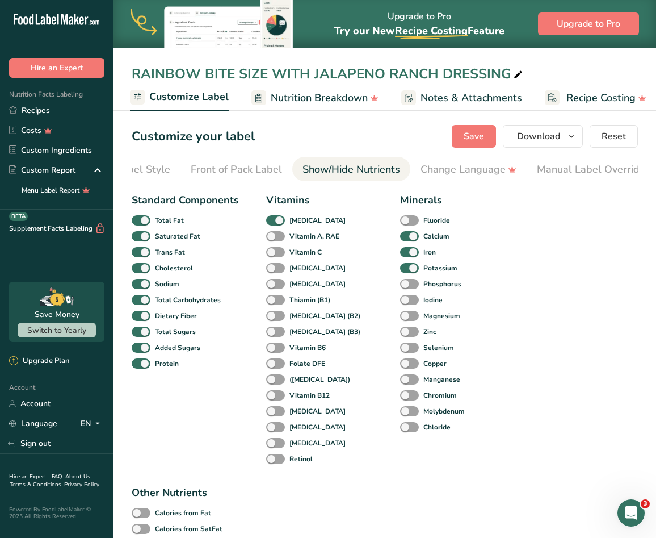
scroll to position [0, 5]
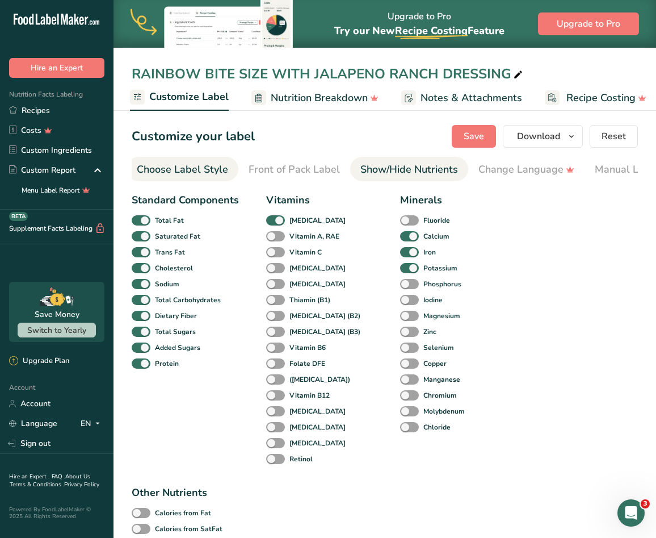
click at [161, 170] on div "Choose Label Style" at bounding box center [182, 169] width 91 height 15
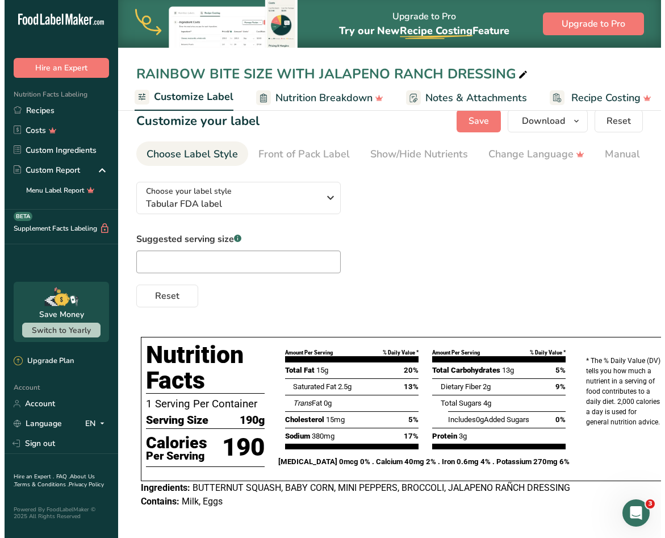
scroll to position [0, 0]
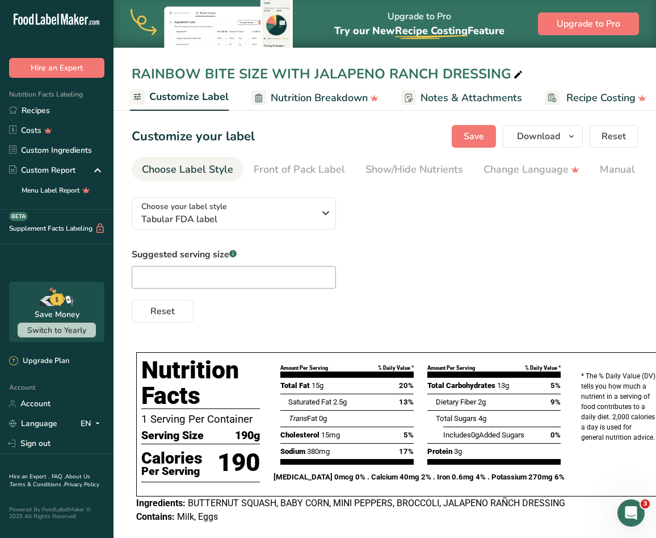
click at [589, 224] on div "Choose your label style Tabular FDA label USA (FDA) Standard FDA label Tabular …" at bounding box center [385, 255] width 506 height 135
click at [574, 135] on icon "button" at bounding box center [571, 136] width 9 height 14
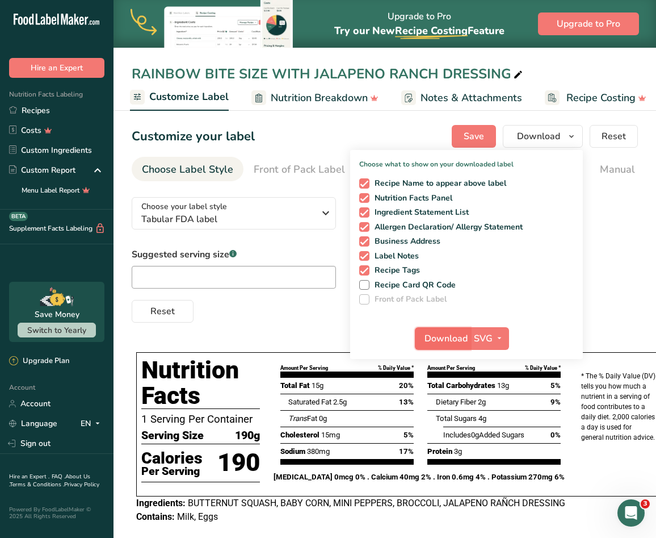
click at [452, 338] on span "Download" at bounding box center [446, 339] width 43 height 14
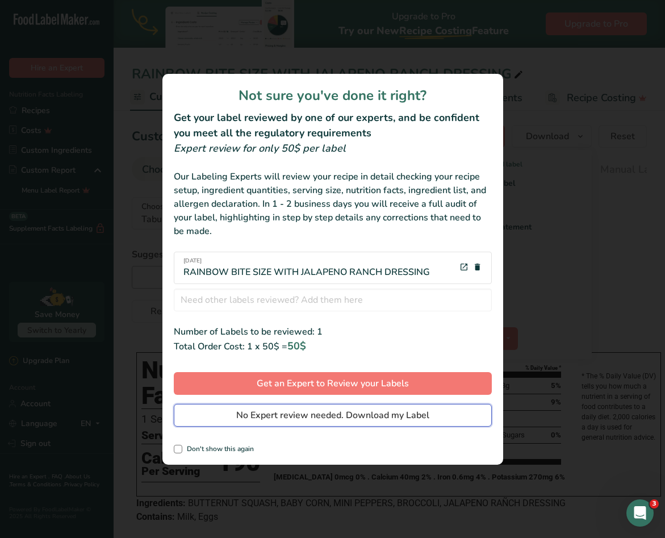
click at [364, 415] on span "No Expert review needed. Download my Label" at bounding box center [332, 415] width 193 height 14
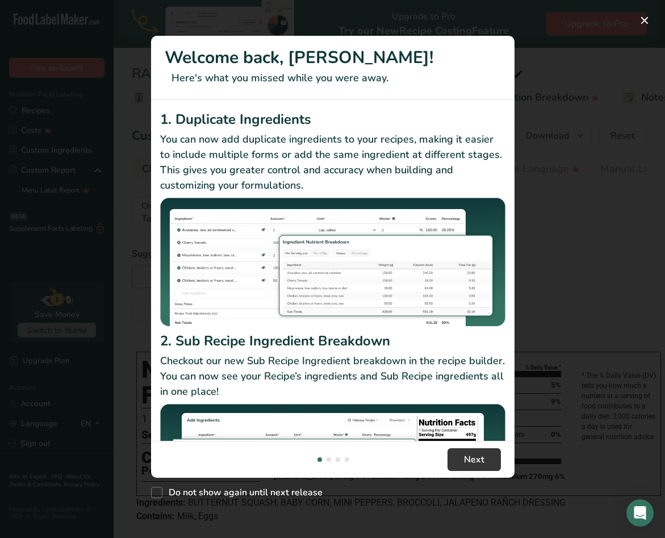
drag, startPoint x: 0, startPoint y: 0, endPoint x: 404, endPoint y: 80, distance: 412.0
click at [404, 80] on p "Here's what you missed while you were away." at bounding box center [333, 77] width 336 height 15
click at [644, 20] on button "New Features" at bounding box center [644, 20] width 18 height 18
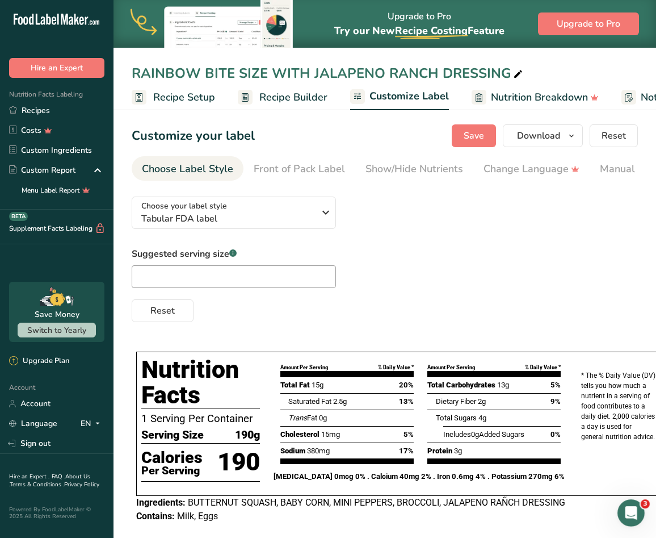
drag, startPoint x: 618, startPoint y: 252, endPoint x: 622, endPoint y: 246, distance: 6.6
click at [618, 252] on div "Suggested serving size .a-a{fill:#347362;}.b-a{fill:#fff;} Reset" at bounding box center [385, 284] width 506 height 75
click at [581, 130] on button "Download" at bounding box center [543, 135] width 80 height 23
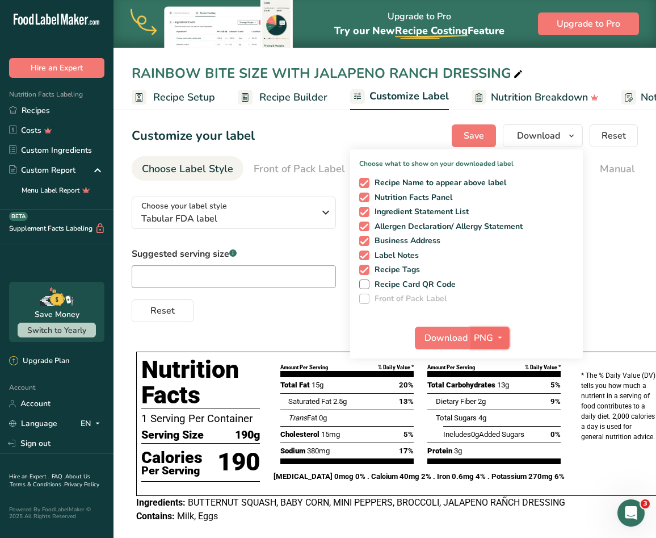
click at [497, 343] on icon "button" at bounding box center [500, 337] width 9 height 14
click at [489, 399] on link "SVG" at bounding box center [491, 398] width 36 height 19
click at [458, 339] on span "Download" at bounding box center [446, 338] width 43 height 14
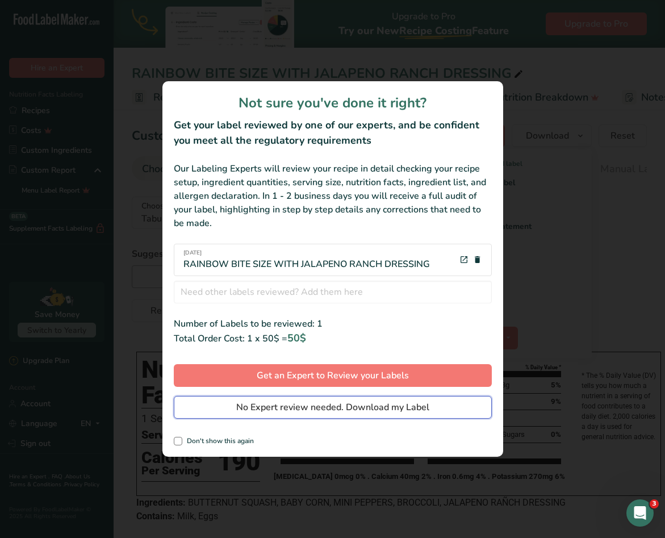
click at [386, 404] on span "No Expert review needed. Download my Label" at bounding box center [332, 407] width 193 height 14
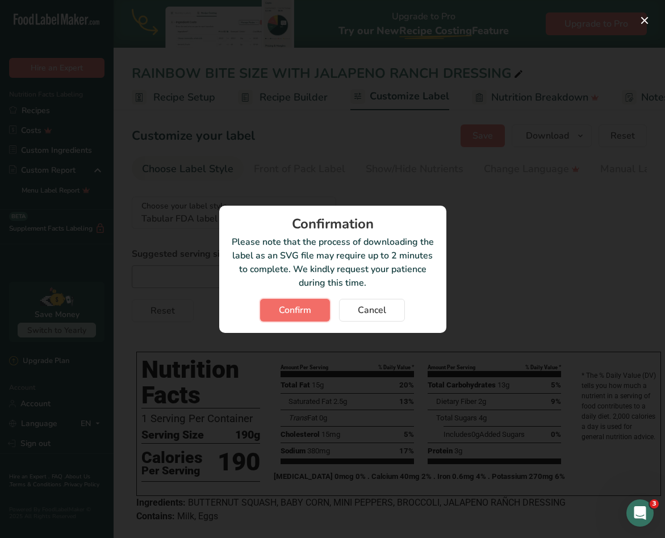
click at [311, 303] on span "Confirm" at bounding box center [295, 310] width 32 height 14
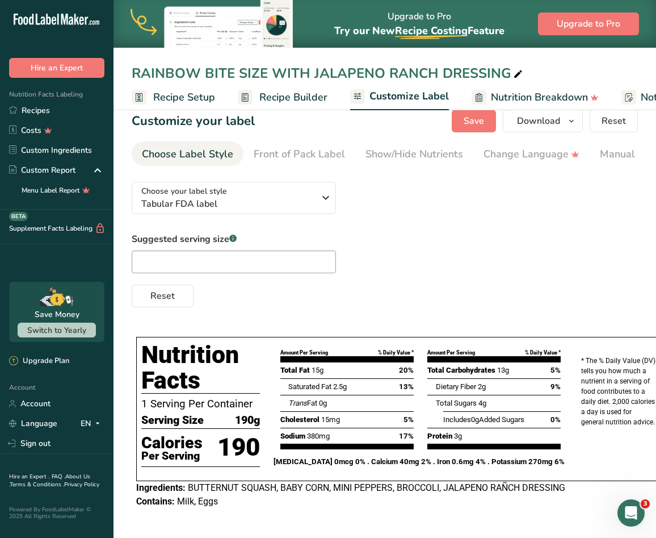
scroll to position [26, 0]
click at [595, 241] on div "Suggested serving size .a-a{fill:#347362;}.b-a{fill:#fff;} Reset" at bounding box center [385, 269] width 506 height 75
click at [56, 107] on link "Recipes" at bounding box center [57, 110] width 114 height 20
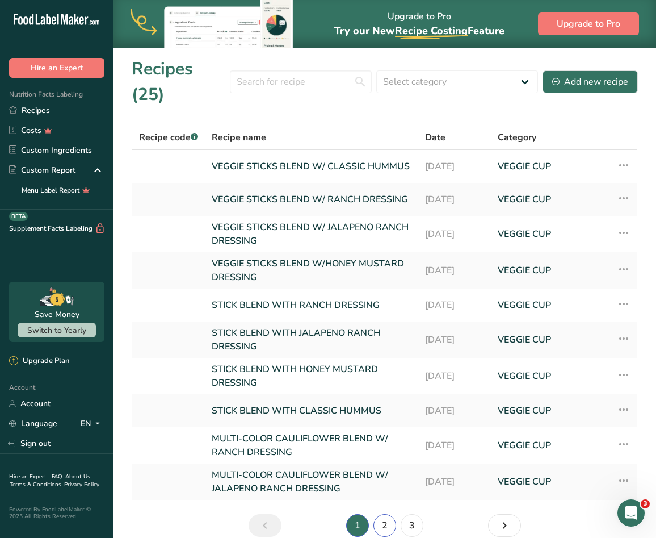
click at [388, 514] on link "2" at bounding box center [385, 525] width 23 height 23
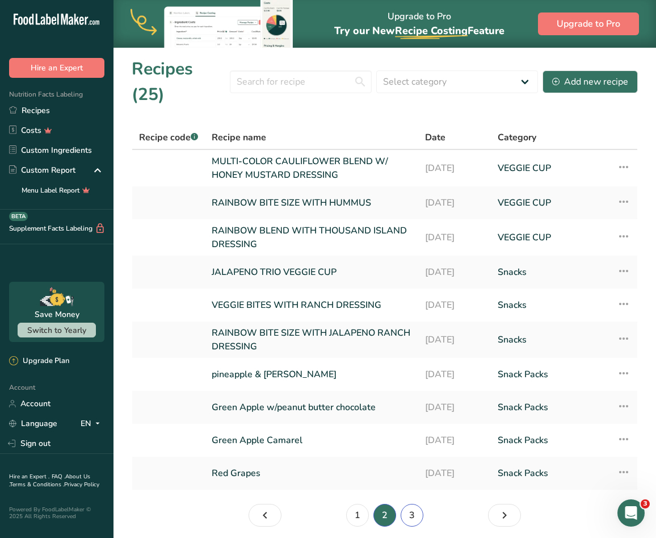
click at [413, 504] on link "3" at bounding box center [412, 515] width 23 height 23
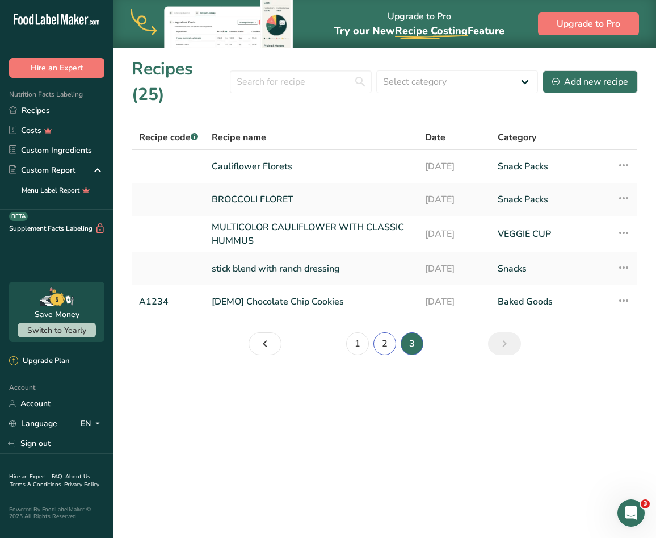
click at [383, 332] on link "2" at bounding box center [385, 343] width 23 height 23
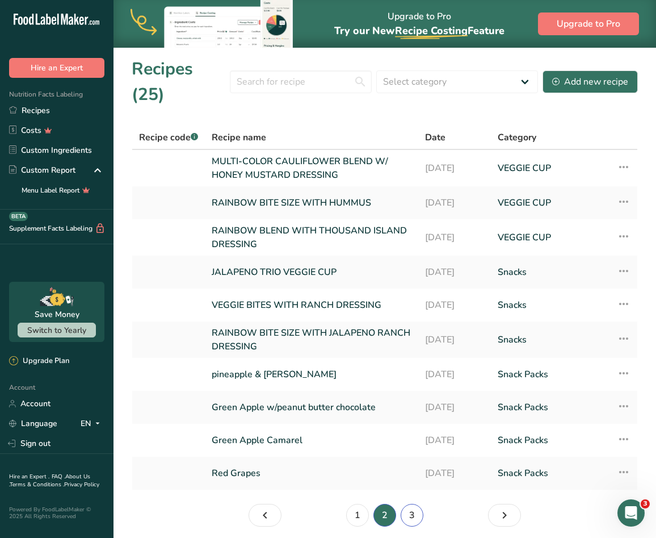
click at [411, 504] on link "3" at bounding box center [412, 515] width 23 height 23
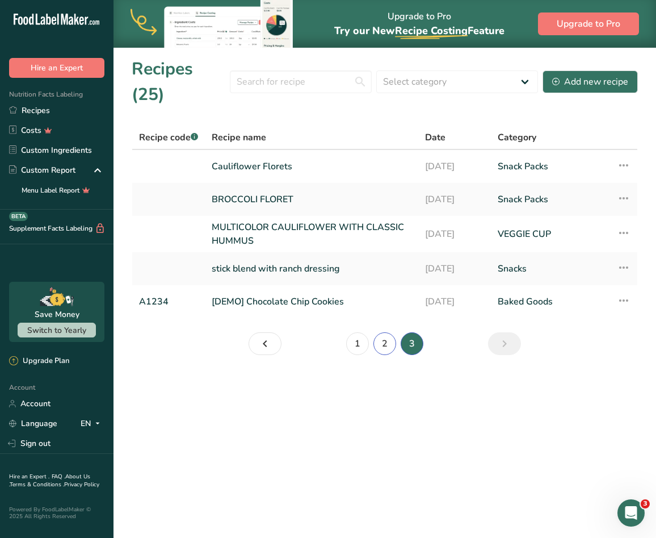
drag, startPoint x: 497, startPoint y: 2, endPoint x: 375, endPoint y: 324, distance: 343.7
click at [375, 332] on link "2" at bounding box center [385, 343] width 23 height 23
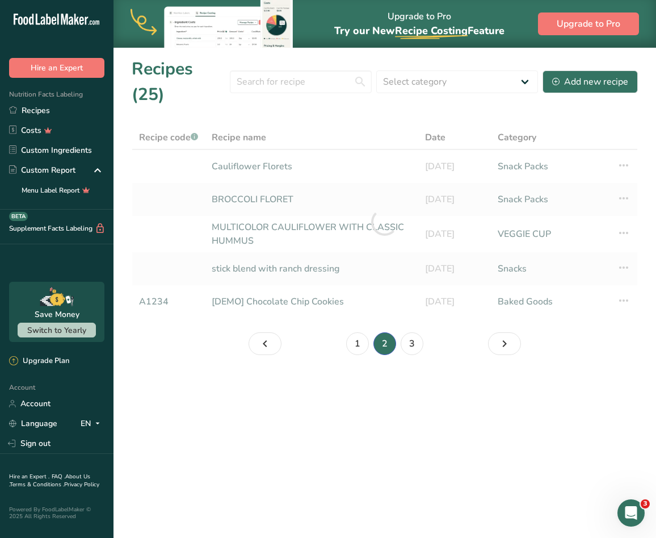
click at [376, 332] on li "2" at bounding box center [384, 343] width 27 height 23
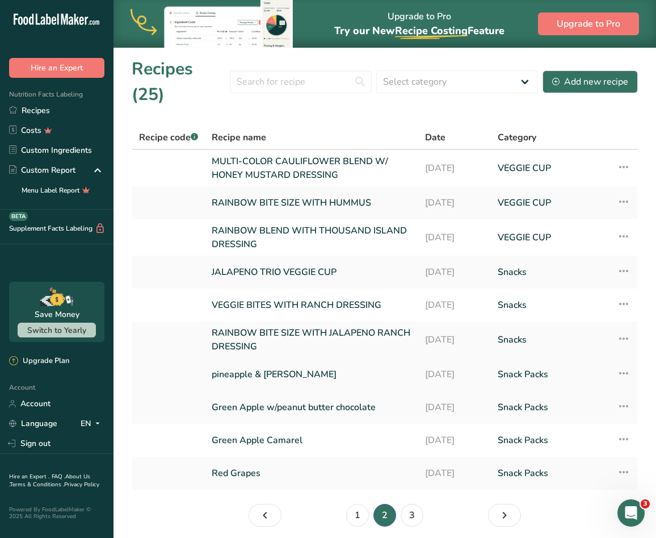
click at [292, 362] on link "pineapple & [PERSON_NAME]" at bounding box center [312, 374] width 200 height 24
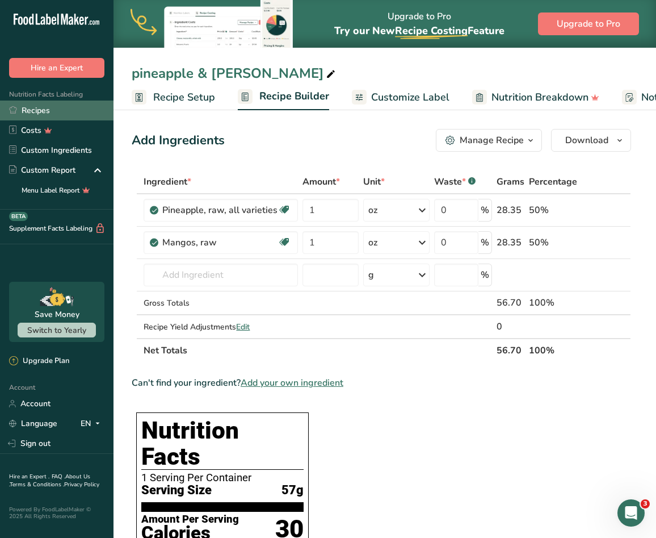
click at [40, 107] on link "Recipes" at bounding box center [57, 110] width 114 height 20
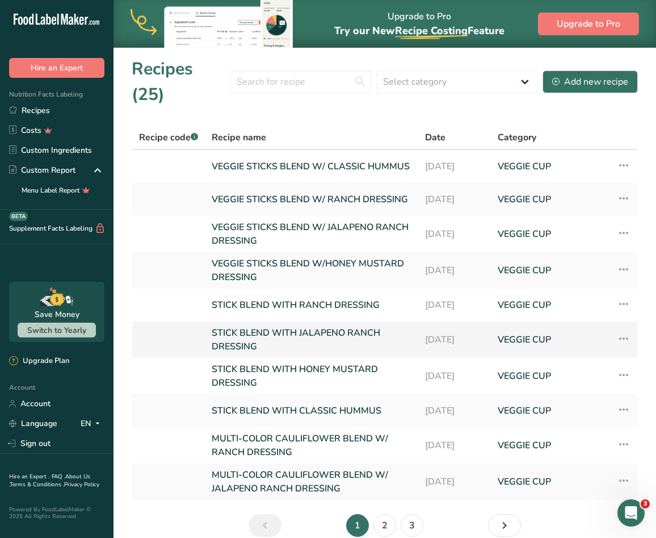
scroll to position [28, 0]
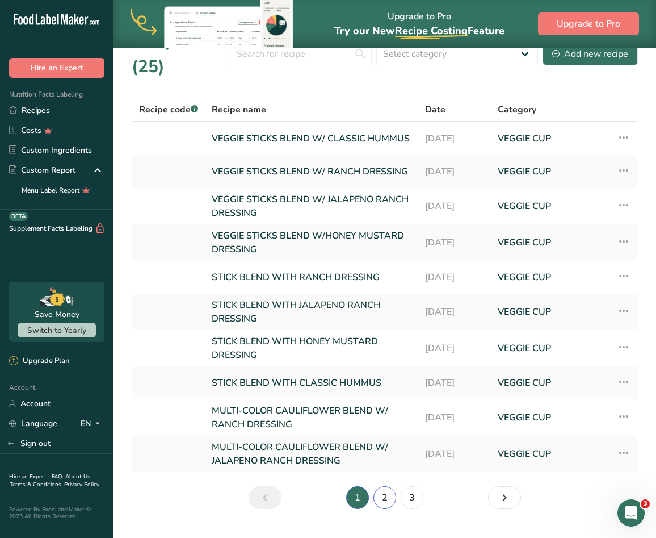
click at [396, 486] on link "2" at bounding box center [385, 497] width 23 height 23
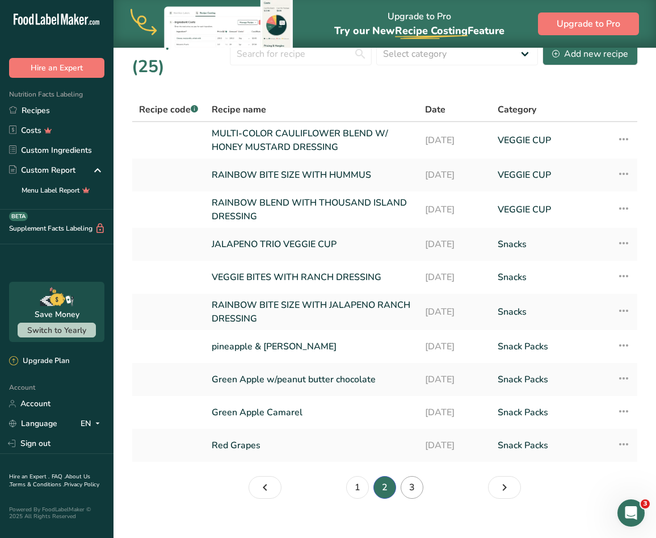
scroll to position [18, 0]
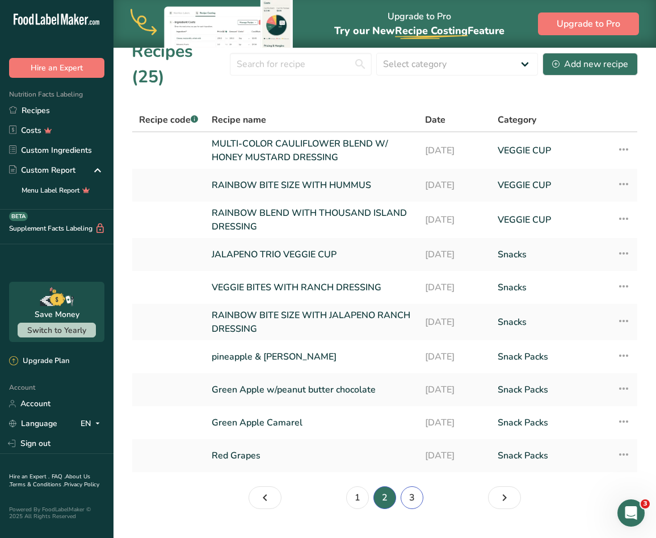
click at [409, 486] on link "3" at bounding box center [412, 497] width 23 height 23
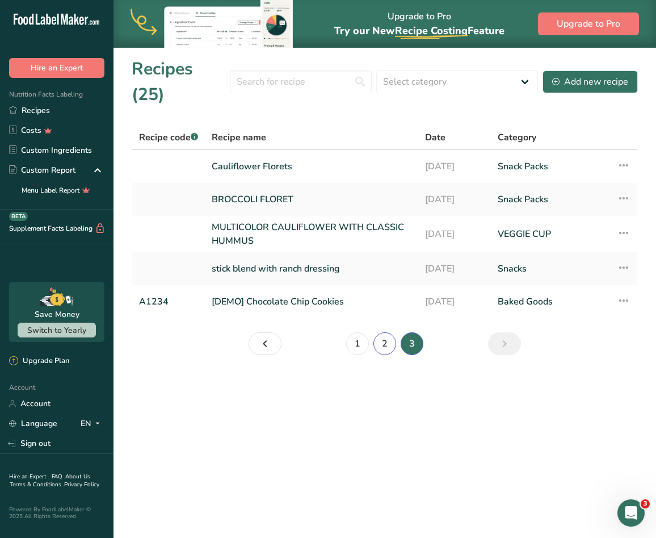
click at [380, 332] on link "2" at bounding box center [385, 343] width 23 height 23
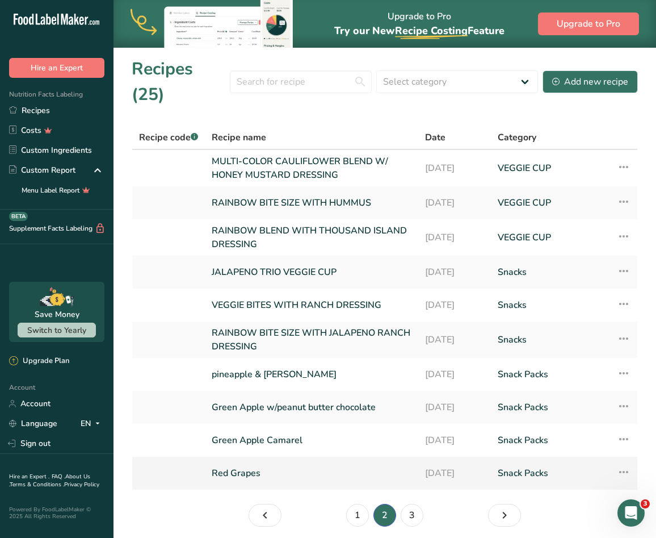
click at [259, 461] on link "Red Grapes" at bounding box center [312, 473] width 200 height 24
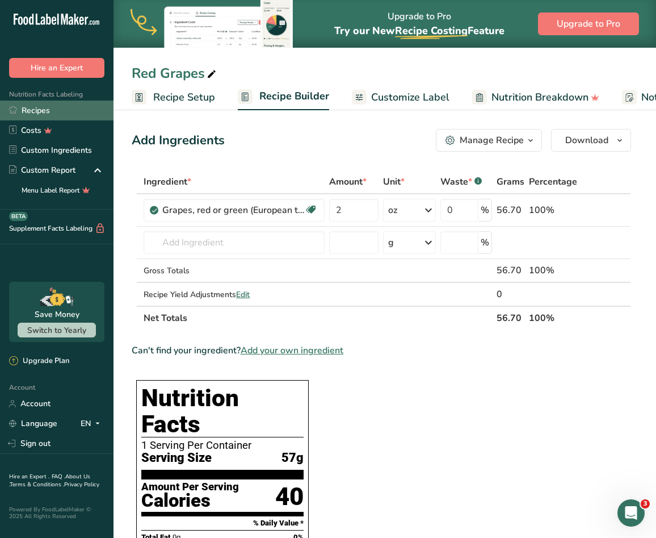
click at [44, 108] on link "Recipes" at bounding box center [57, 110] width 114 height 20
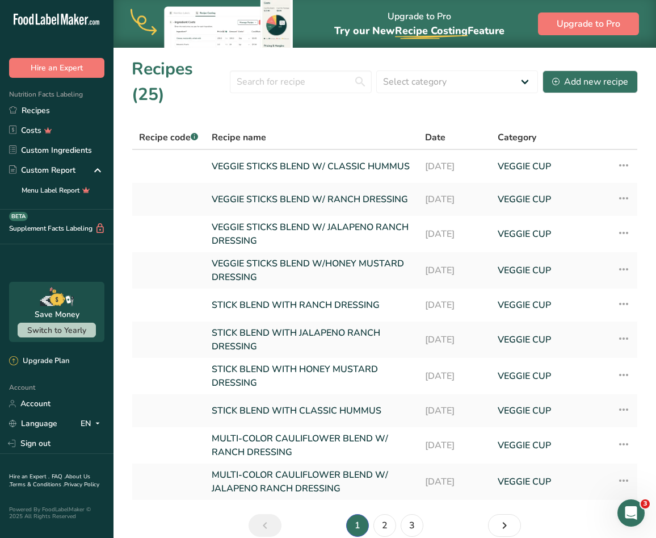
scroll to position [28, 0]
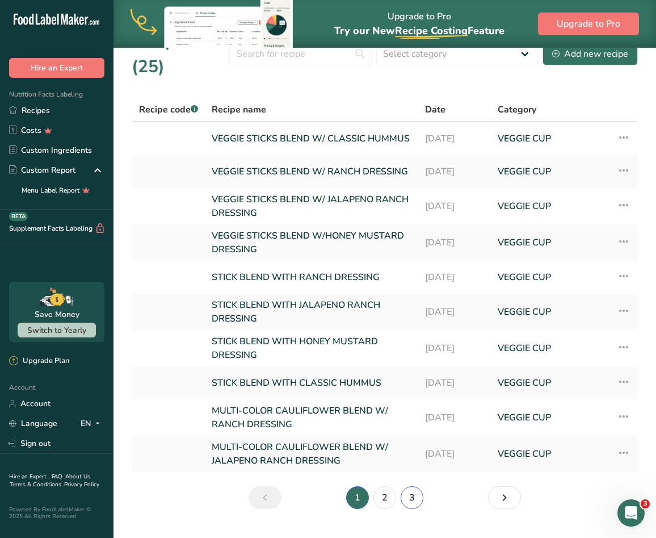
click at [408, 486] on link "3" at bounding box center [412, 497] width 23 height 23
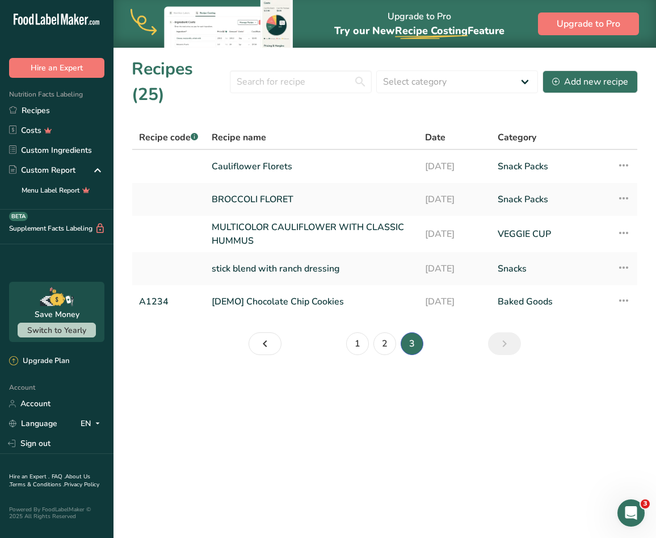
drag, startPoint x: 260, startPoint y: 378, endPoint x: 268, endPoint y: 360, distance: 19.8
click at [260, 377] on main "Upgrade to Pro Try our New Recipe Costing .a-29{fill:none;stroke-linecap:round;…" at bounding box center [328, 269] width 656 height 538
click at [267, 154] on link "Cauliflower Florets" at bounding box center [312, 166] width 200 height 24
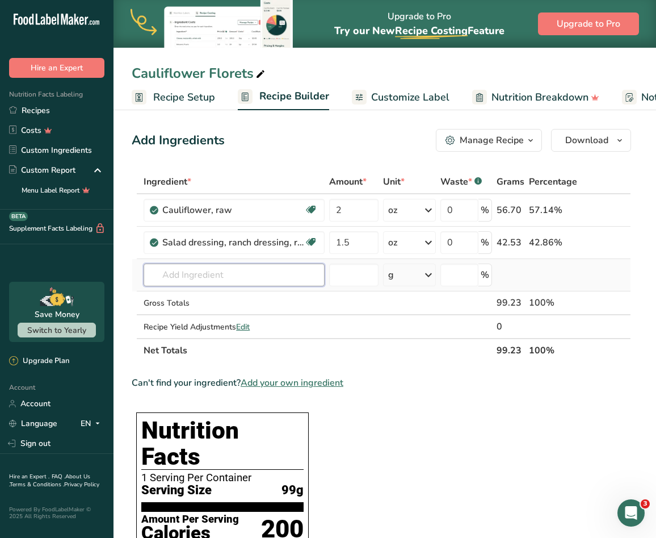
click at [274, 266] on input "text" at bounding box center [234, 274] width 181 height 23
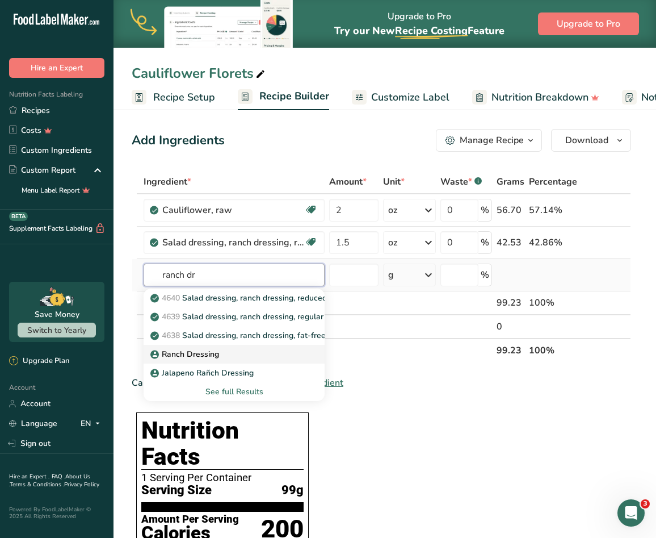
type input "ranch dr"
click at [196, 349] on p "Ranch Dressing" at bounding box center [186, 354] width 66 height 12
type input "Ranch Dressing"
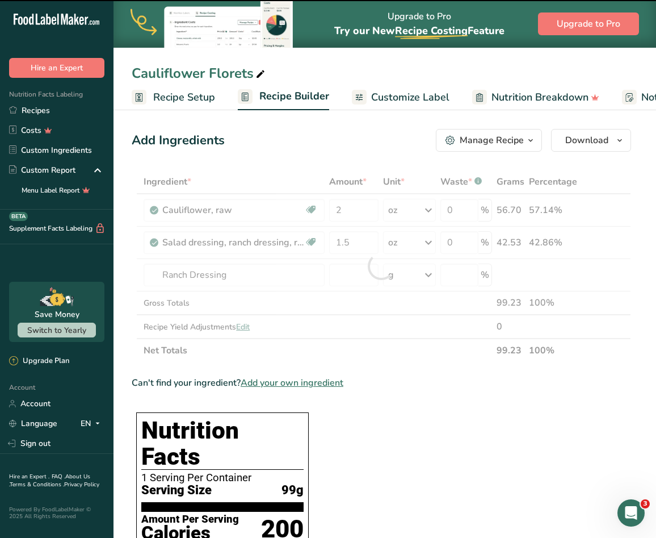
type input "0"
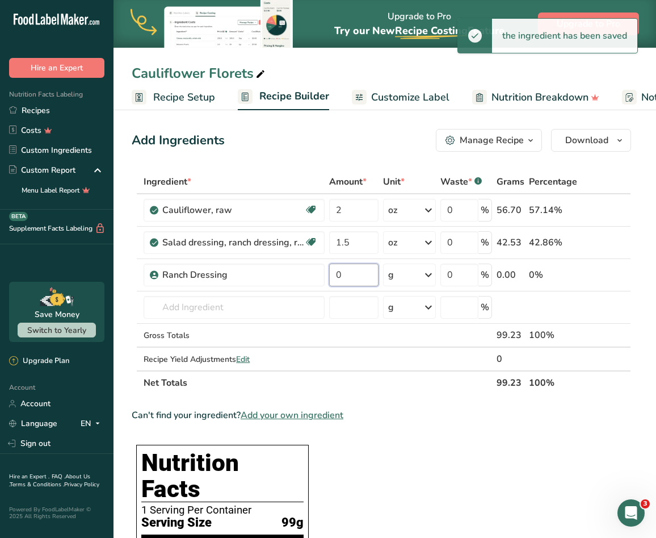
click at [351, 275] on input "0" at bounding box center [353, 274] width 49 height 23
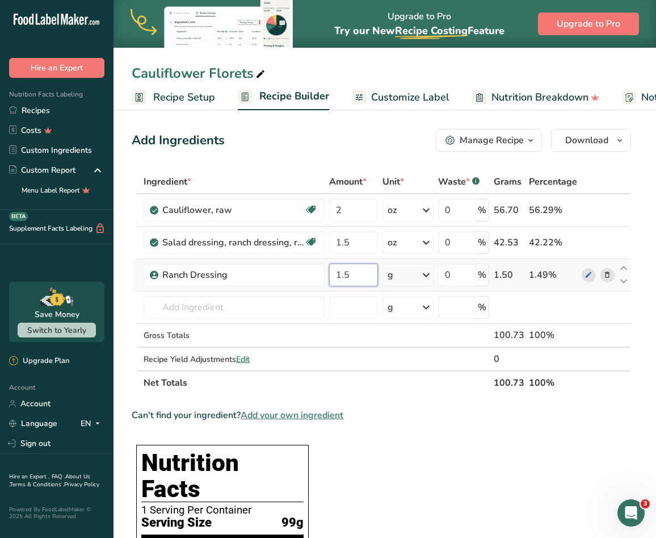
type input "1.5"
click at [424, 268] on div "Ingredient * Amount * Unit * Waste * .a-a{fill:#347362;}.b-a{fill:#fff;} Grams …" at bounding box center [382, 282] width 500 height 225
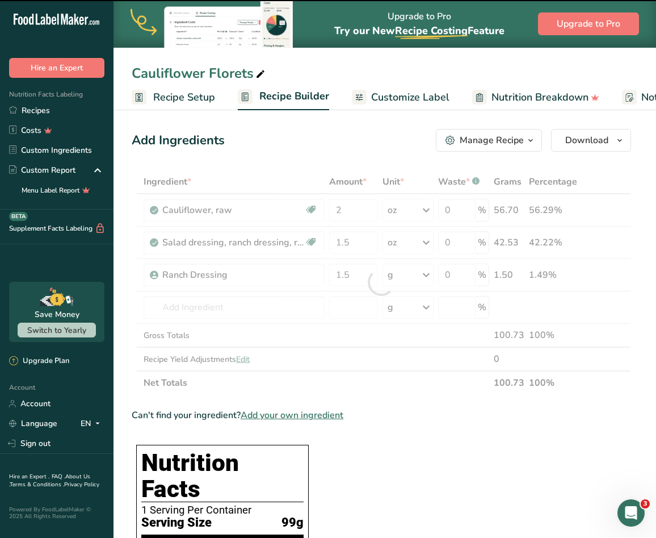
click at [418, 273] on div at bounding box center [382, 282] width 500 height 225
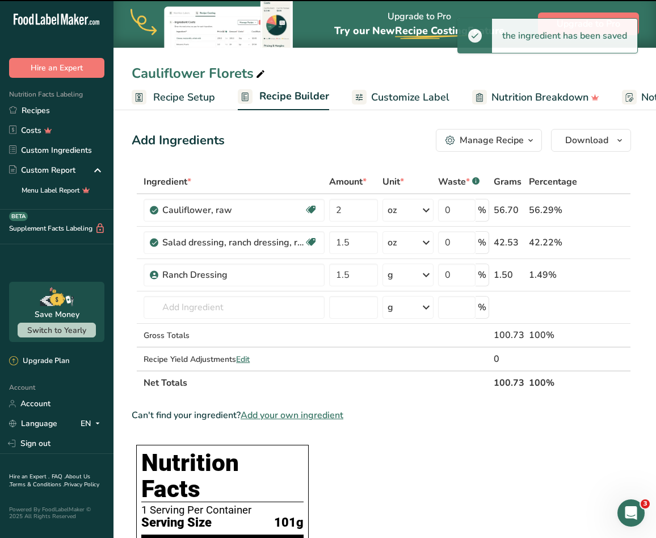
click at [418, 273] on div "g" at bounding box center [408, 274] width 51 height 23
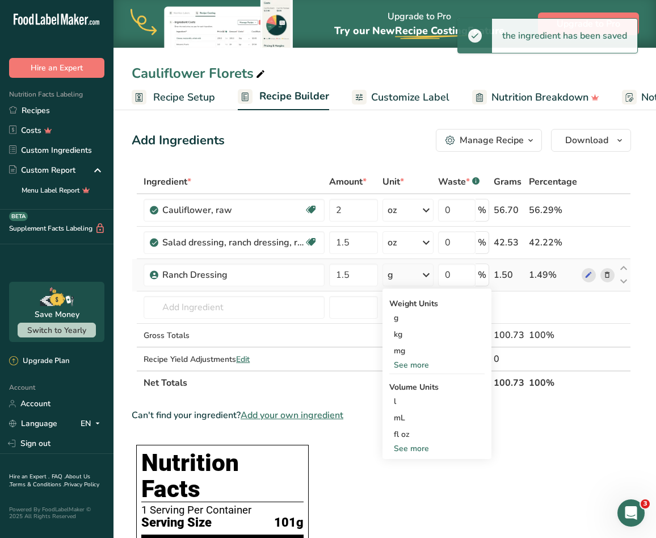
click at [413, 367] on div "See more" at bounding box center [436, 365] width 95 height 12
click at [404, 397] on div "oz" at bounding box center [436, 400] width 95 height 16
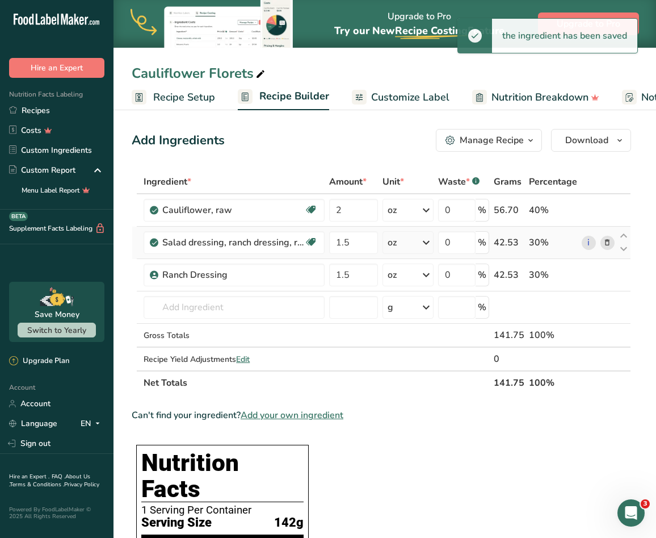
click at [608, 246] on icon at bounding box center [607, 243] width 8 height 12
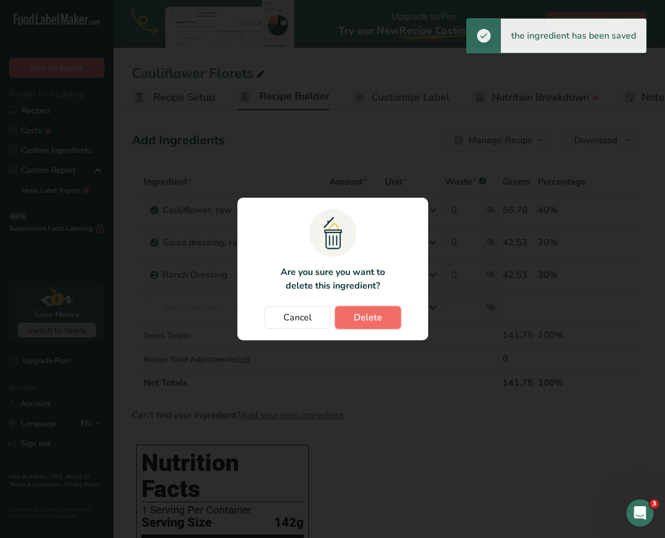
click at [362, 322] on span "Delete" at bounding box center [368, 318] width 28 height 14
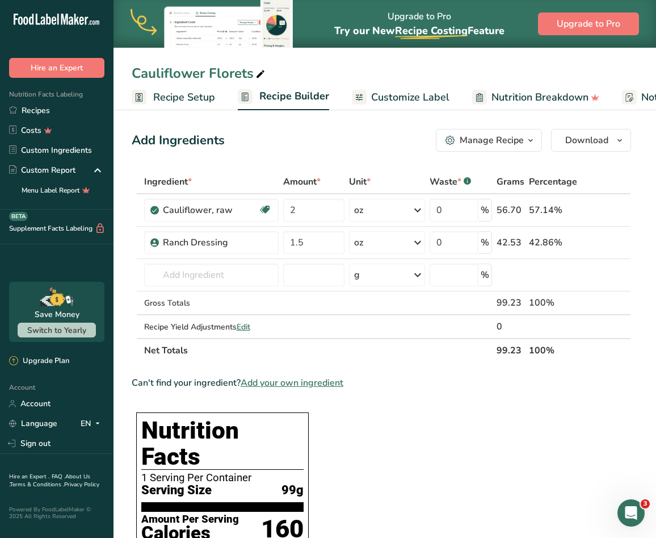
click at [196, 104] on span "Recipe Setup" at bounding box center [184, 97] width 62 height 15
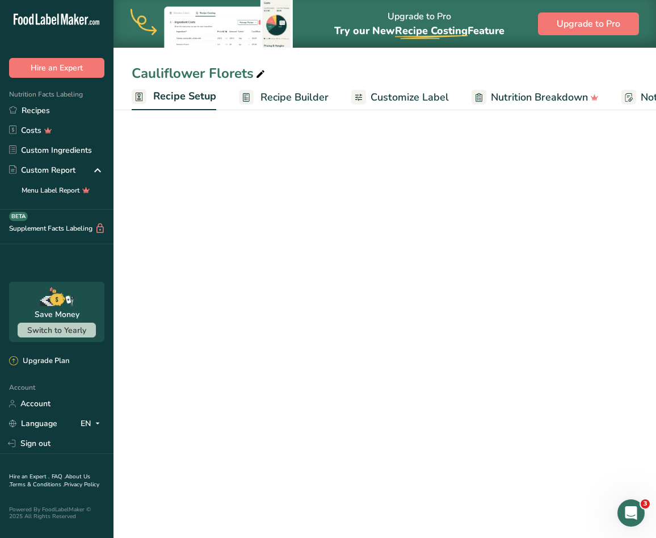
scroll to position [0, 4]
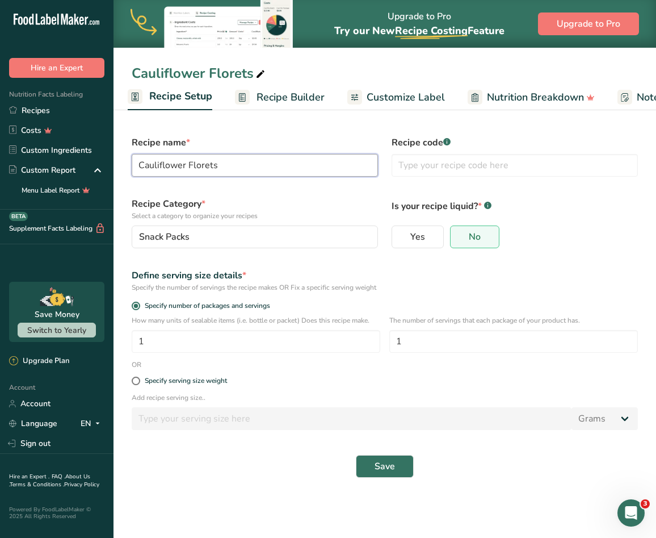
click at [229, 167] on input "Cauliflower Florets" at bounding box center [255, 165] width 246 height 23
drag, startPoint x: 229, startPoint y: 167, endPoint x: 137, endPoint y: 165, distance: 92.0
click at [137, 165] on input "Cauliflower Florets w" at bounding box center [255, 165] width 246 height 23
click at [250, 172] on input "Cauliflower Florets w" at bounding box center [255, 165] width 246 height 23
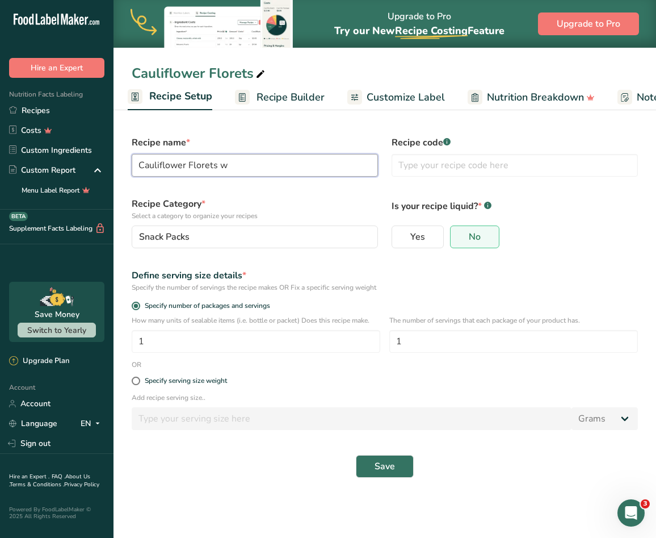
click at [250, 172] on input "Cauliflower Florets w" at bounding box center [255, 165] width 246 height 23
paste input "AULIFLOWER FLORETS WITH RANCH DRESSING"
type input "CAULIFLOWER FLORETS WITH RANCH DRESSING"
click at [379, 456] on button "Save" at bounding box center [385, 466] width 58 height 23
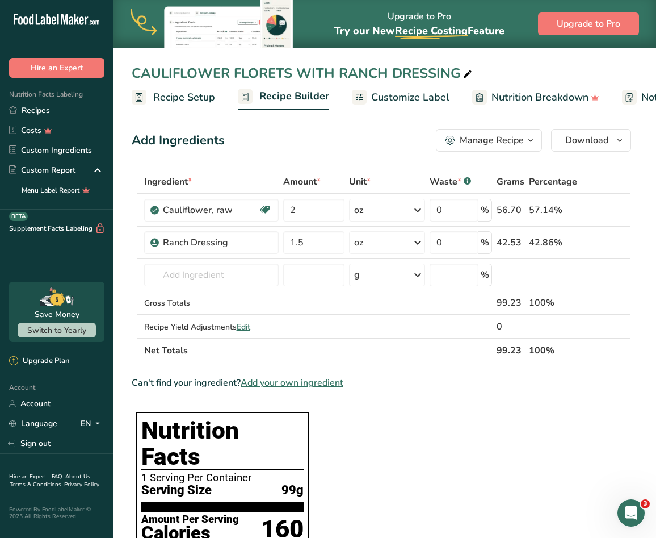
click at [203, 98] on span "Recipe Setup" at bounding box center [184, 97] width 62 height 15
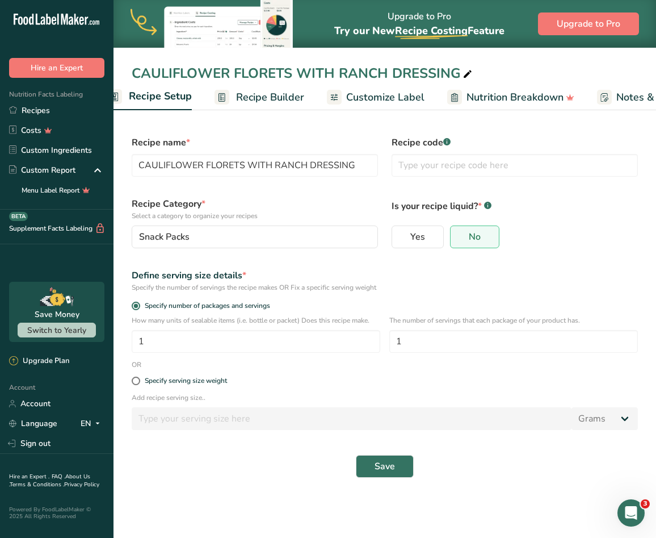
scroll to position [0, 2]
click at [324, 95] on link "Customize Label" at bounding box center [357, 98] width 98 height 26
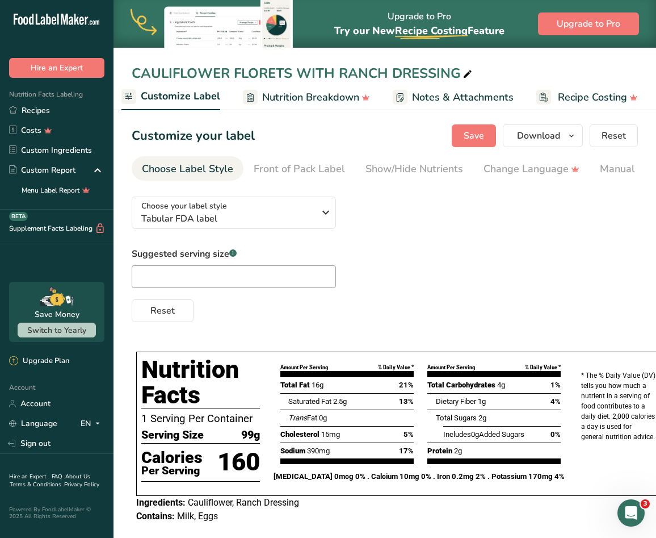
drag, startPoint x: 343, startPoint y: 184, endPoint x: 396, endPoint y: 181, distance: 52.9
click at [396, 181] on section "Customize your label Save Download Choose what to show on your downloaded label…" at bounding box center [385, 329] width 543 height 446
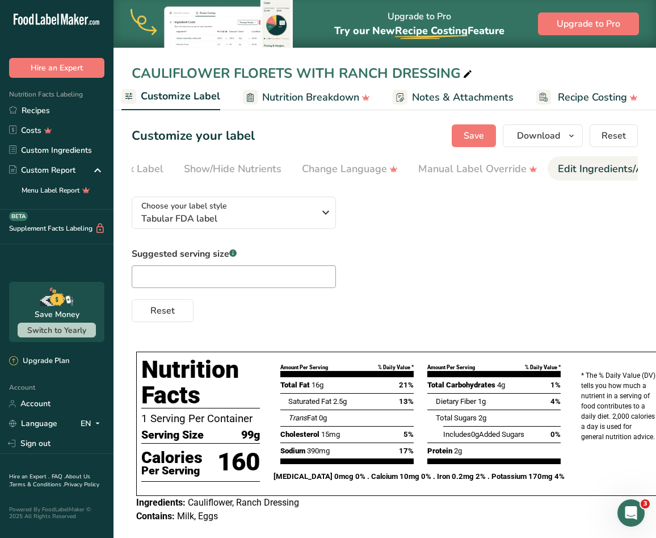
drag, startPoint x: 642, startPoint y: 177, endPoint x: 622, endPoint y: 177, distance: 20.4
click at [641, 177] on section "Customize your label Save Download Choose what to show on your downloaded label…" at bounding box center [385, 329] width 543 height 446
click at [584, 174] on div "Edit Ingredients/Allergens List" at bounding box center [630, 168] width 144 height 15
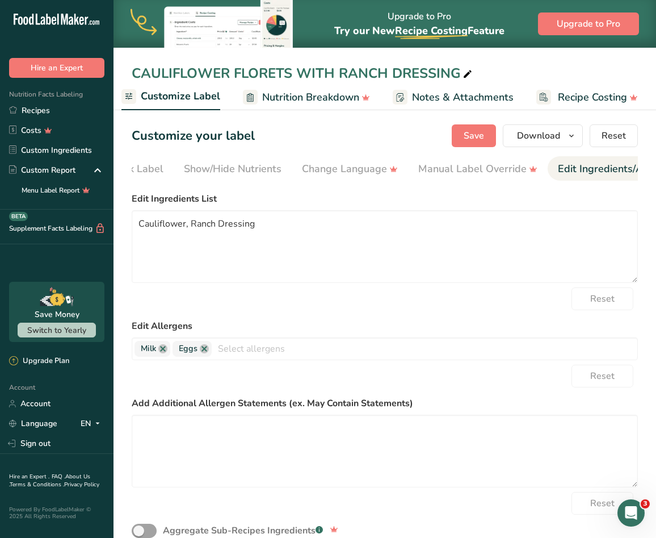
scroll to position [0, 346]
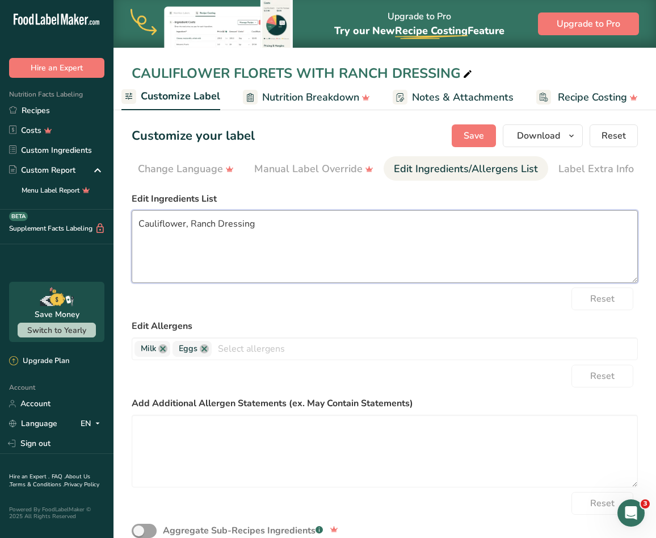
drag, startPoint x: 272, startPoint y: 230, endPoint x: 135, endPoint y: 223, distance: 137.6
click at [135, 223] on textarea "Cauliflower, Ranch Dressing" at bounding box center [385, 246] width 506 height 73
click at [267, 233] on textarea "Cauliflower, Ranch Dressing" at bounding box center [385, 246] width 506 height 73
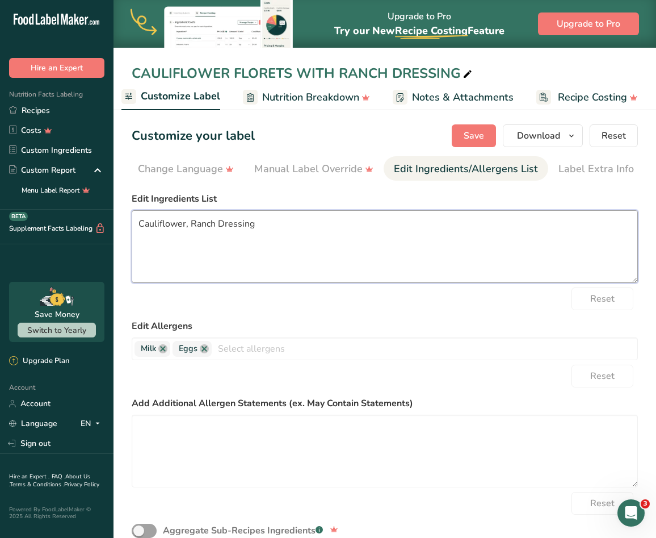
paste textarea "AULIFLOWER, RANCH DRESSING"
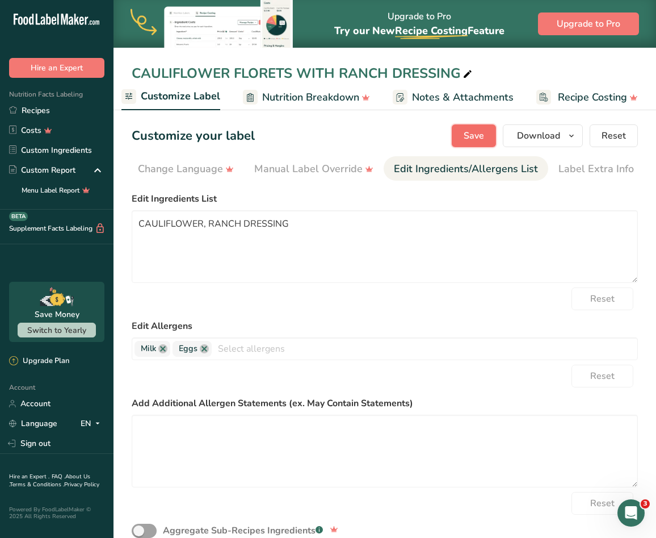
click at [459, 133] on button "Save" at bounding box center [474, 135] width 44 height 23
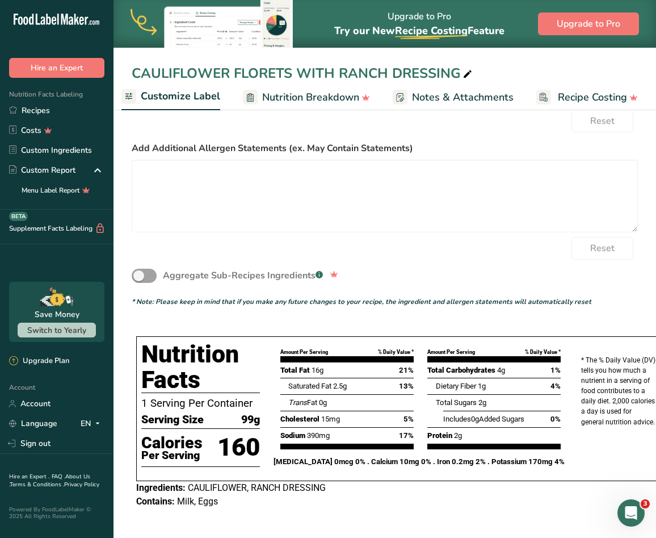
scroll to position [0, 0]
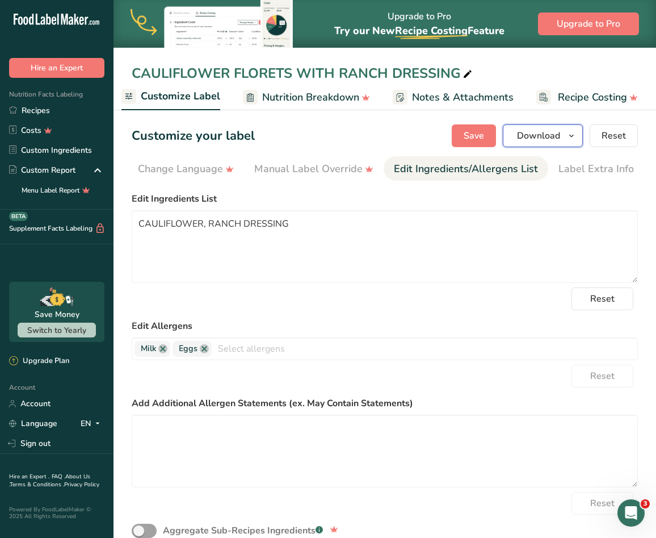
click at [575, 134] on icon "button" at bounding box center [571, 136] width 9 height 14
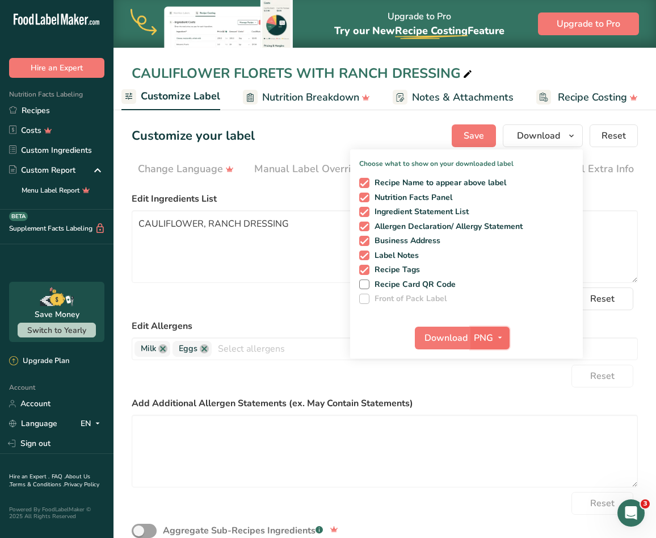
click at [492, 329] on button "PNG" at bounding box center [490, 337] width 39 height 23
click at [494, 393] on link "SVG" at bounding box center [491, 398] width 36 height 19
click at [455, 335] on span "Download" at bounding box center [446, 338] width 43 height 14
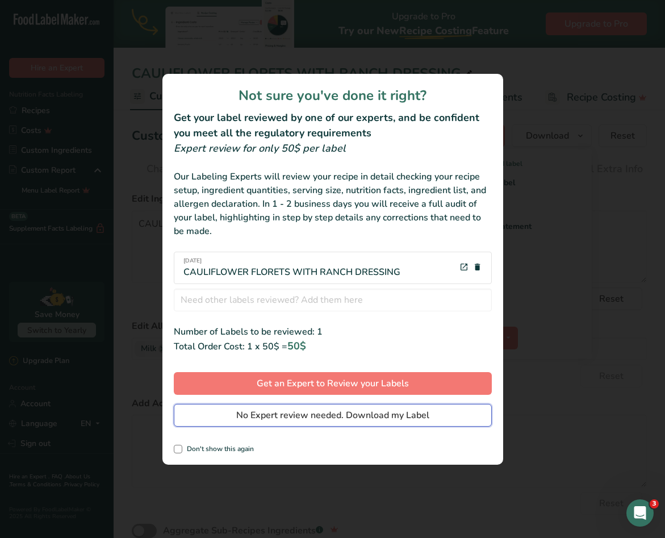
click at [408, 417] on span "No Expert review needed. Download my Label" at bounding box center [332, 415] width 193 height 14
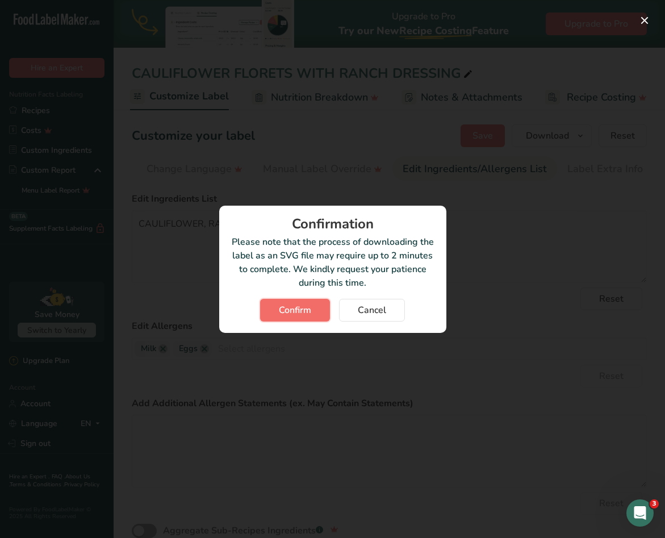
click at [306, 312] on span "Confirm" at bounding box center [295, 310] width 32 height 14
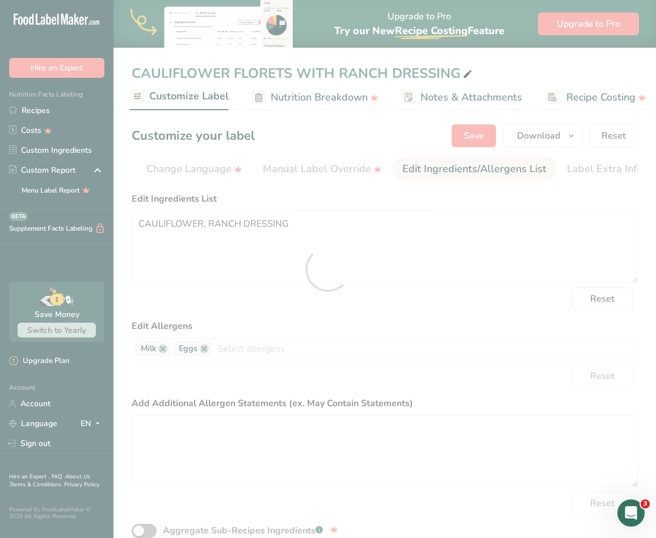
scroll to position [0, 0]
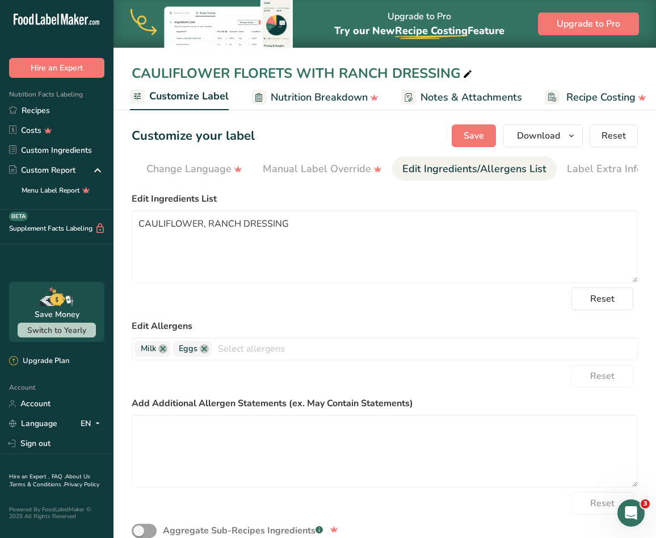
click at [602, 197] on label "Edit Ingredients List" at bounding box center [385, 199] width 506 height 14
drag, startPoint x: 540, startPoint y: 179, endPoint x: 531, endPoint y: 185, distance: 11.0
click at [531, 185] on section "Customize your label Save Download Choose what to show on your downloaded label…" at bounding box center [385, 449] width 543 height 686
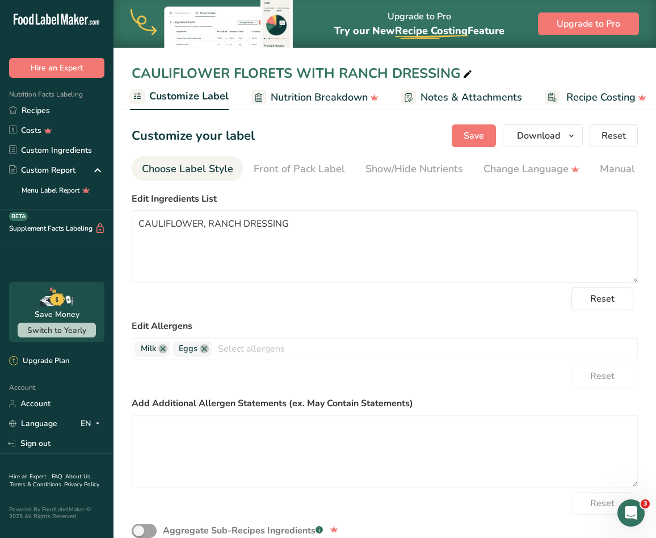
click at [205, 166] on div "Choose Label Style" at bounding box center [187, 168] width 91 height 15
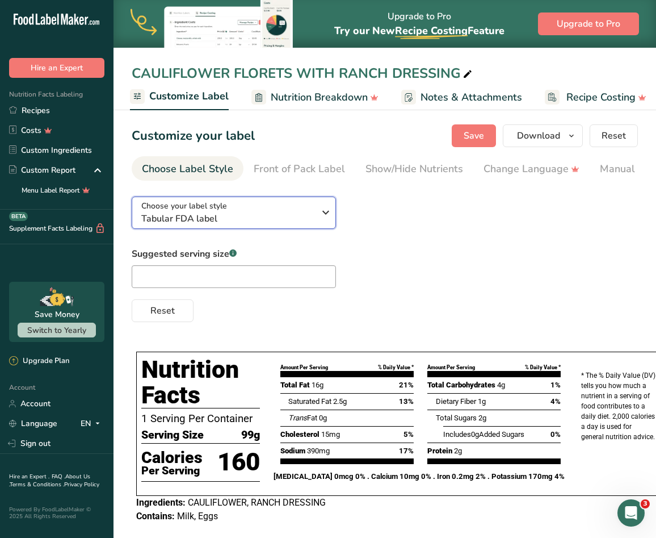
click at [271, 217] on span "Tabular FDA label" at bounding box center [227, 219] width 173 height 14
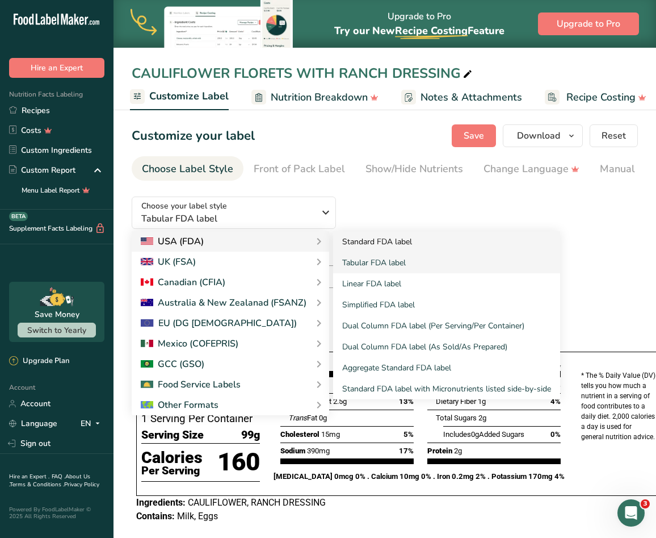
click at [401, 248] on link "Standard FDA label" at bounding box center [446, 241] width 227 height 21
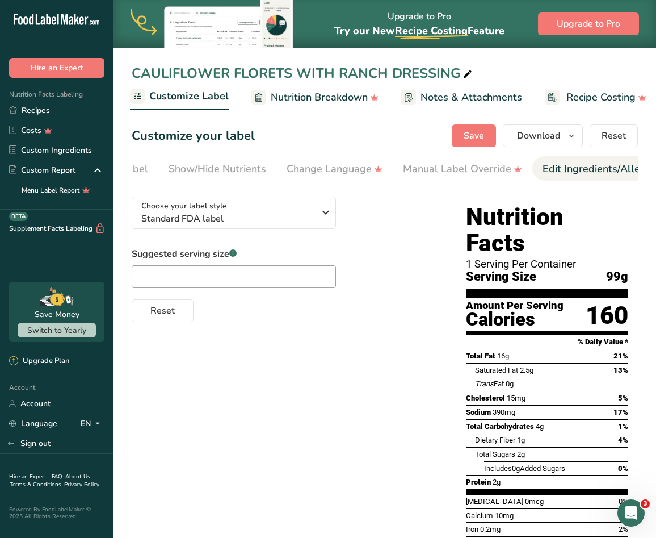
click at [548, 170] on div "Edit Ingredients/Allergens List" at bounding box center [615, 168] width 144 height 15
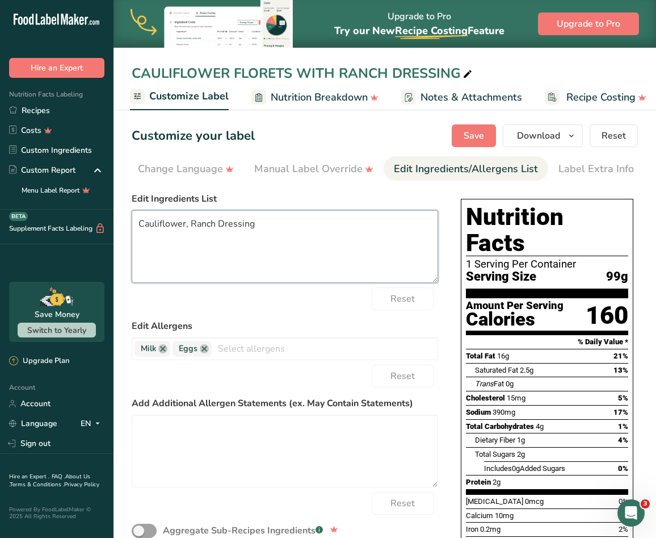
click at [274, 220] on textarea "Cauliflower, Ranch Dressing" at bounding box center [285, 246] width 307 height 73
paste textarea "AULIFLOWER, RANCH DRESSING"
type textarea "CAULIFLOWER, RANCH DRESSING"
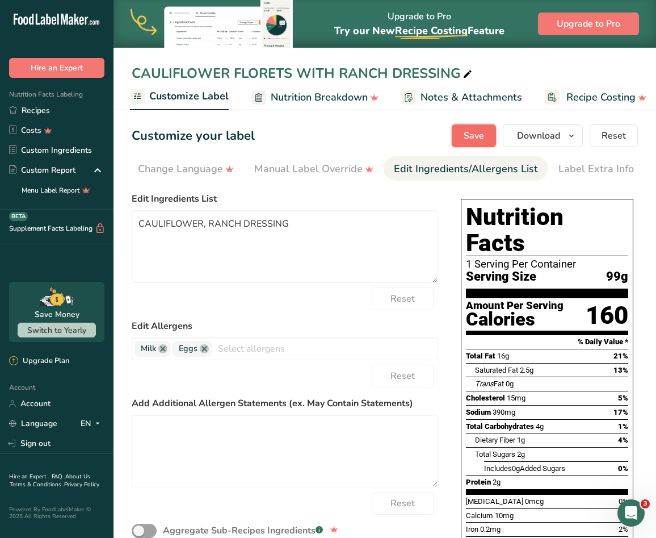
click at [472, 139] on span "Save" at bounding box center [474, 136] width 20 height 14
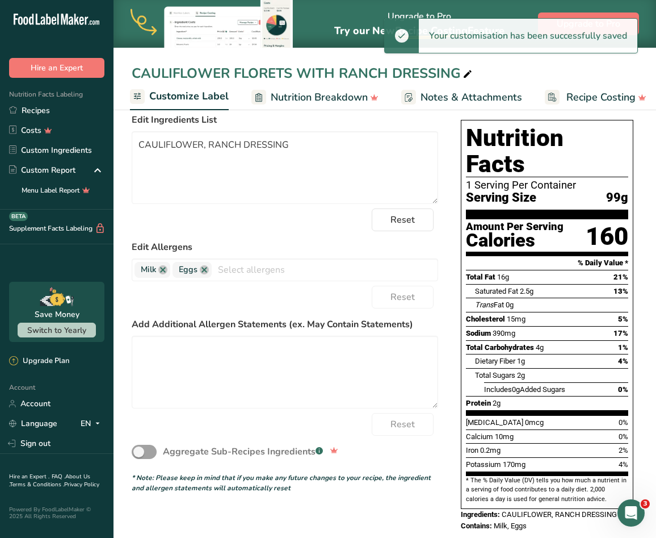
scroll to position [0, 0]
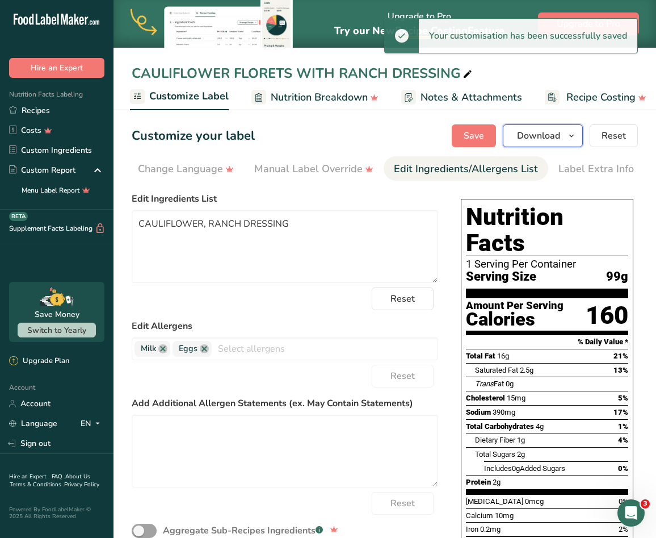
click at [576, 132] on icon "button" at bounding box center [571, 136] width 9 height 14
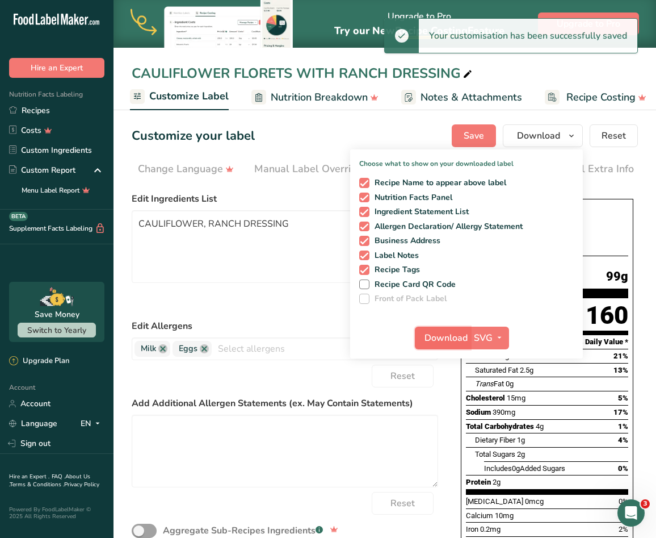
click at [451, 338] on span "Download" at bounding box center [446, 338] width 43 height 14
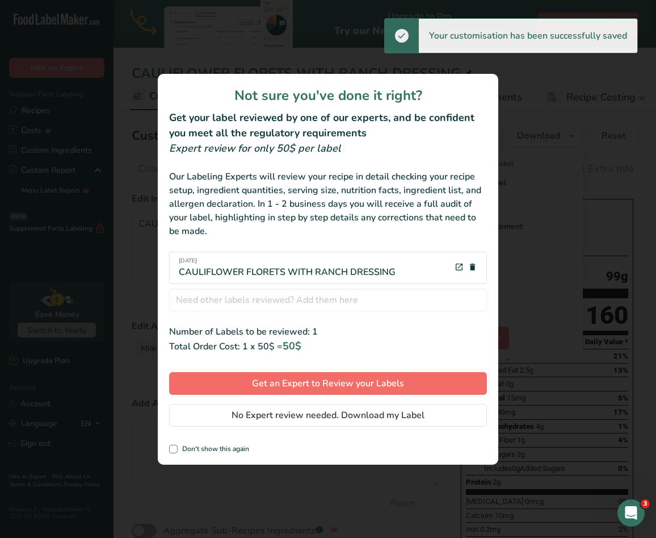
scroll to position [0, 337]
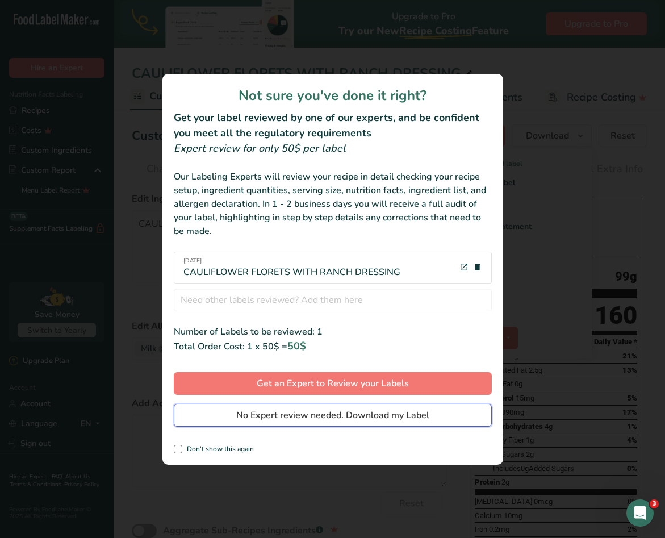
click at [380, 413] on span "No Expert review needed. Download my Label" at bounding box center [332, 415] width 193 height 14
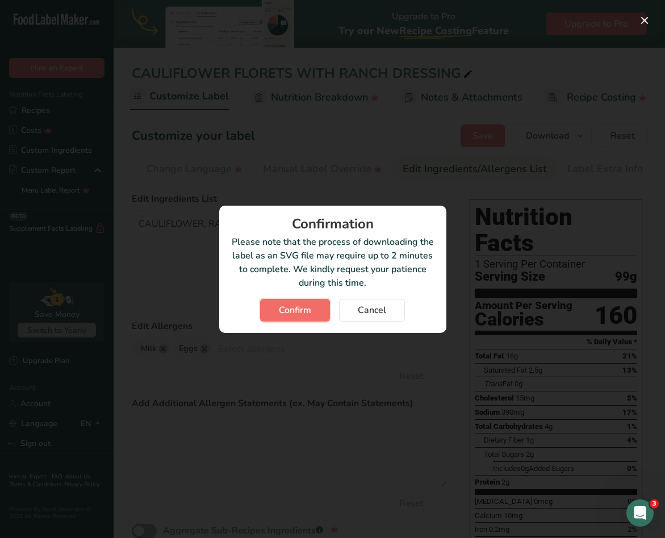
click at [298, 308] on span "Confirm" at bounding box center [295, 310] width 32 height 14
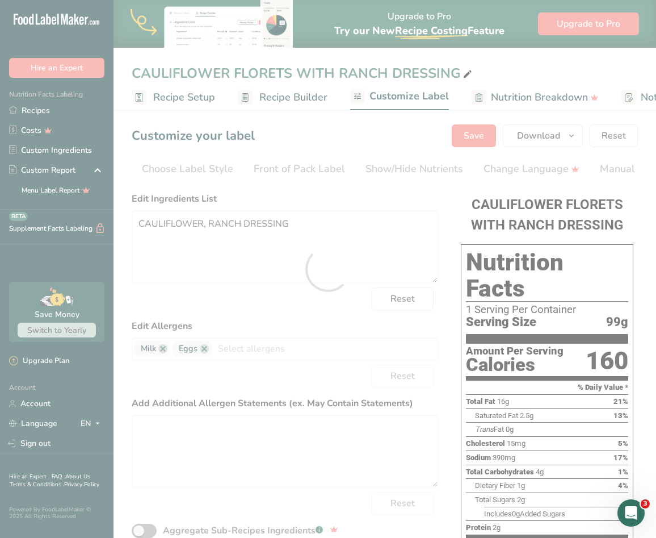
scroll to position [0, 337]
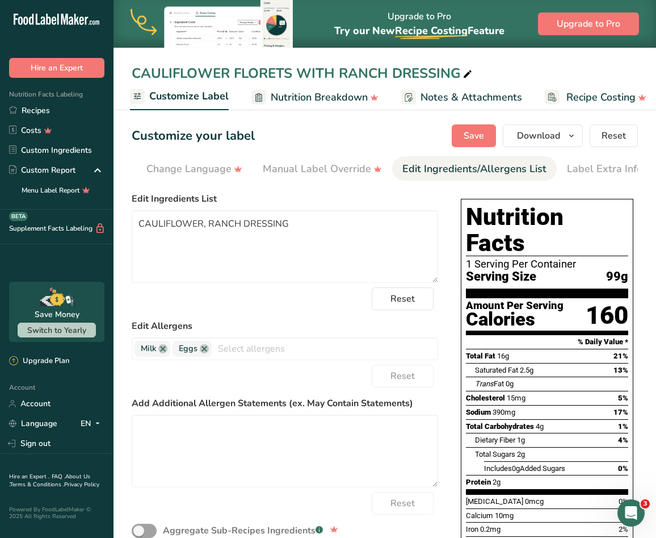
click at [455, 397] on div "Choose your label style Standard FDA label USA (FDA) Standard FDA label Tabular…" at bounding box center [385, 404] width 506 height 434
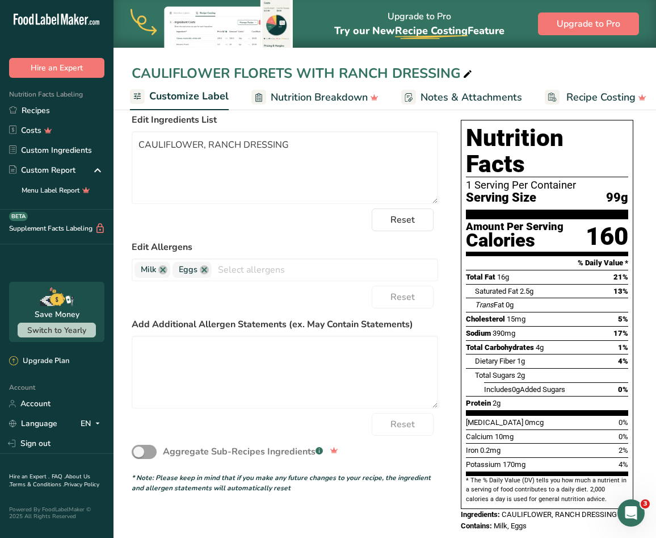
scroll to position [0, 0]
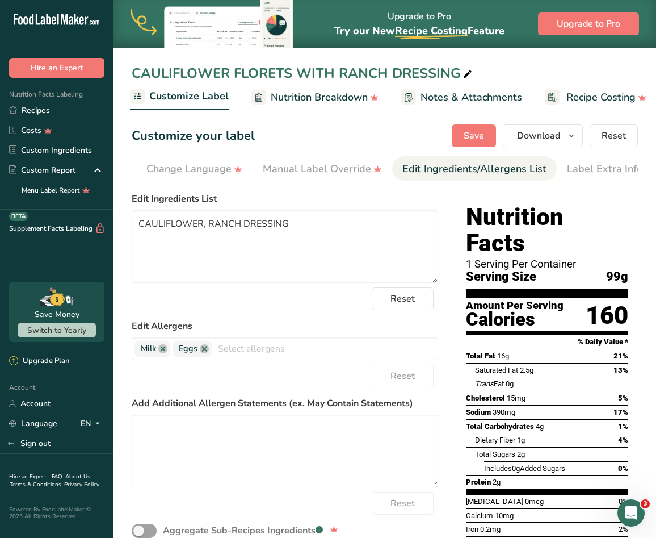
click at [601, 73] on div "CAULIFLOWER FLORETS WITH RANCH DRESSING" at bounding box center [385, 73] width 543 height 20
click at [47, 108] on link "Recipes" at bounding box center [57, 110] width 114 height 20
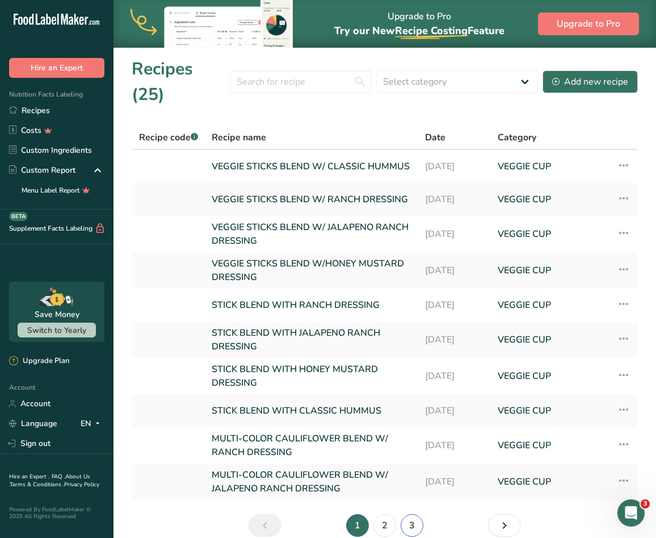
click at [410, 514] on link "3" at bounding box center [412, 525] width 23 height 23
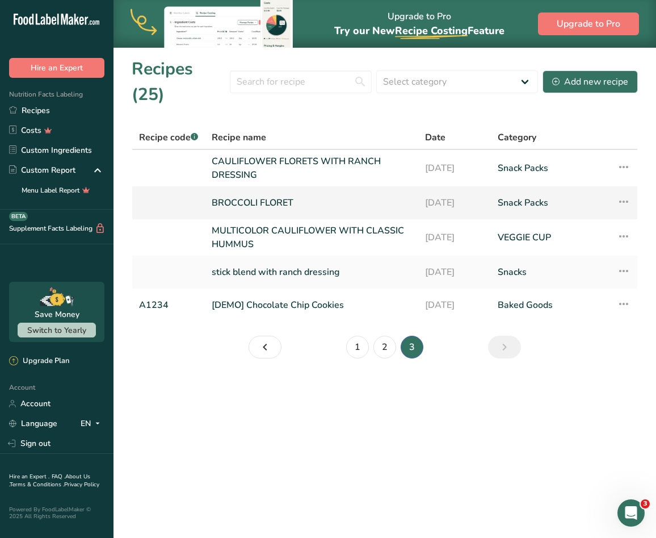
click at [293, 191] on link "BROCCOLI FLORET" at bounding box center [312, 203] width 200 height 24
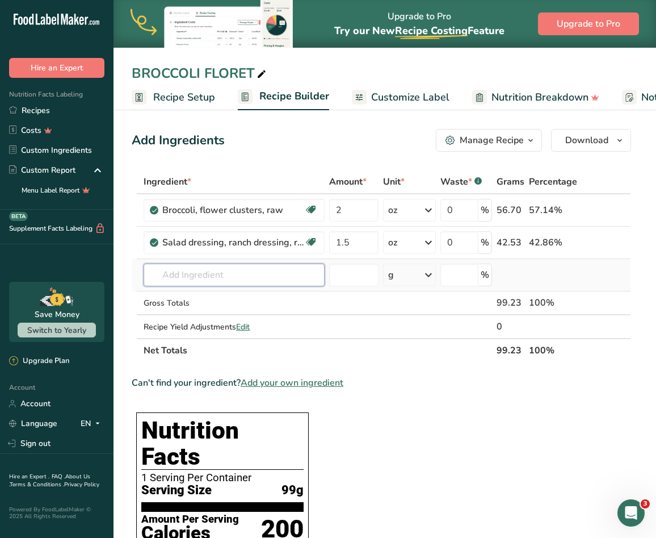
click at [263, 272] on input "text" at bounding box center [234, 274] width 181 height 23
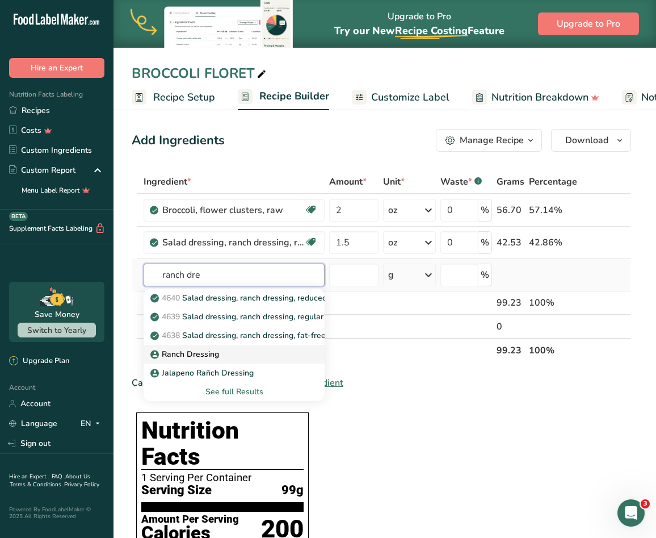
type input "ranch dre"
click at [221, 355] on div "Ranch Dressing" at bounding box center [225, 354] width 145 height 12
type input "Ranch Dressing"
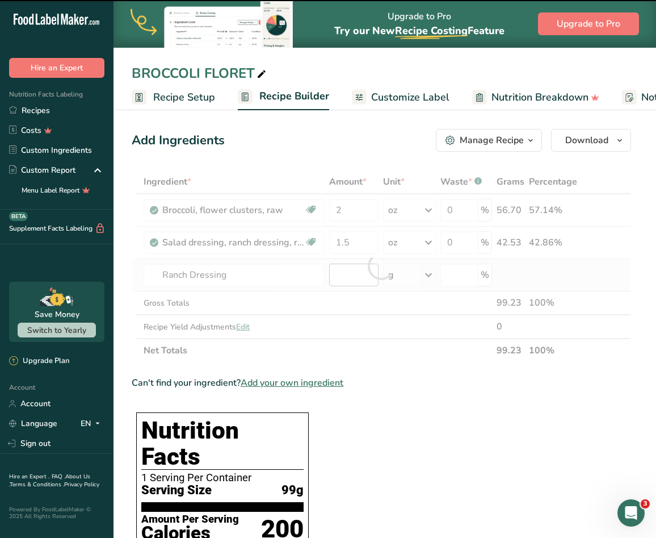
type input "0"
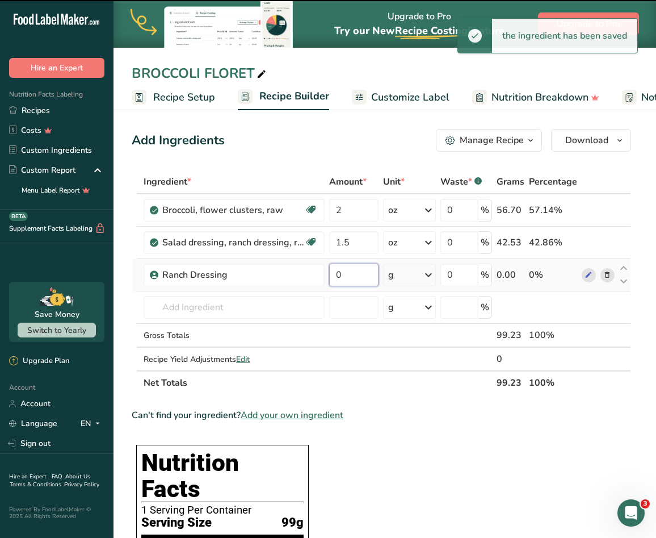
click at [357, 272] on input "0" at bounding box center [353, 274] width 49 height 23
click at [426, 279] on div "Ingredient * Amount * Unit * Waste * .a-a{fill:#347362;}.b-a{fill:#fff;} Grams …" at bounding box center [382, 282] width 500 height 225
click at [405, 278] on div "g" at bounding box center [409, 274] width 53 height 23
click at [404, 271] on div "g" at bounding box center [409, 274] width 53 height 23
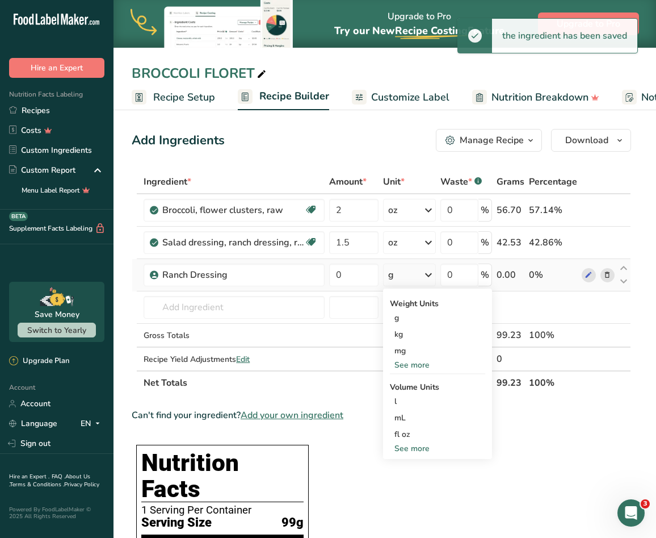
click at [406, 370] on div "See more" at bounding box center [437, 365] width 95 height 12
click at [410, 396] on div "oz" at bounding box center [437, 400] width 95 height 16
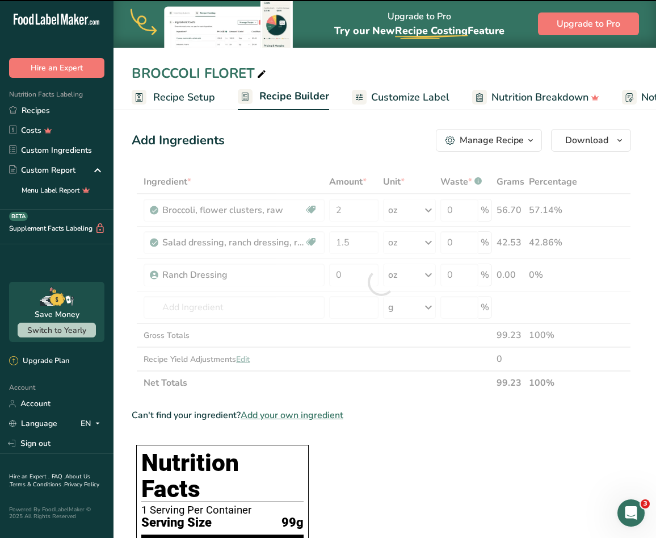
click at [366, 274] on div at bounding box center [382, 282] width 500 height 225
click at [366, 274] on input "0" at bounding box center [353, 274] width 49 height 23
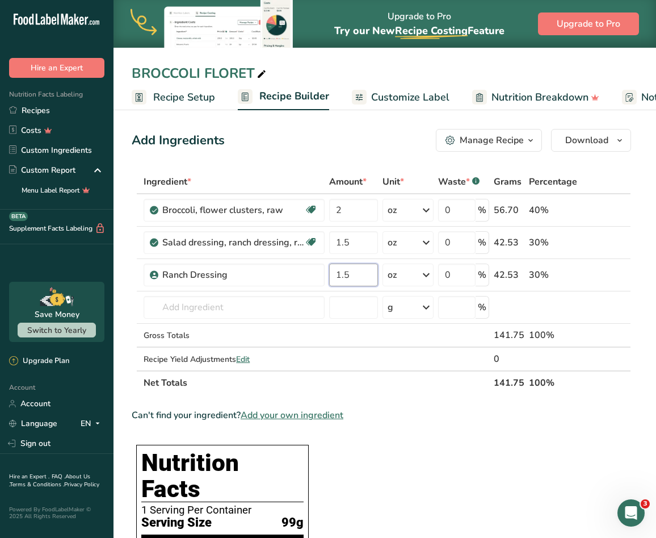
type input "1.5"
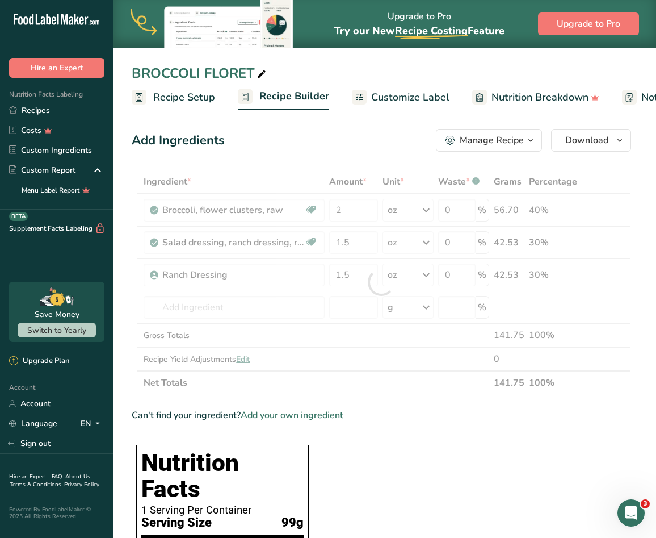
click at [485, 412] on div "Can't find your ingredient? Add your own ingredient" at bounding box center [382, 415] width 500 height 14
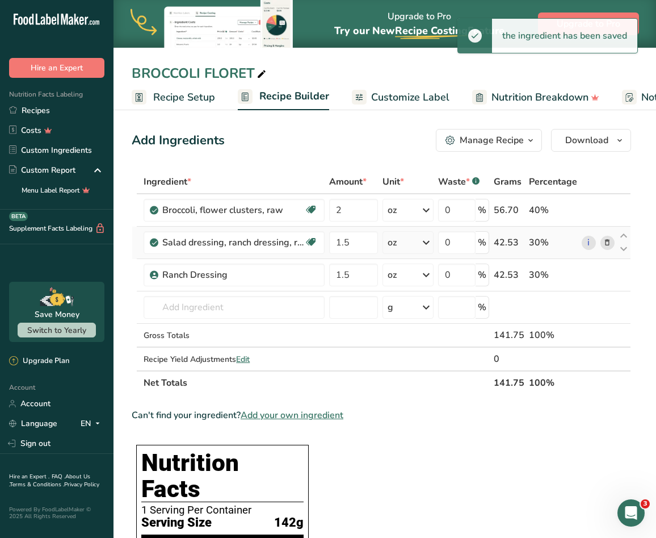
click at [604, 244] on icon at bounding box center [607, 243] width 8 height 12
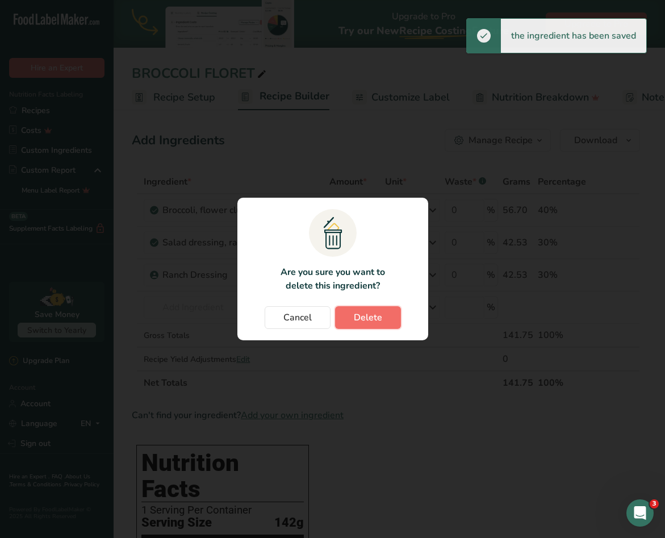
click at [375, 324] on span "Delete" at bounding box center [368, 318] width 28 height 14
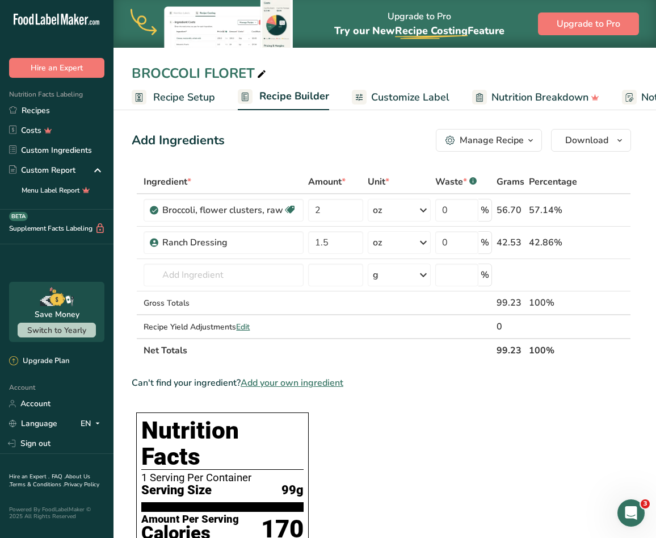
scroll to position [0, 127]
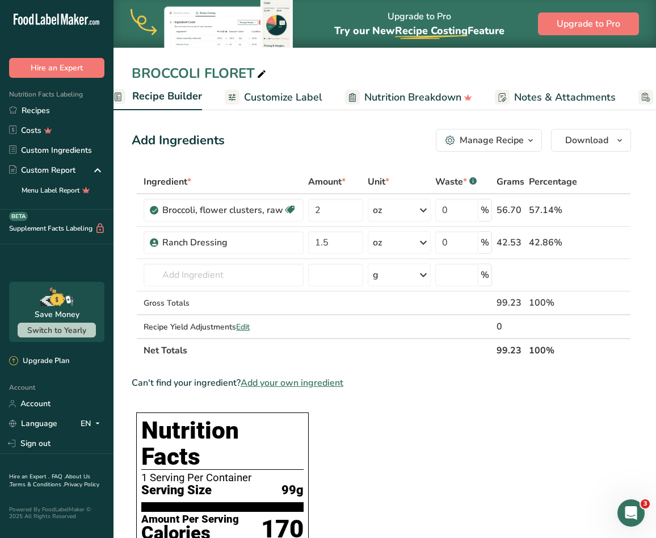
click at [295, 90] on span "Customize Label" at bounding box center [283, 97] width 78 height 15
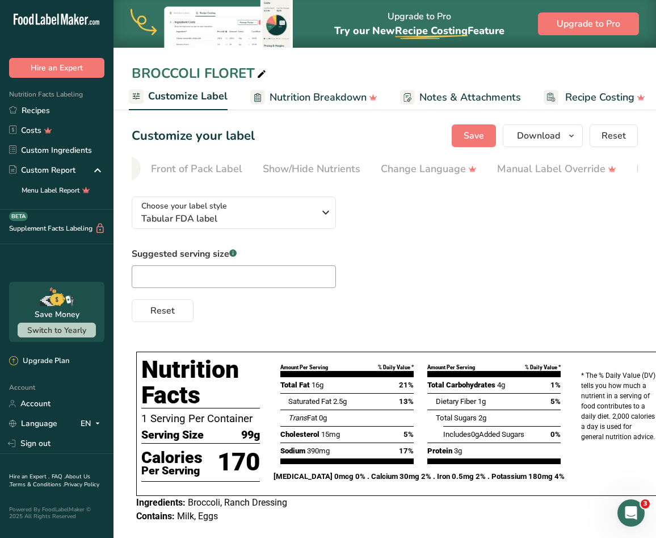
scroll to position [0, 346]
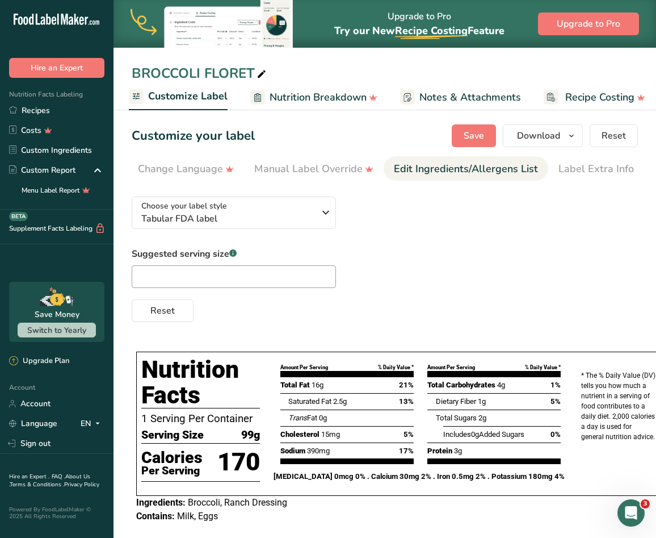
click at [477, 169] on div "Edit Ingredients/Allergens List" at bounding box center [466, 168] width 144 height 15
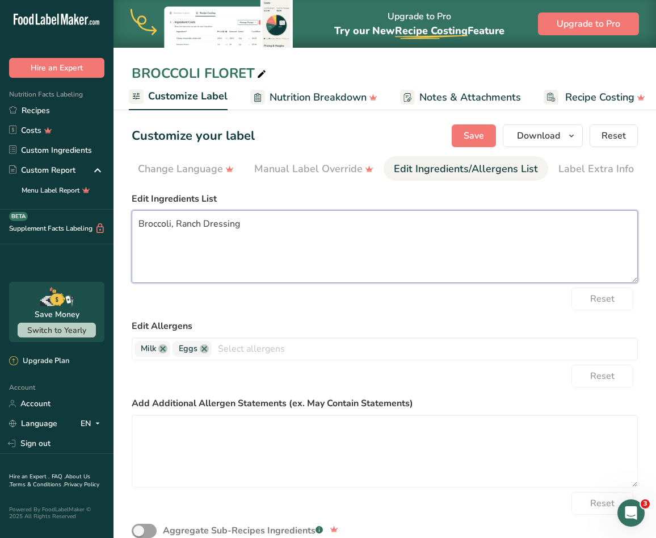
click at [330, 230] on textarea "Broccoli, Ranch Dressing" at bounding box center [385, 246] width 506 height 73
click at [303, 245] on textarea "Broccoli, Ranch Dressing" at bounding box center [385, 246] width 506 height 73
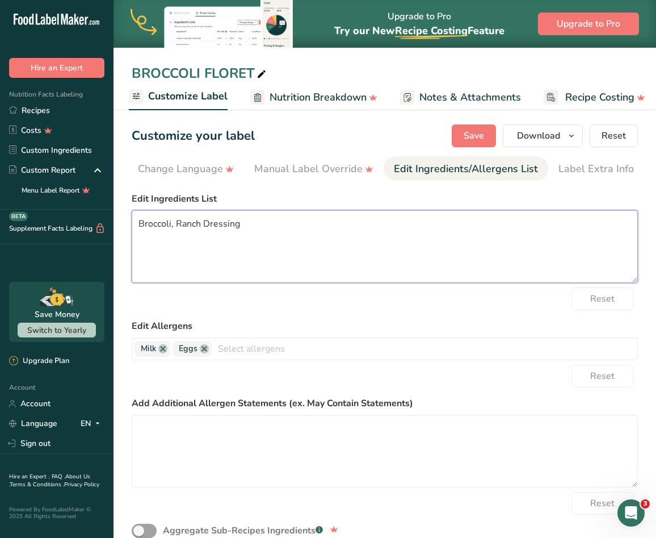
click at [303, 245] on textarea "Broccoli, Ranch Dressing" at bounding box center [385, 246] width 506 height 73
paste textarea "ROCCOLI, RANCH DRESSING"
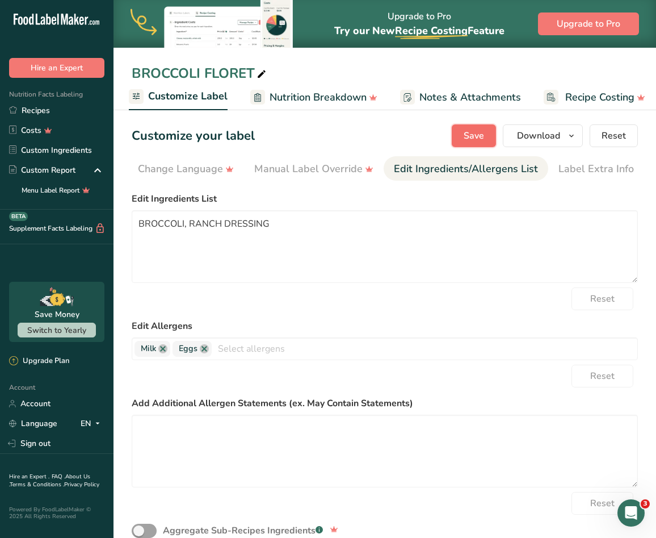
click at [478, 141] on span "Save" at bounding box center [474, 136] width 20 height 14
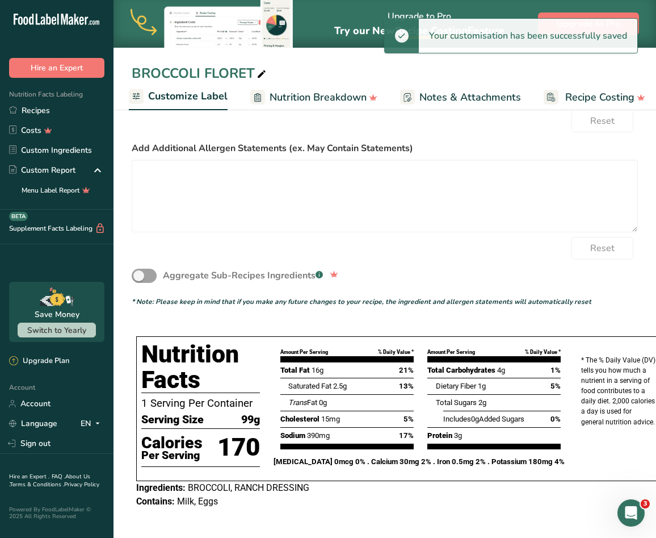
scroll to position [0, 0]
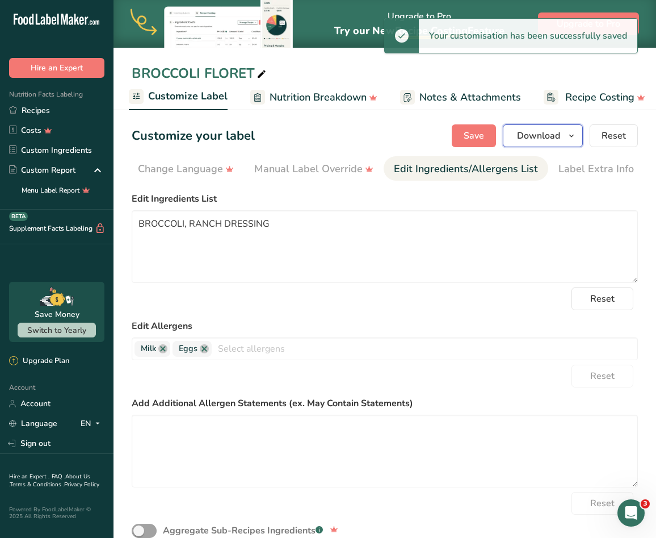
click at [573, 137] on icon "button" at bounding box center [571, 136] width 9 height 14
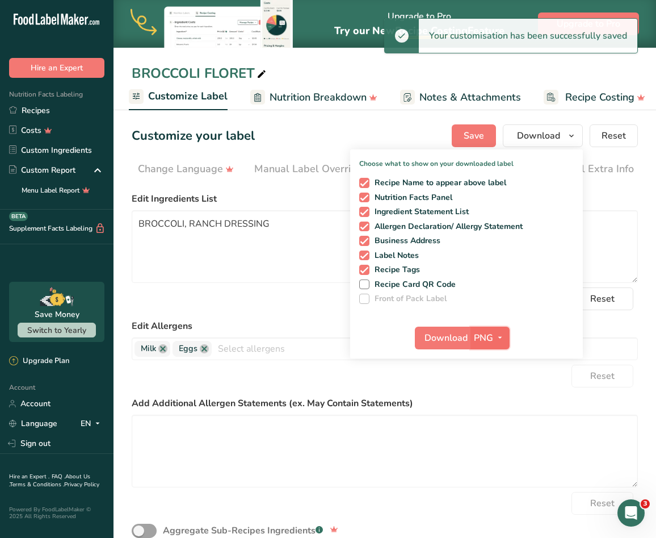
click at [489, 335] on span "PNG" at bounding box center [483, 338] width 19 height 14
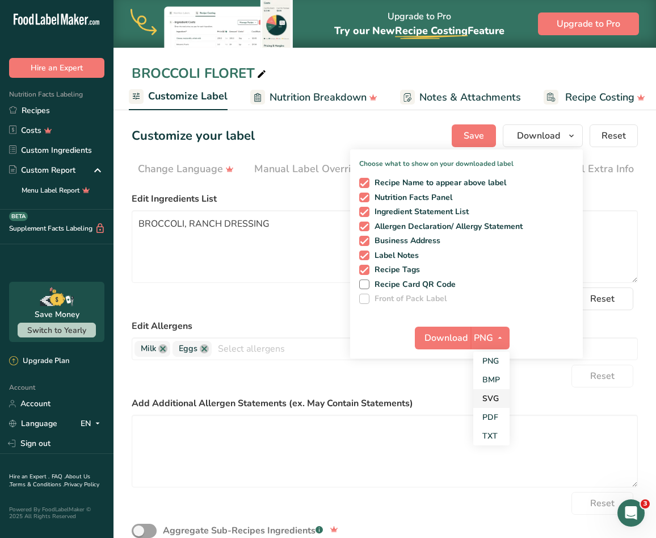
click at [490, 390] on link "SVG" at bounding box center [491, 398] width 36 height 19
click at [461, 336] on span "Download" at bounding box center [446, 338] width 43 height 14
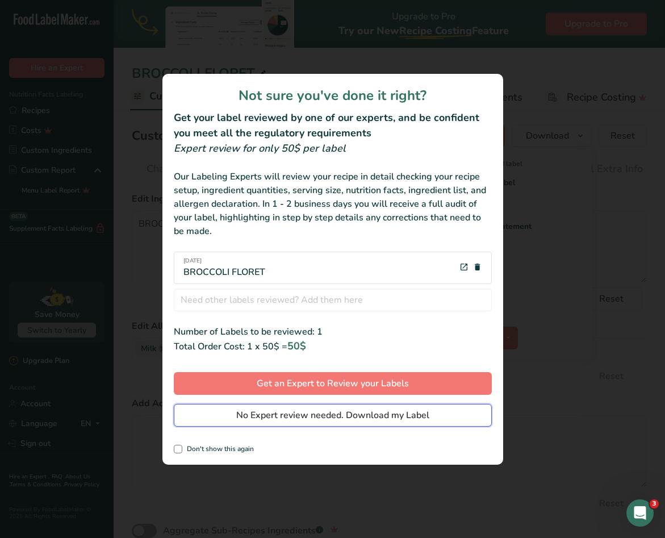
click at [395, 413] on span "No Expert review needed. Download my Label" at bounding box center [332, 415] width 193 height 14
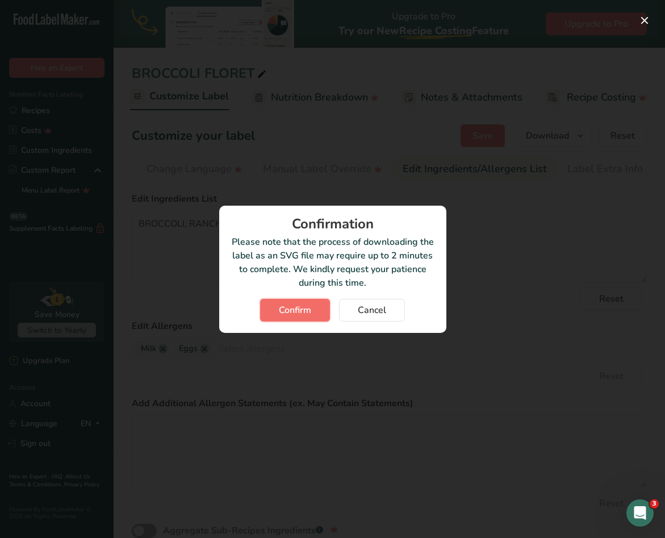
click at [261, 304] on button "Confirm" at bounding box center [295, 310] width 70 height 23
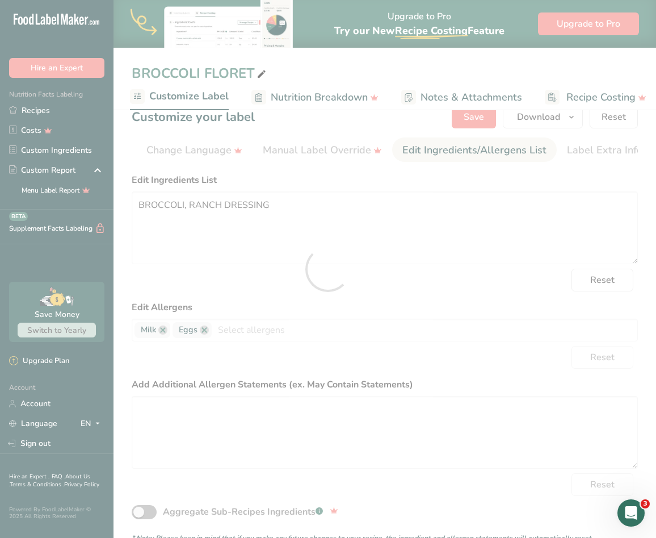
scroll to position [0, 0]
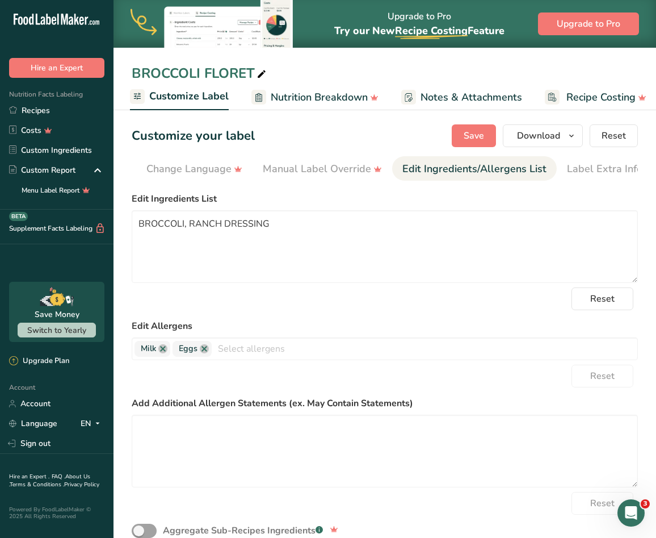
click at [337, 190] on section "Customize your label Save Download Choose what to show on your downloaded label…" at bounding box center [385, 449] width 543 height 686
drag, startPoint x: 342, startPoint y: 183, endPoint x: 253, endPoint y: 181, distance: 89.2
click at [253, 181] on section "Customize your label Save Download Choose what to show on your downloaded label…" at bounding box center [385, 449] width 543 height 686
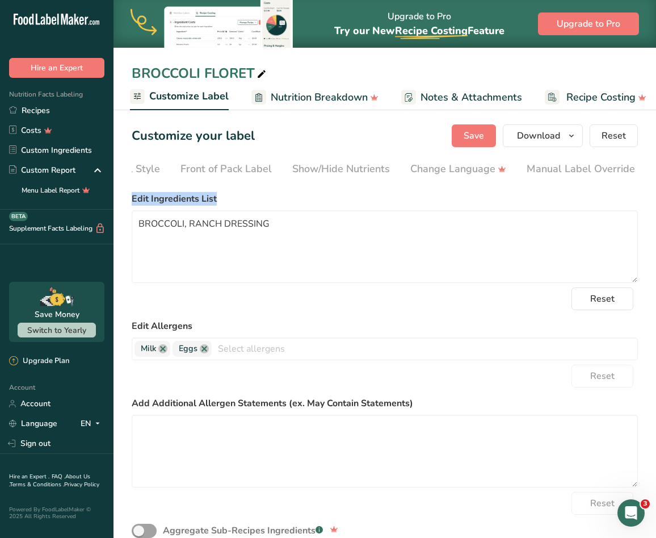
scroll to position [0, 5]
click at [183, 158] on link "Choose Label Style" at bounding box center [182, 169] width 91 height 26
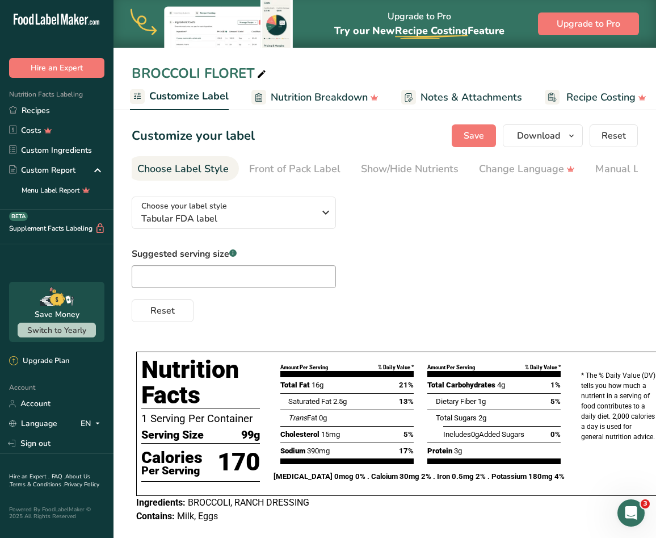
scroll to position [0, 0]
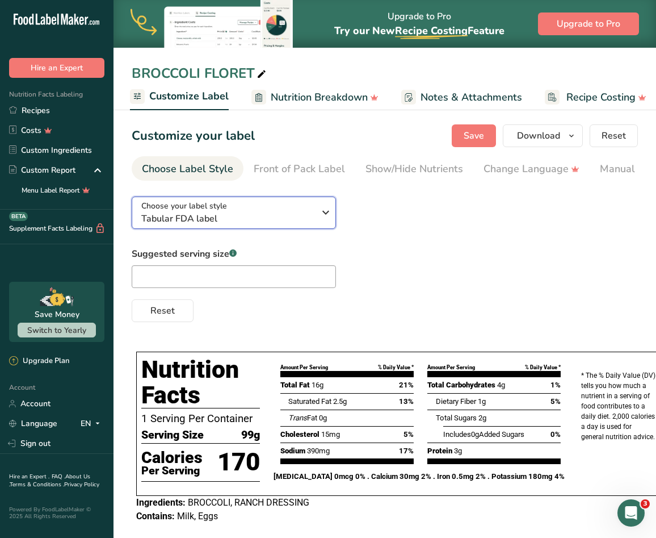
click at [272, 209] on div "Choose your label style Tabular FDA label" at bounding box center [227, 213] width 173 height 26
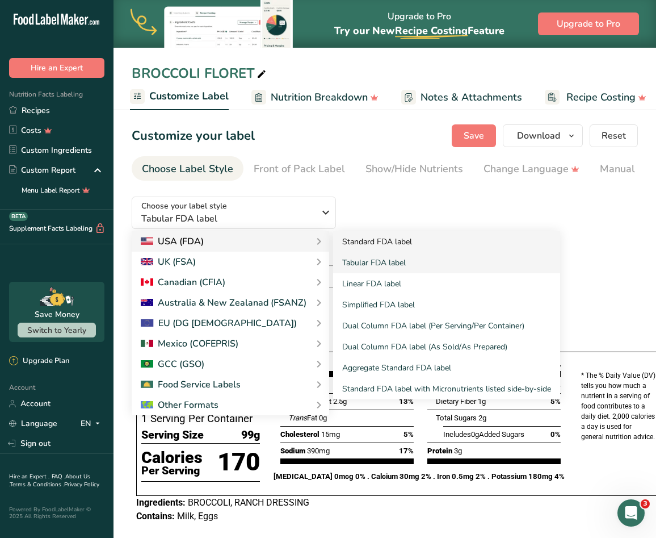
click at [370, 246] on link "Standard FDA label" at bounding box center [446, 241] width 227 height 21
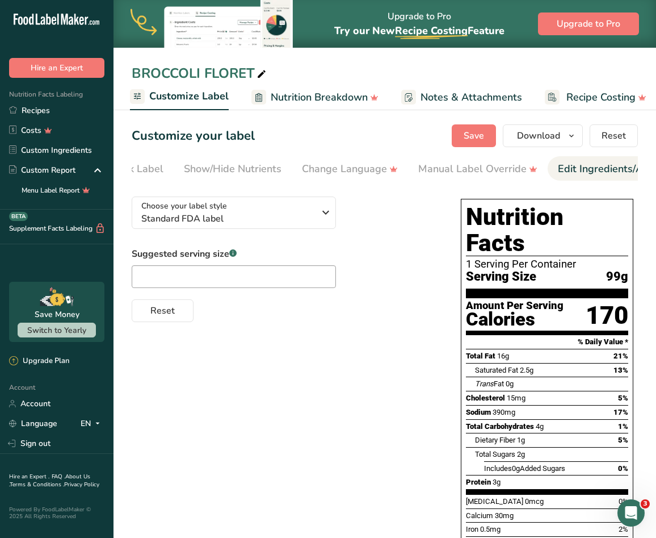
click at [551, 170] on li "Edit Ingredients/Allergens List" at bounding box center [630, 168] width 165 height 24
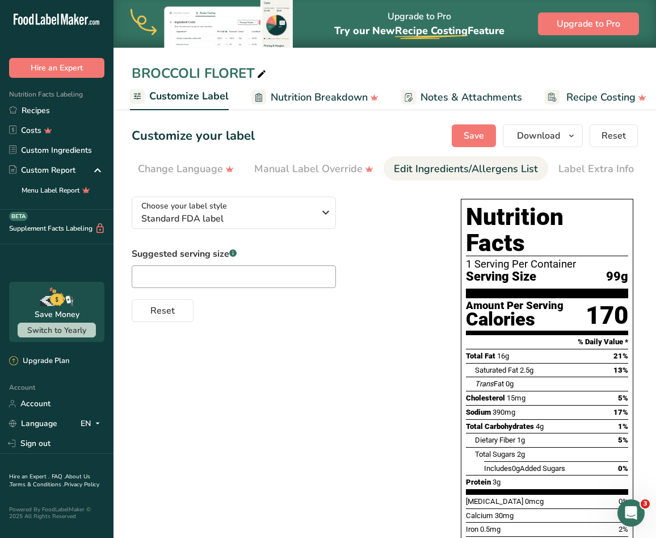
click at [471, 164] on div "Edit Ingredients/Allergens List" at bounding box center [466, 168] width 144 height 15
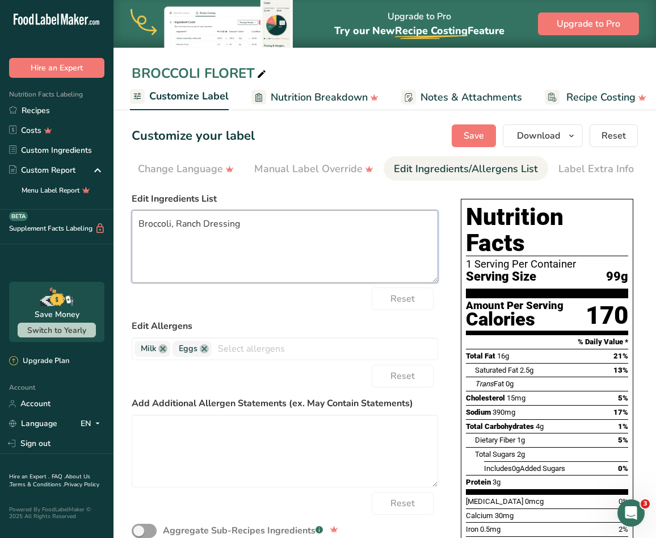
click at [250, 239] on textarea "Broccoli, Ranch Dressing" at bounding box center [285, 246] width 307 height 73
paste textarea "ROCCOLI, RANCH DRESSING"
type textarea "BROCCOLI, RANCH DRESSING"
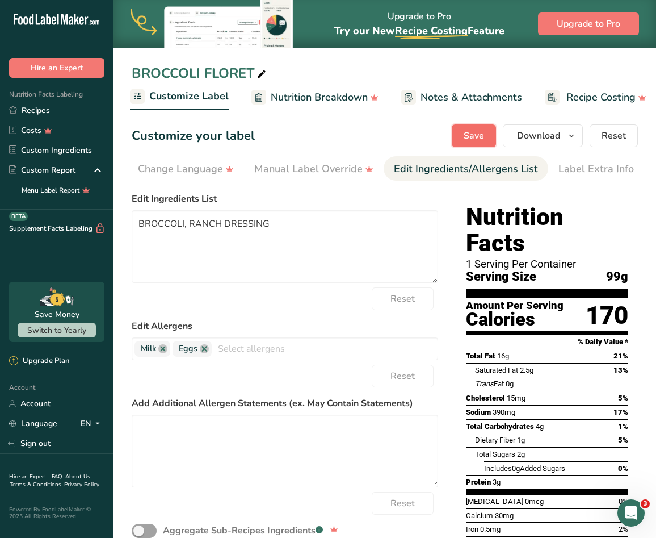
click at [486, 132] on button "Save" at bounding box center [474, 135] width 44 height 23
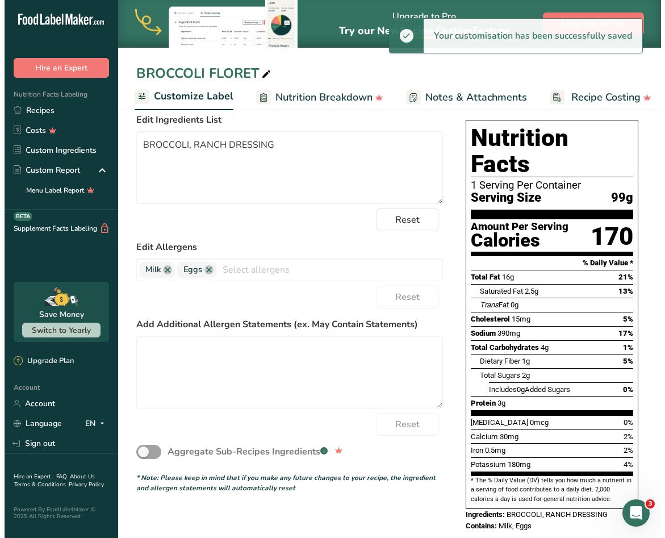
scroll to position [0, 0]
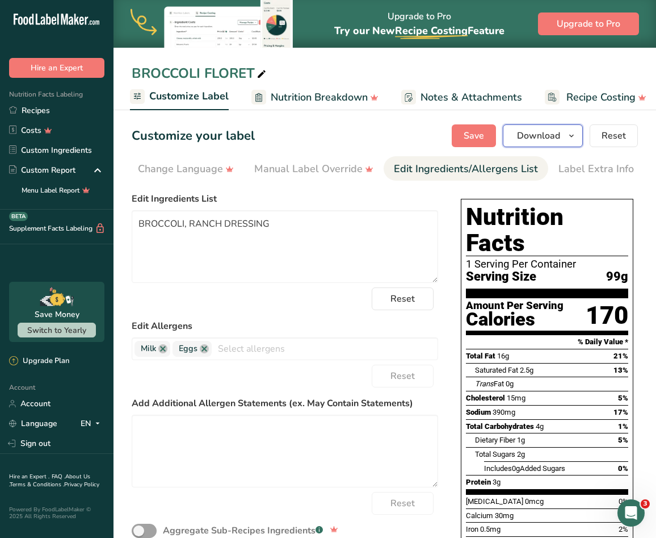
click at [570, 135] on icon "button" at bounding box center [571, 136] width 9 height 14
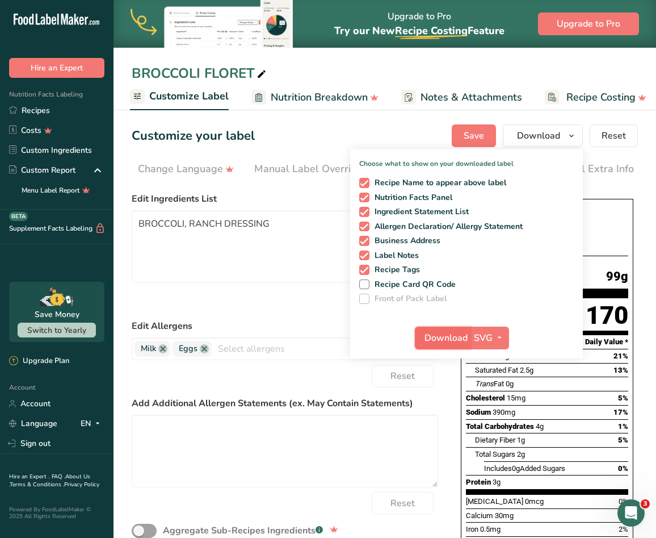
click at [466, 340] on span "Download" at bounding box center [446, 338] width 43 height 14
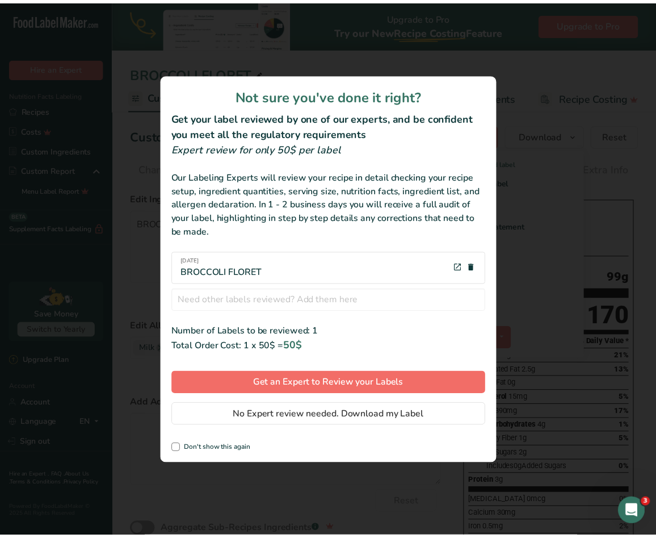
scroll to position [0, 337]
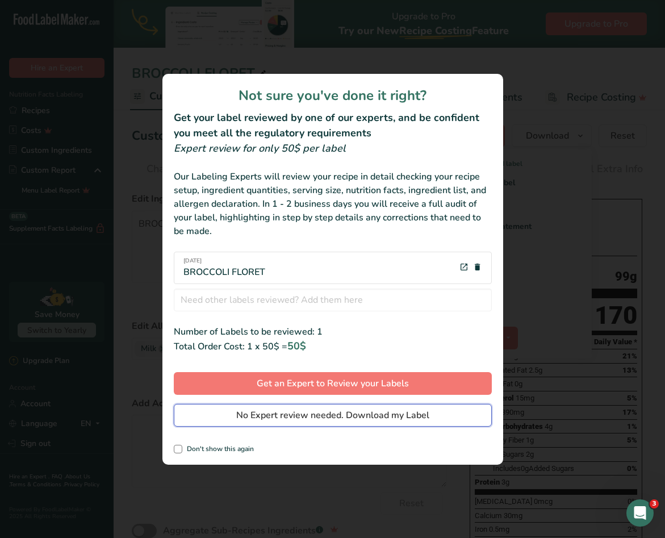
click at [386, 413] on span "No Expert review needed. Download my Label" at bounding box center [332, 415] width 193 height 14
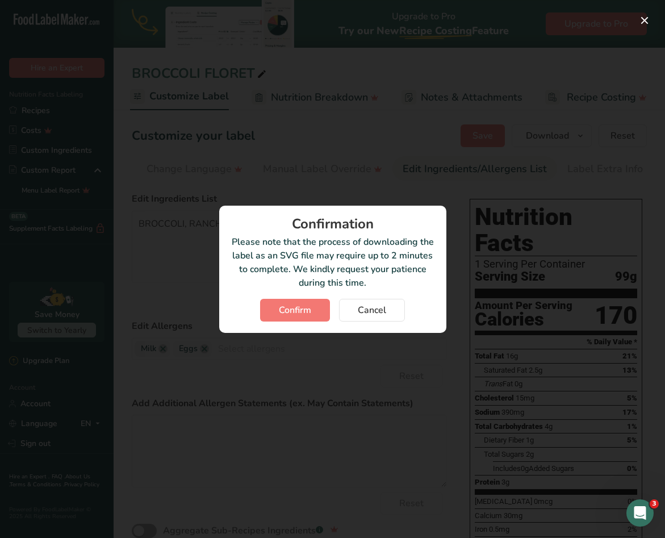
click at [282, 296] on div "Confirmation Please note that the process of downloading the label as an SVG fi…" at bounding box center [332, 268] width 227 height 127
click at [282, 308] on span "Confirm" at bounding box center [295, 310] width 32 height 14
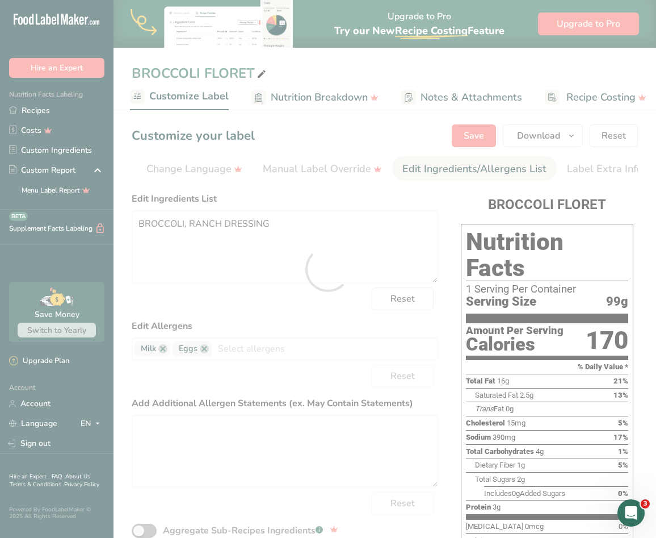
scroll to position [0, 0]
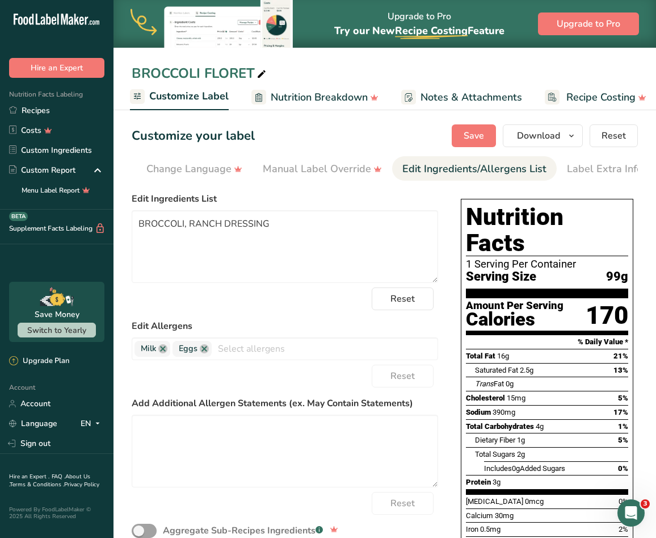
click at [646, 194] on section "Customize your label Save Download Choose what to show on your downloaded label…" at bounding box center [385, 372] width 543 height 533
click at [26, 112] on link "Recipes" at bounding box center [57, 110] width 114 height 20
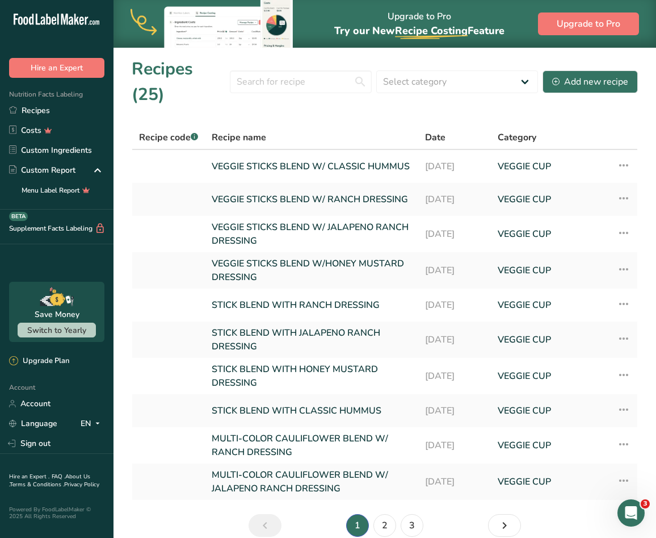
scroll to position [28, 0]
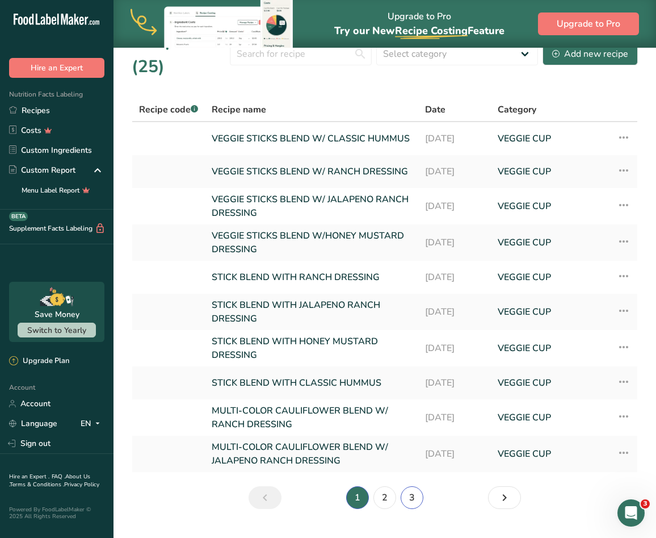
click at [408, 486] on link "3" at bounding box center [412, 497] width 23 height 23
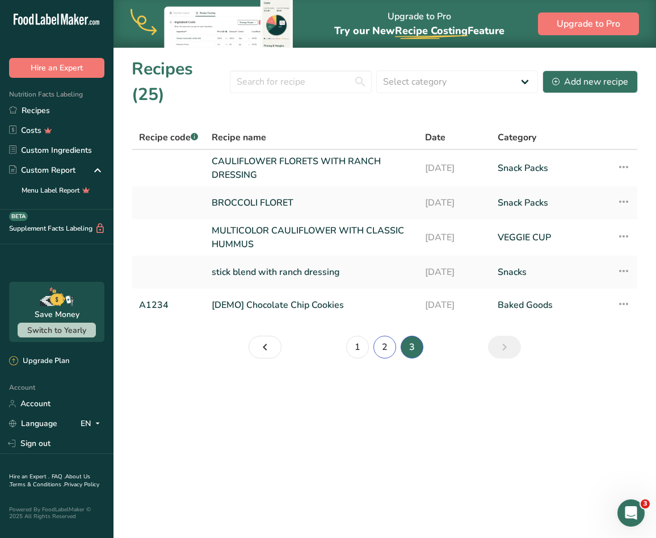
click at [383, 335] on link "2" at bounding box center [385, 346] width 23 height 23
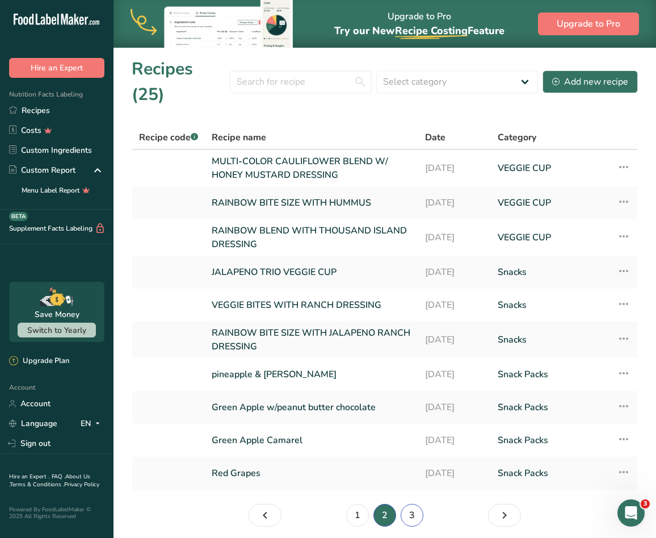
click at [410, 504] on link "3" at bounding box center [412, 515] width 23 height 23
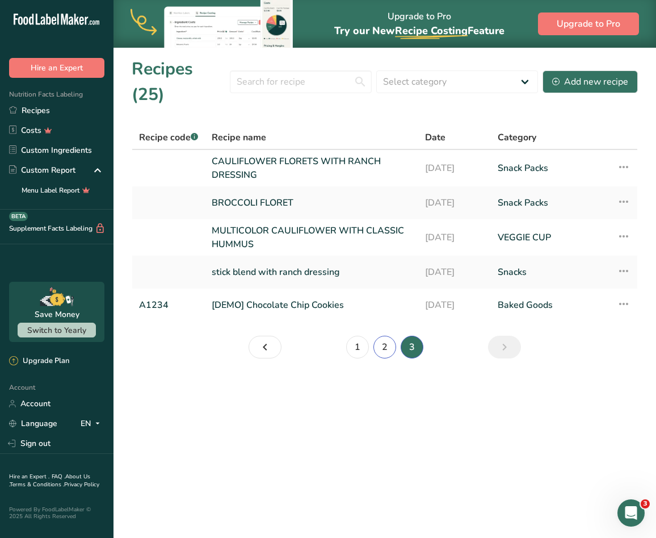
click at [384, 335] on link "2" at bounding box center [385, 346] width 23 height 23
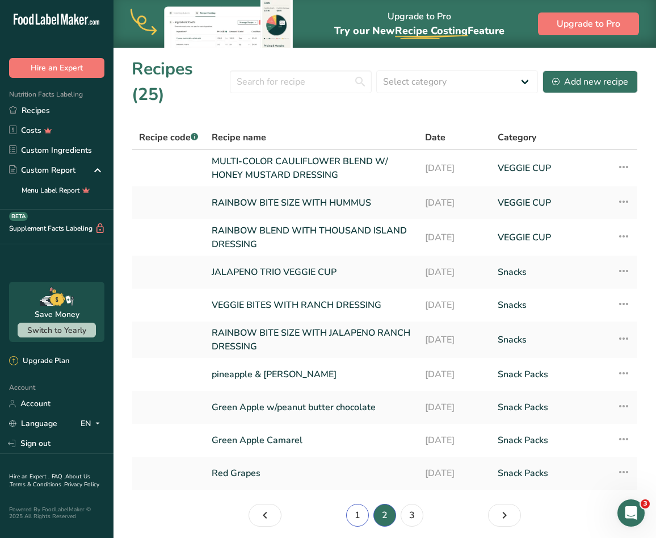
click at [360, 504] on link "1" at bounding box center [357, 515] width 23 height 23
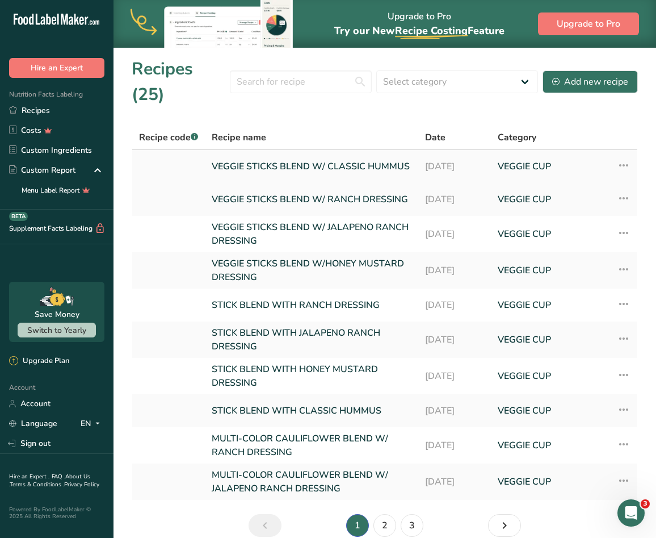
click at [350, 154] on link "VEGGIE STICKS BLEND W/ CLASSIC HUMMUS" at bounding box center [312, 166] width 200 height 24
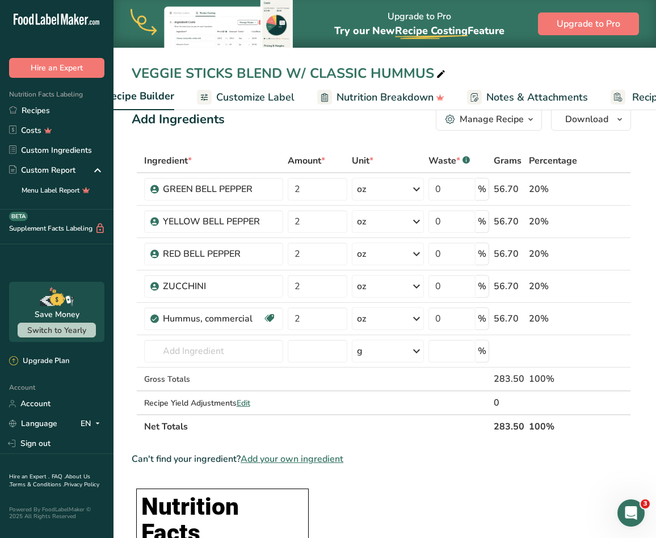
scroll to position [0, 153]
click at [244, 94] on span "Customize Label" at bounding box center [258, 97] width 78 height 15
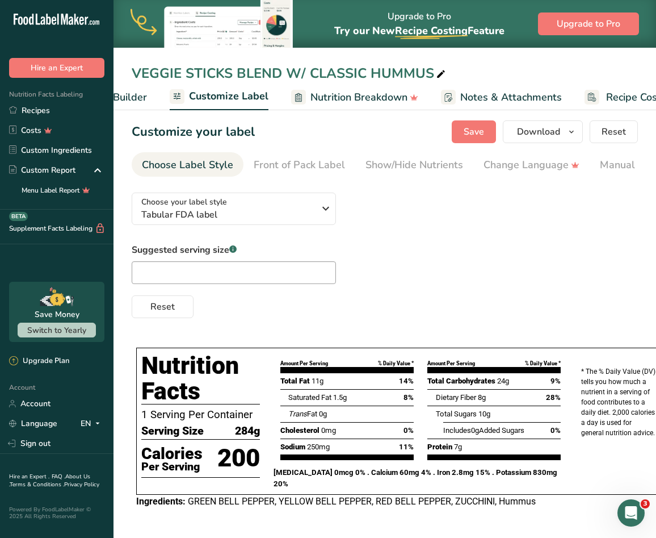
scroll to position [0, 229]
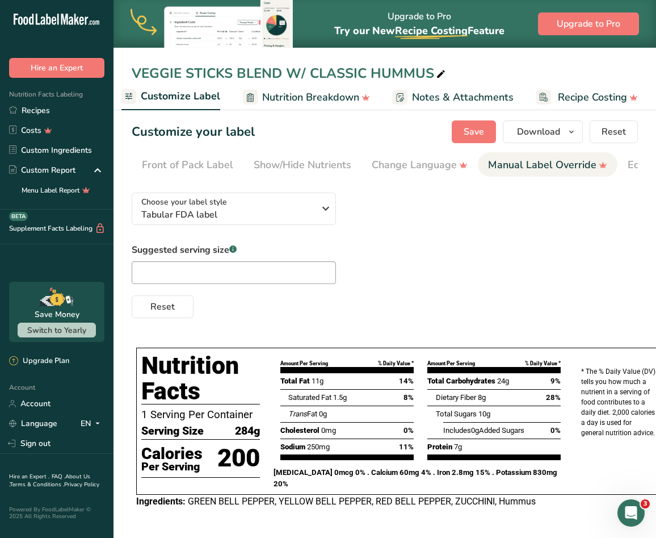
click at [511, 160] on div "Manual Label Override" at bounding box center [547, 164] width 119 height 15
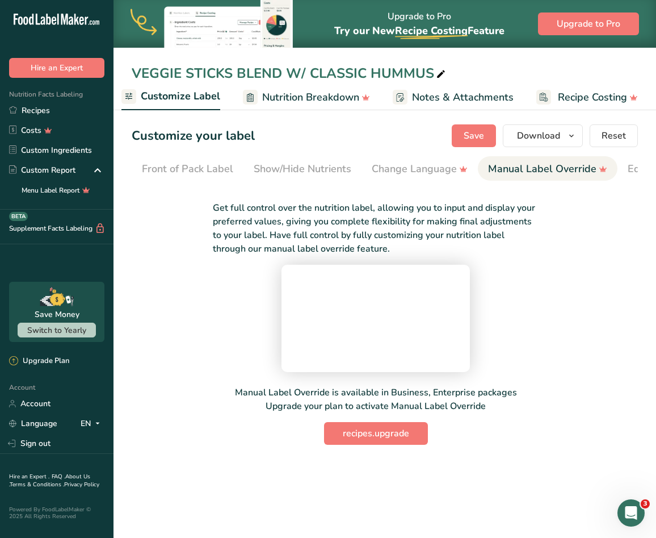
scroll to position [0, 346]
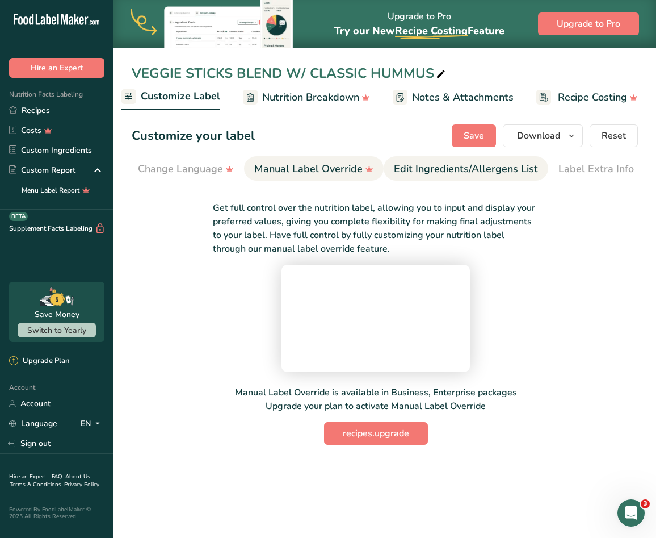
click at [475, 161] on div "Edit Ingredients/Allergens List" at bounding box center [466, 168] width 144 height 15
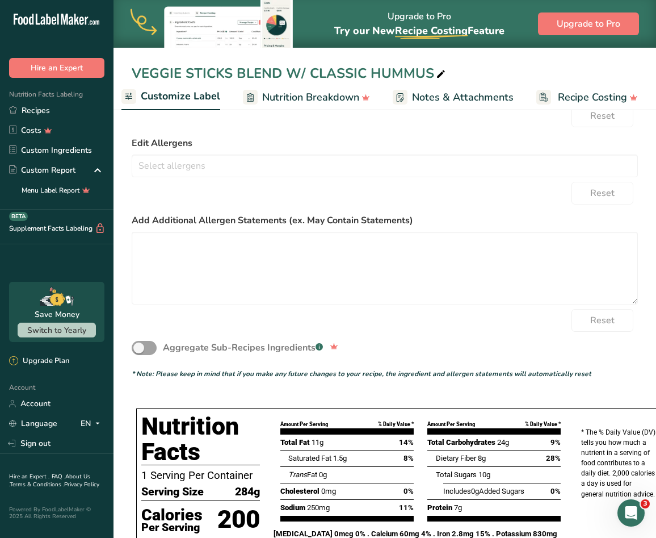
scroll to position [69, 0]
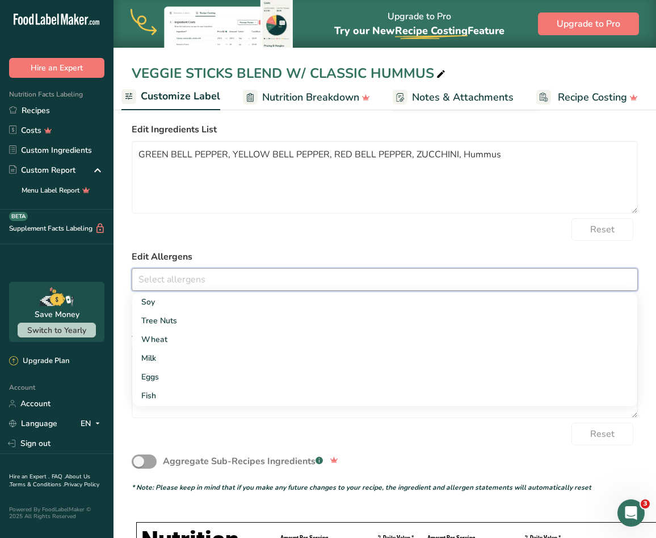
click at [220, 284] on input "text" at bounding box center [384, 279] width 505 height 18
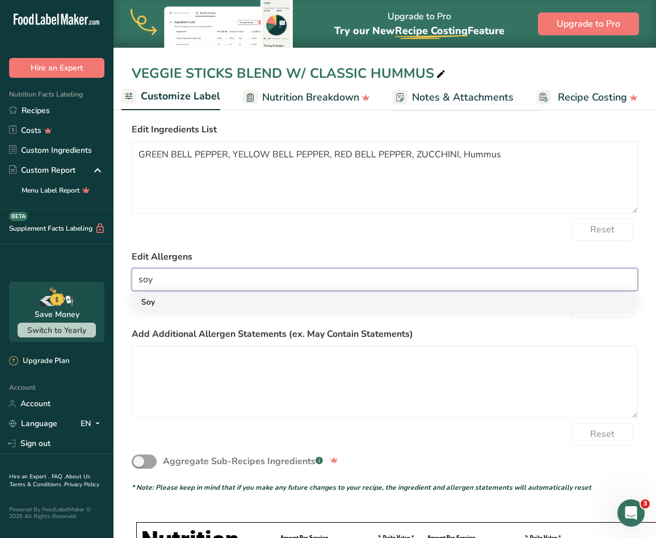
type input "soy"
click at [183, 298] on link "Soy" at bounding box center [384, 301] width 505 height 19
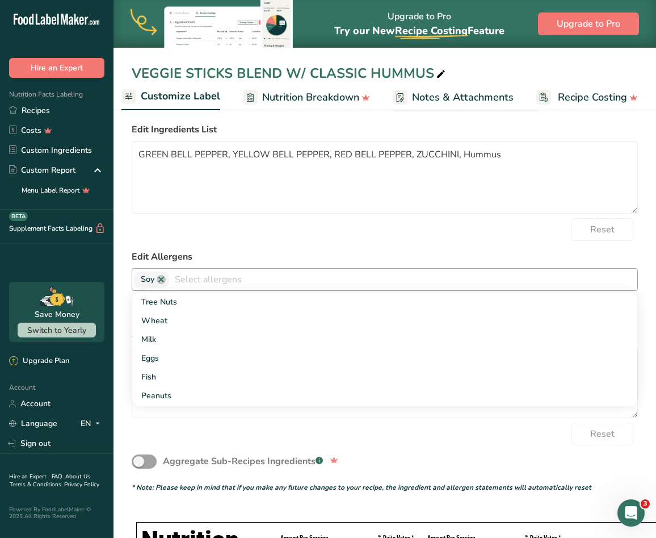
click at [211, 283] on input "text" at bounding box center [403, 279] width 469 height 18
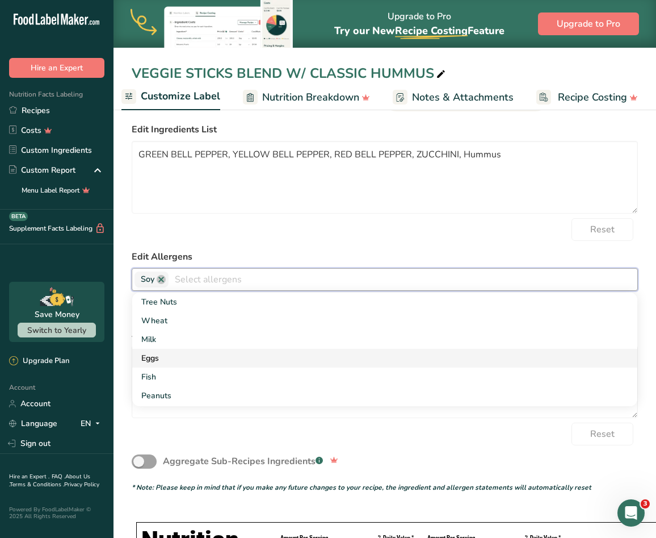
click at [158, 352] on link "Eggs" at bounding box center [384, 358] width 505 height 19
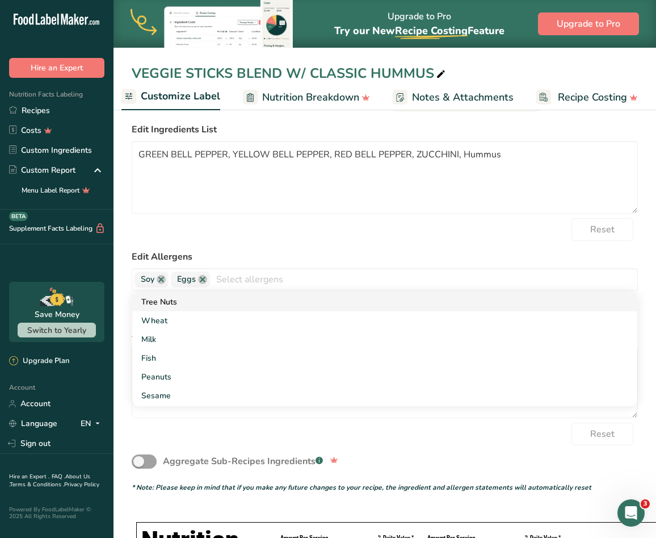
click at [178, 309] on link "Tree Nuts" at bounding box center [384, 301] width 505 height 19
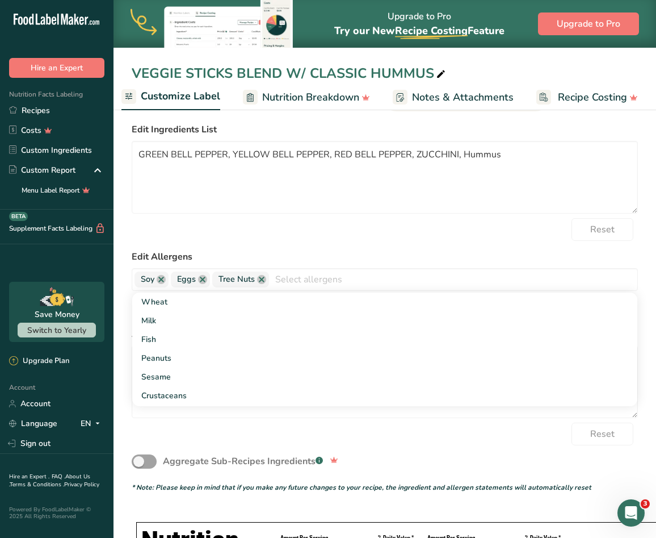
click at [393, 248] on form "Edit Ingredients List GREEN BELL PEPPER, YELLOW BELL PEPPER, RED BELL PEPPER, Z…" at bounding box center [385, 308] width 506 height 370
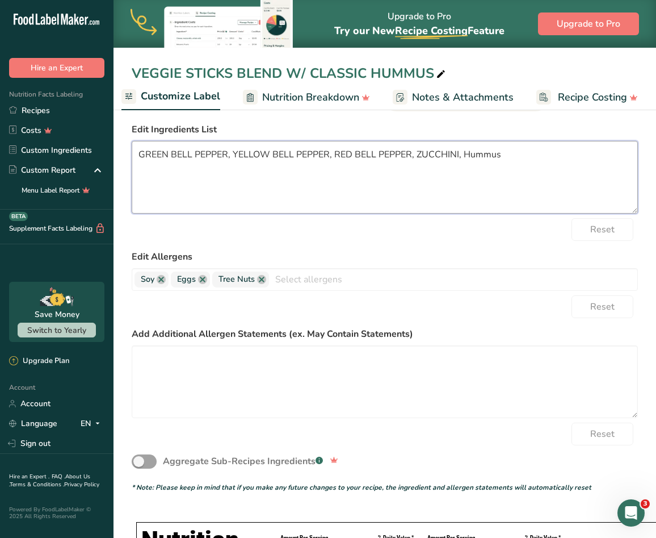
click at [514, 154] on textarea "GREEN BELL PEPPER, YELLOW BELL PEPPER, RED BELL PEPPER, ZUCCHINI, Hummus" at bounding box center [385, 177] width 506 height 73
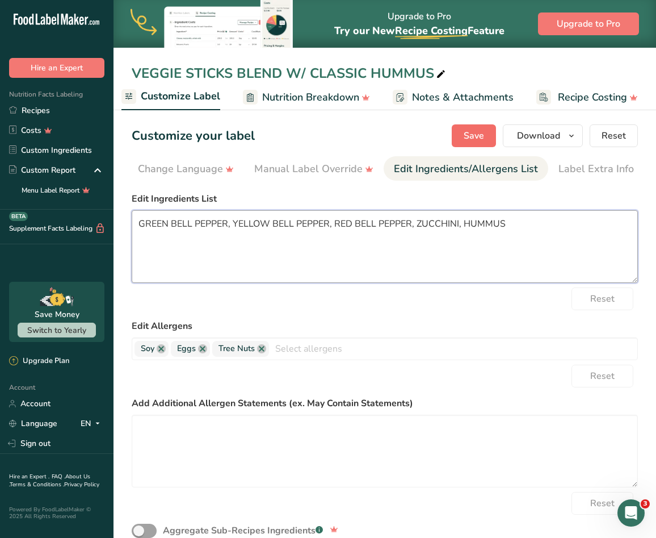
type textarea "GREEN BELL PEPPER, YELLOW BELL PEPPER, RED BELL PEPPER, ZUCCHINI, HUMMUS"
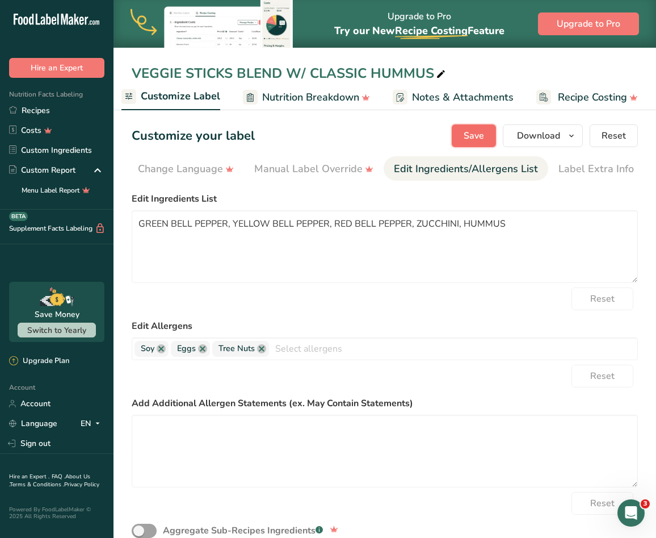
click at [464, 135] on button "Save" at bounding box center [474, 135] width 44 height 23
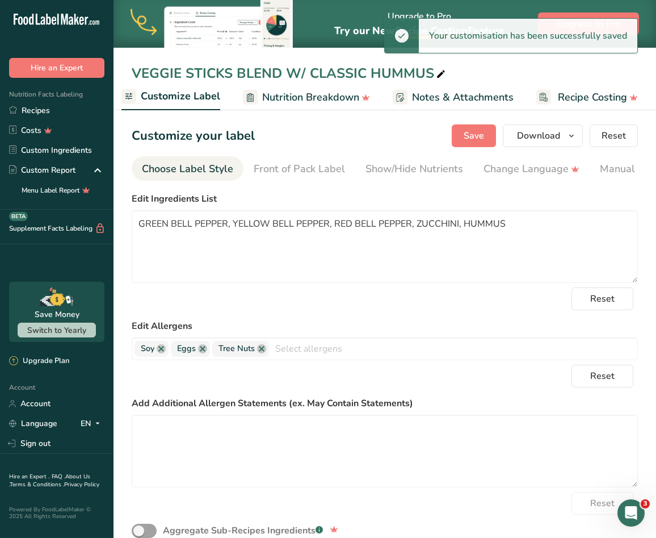
click at [181, 165] on div "Choose Label Style" at bounding box center [187, 168] width 91 height 15
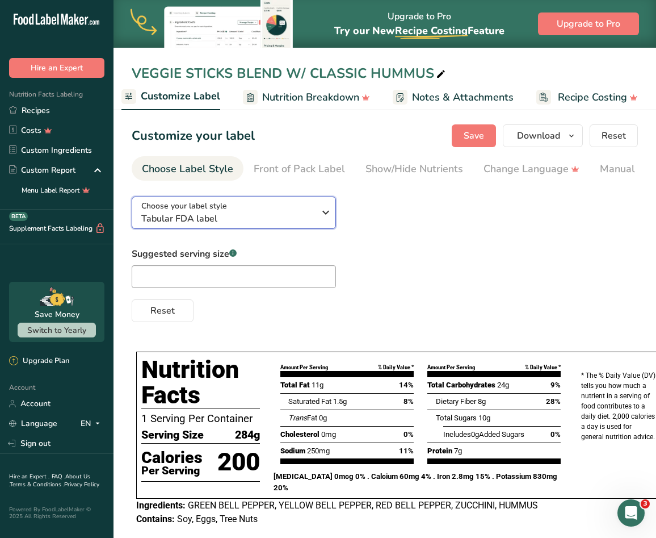
click at [251, 225] on span "Tabular FDA label" at bounding box center [227, 219] width 173 height 14
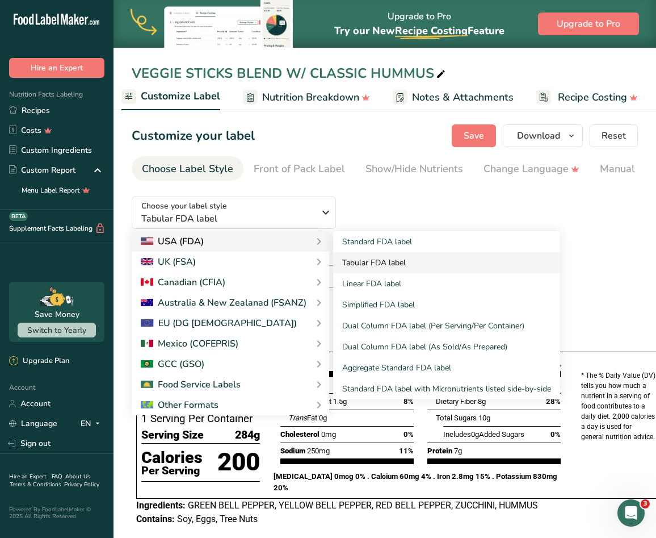
click at [519, 272] on link "Tabular FDA label" at bounding box center [446, 262] width 227 height 21
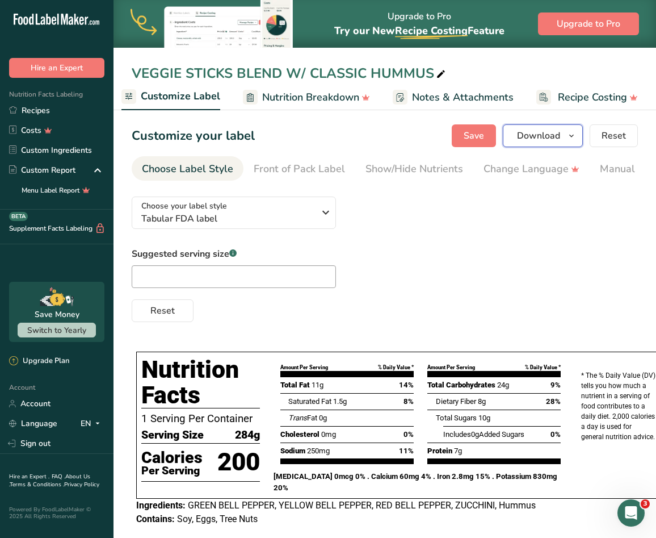
click at [573, 135] on icon "button" at bounding box center [571, 136] width 9 height 14
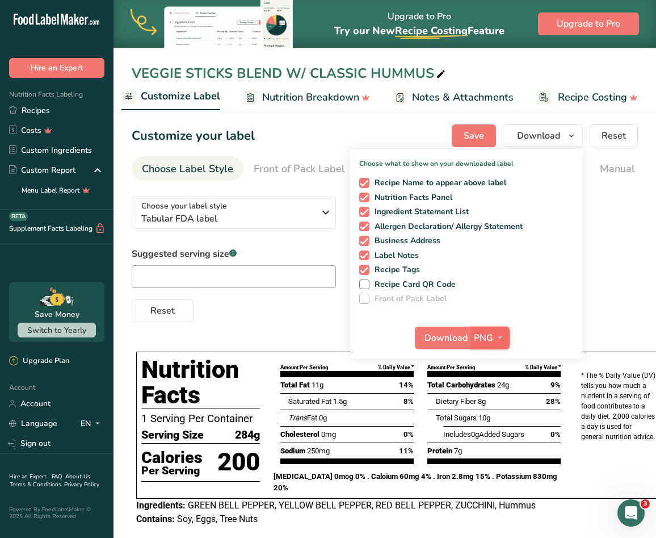
click at [500, 331] on icon "button" at bounding box center [500, 337] width 9 height 14
click at [498, 396] on link "SVG" at bounding box center [491, 398] width 36 height 19
click at [442, 330] on button "Download" at bounding box center [443, 337] width 56 height 23
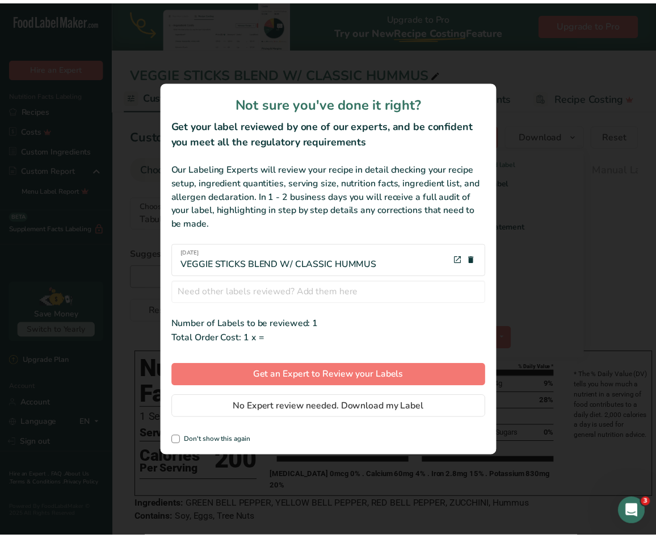
scroll to position [0, 220]
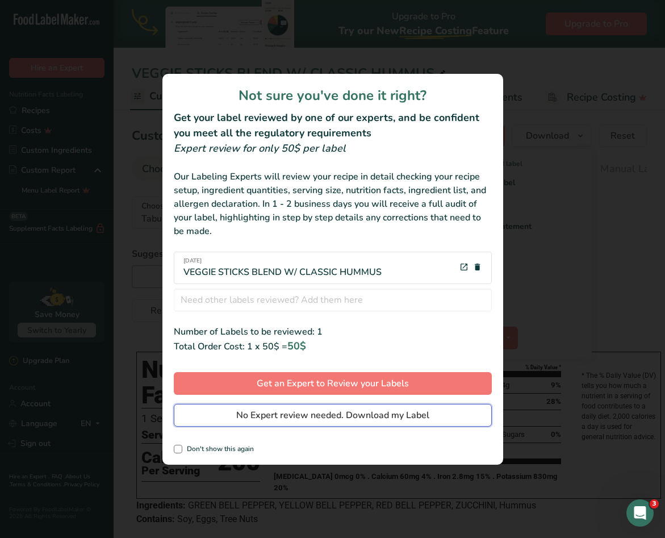
click at [341, 414] on span "No Expert review needed. Download my Label" at bounding box center [332, 415] width 193 height 14
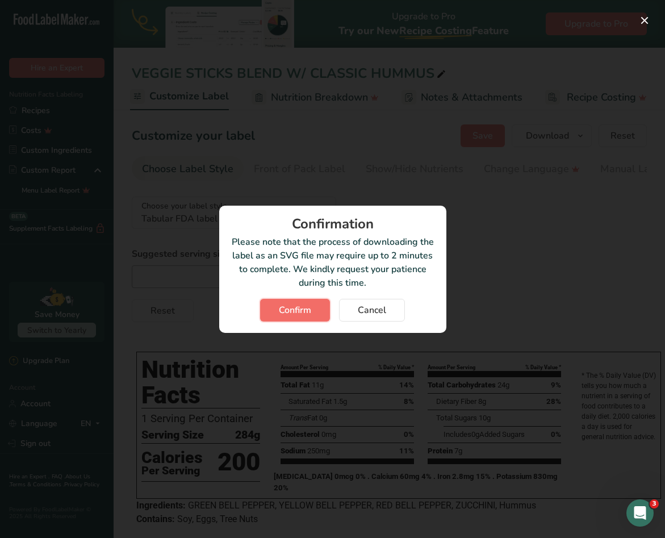
click at [291, 307] on span "Confirm" at bounding box center [295, 310] width 32 height 14
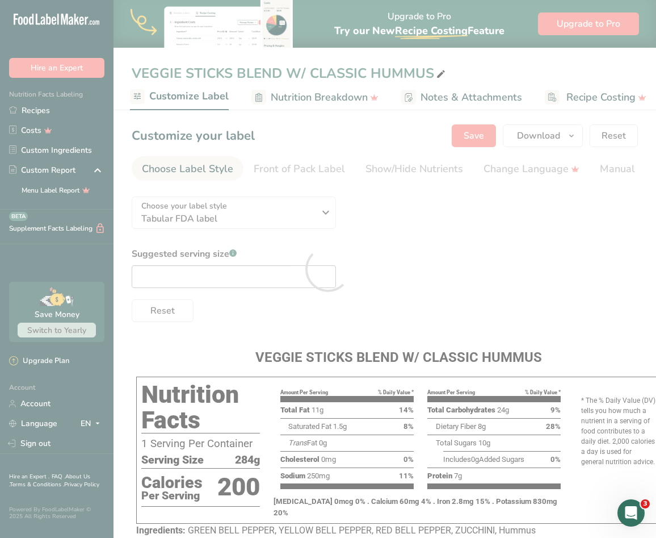
scroll to position [62, 0]
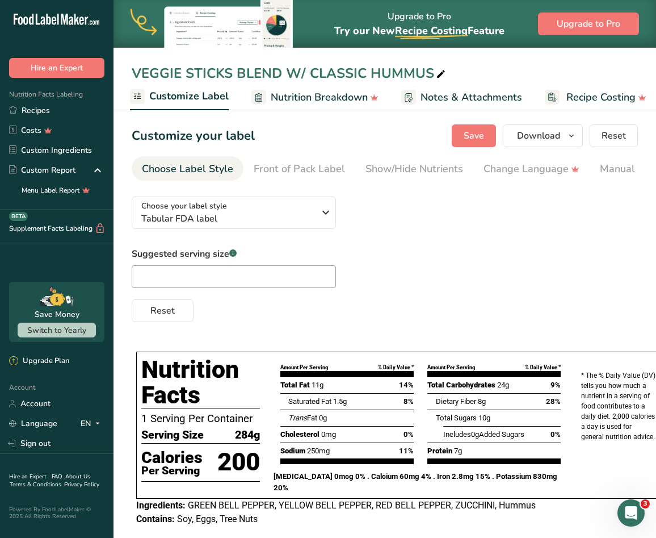
click at [351, 267] on div "Suggested serving size .a-a{fill:#347362;}.b-a{fill:#fff;} Reset" at bounding box center [385, 284] width 506 height 75
drag, startPoint x: 349, startPoint y: 180, endPoint x: 419, endPoint y: 191, distance: 70.7
click at [419, 191] on section "Customize your label Save Download Choose what to show on your downloaded label…" at bounding box center [385, 330] width 543 height 449
drag, startPoint x: 418, startPoint y: 183, endPoint x: 435, endPoint y: 185, distance: 17.1
click at [501, 184] on section "Customize your label Save Download Choose what to show on your downloaded label…" at bounding box center [385, 330] width 543 height 449
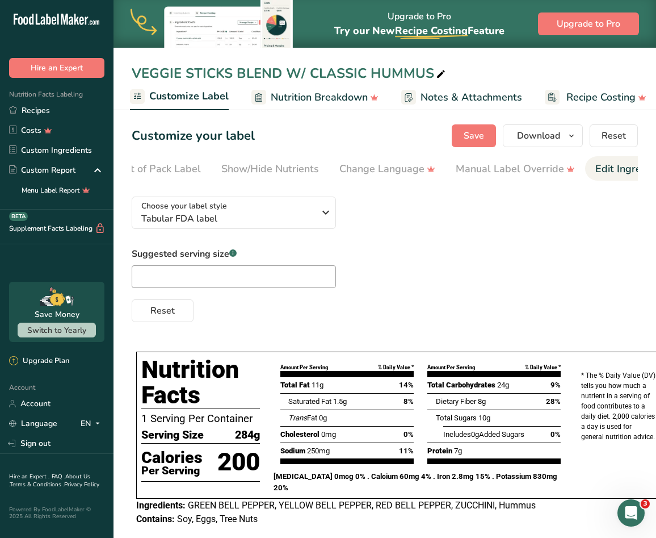
click at [600, 172] on div "Edit Ingredients/Allergens List" at bounding box center [667, 168] width 144 height 15
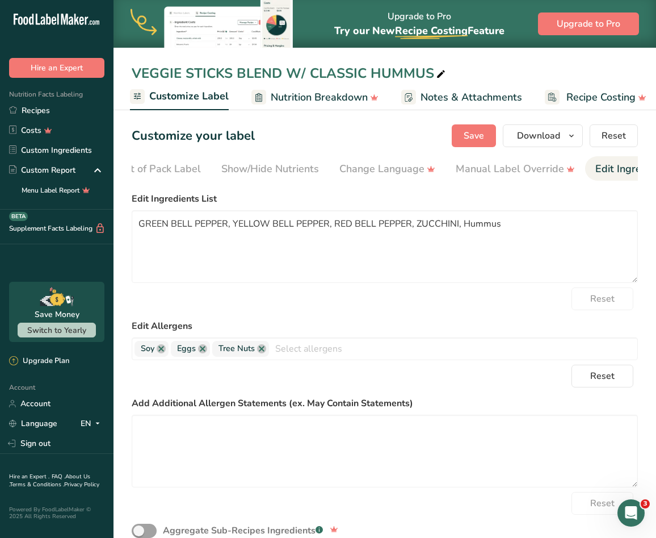
scroll to position [0, 346]
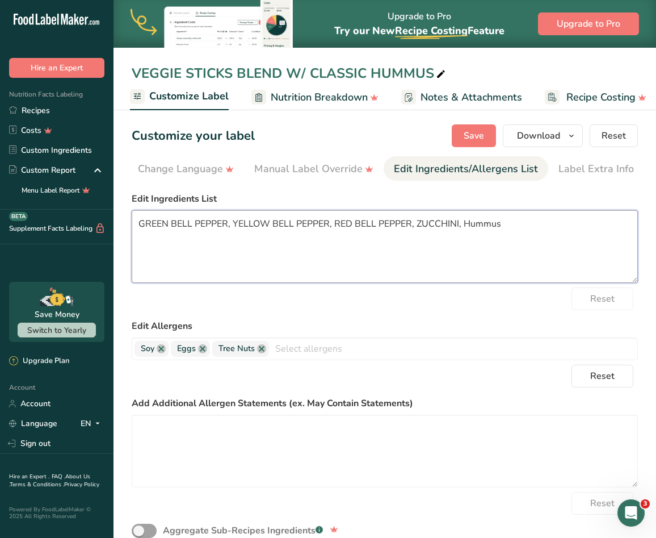
click at [534, 232] on textarea "GREEN BELL PEPPER, YELLOW BELL PEPPER, RED BELL PEPPER, ZUCCHINI, Hummus" at bounding box center [385, 246] width 506 height 73
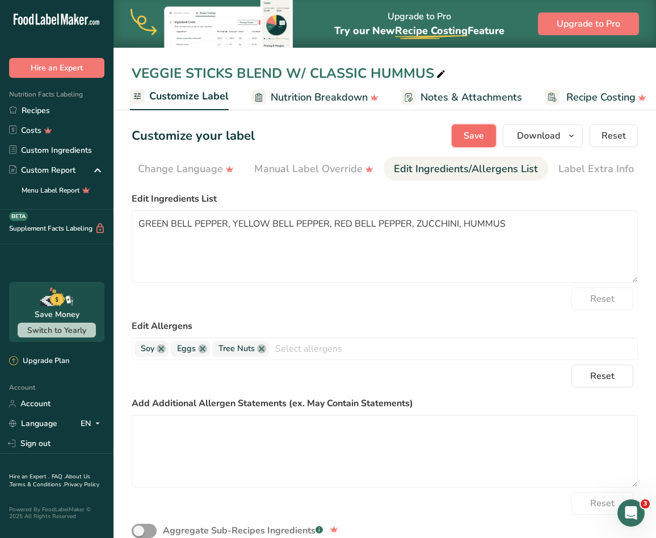
click at [492, 137] on button "Save" at bounding box center [474, 135] width 44 height 23
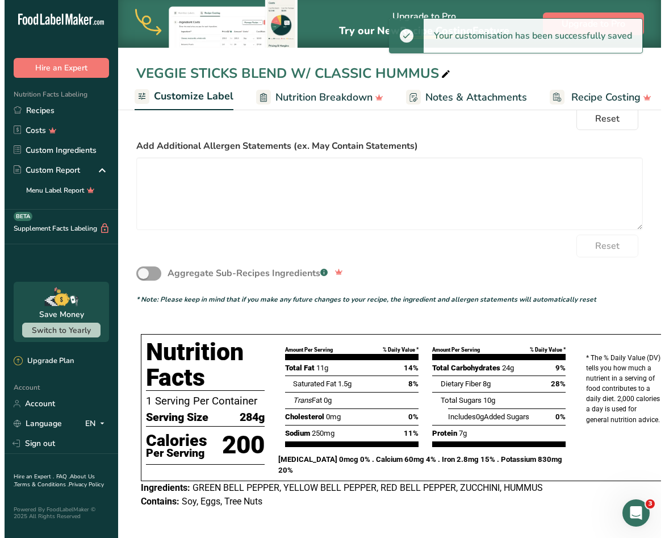
scroll to position [0, 0]
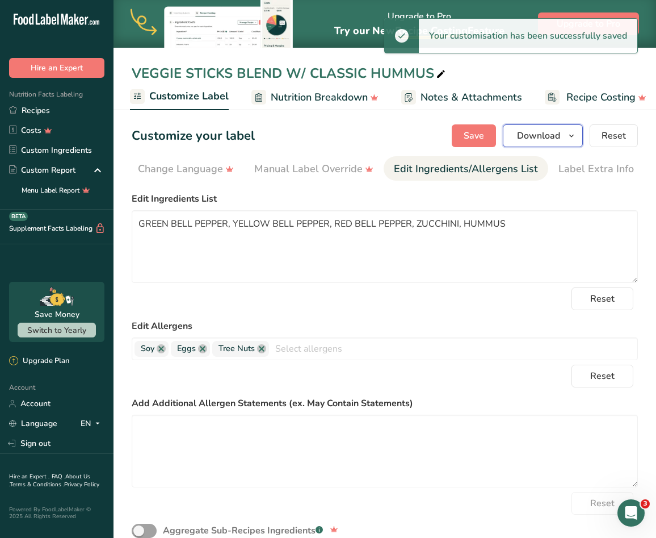
click at [574, 139] on icon "button" at bounding box center [571, 136] width 9 height 14
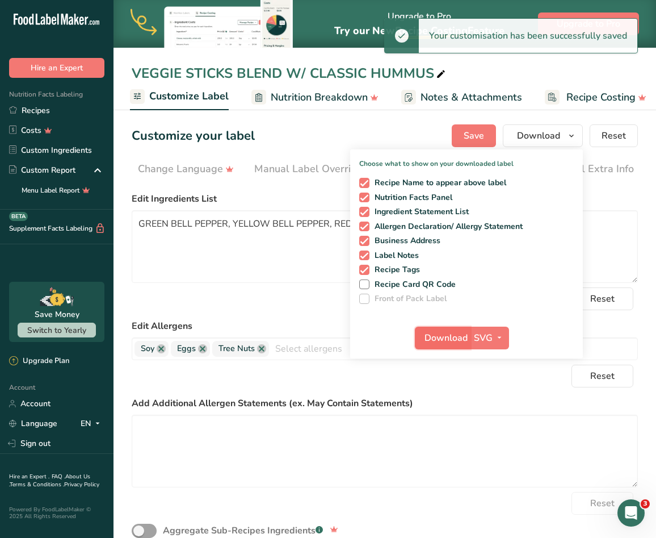
click at [461, 343] on span "Download" at bounding box center [446, 338] width 43 height 14
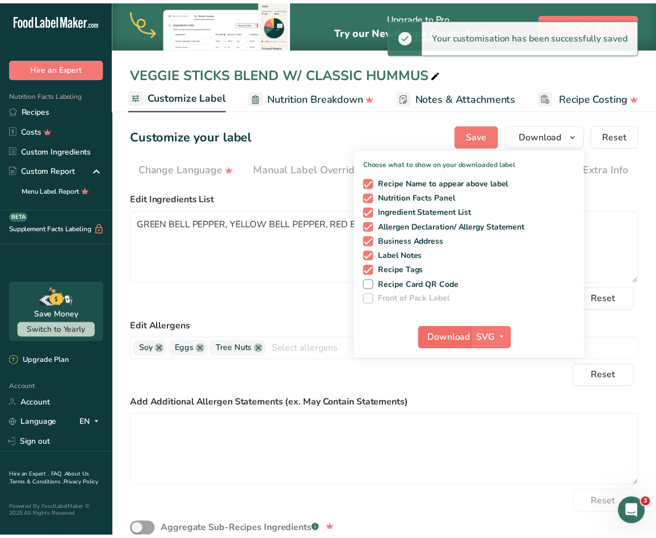
scroll to position [0, 337]
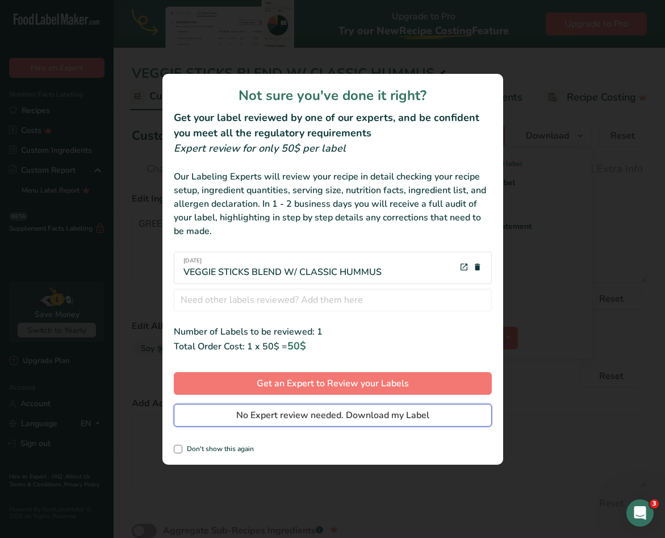
click at [344, 413] on span "No Expert review needed. Download my Label" at bounding box center [332, 415] width 193 height 14
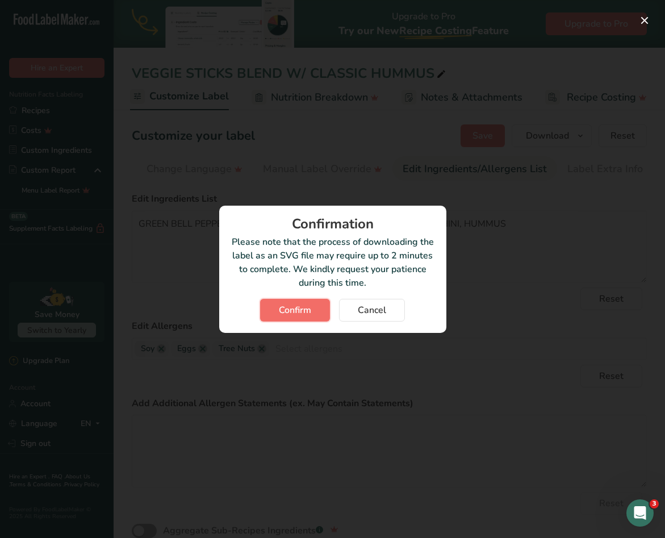
click at [281, 300] on button "Confirm" at bounding box center [295, 310] width 70 height 23
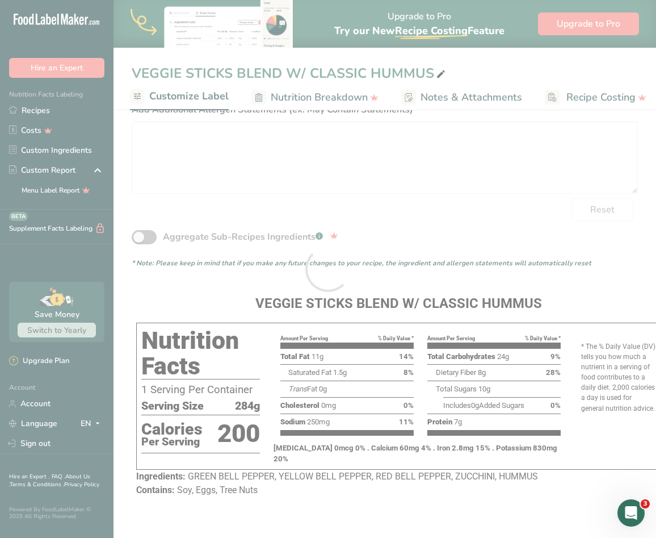
scroll to position [266, 0]
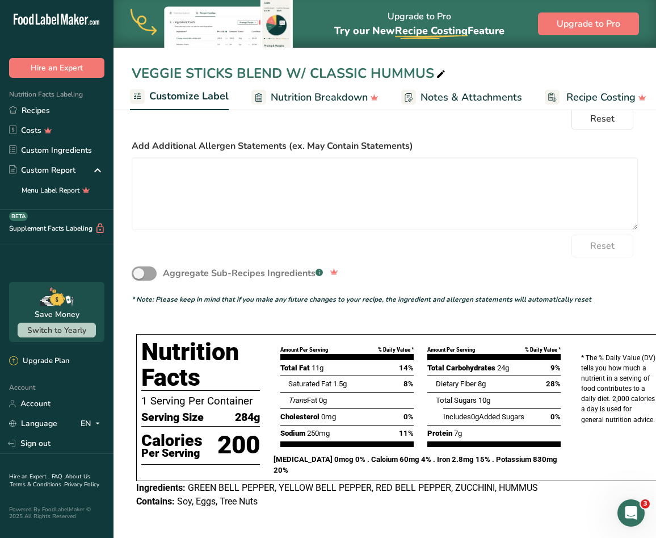
click at [631, 140] on label "Add Additional Allergen Statements (ex. May Contain Statements)" at bounding box center [385, 146] width 506 height 14
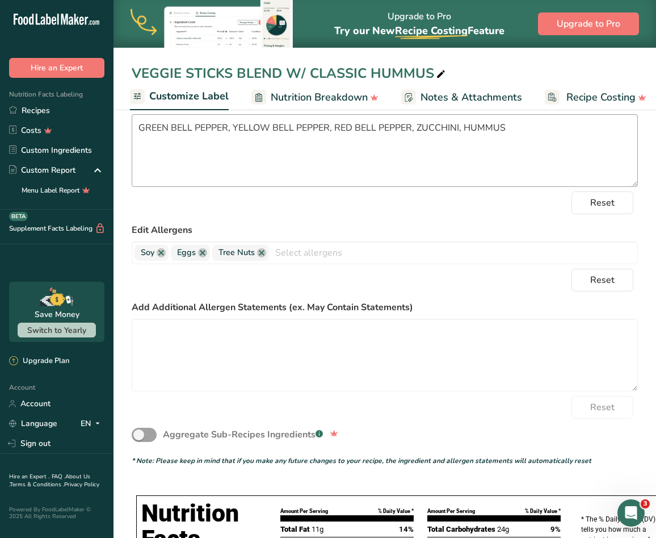
scroll to position [0, 0]
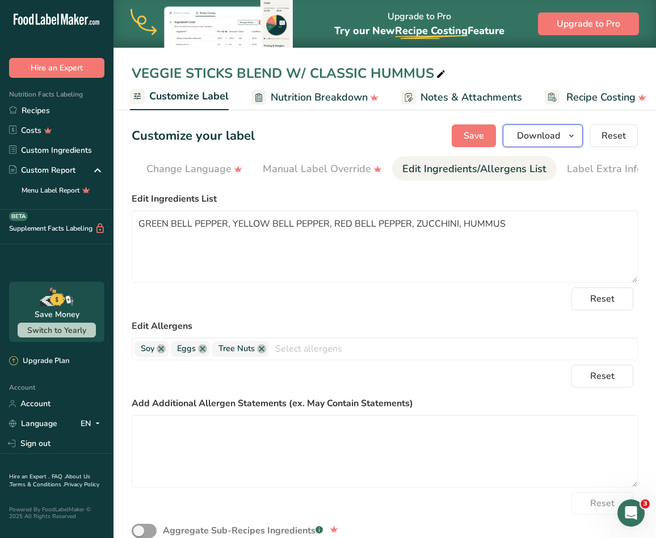
click at [569, 137] on icon "button" at bounding box center [571, 136] width 9 height 14
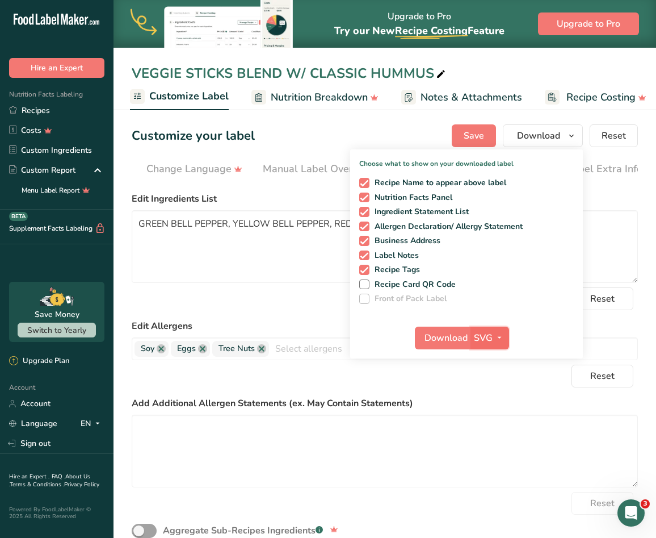
click at [493, 345] on button "SVG" at bounding box center [490, 337] width 39 height 23
click at [498, 390] on link "SVG" at bounding box center [491, 398] width 36 height 19
click at [634, 196] on label "Edit Ingredients List" at bounding box center [385, 199] width 506 height 14
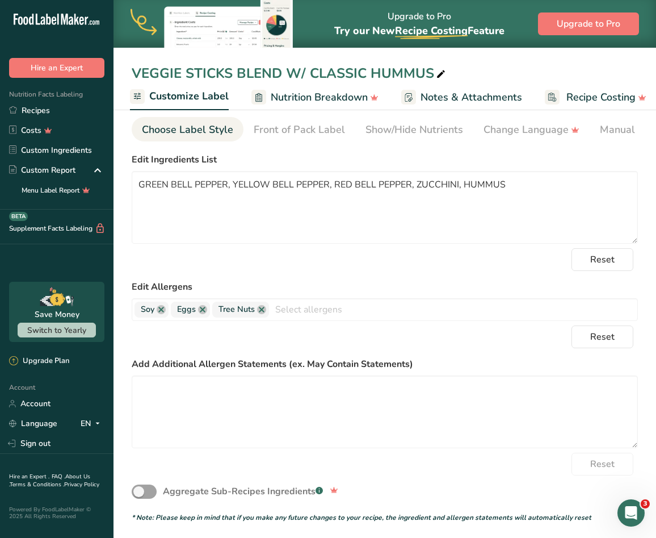
click at [163, 133] on div "Choose Label Style" at bounding box center [187, 129] width 91 height 15
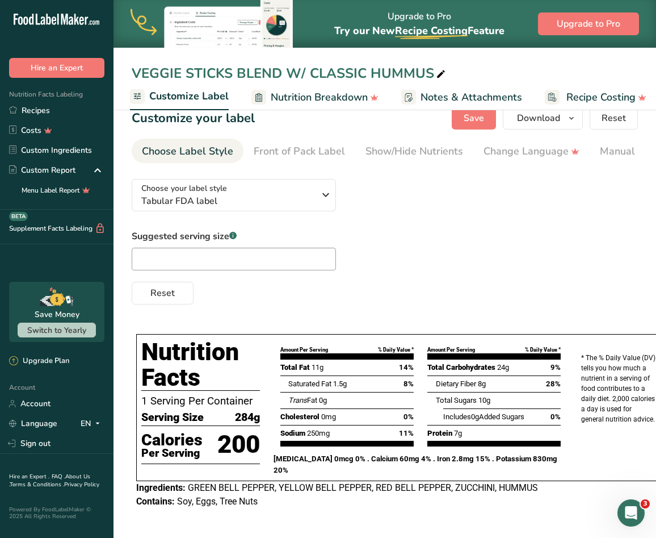
scroll to position [26, 0]
click at [242, 182] on div "Choose your label style Tabular FDA label" at bounding box center [227, 195] width 173 height 26
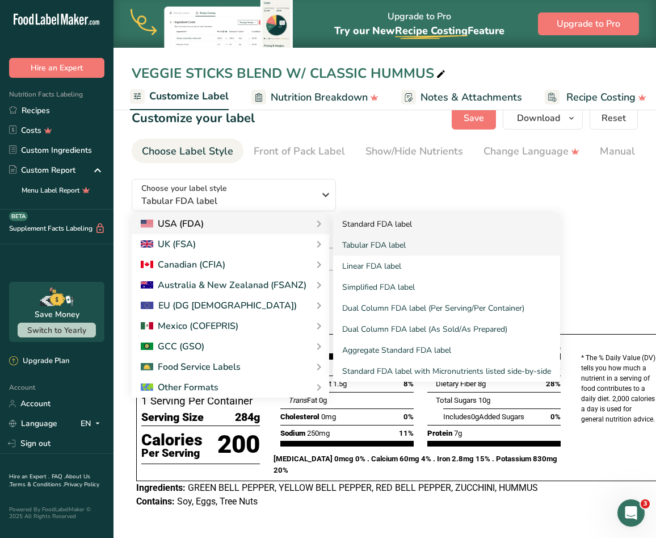
click at [354, 213] on link "Standard FDA label" at bounding box center [446, 223] width 227 height 21
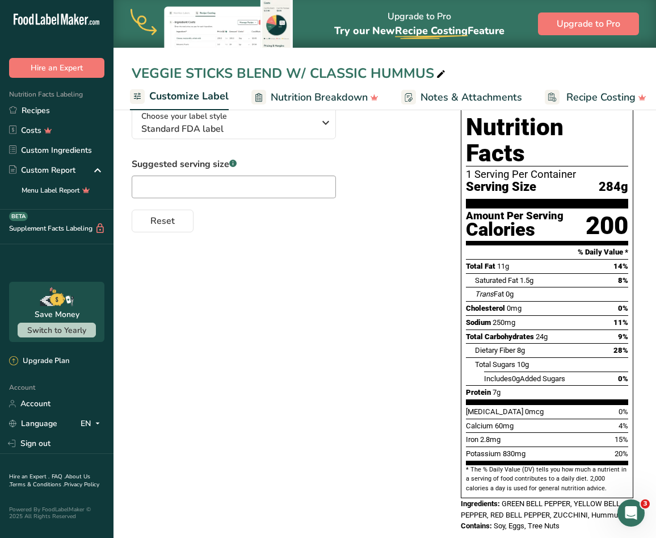
scroll to position [0, 0]
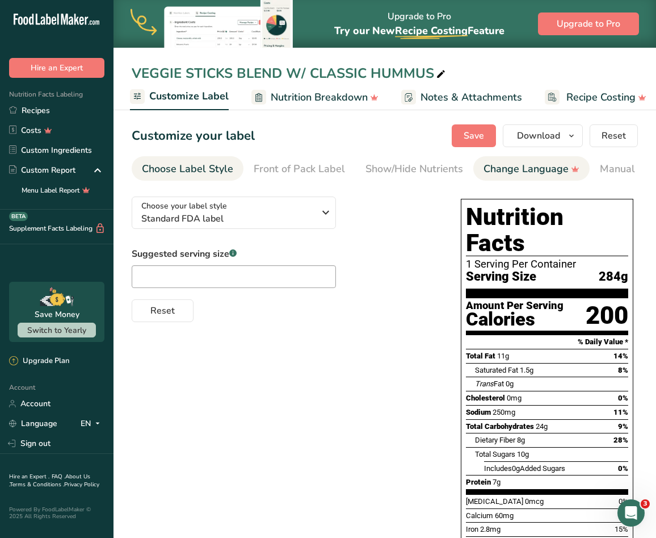
drag, startPoint x: 325, startPoint y: 184, endPoint x: 480, endPoint y: 179, distance: 155.1
click at [480, 179] on section "Customize your label Save Download Choose what to show on your downloaded label…" at bounding box center [385, 378] width 543 height 544
drag, startPoint x: 417, startPoint y: 183, endPoint x: 523, endPoint y: 182, distance: 106.2
click at [523, 182] on section "Customize your label Save Download Choose what to show on your downloaded label…" at bounding box center [385, 378] width 543 height 544
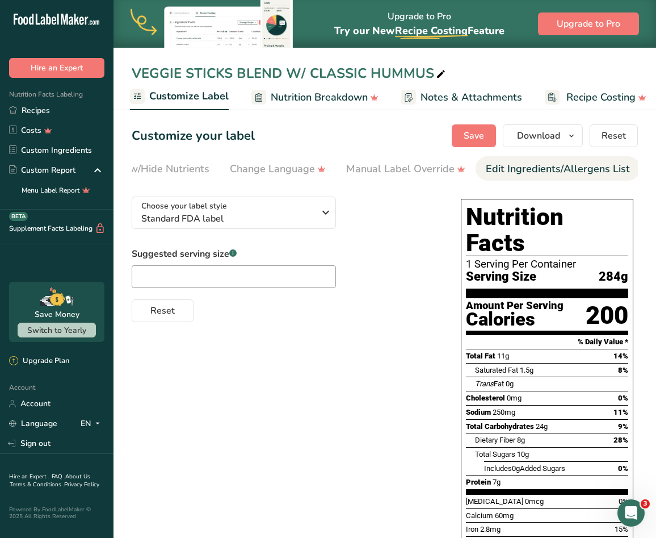
click at [544, 176] on div "Edit Ingredients/Allergens List" at bounding box center [558, 168] width 144 height 15
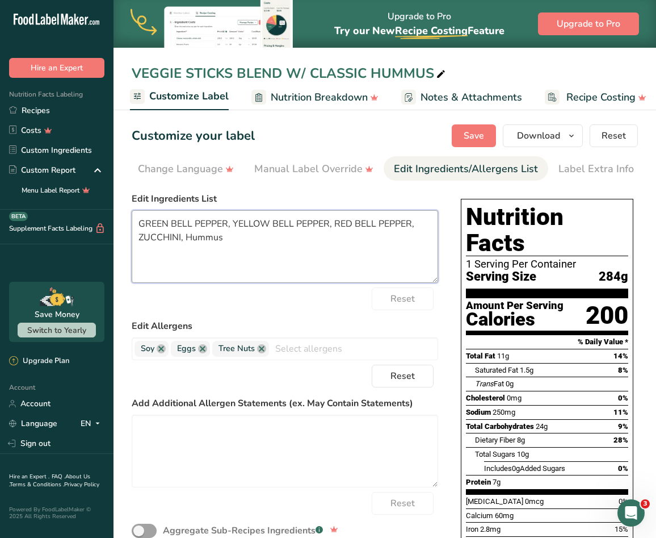
click at [228, 240] on textarea "GREEN BELL PEPPER, YELLOW BELL PEPPER, RED BELL PEPPER, ZUCCHINI, Hummus" at bounding box center [285, 246] width 307 height 73
type textarea "GREEN BELL PEPPER, YELLOW BELL PEPPER, RED BELL PEPPER, ZUCCHINI, HUMMUS"
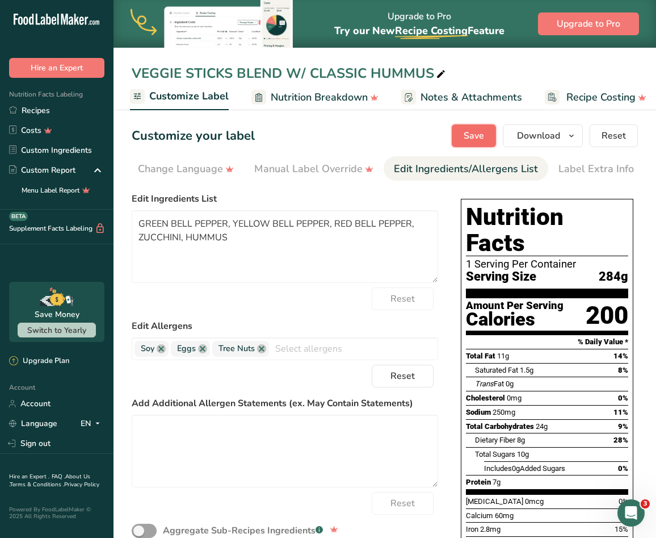
click at [462, 139] on button "Save" at bounding box center [474, 135] width 44 height 23
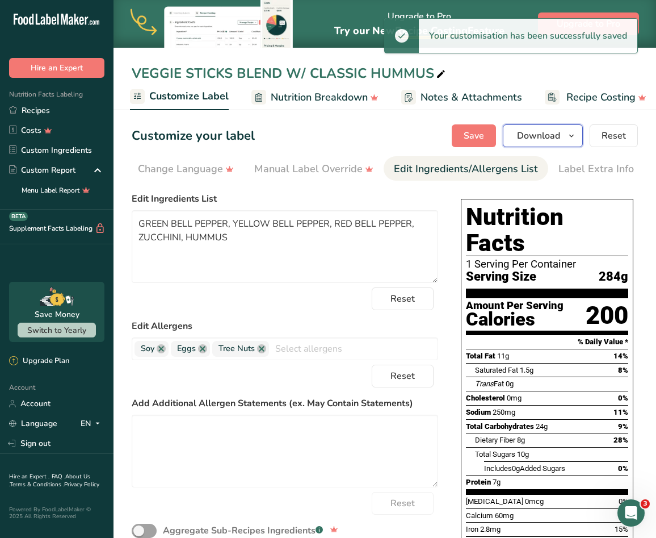
click at [558, 138] on span "Download" at bounding box center [538, 136] width 43 height 14
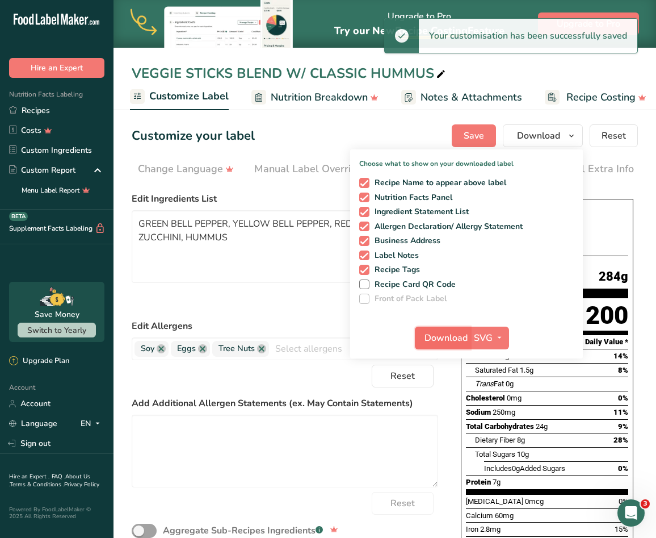
click at [446, 338] on span "Download" at bounding box center [446, 338] width 43 height 14
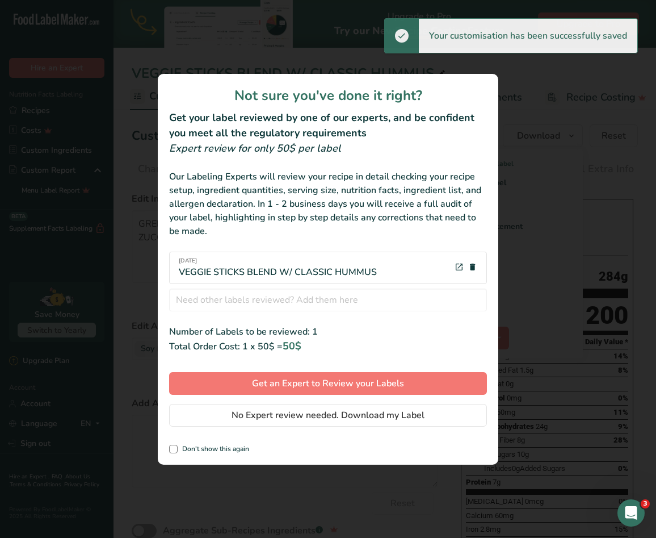
scroll to position [0, 337]
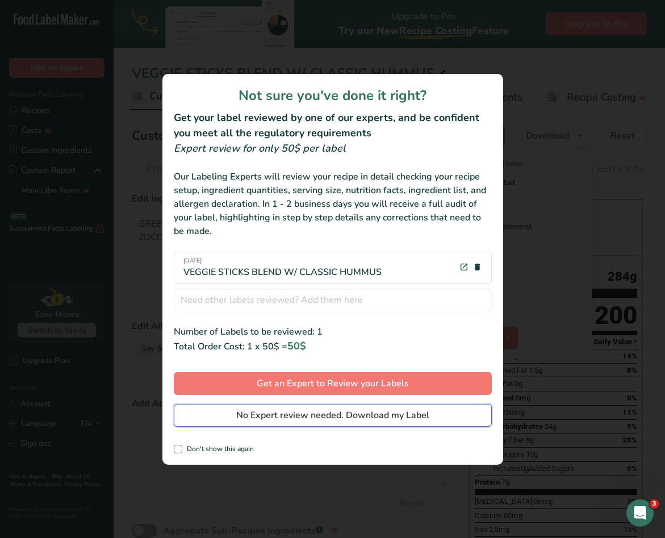
click at [370, 414] on span "No Expert review needed. Download my Label" at bounding box center [332, 415] width 193 height 14
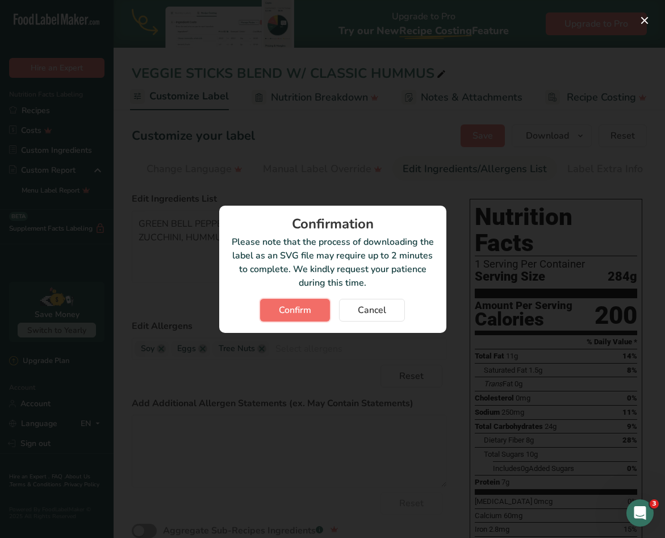
click at [289, 313] on span "Confirm" at bounding box center [295, 310] width 32 height 14
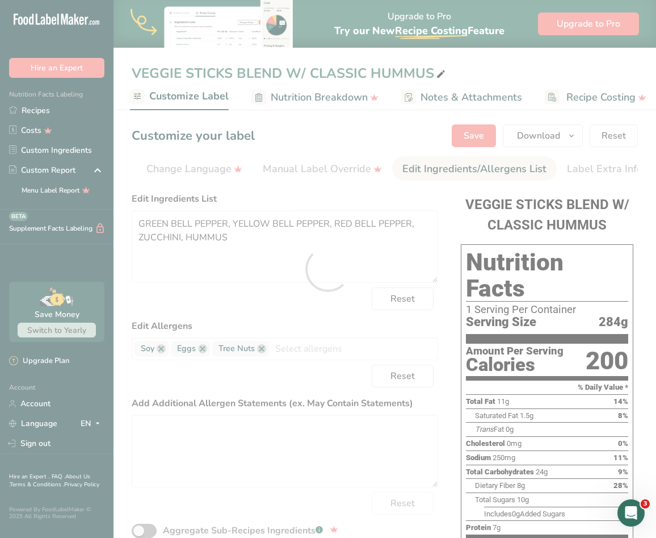
scroll to position [0, 0]
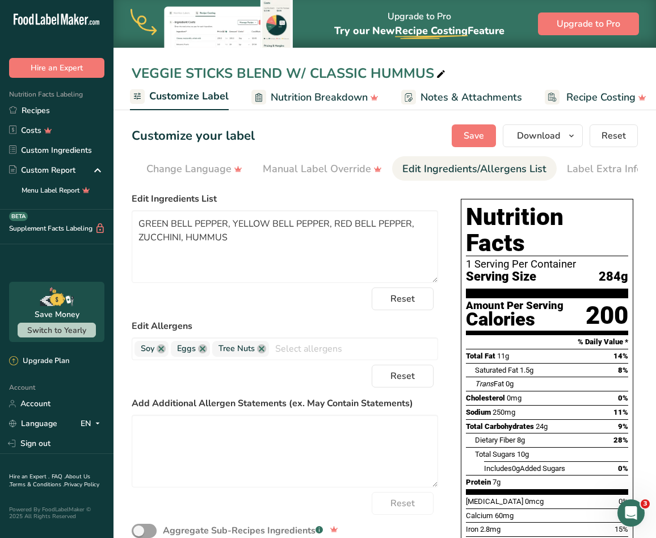
click at [631, 270] on div "Nutrition Facts 1 Serving Per Container Serving Size 284g Amount Per Serving Ca…" at bounding box center [547, 393] width 173 height 389
click at [61, 118] on link "Recipes" at bounding box center [57, 110] width 114 height 20
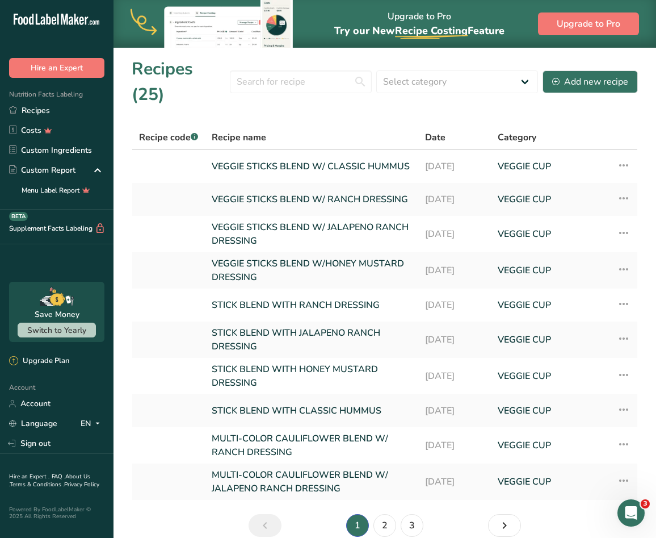
click at [171, 518] on section "Recipes (25) Select category All Baked Goods [GEOGRAPHIC_DATA] Confectionery Co…" at bounding box center [385, 300] width 543 height 507
click at [366, 398] on link "STICK BLEND WITH CLASSIC HUMMUS" at bounding box center [312, 410] width 200 height 24
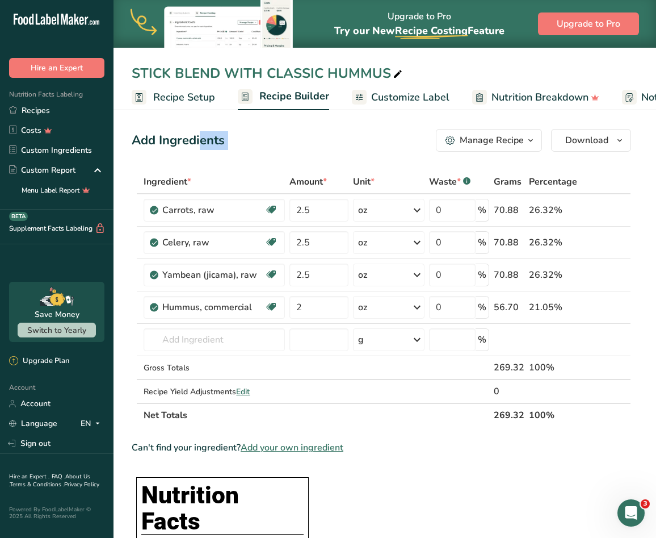
drag, startPoint x: 410, startPoint y: 119, endPoint x: 455, endPoint y: 109, distance: 45.9
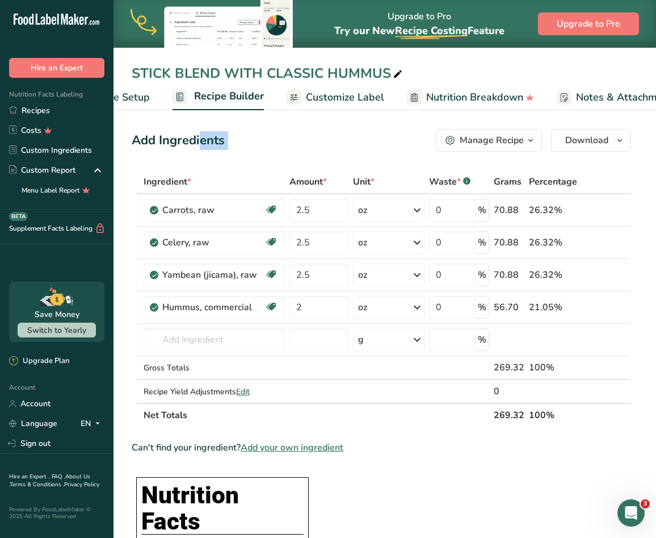
click at [343, 90] on span "Customize Label" at bounding box center [345, 97] width 78 height 15
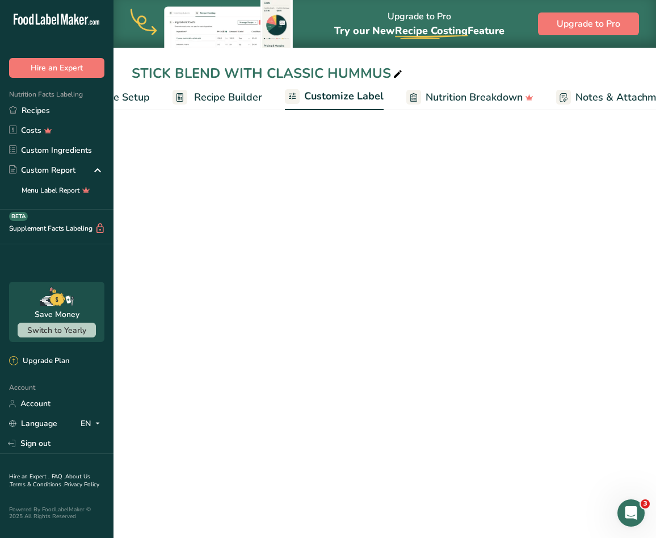
scroll to position [0, 221]
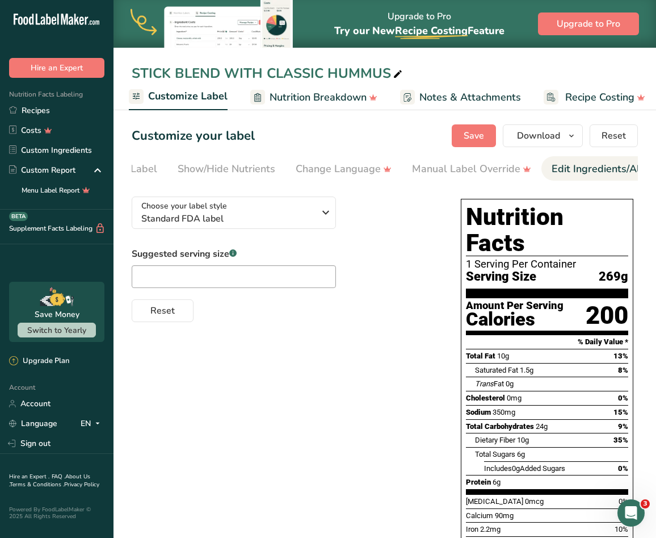
click at [590, 178] on link "Edit Ingredients/Allergens List" at bounding box center [624, 169] width 144 height 26
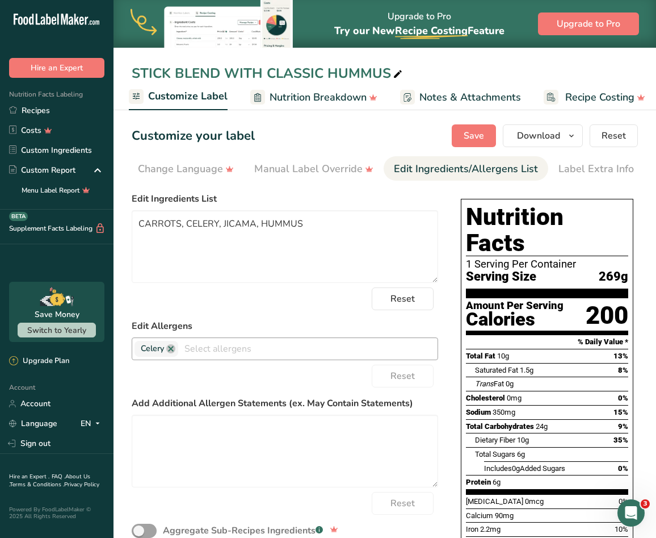
scroll to position [79, 0]
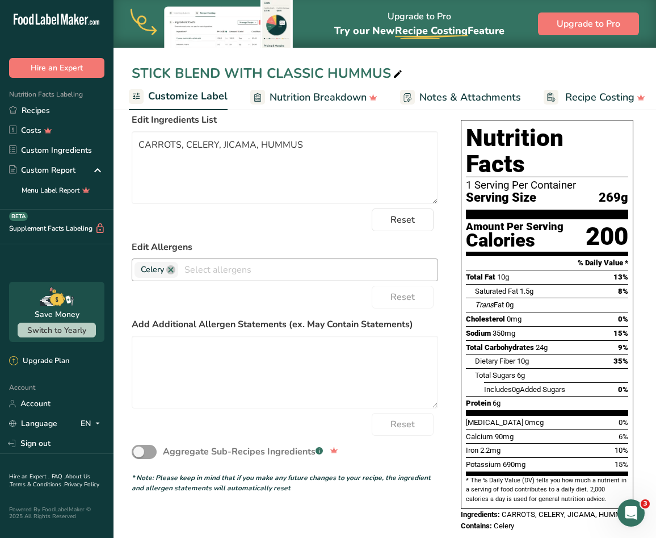
click at [263, 262] on div "Celery Soy Tree Nuts Wheat Milk Eggs Fish Peanuts Sesame Crustaceans Sulphites …" at bounding box center [285, 269] width 307 height 23
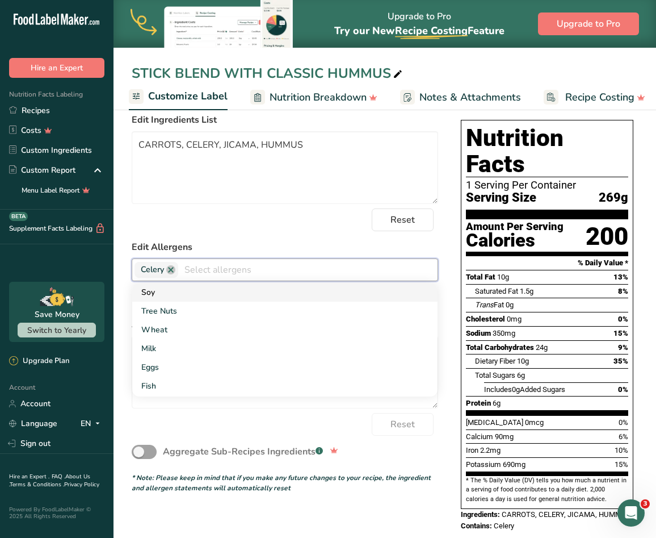
click at [194, 293] on link "Soy" at bounding box center [284, 292] width 305 height 19
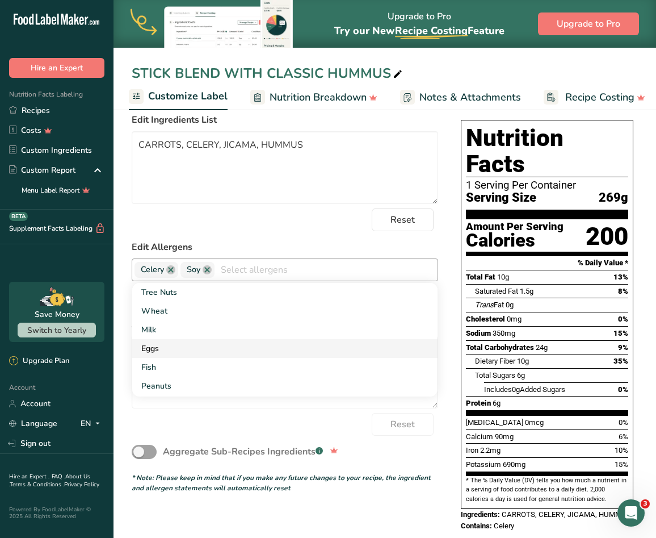
click at [159, 345] on link "Eggs" at bounding box center [284, 348] width 305 height 19
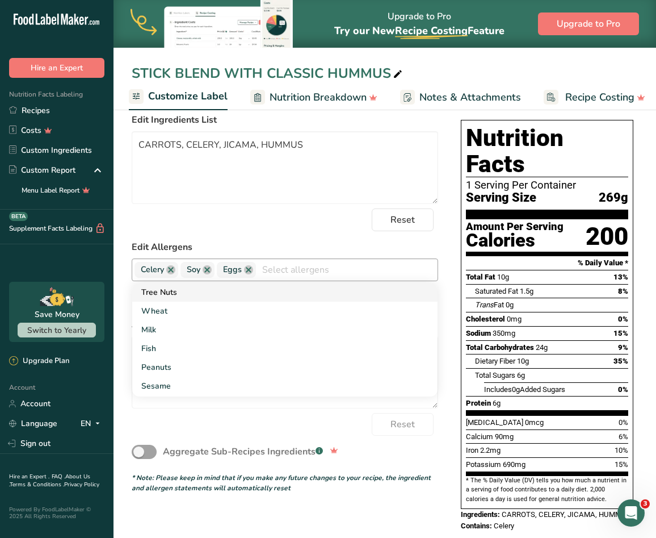
click at [188, 300] on link "Tree Nuts" at bounding box center [284, 292] width 305 height 19
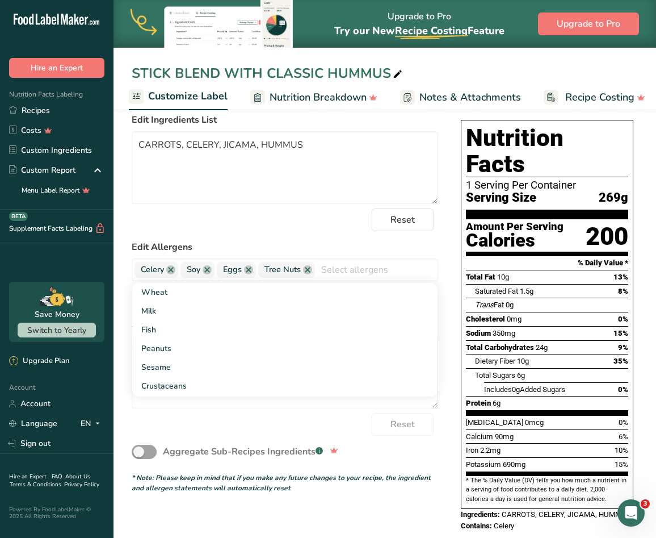
click at [329, 220] on div "Reset" at bounding box center [285, 219] width 307 height 23
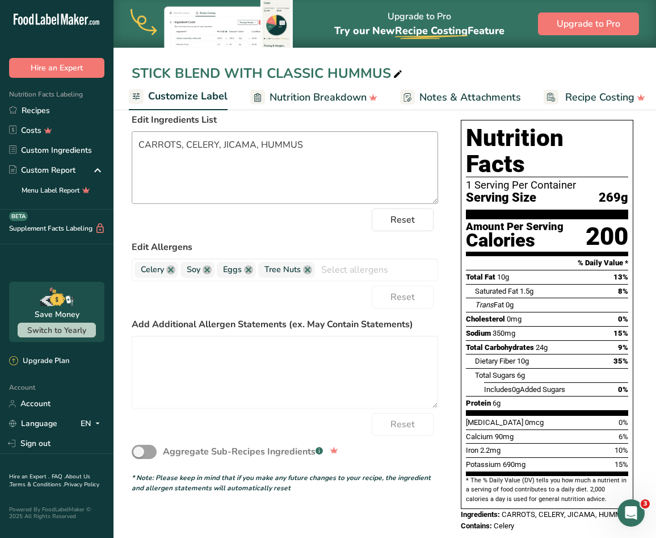
scroll to position [0, 0]
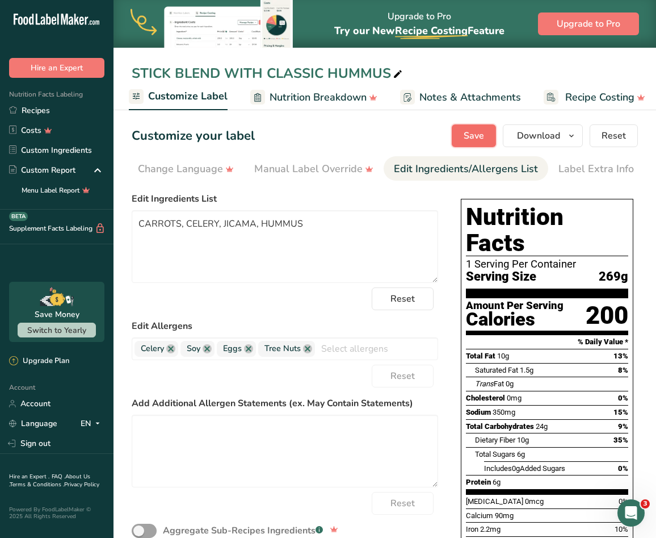
click at [488, 141] on button "Save" at bounding box center [474, 135] width 44 height 23
click at [572, 145] on button "Download" at bounding box center [543, 135] width 80 height 23
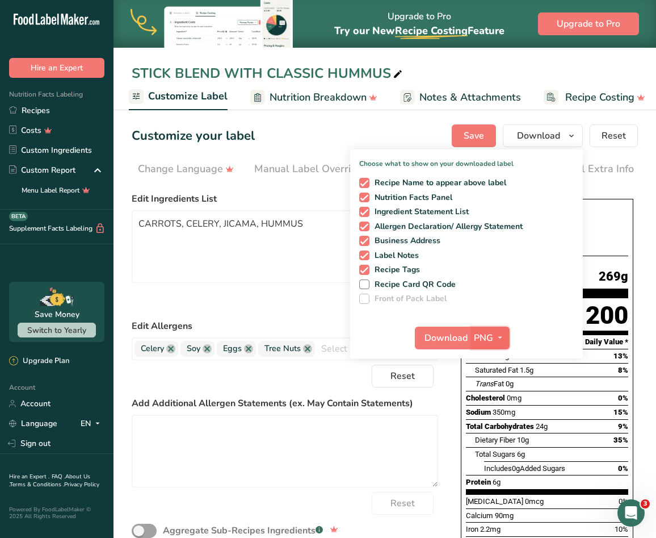
click at [491, 330] on button "PNG" at bounding box center [490, 337] width 39 height 23
click at [493, 403] on link "SVG" at bounding box center [491, 398] width 36 height 19
click at [458, 345] on button "Download" at bounding box center [443, 337] width 56 height 23
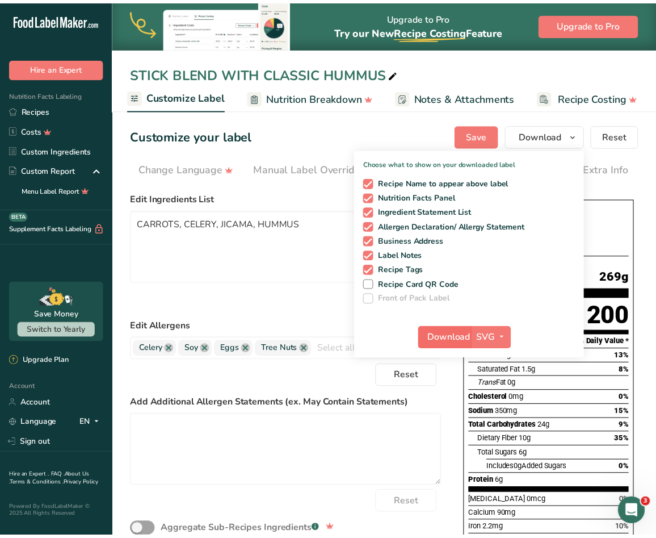
scroll to position [0, 220]
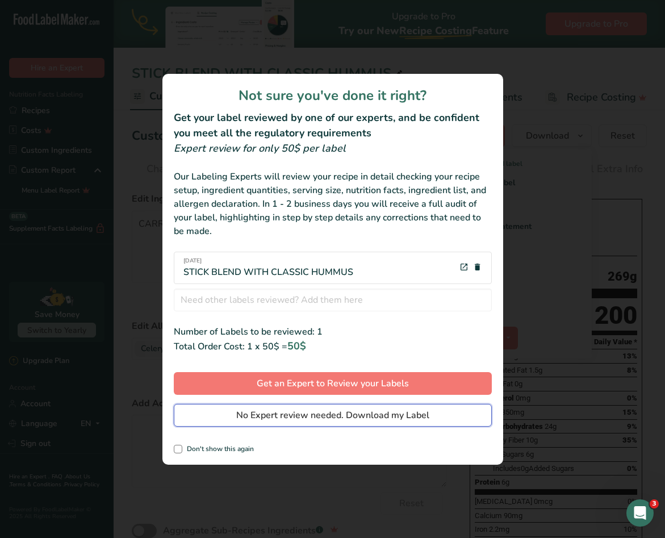
click at [367, 419] on span "No Expert review needed. Download my Label" at bounding box center [332, 415] width 193 height 14
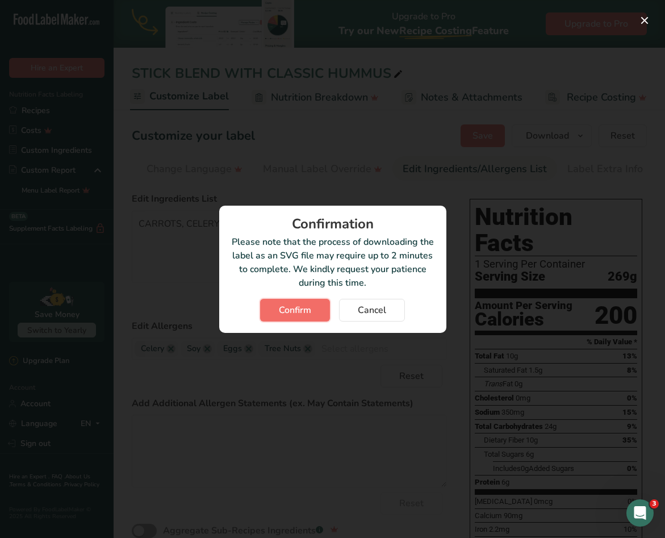
click at [295, 302] on button "Confirm" at bounding box center [295, 310] width 70 height 23
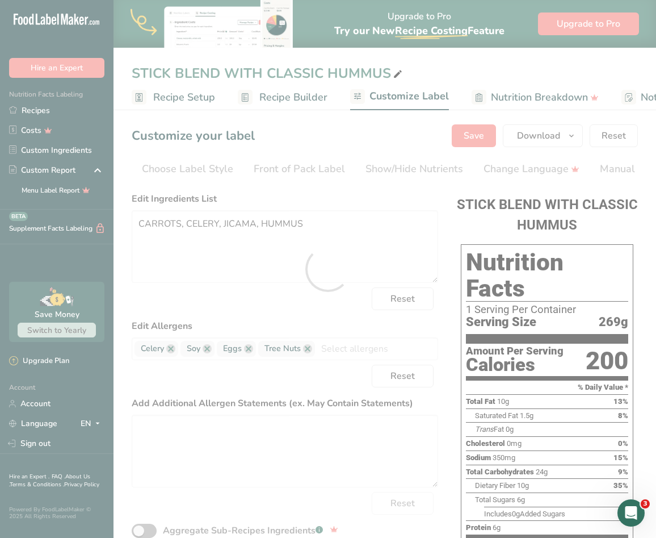
scroll to position [0, 337]
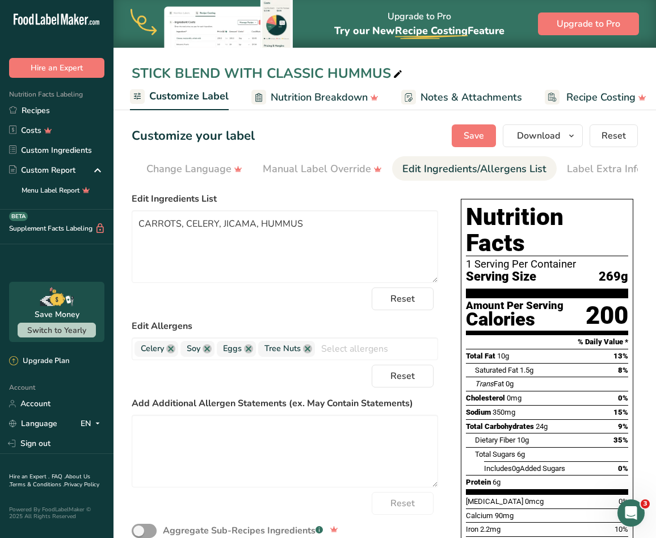
click at [603, 191] on div "Nutrition Facts 1 Serving Per Container Serving Size 269g Amount Per Serving Ca…" at bounding box center [547, 404] width 182 height 434
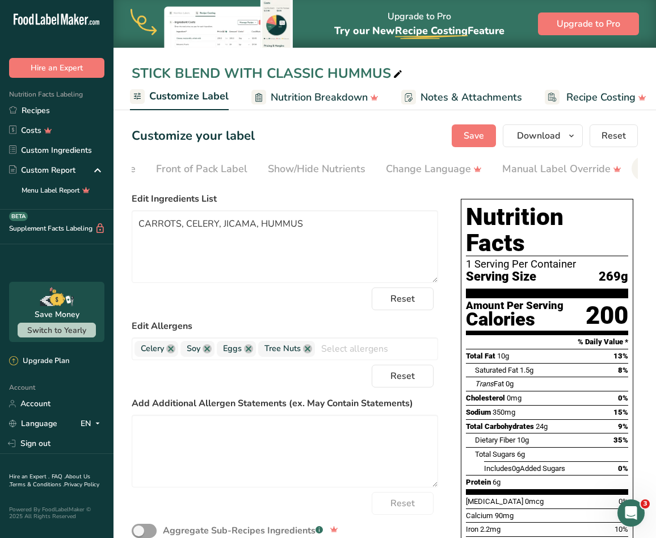
scroll to position [0, 42]
click at [162, 171] on div "Choose Label Style" at bounding box center [145, 168] width 91 height 15
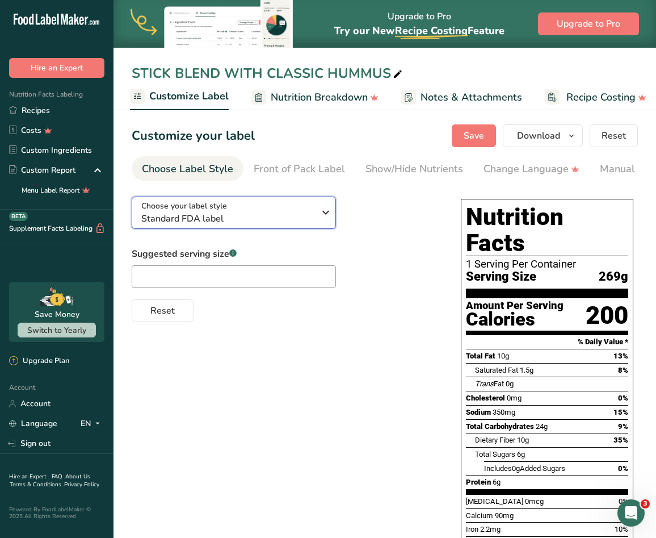
click at [213, 219] on span "Standard FDA label" at bounding box center [227, 219] width 173 height 14
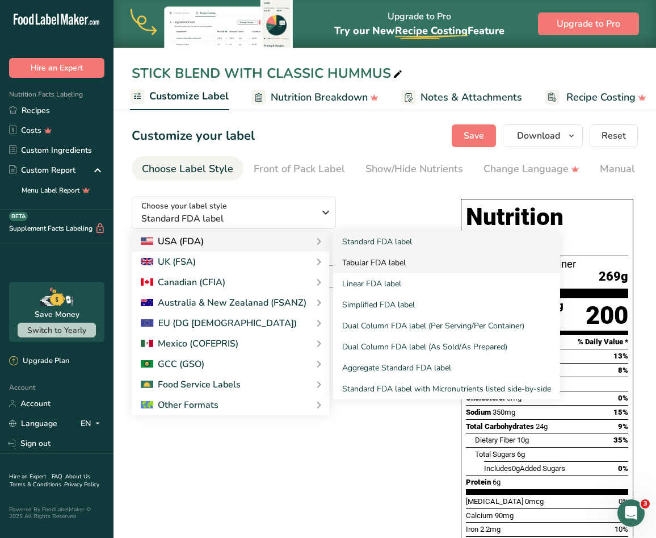
click at [359, 268] on link "Tabular FDA label" at bounding box center [446, 262] width 227 height 21
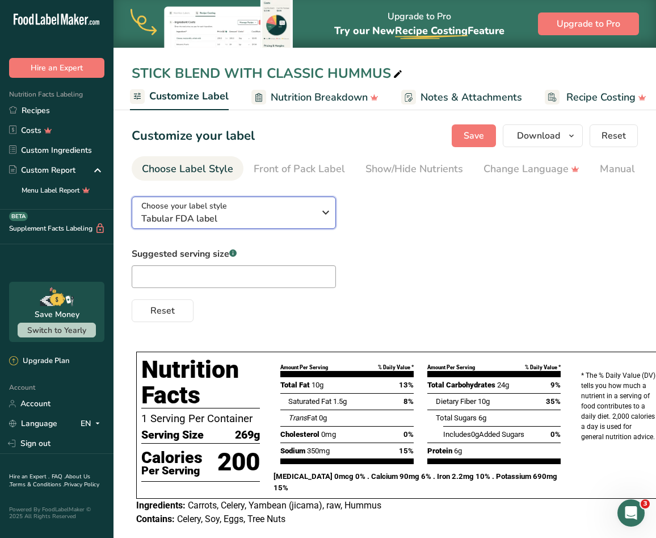
click at [216, 215] on span "Tabular FDA label" at bounding box center [227, 219] width 173 height 14
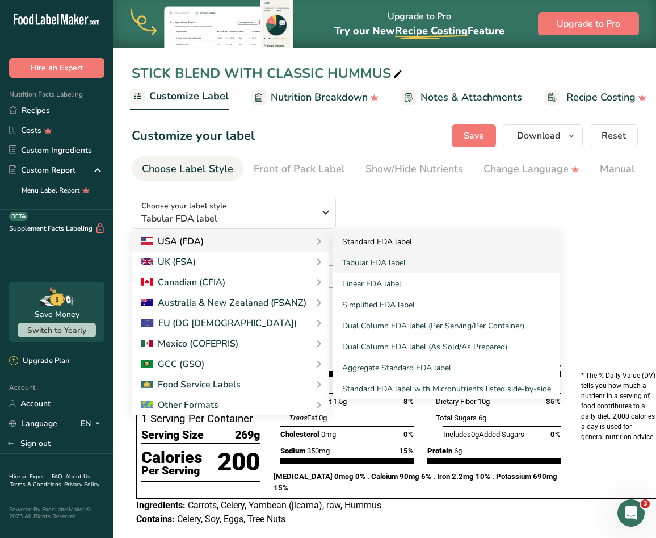
click at [351, 246] on link "Standard FDA label" at bounding box center [446, 241] width 227 height 21
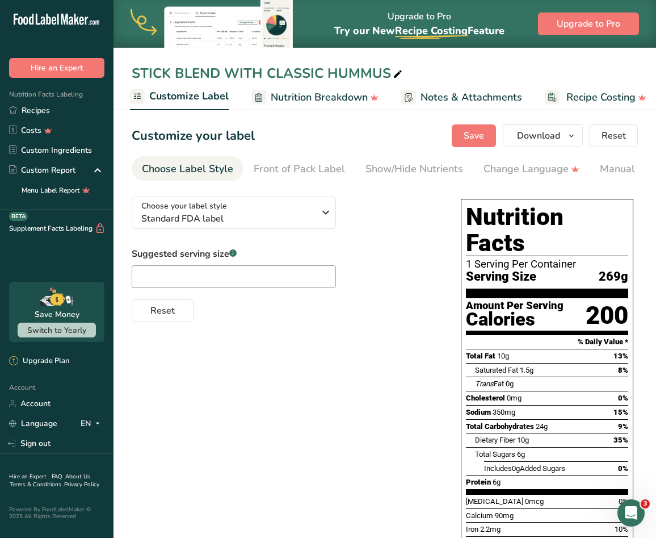
click at [272, 198] on div "Choose your label style Standard FDA label USA (FDA) Standard FDA label Tabular…" at bounding box center [285, 254] width 307 height 135
click at [271, 206] on div "Choose your label style Standard FDA label" at bounding box center [227, 213] width 173 height 26
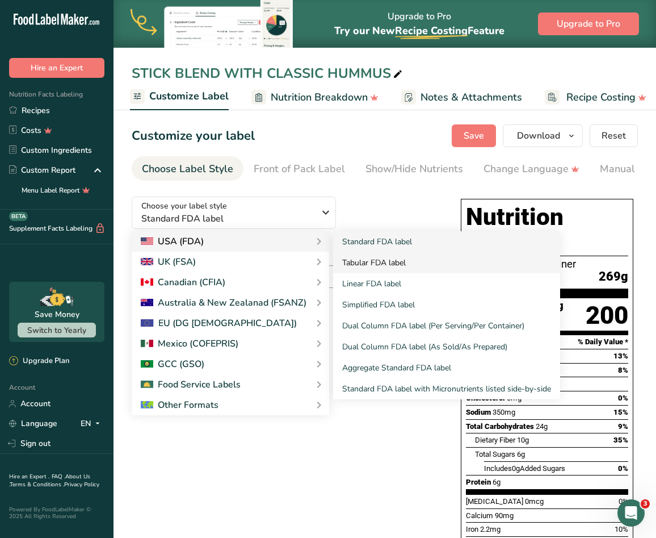
click at [353, 265] on link "Tabular FDA label" at bounding box center [446, 262] width 227 height 21
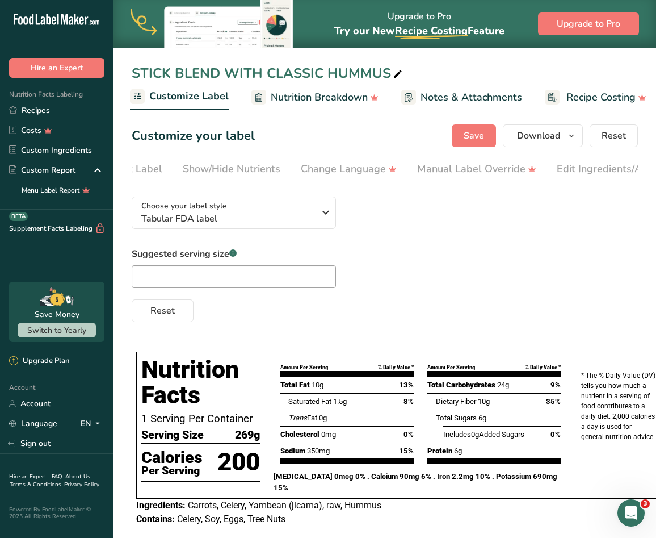
scroll to position [0, 212]
click at [551, 174] on div "Edit Ingredients/Allergens List" at bounding box center [600, 168] width 144 height 15
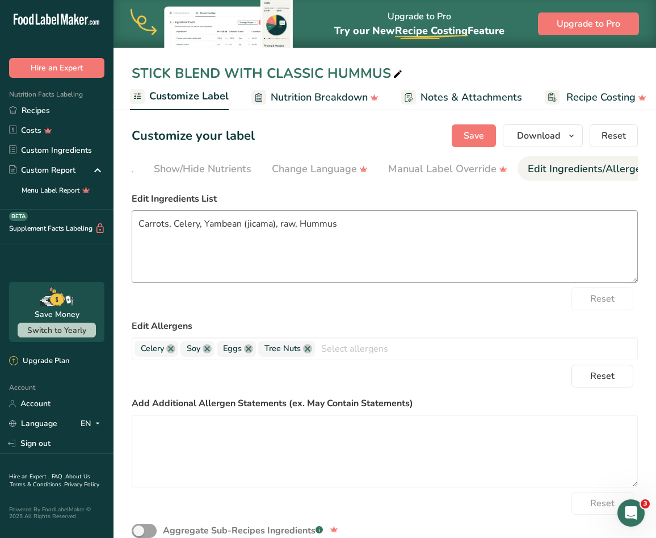
scroll to position [0, 346]
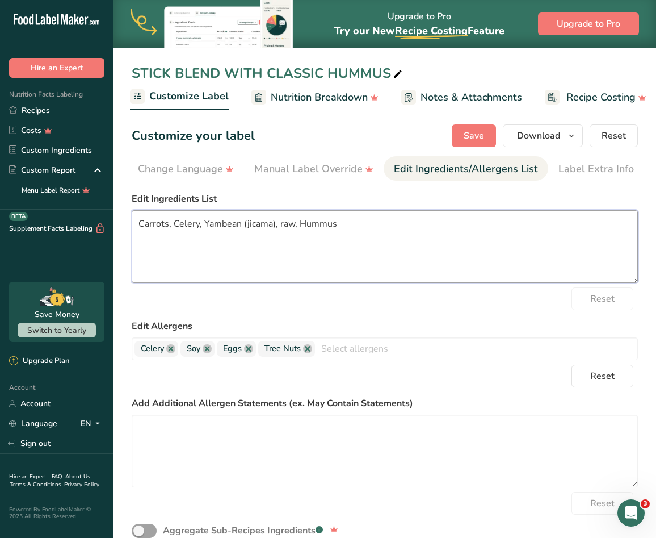
drag, startPoint x: 339, startPoint y: 230, endPoint x: 123, endPoint y: 216, distance: 217.3
click at [123, 216] on section "Customize your label Save Download Choose what to show on your downloaded label…" at bounding box center [385, 450] width 543 height 689
drag, startPoint x: 186, startPoint y: 228, endPoint x: 366, endPoint y: 270, distance: 185.3
click at [366, 270] on textarea "Carrots, Celery, Yambean (jicama), raw, Hummus" at bounding box center [385, 246] width 506 height 73
drag, startPoint x: 352, startPoint y: 230, endPoint x: 139, endPoint y: 225, distance: 213.5
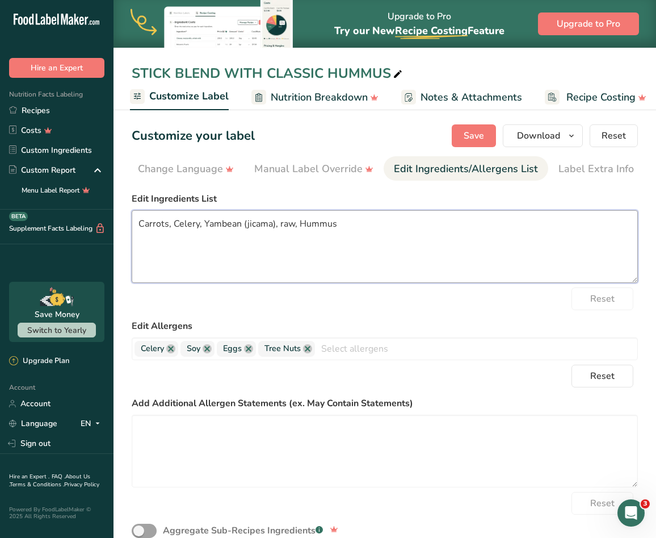
click at [139, 225] on textarea "Carrots, Celery, Yambean (jicama), raw, Hummus" at bounding box center [385, 246] width 506 height 73
click at [335, 234] on textarea "Carrots, Celery, Yambean (jicama), raw, Hummus" at bounding box center [385, 246] width 506 height 73
paste textarea "ARROTS, CELERY, JICAMA, RAW, HUMMUS"
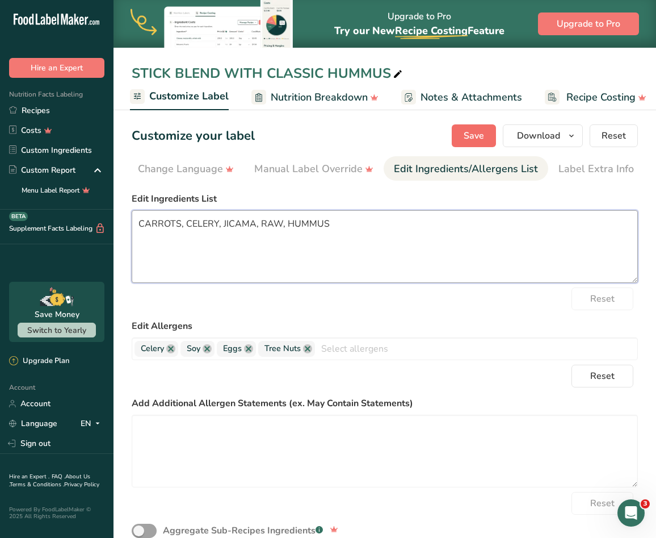
type textarea "CARROTS, CELERY, JICAMA, RAW, HUMMUS"
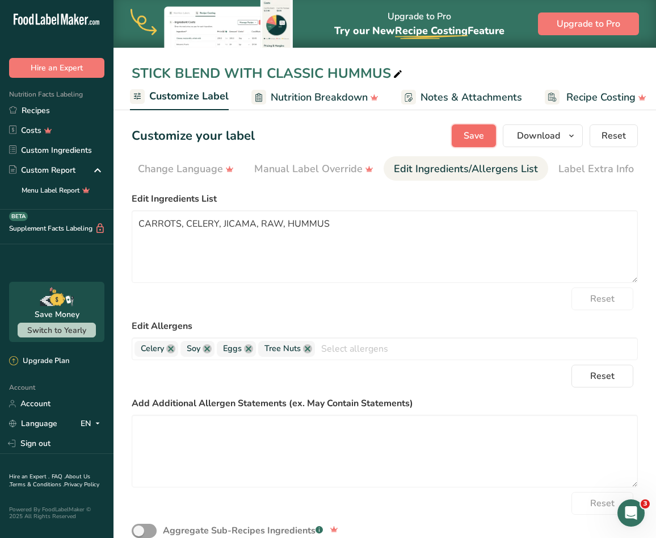
click at [479, 135] on span "Save" at bounding box center [474, 136] width 20 height 14
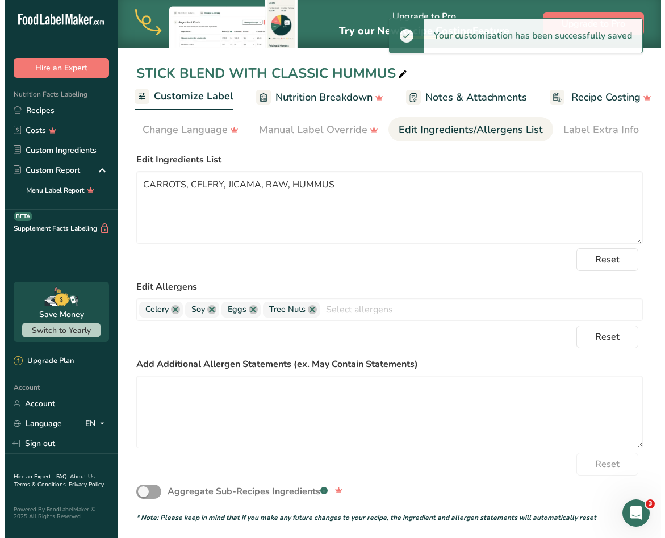
scroll to position [0, 0]
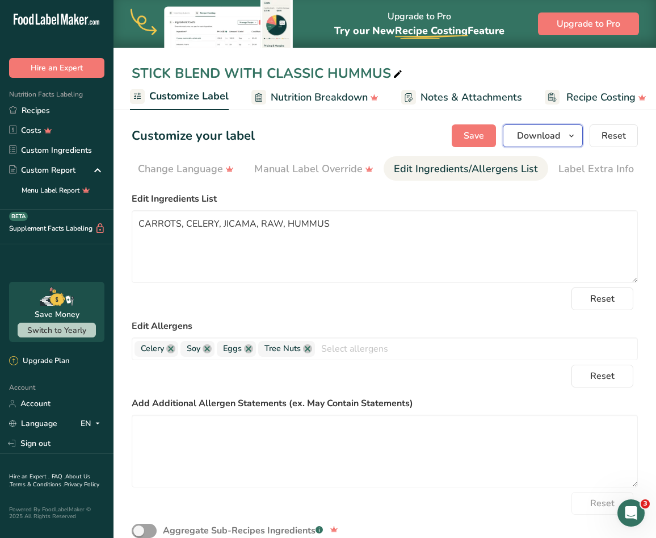
click at [565, 138] on span "button" at bounding box center [572, 136] width 14 height 14
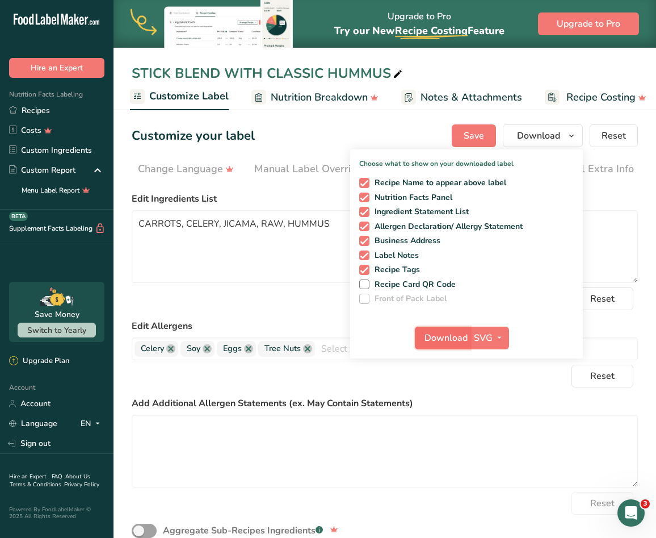
click at [458, 343] on span "Download" at bounding box center [446, 338] width 43 height 14
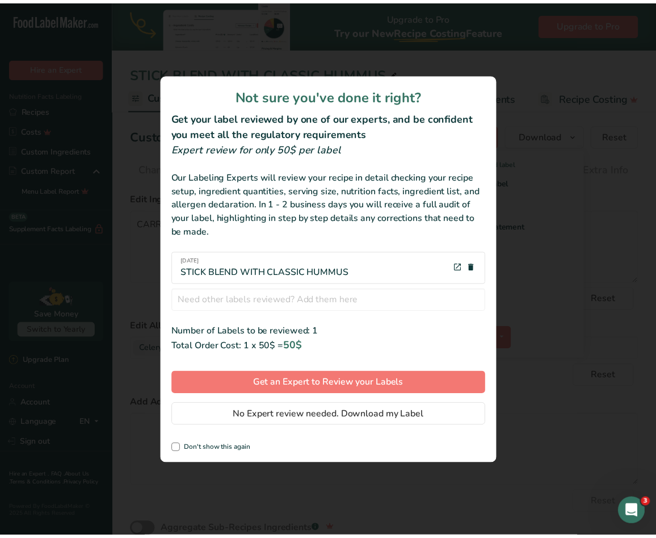
scroll to position [0, 337]
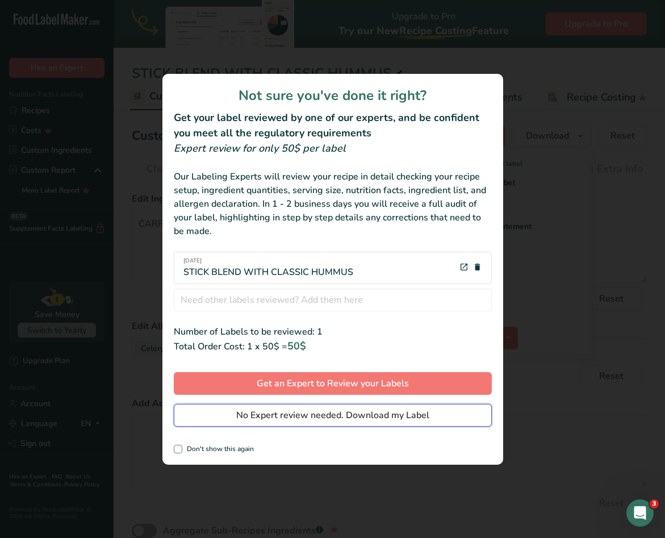
drag, startPoint x: 347, startPoint y: 411, endPoint x: 334, endPoint y: 409, distance: 13.3
click at [347, 411] on span "No Expert review needed. Download my Label" at bounding box center [332, 415] width 193 height 14
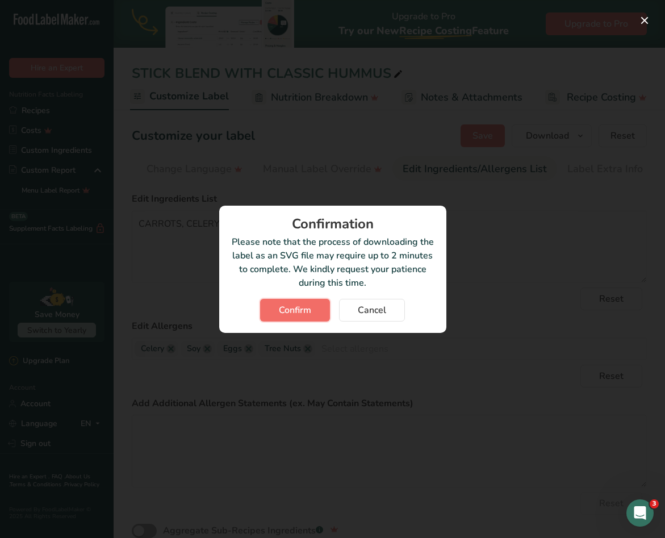
click at [287, 314] on span "Confirm" at bounding box center [295, 310] width 32 height 14
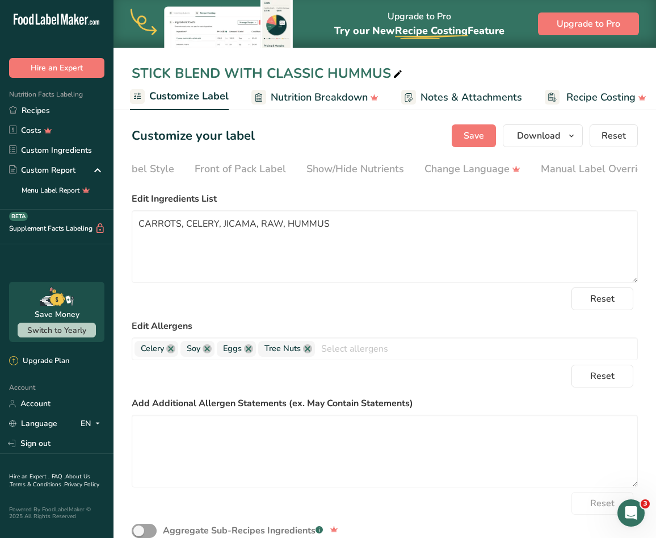
scroll to position [0, 0]
click at [178, 169] on div "Choose Label Style" at bounding box center [187, 168] width 91 height 15
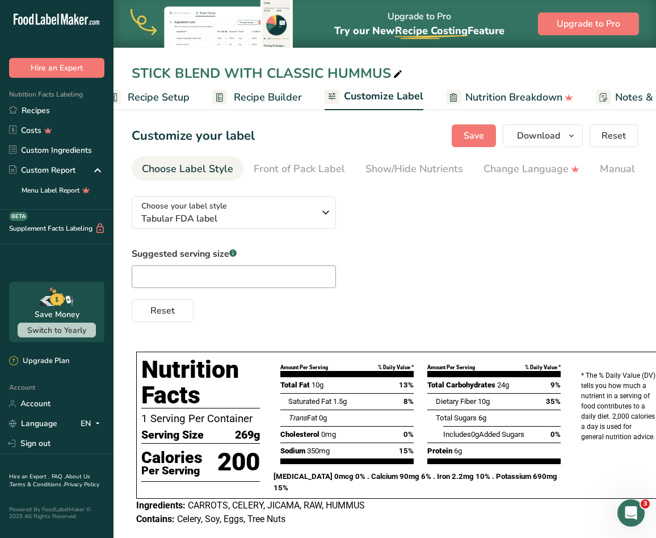
click at [158, 105] on link "Recipe Setup" at bounding box center [147, 98] width 83 height 26
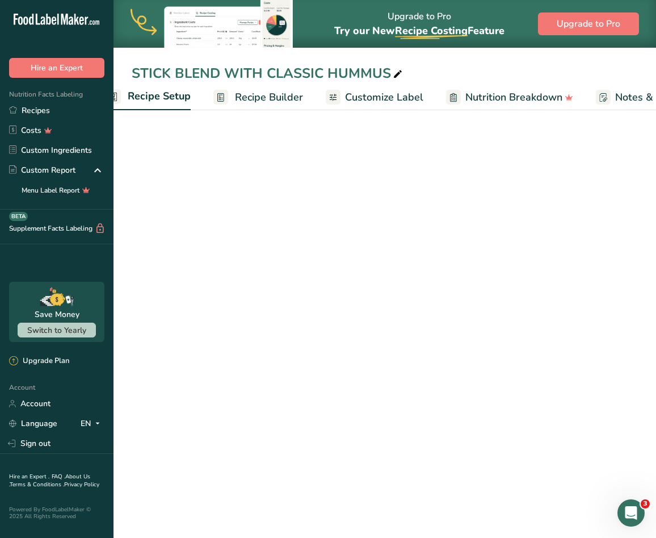
scroll to position [0, 4]
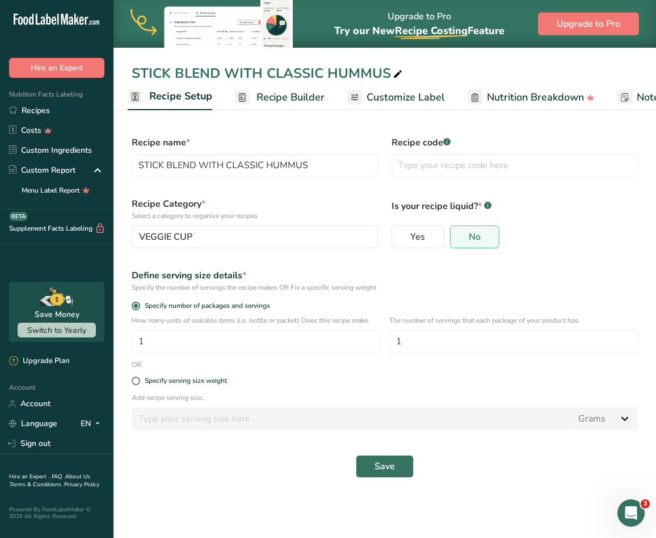
click at [257, 102] on span "Recipe Builder" at bounding box center [291, 97] width 68 height 15
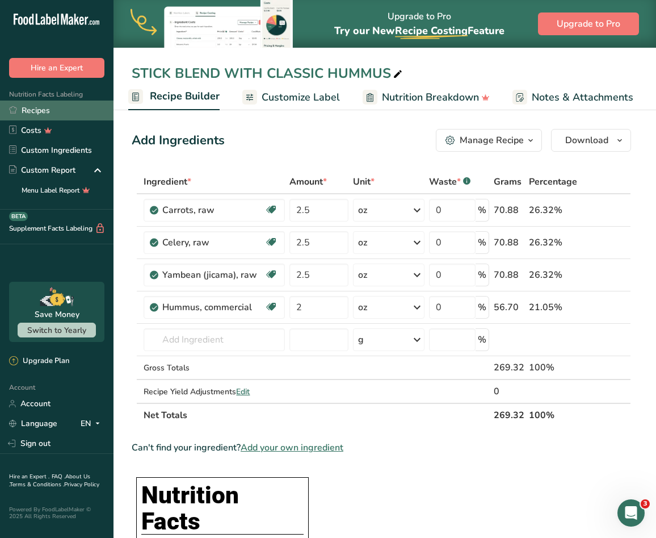
click at [31, 107] on link "Recipes" at bounding box center [57, 110] width 114 height 20
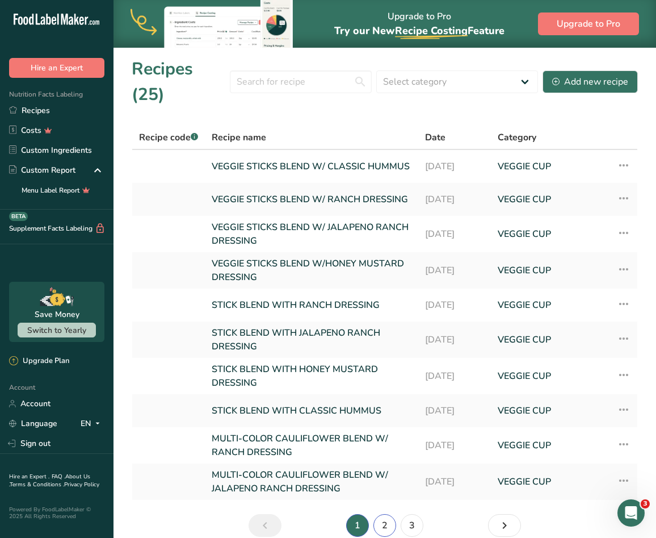
click at [377, 514] on link "2" at bounding box center [385, 525] width 23 height 23
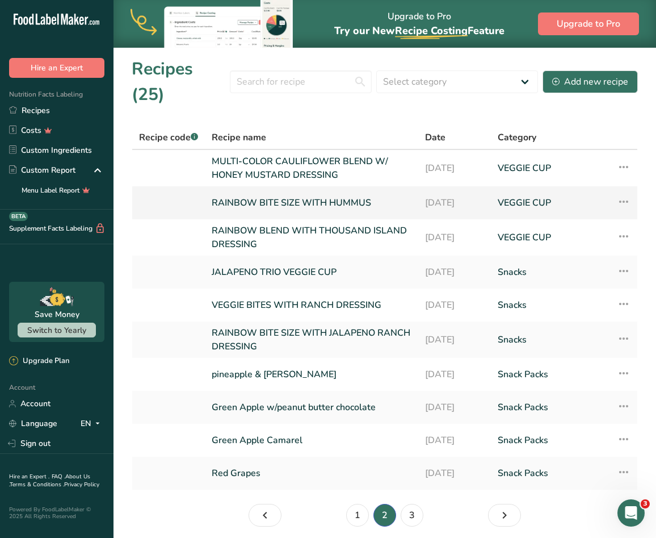
click at [314, 191] on link "RAINBOW BITE SIZE WITH HUMMUS" at bounding box center [312, 203] width 200 height 24
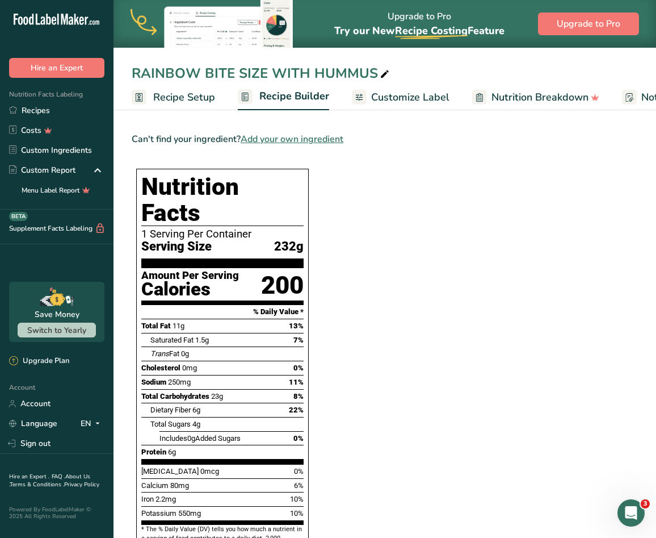
scroll to position [511, 0]
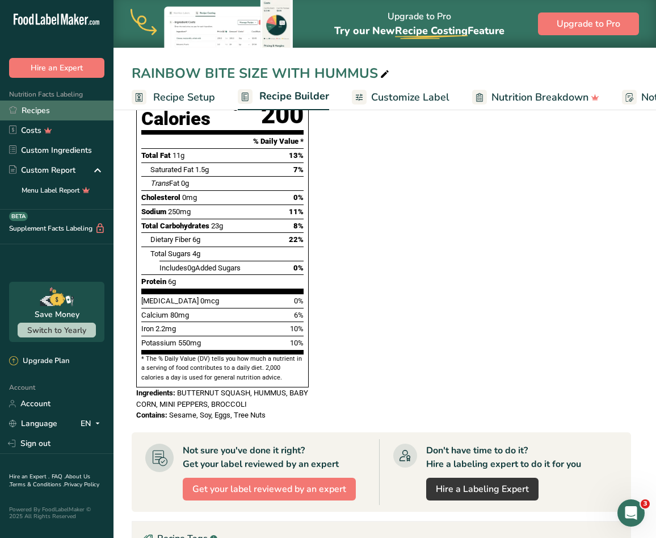
click at [37, 108] on link "Recipes" at bounding box center [57, 110] width 114 height 20
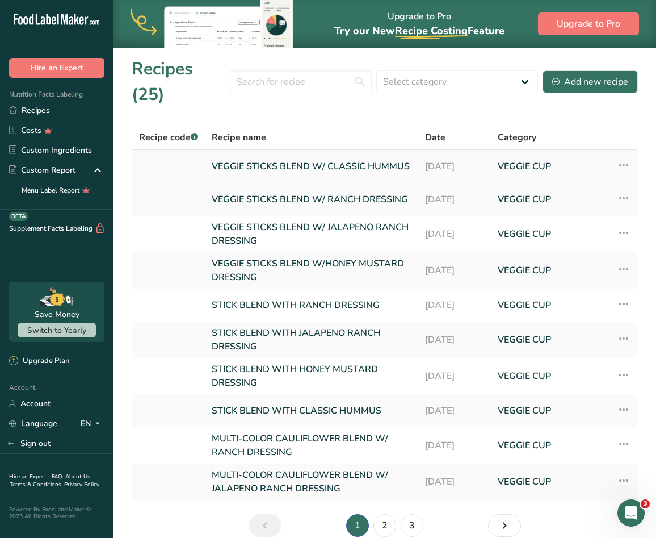
click at [359, 154] on link "VEGGIE STICKS BLEND W/ CLASSIC HUMMUS" at bounding box center [312, 166] width 200 height 24
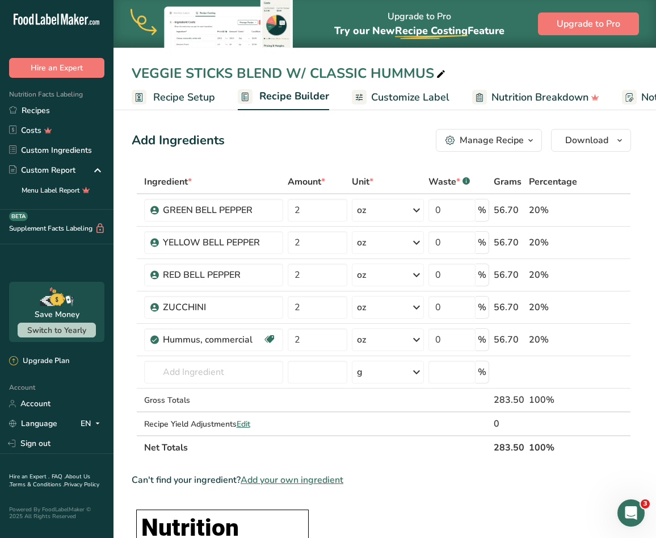
click at [618, 174] on th at bounding box center [624, 182] width 14 height 24
click at [398, 99] on span "Customize Label" at bounding box center [410, 97] width 78 height 15
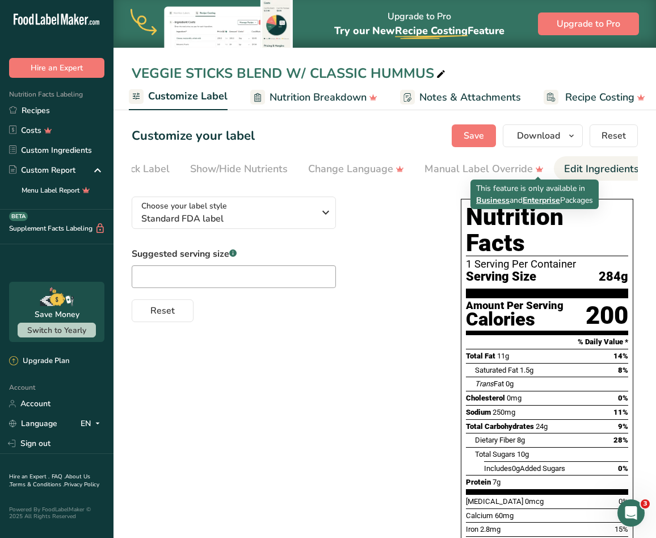
click at [562, 165] on li "Edit Ingredients/Allergens List" at bounding box center [636, 168] width 165 height 24
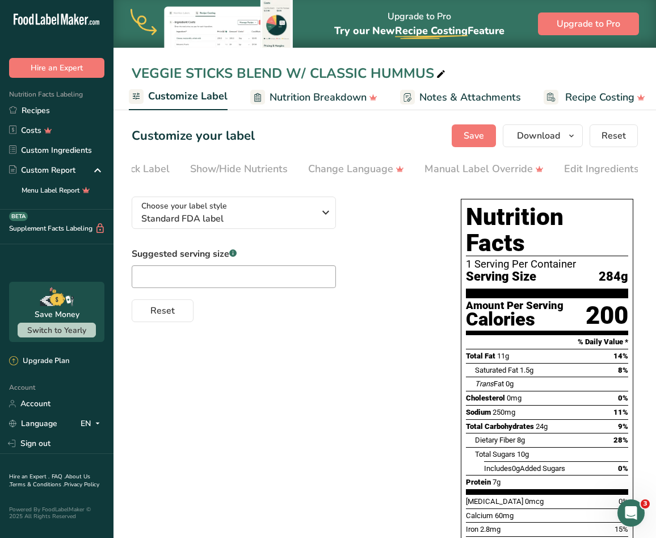
scroll to position [0, 346]
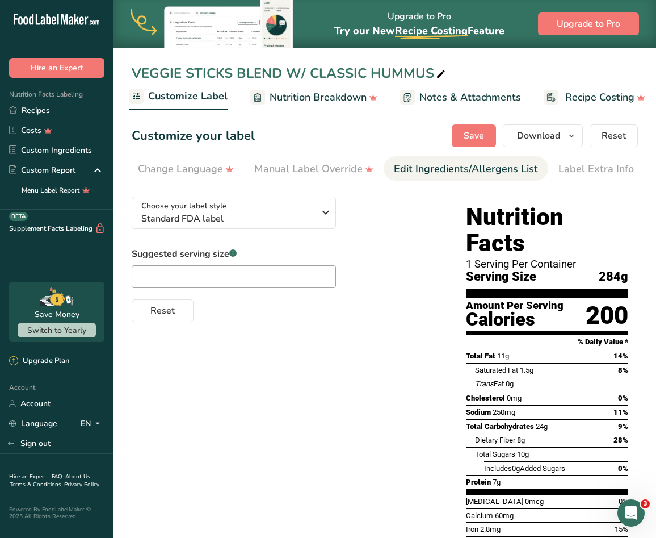
click at [422, 169] on div "Edit Ingredients/Allergens List" at bounding box center [466, 168] width 144 height 15
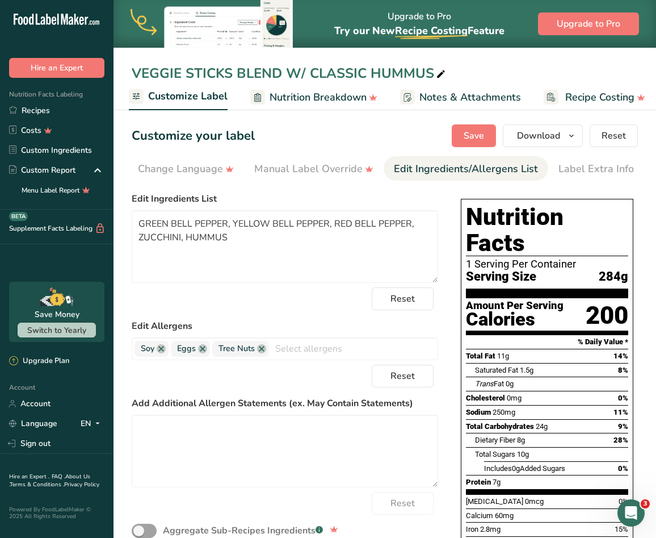
scroll to position [90, 0]
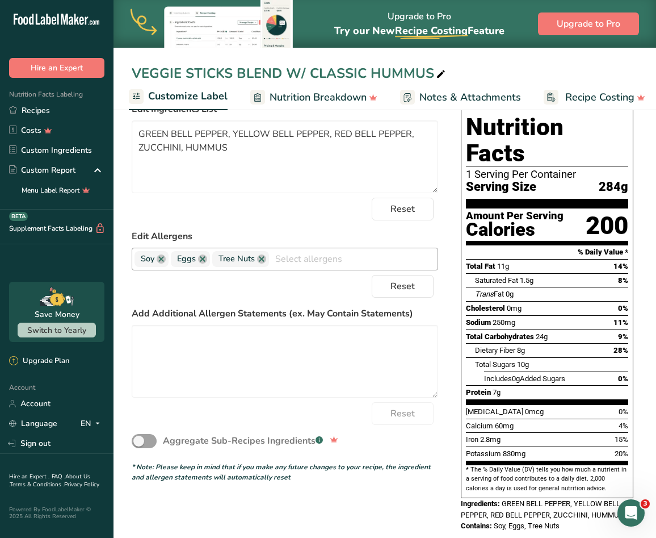
click at [306, 257] on input "text" at bounding box center [353, 259] width 169 height 18
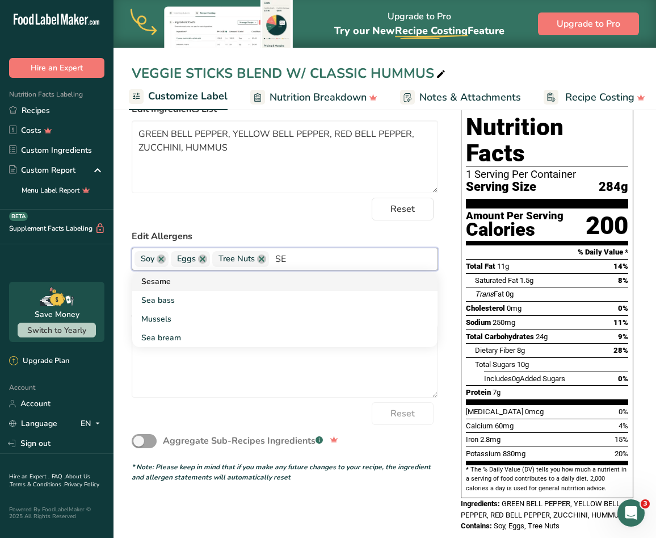
type input "SE"
click at [218, 287] on link "Sesame" at bounding box center [284, 281] width 305 height 19
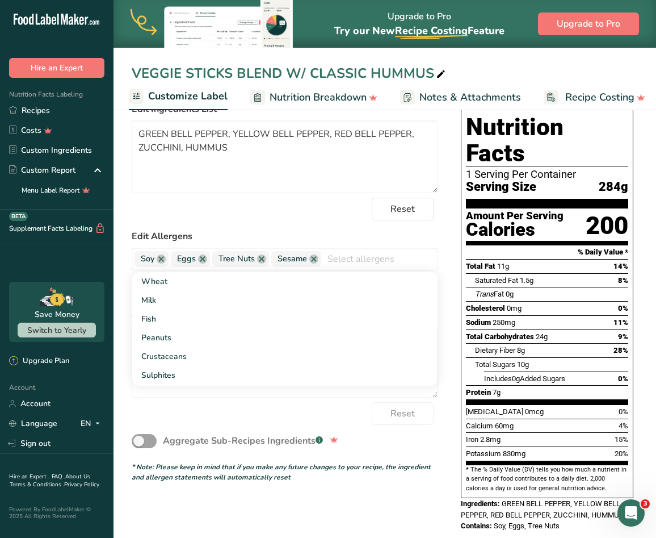
scroll to position [0, 0]
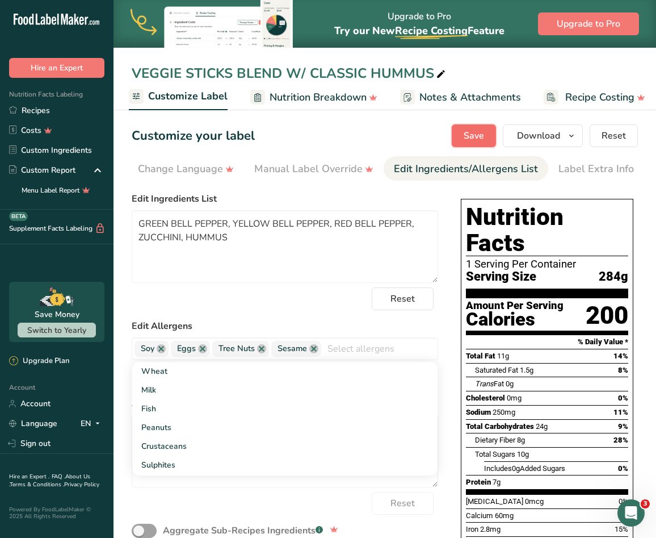
click at [484, 132] on span "Save" at bounding box center [474, 136] width 20 height 14
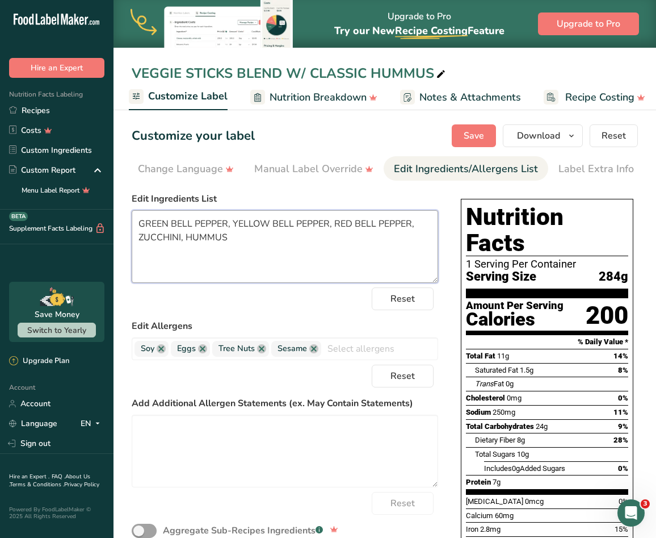
drag, startPoint x: 226, startPoint y: 241, endPoint x: 134, endPoint y: 221, distance: 94.8
click at [134, 221] on textarea "GREEN BELL PEPPER, YELLOW BELL PEPPER, RED BELL PEPPER, ZUCCHINI, HUMMUS" at bounding box center [285, 246] width 307 height 73
drag, startPoint x: 261, startPoint y: 246, endPoint x: 322, endPoint y: 204, distance: 74.6
click at [262, 246] on textarea "GREEN BELL PEPPER, YELLOW BELL PEPPER, RED BELL PEPPER, ZUCCHINI, HUMMUS" at bounding box center [285, 246] width 307 height 73
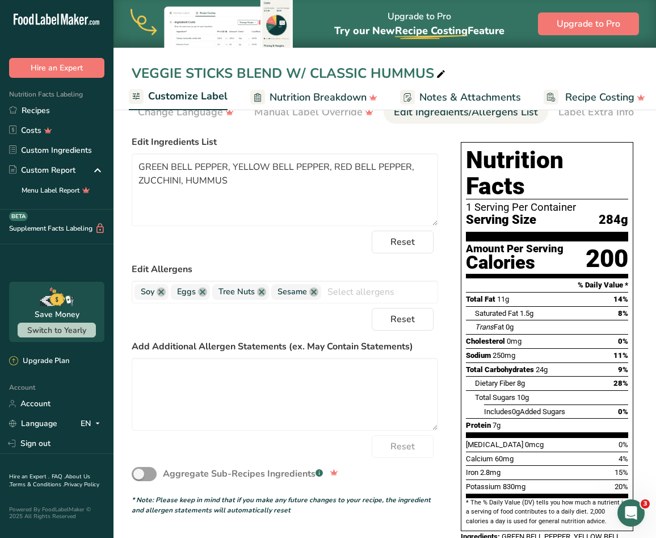
click at [452, 303] on div "Choose your label style Standard FDA label USA (FDA) Standard FDA label Tabular…" at bounding box center [385, 353] width 506 height 445
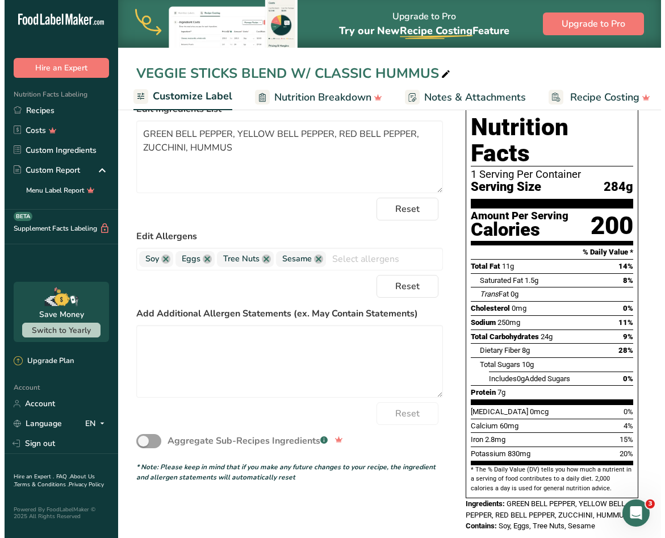
scroll to position [0, 0]
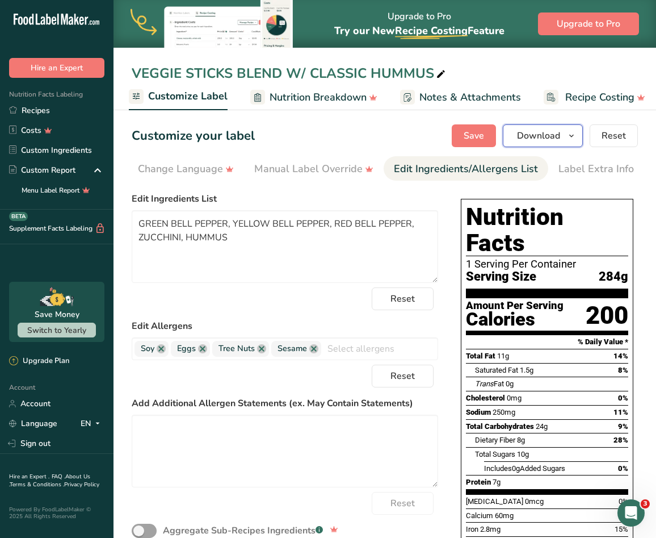
click at [582, 145] on button "Download" at bounding box center [543, 135] width 80 height 23
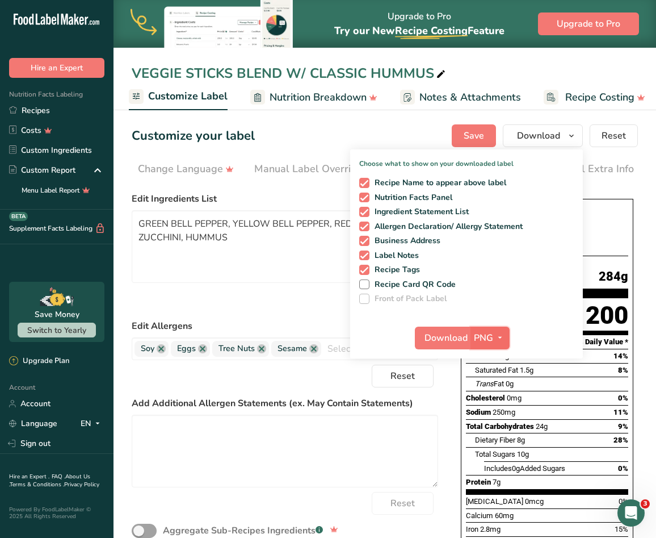
click at [492, 334] on span "PNG" at bounding box center [483, 338] width 19 height 14
click at [500, 403] on link "SVG" at bounding box center [491, 398] width 36 height 19
click at [454, 338] on span "Download" at bounding box center [446, 338] width 43 height 14
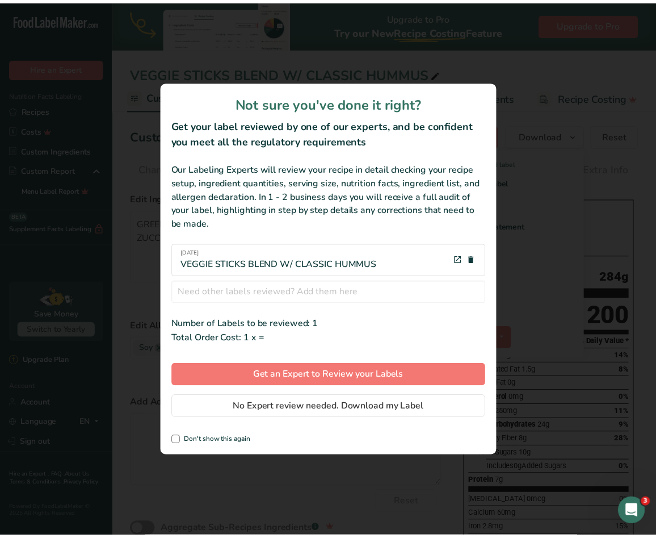
scroll to position [0, 220]
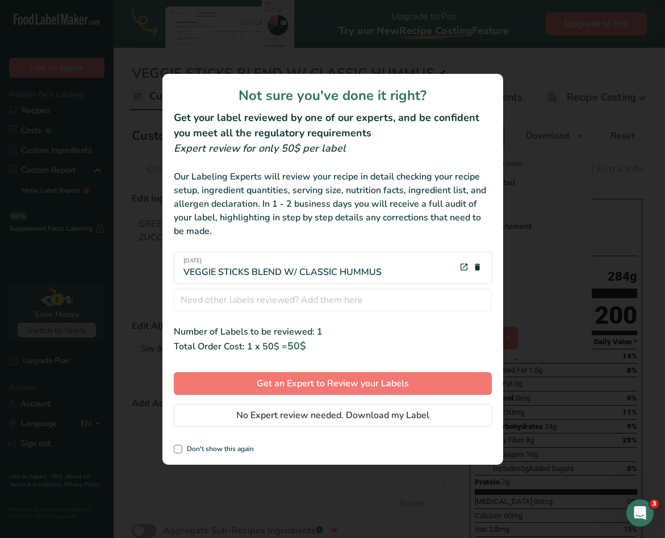
click at [405, 402] on div "Not sure you've done it right? Get your label reviewed by one of our experts, a…" at bounding box center [332, 269] width 341 height 391
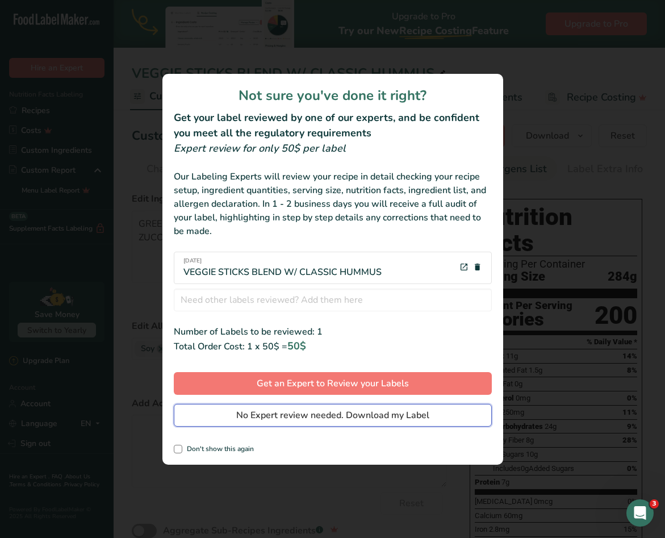
click at [304, 413] on span "No Expert review needed. Download my Label" at bounding box center [332, 415] width 193 height 14
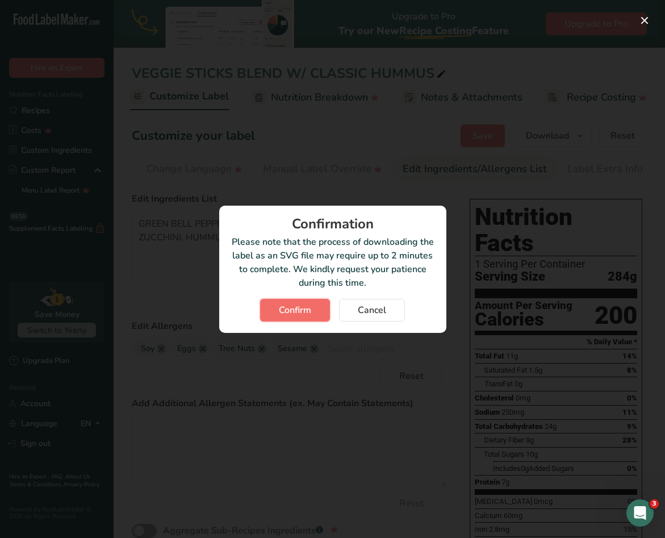
click at [280, 309] on span "Confirm" at bounding box center [295, 310] width 32 height 14
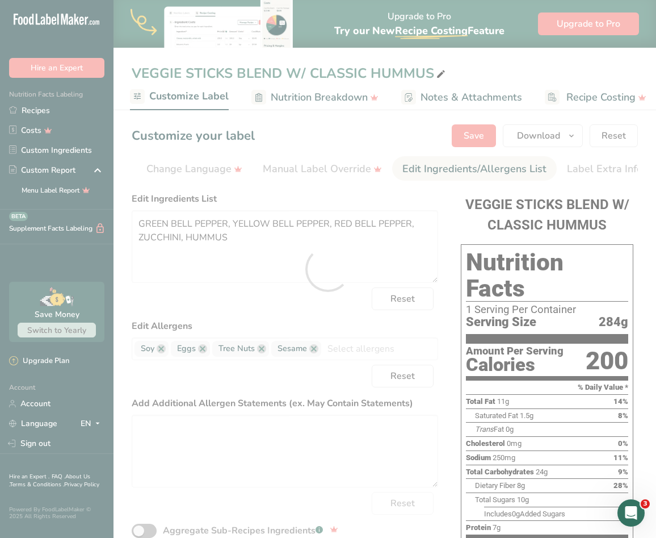
scroll to position [0, 0]
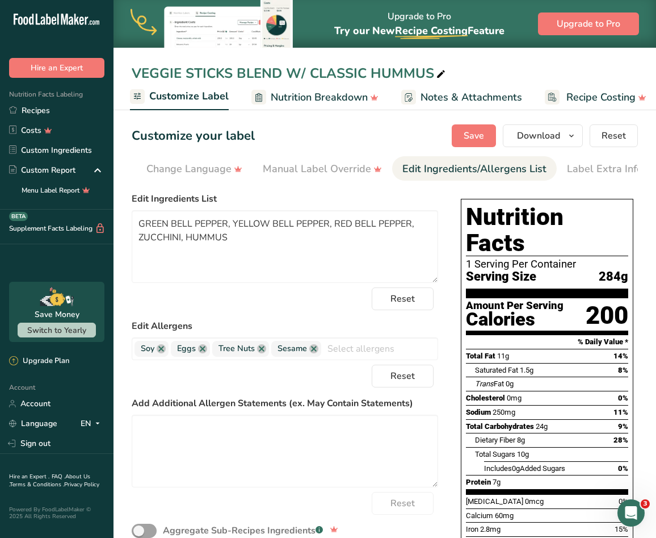
drag, startPoint x: 333, startPoint y: 200, endPoint x: 339, endPoint y: 191, distance: 11.2
click at [333, 200] on label "Edit Ingredients List" at bounding box center [285, 199] width 307 height 14
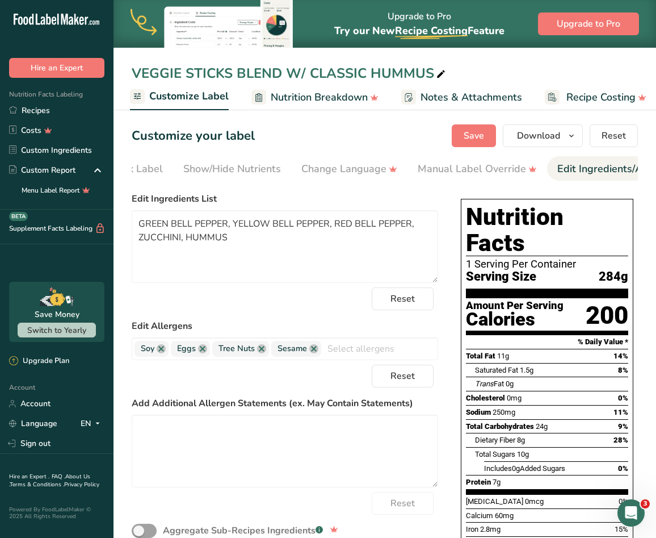
scroll to position [0, 115]
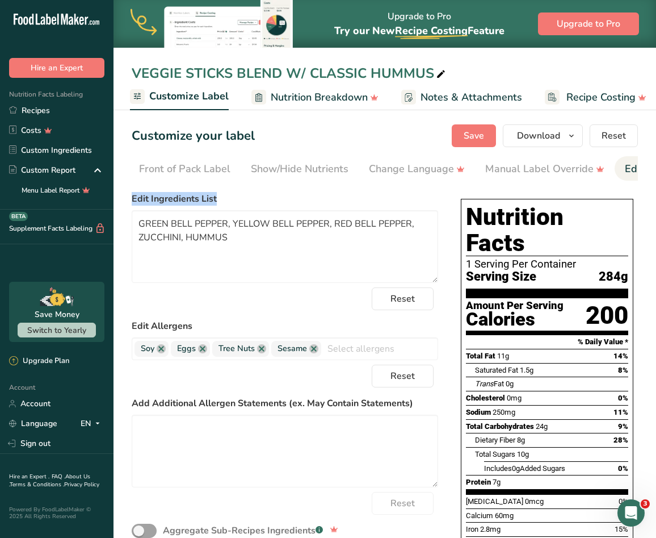
drag, startPoint x: 223, startPoint y: 184, endPoint x: 198, endPoint y: 182, distance: 25.1
click at [198, 182] on section "Customize your label Save Download Choose what to show on your downloaded label…" at bounding box center [385, 378] width 543 height 544
click at [179, 166] on div "Choose Label Style" at bounding box center [154, 168] width 91 height 15
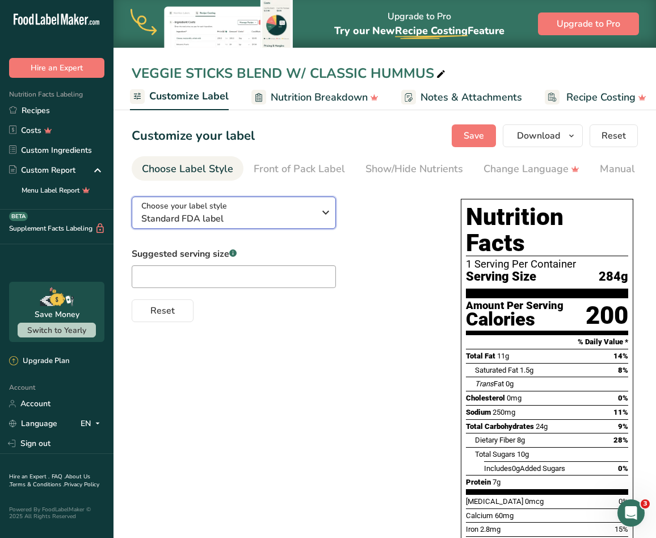
click at [296, 209] on div "Choose your label style Standard FDA label" at bounding box center [227, 213] width 173 height 26
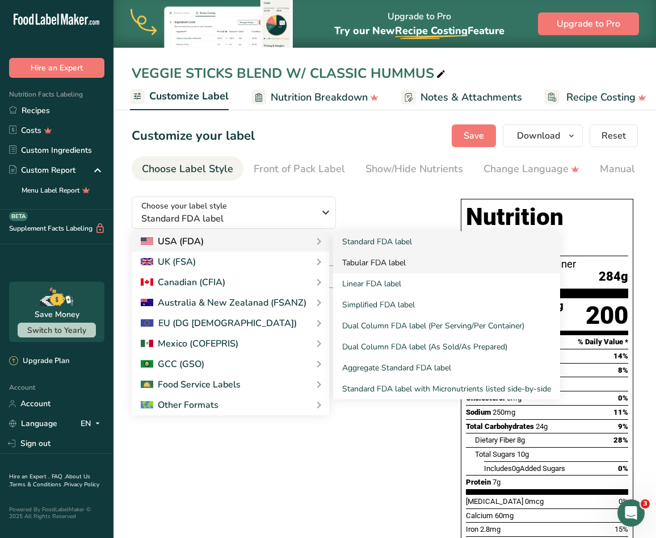
click at [375, 262] on link "Tabular FDA label" at bounding box center [446, 262] width 227 height 21
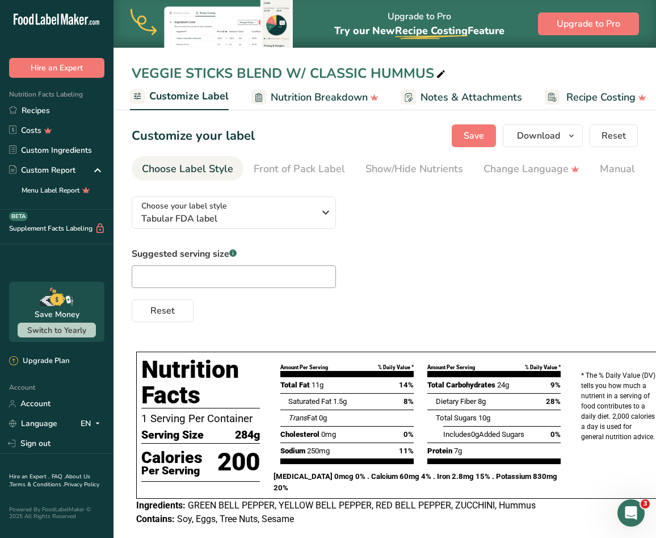
scroll to position [26, 0]
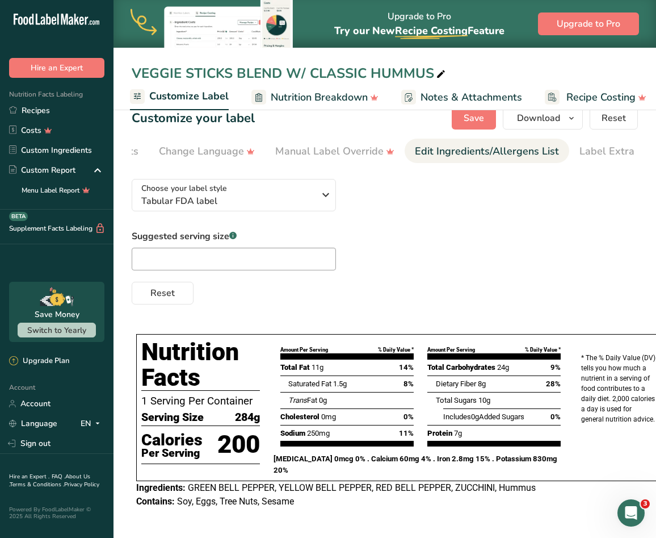
click at [528, 144] on div "Edit Ingredients/Allergens List" at bounding box center [487, 151] width 144 height 15
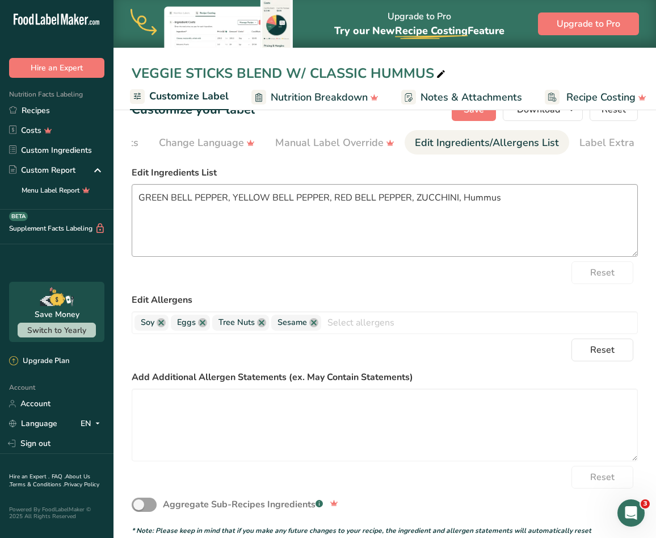
scroll to position [0, 346]
click at [440, 206] on textarea "GREEN BELL PEPPER, YELLOW BELL PEPPER, RED BELL PEPPER, ZUCCHINI, Hummus" at bounding box center [385, 220] width 506 height 73
click at [440, 205] on textarea "GREEN BELL PEPPER, YELLOW BELL PEPPER, RED BELL PEPPER, ZUCCHINI, Hummus" at bounding box center [385, 220] width 506 height 73
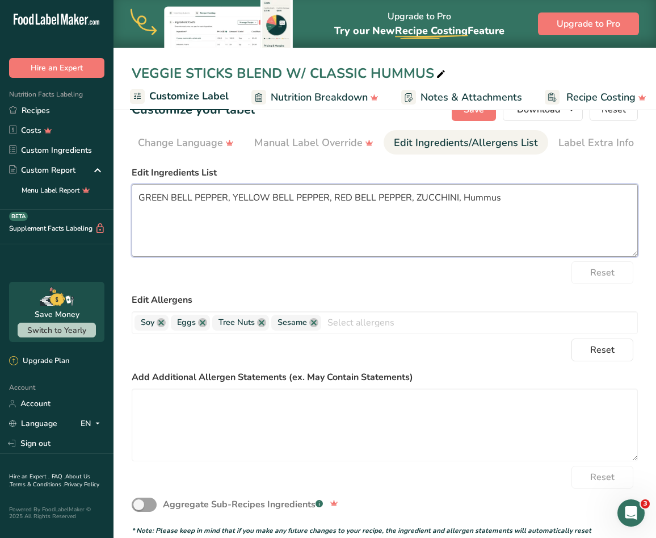
paste textarea "UMMUS"
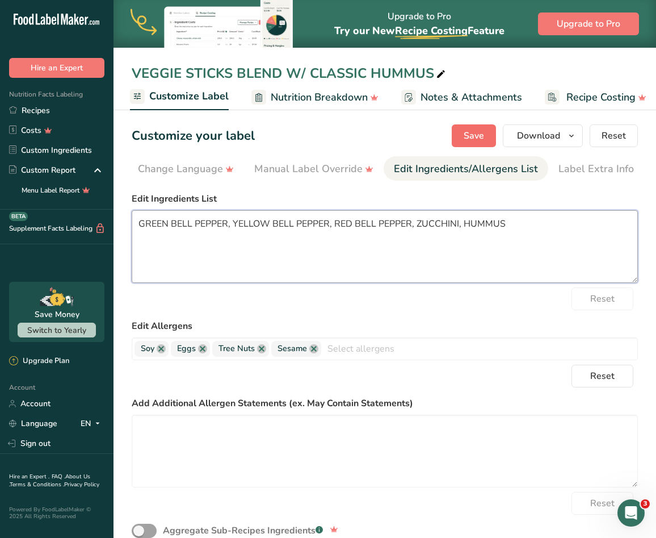
type textarea "GREEN BELL PEPPER, YELLOW BELL PEPPER, RED BELL PEPPER, ZUCCHINI, HUMMUS"
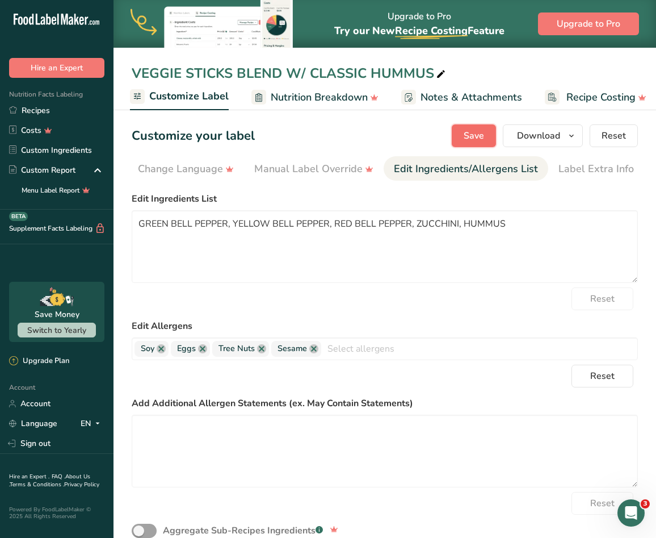
click at [486, 141] on button "Save" at bounding box center [474, 135] width 44 height 23
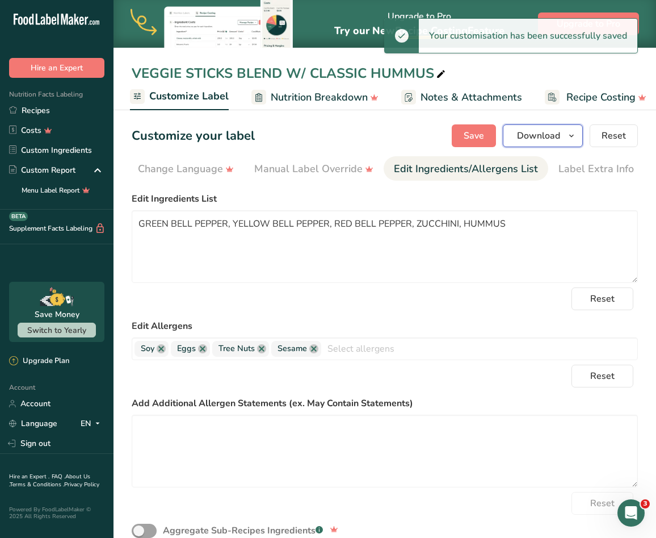
click at [572, 130] on icon "button" at bounding box center [571, 136] width 9 height 14
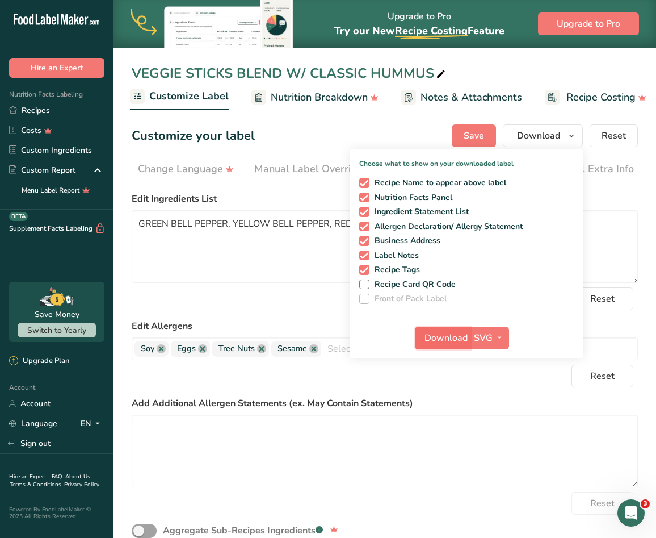
click at [452, 335] on span "Download" at bounding box center [446, 338] width 43 height 14
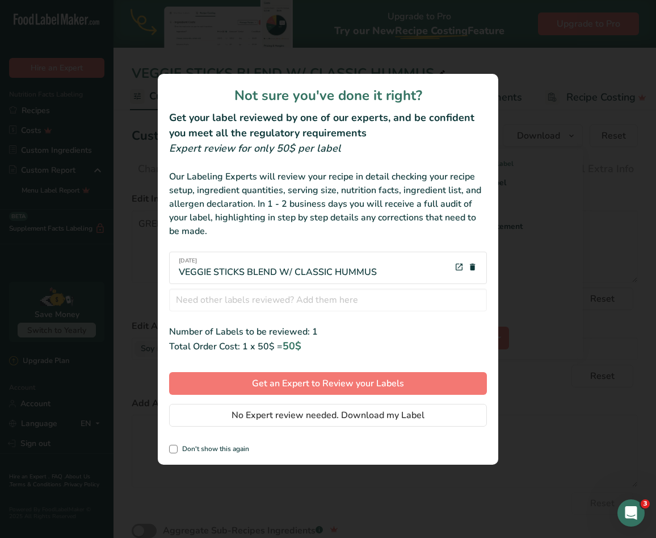
scroll to position [0, 337]
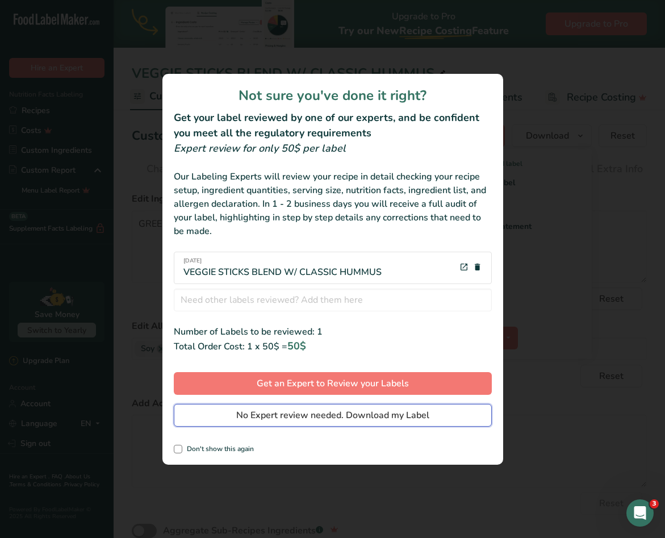
click at [347, 421] on span "No Expert review needed. Download my Label" at bounding box center [332, 415] width 193 height 14
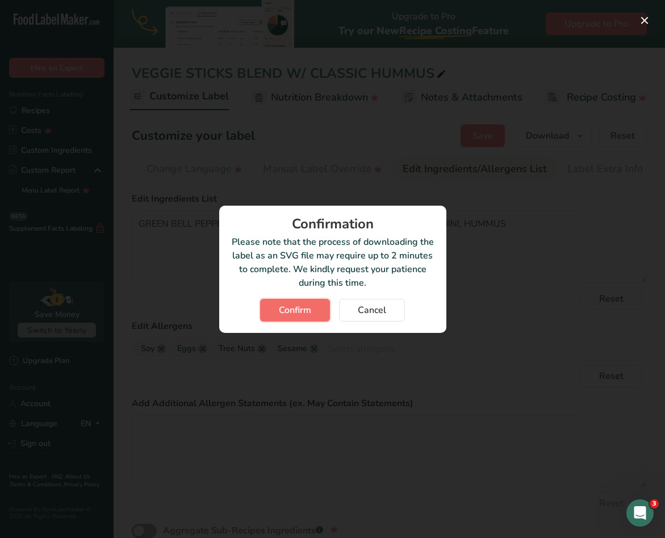
click at [294, 320] on button "Confirm" at bounding box center [295, 310] width 70 height 23
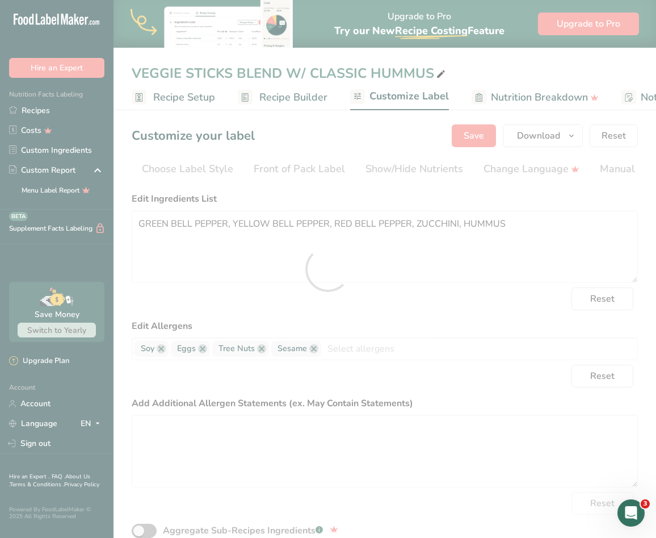
scroll to position [0, 337]
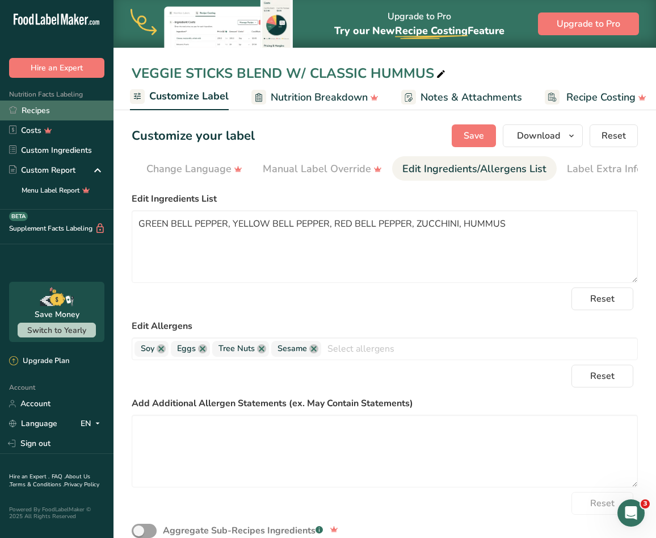
click at [23, 111] on link "Recipes" at bounding box center [57, 110] width 114 height 20
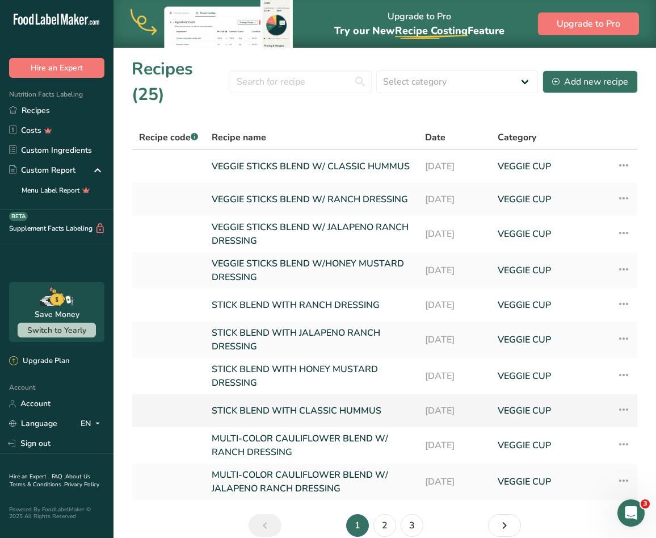
click at [346, 398] on link "STICK BLEND WITH CLASSIC HUMMUS" at bounding box center [312, 410] width 200 height 24
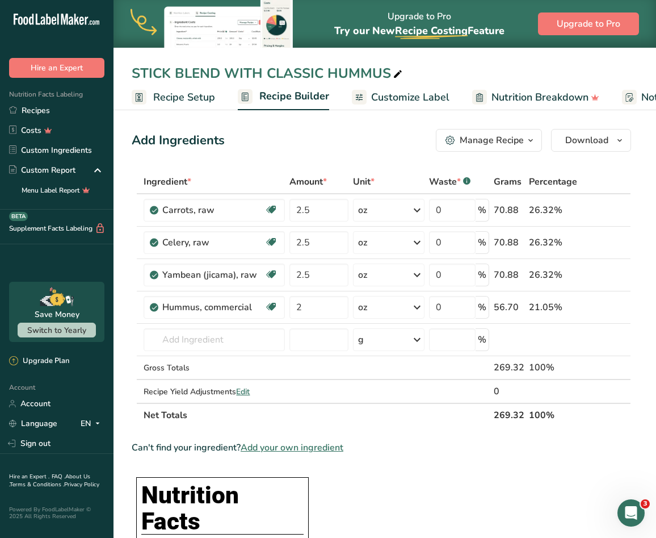
click at [352, 97] on div at bounding box center [359, 97] width 15 height 15
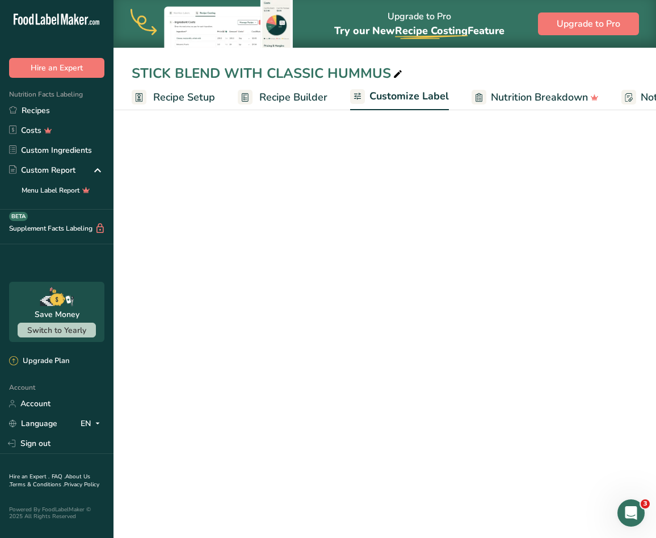
scroll to position [0, 221]
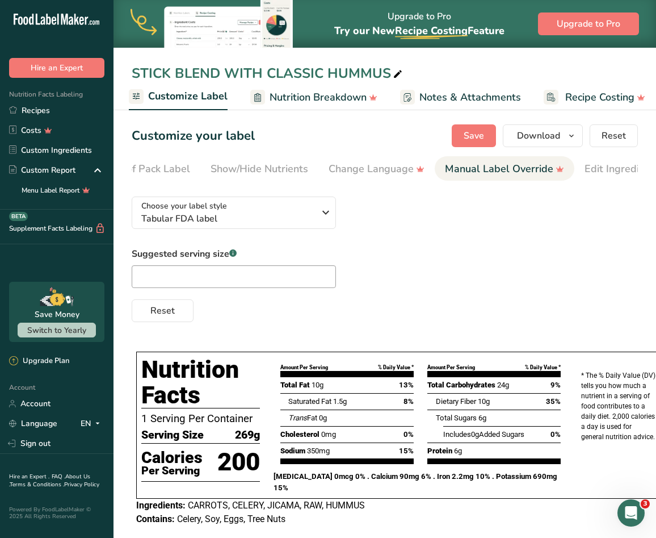
drag, startPoint x: 476, startPoint y: 171, endPoint x: 538, endPoint y: 170, distance: 61.9
click at [538, 170] on div "Manual Label Override" at bounding box center [504, 168] width 119 height 15
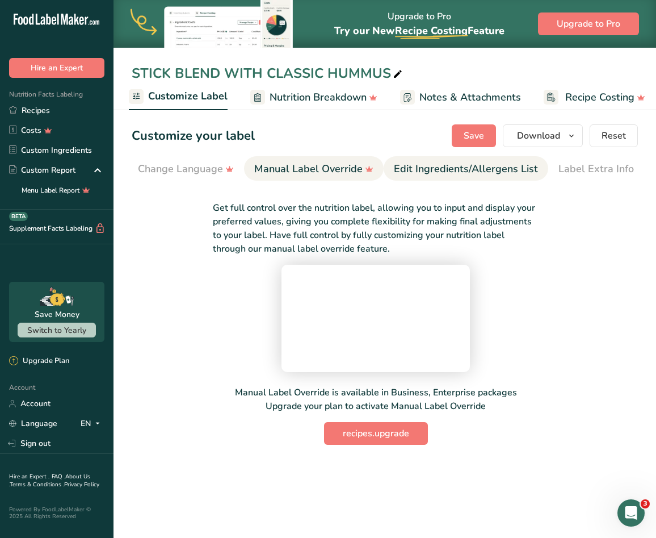
click at [456, 169] on div "Edit Ingredients/Allergens List" at bounding box center [466, 168] width 144 height 15
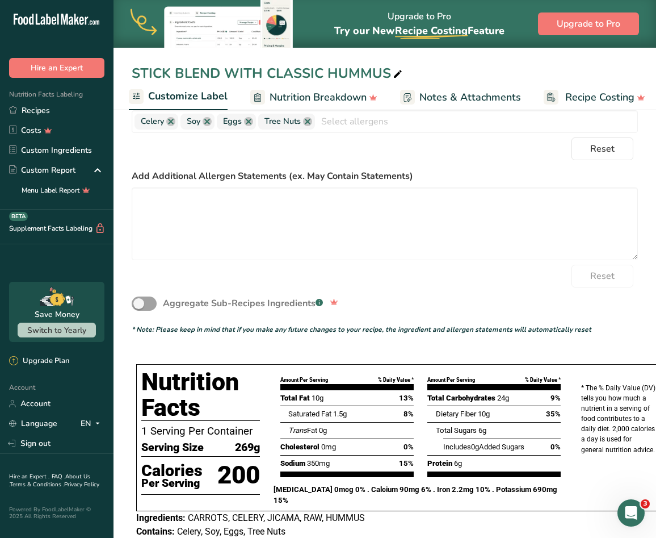
scroll to position [114, 0]
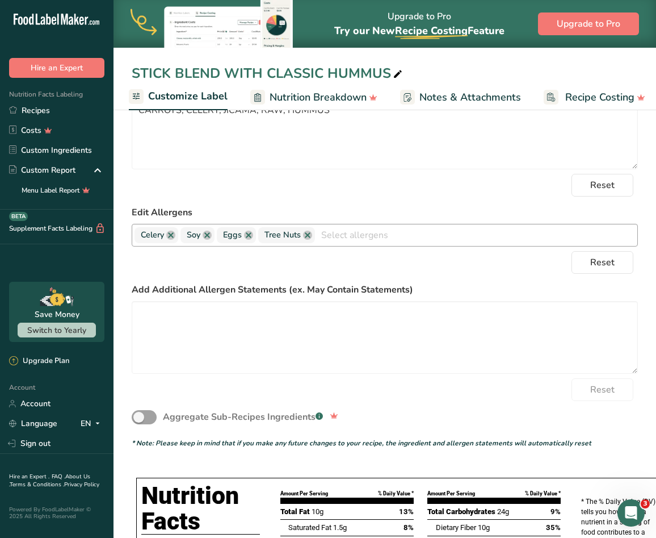
click at [368, 234] on input "text" at bounding box center [476, 235] width 322 height 18
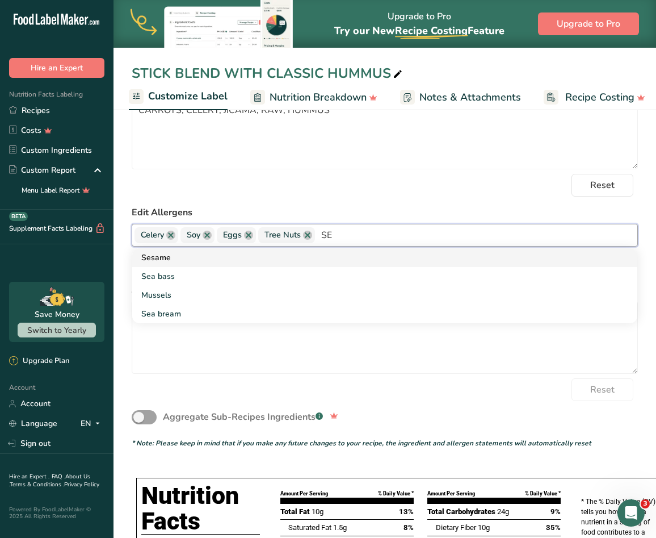
type input "SE"
click at [244, 261] on link "Sesame" at bounding box center [384, 257] width 505 height 19
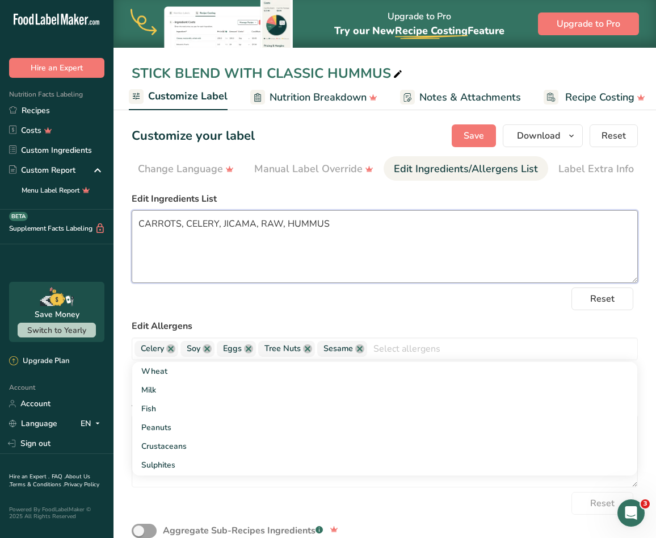
click at [332, 219] on textarea "CARROTS, CELERY, JICAMA, RAW, HUMMUS" at bounding box center [385, 246] width 506 height 73
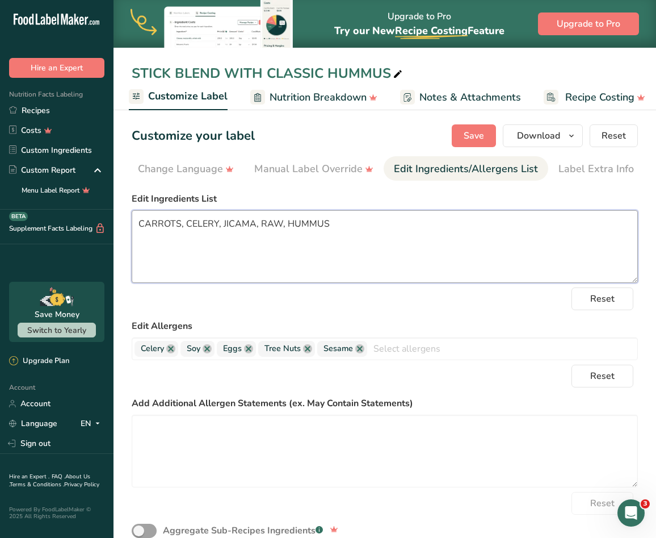
click at [332, 219] on textarea "CARROTS, CELERY, JICAMA, RAW, HUMMUS" at bounding box center [385, 246] width 506 height 73
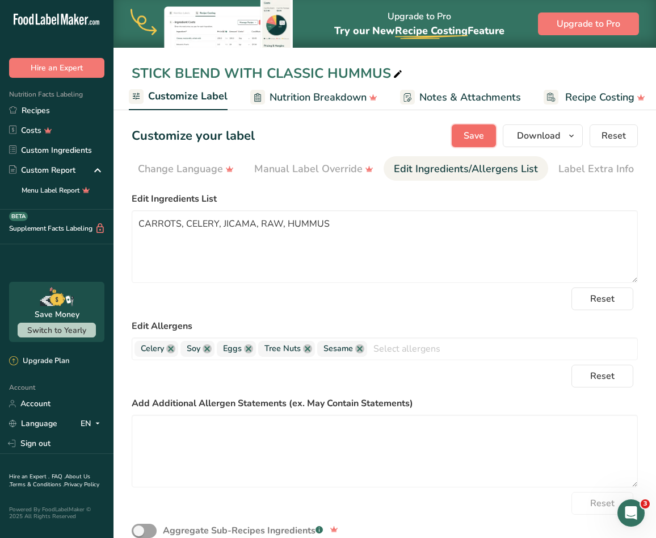
click at [474, 136] on span "Save" at bounding box center [474, 136] width 20 height 14
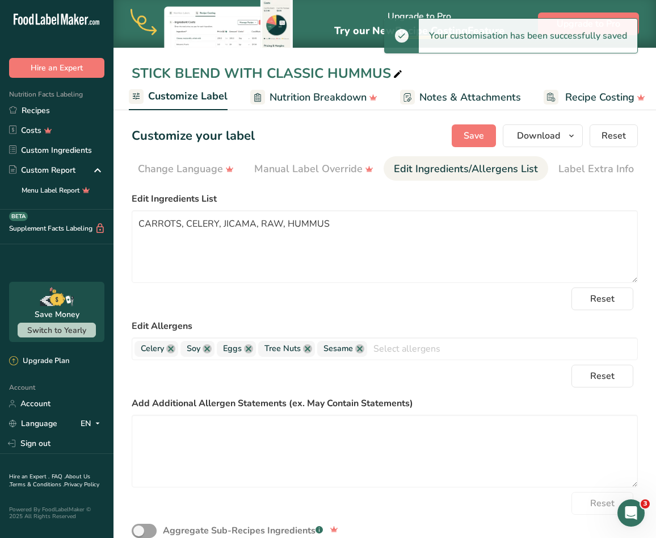
click at [574, 123] on section "Customize your label Save Download Choose what to show on your downloaded label…" at bounding box center [385, 450] width 543 height 689
click at [573, 132] on icon "button" at bounding box center [571, 136] width 9 height 14
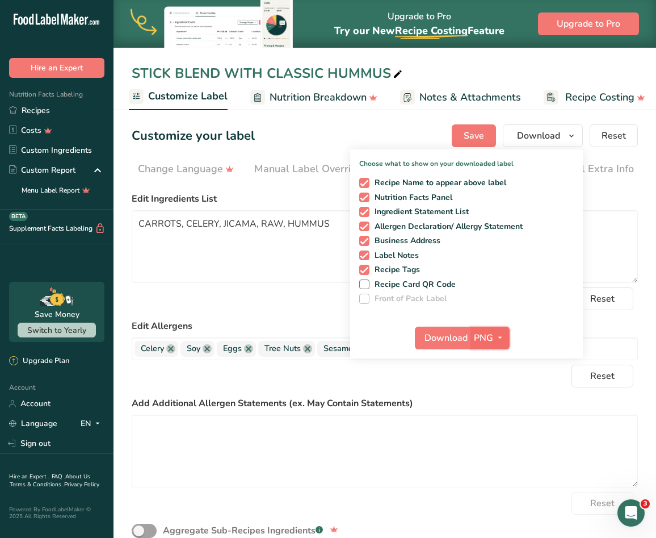
click at [489, 342] on span "PNG" at bounding box center [483, 338] width 19 height 14
click at [492, 393] on link "SVG" at bounding box center [491, 398] width 36 height 19
click at [448, 338] on span "Download" at bounding box center [446, 338] width 43 height 14
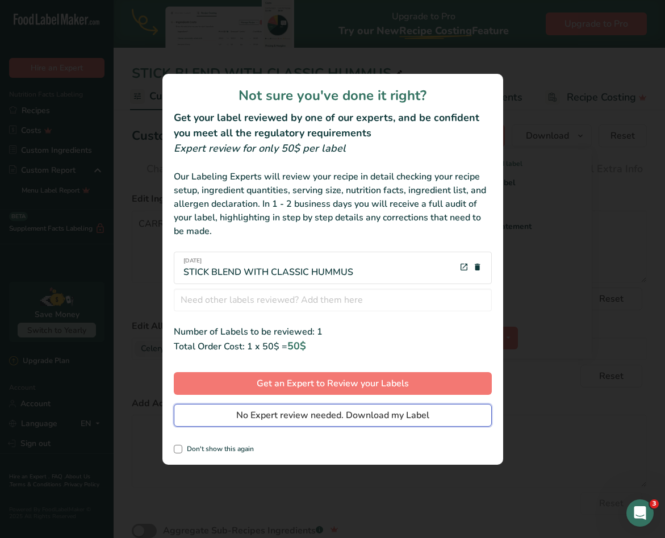
click at [371, 408] on span "No Expert review needed. Download my Label" at bounding box center [332, 415] width 193 height 14
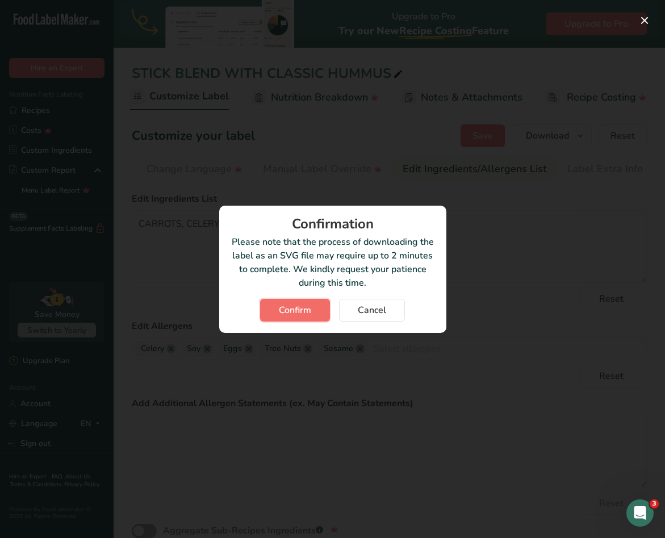
click at [307, 312] on span "Confirm" at bounding box center [295, 310] width 32 height 14
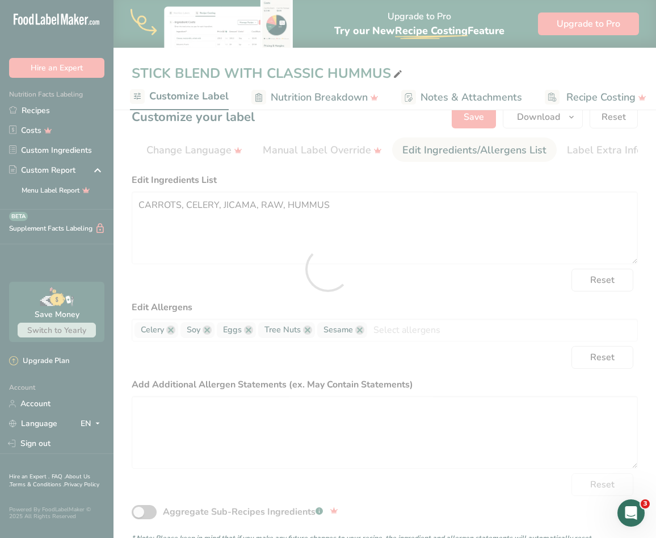
scroll to position [0, 0]
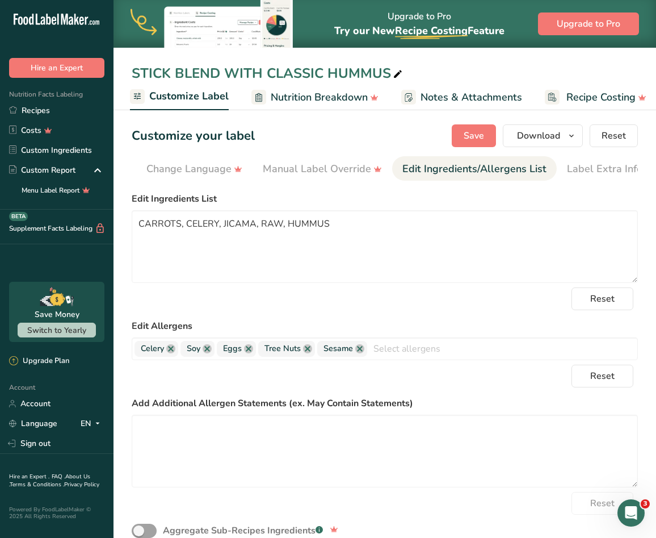
click at [629, 201] on label "Edit Ingredients List" at bounding box center [385, 199] width 506 height 14
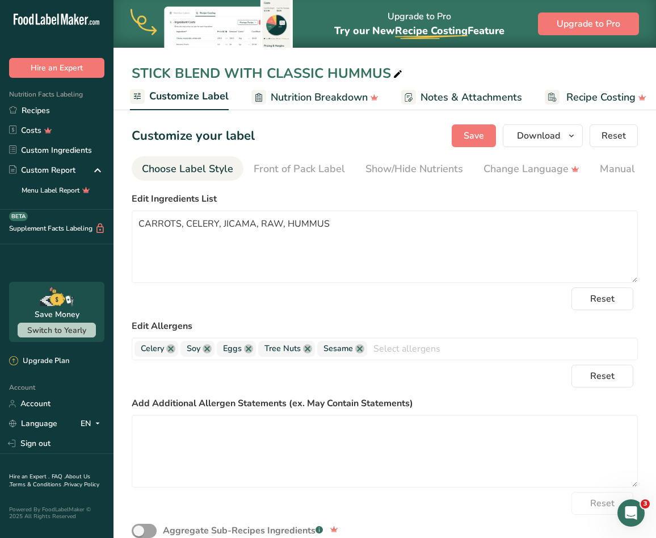
click at [177, 174] on div "Choose Label Style" at bounding box center [187, 168] width 91 height 15
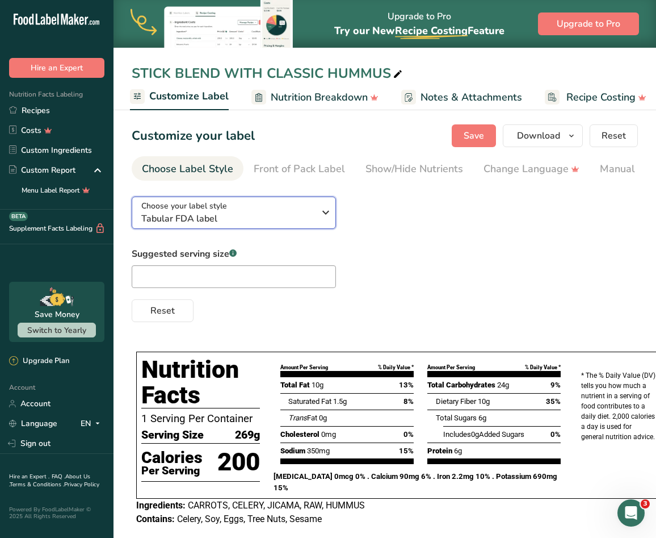
click at [241, 225] on span "Tabular FDA label" at bounding box center [227, 219] width 173 height 14
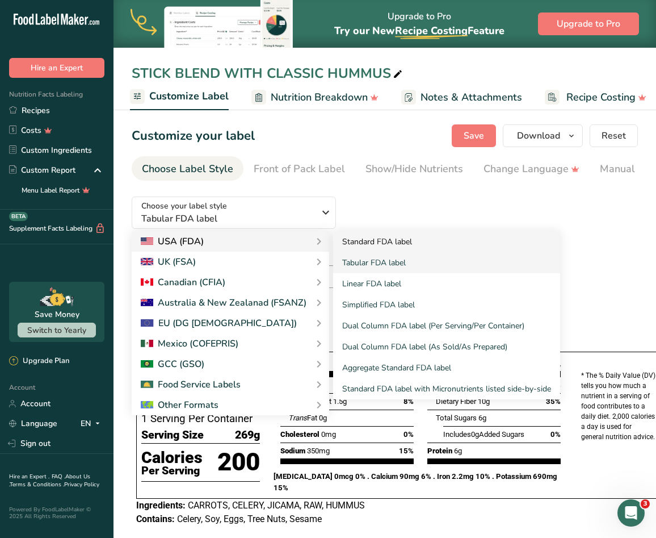
click at [342, 241] on link "Standard FDA label" at bounding box center [446, 241] width 227 height 21
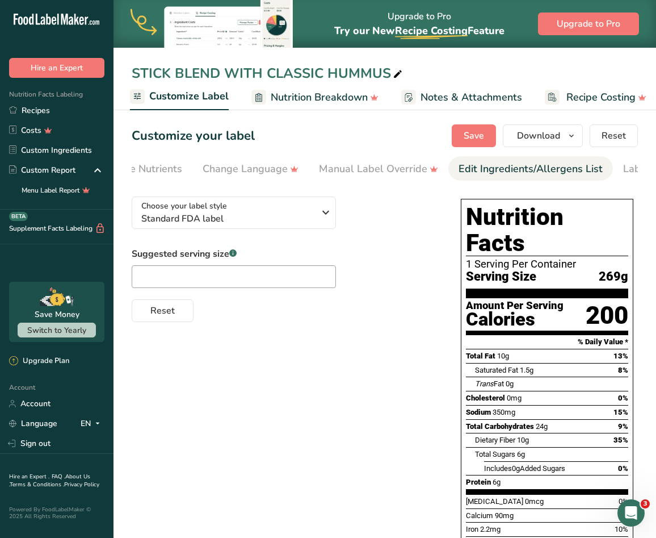
click at [493, 174] on div "Edit Ingredients/Allergens List" at bounding box center [531, 168] width 144 height 15
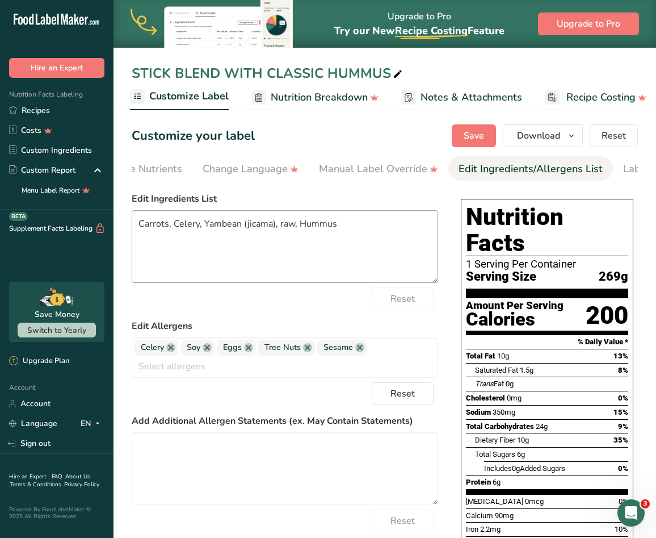
scroll to position [0, 346]
click at [340, 240] on textarea "Carrots, Celery, Yambean (jicama), raw, Hummus" at bounding box center [285, 246] width 307 height 73
paste textarea "ARROTS, CELERY, JICAMA, RAW, HUMMUS"
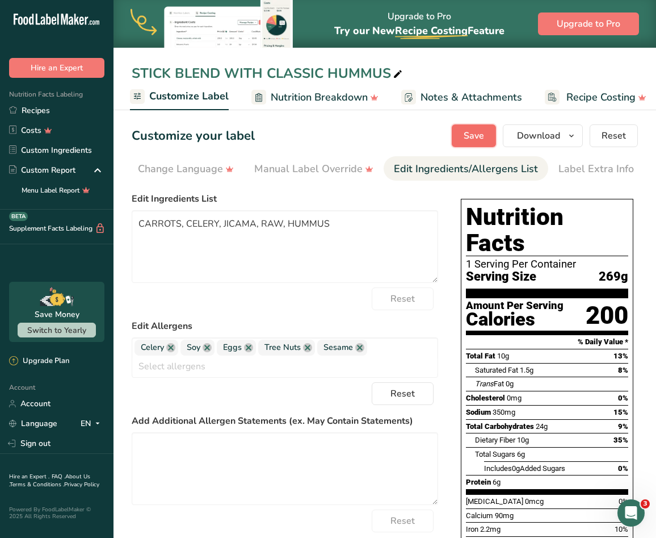
click at [466, 132] on span "Save" at bounding box center [474, 136] width 20 height 14
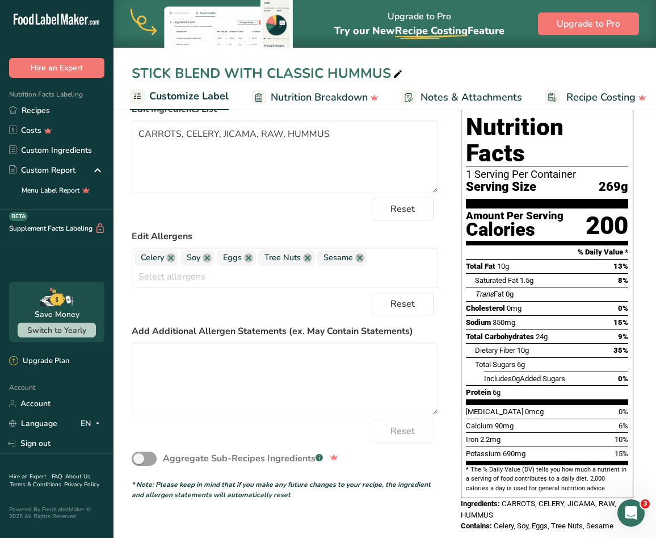
scroll to position [0, 0]
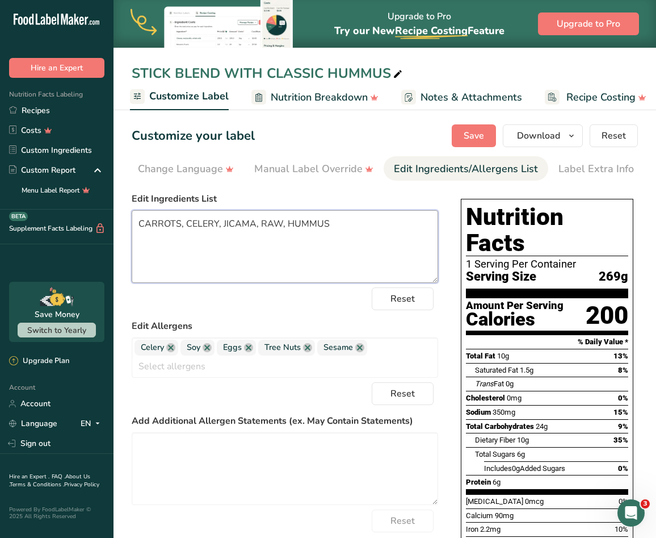
click at [277, 222] on textarea "CARROTS, CELERY, JICAMA, RAW, HUMMUS" at bounding box center [285, 246] width 307 height 73
type textarea "CARROTS, CELERY, JICAMA, HUMMUS"
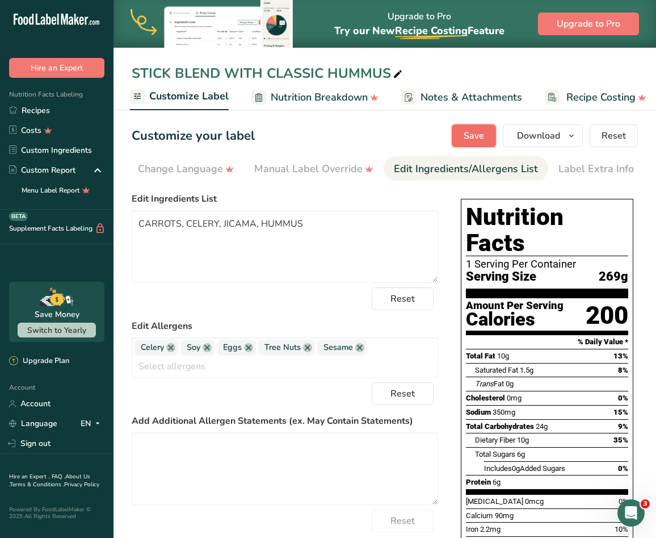
click at [475, 132] on span "Save" at bounding box center [474, 136] width 20 height 14
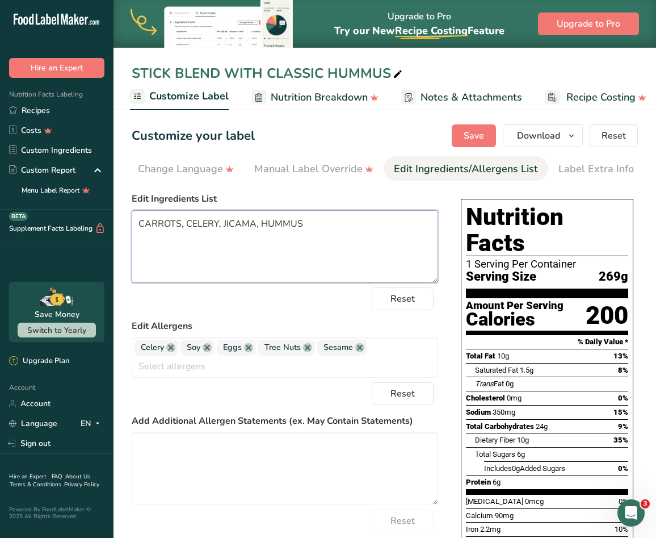
click at [313, 236] on textarea "CARROTS, CELERY, JICAMA, HUMMUS" at bounding box center [285, 246] width 307 height 73
click at [313, 235] on textarea "CARROTS, CELERY, JICAMA, HUMMUS" at bounding box center [285, 246] width 307 height 73
click at [362, 228] on textarea "CARROTS, CELERY, JICAMA, HUMMUS" at bounding box center [285, 246] width 307 height 73
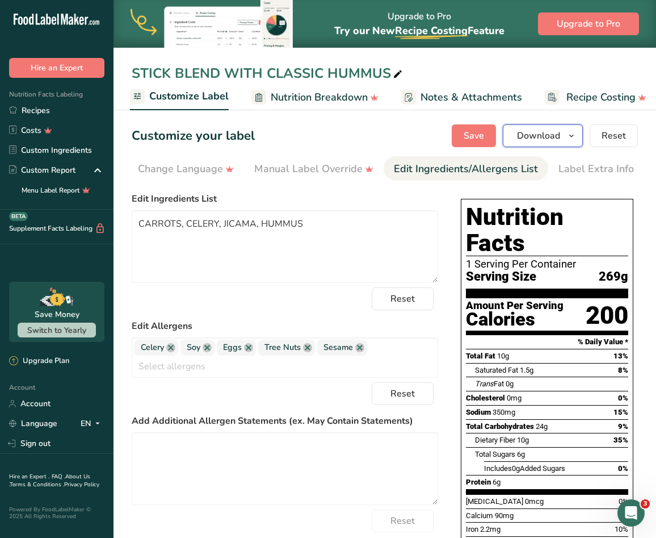
click at [578, 139] on span "button" at bounding box center [572, 136] width 14 height 14
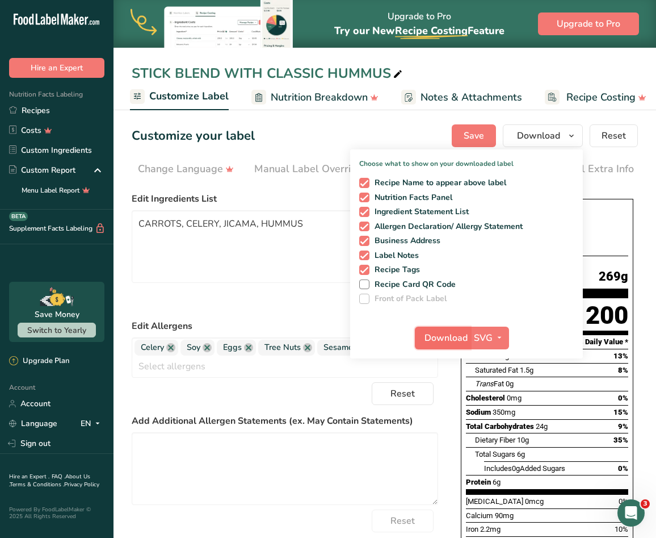
click at [453, 341] on span "Download" at bounding box center [446, 338] width 43 height 14
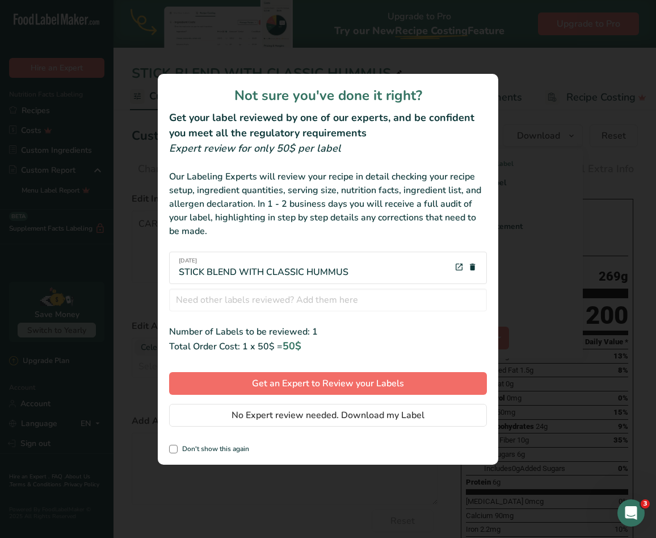
scroll to position [0, 337]
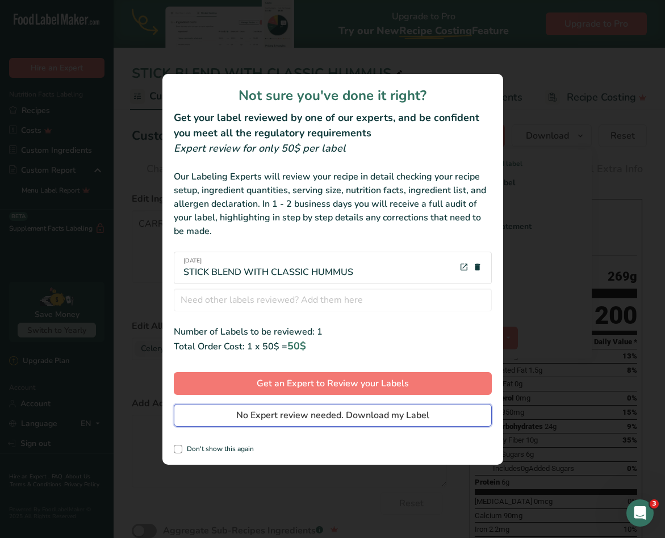
click at [409, 409] on span "No Expert review needed. Download my Label" at bounding box center [332, 415] width 193 height 14
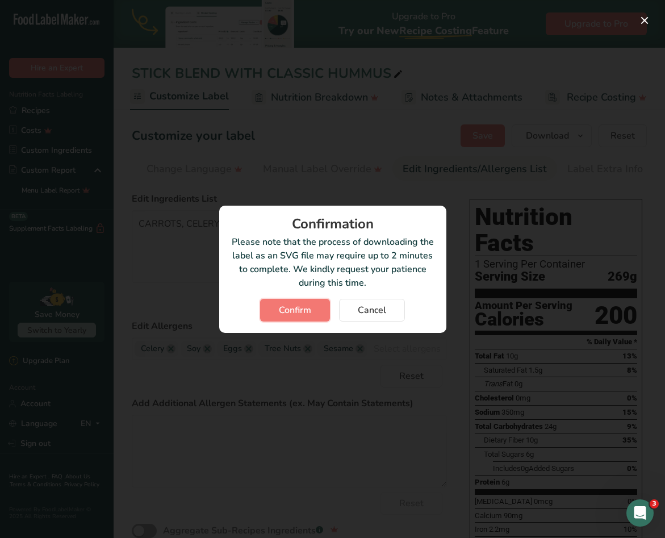
drag, startPoint x: 305, startPoint y: 303, endPoint x: 278, endPoint y: 292, distance: 29.1
click at [305, 303] on span "Confirm" at bounding box center [295, 310] width 32 height 14
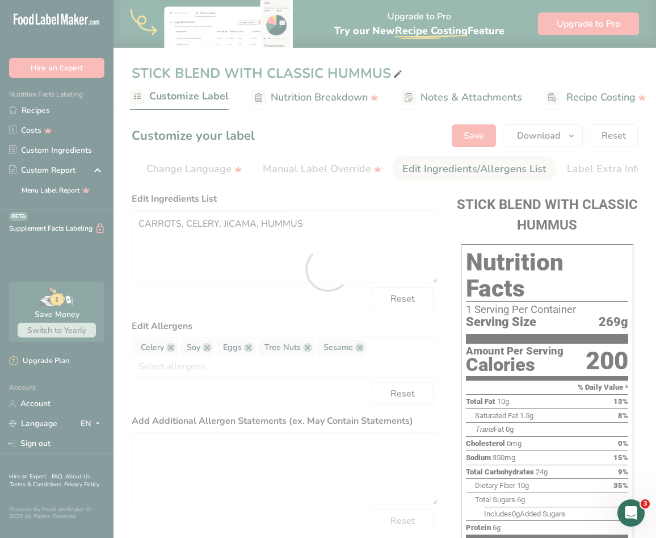
click at [619, 68] on div at bounding box center [328, 269] width 656 height 538
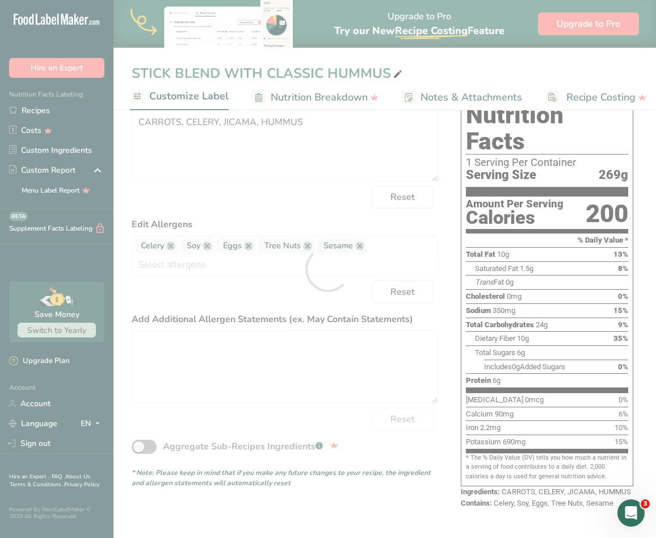
scroll to position [79, 0]
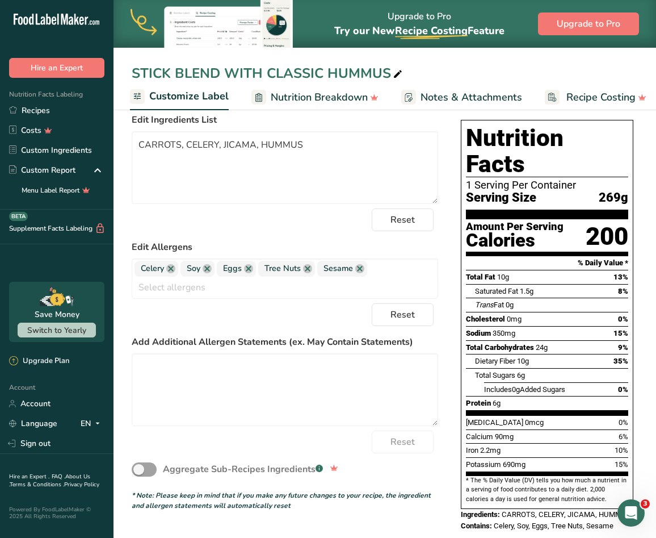
click at [267, 250] on label "Edit Allergens" at bounding box center [285, 247] width 307 height 14
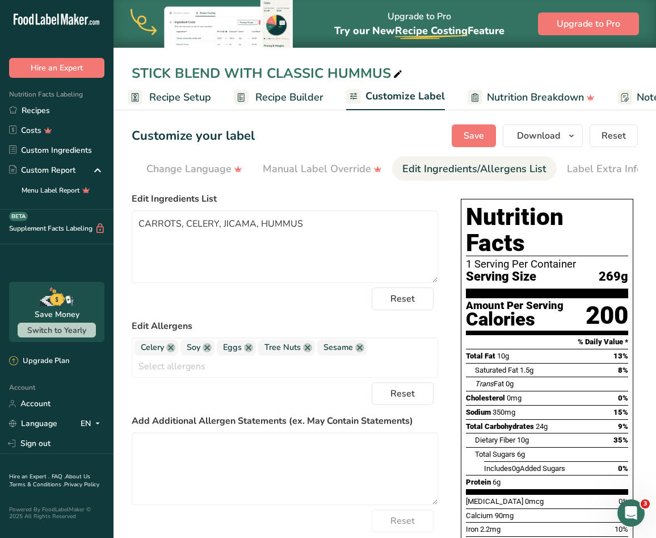
scroll to position [0, 0]
click at [182, 100] on span "Recipe Setup" at bounding box center [184, 97] width 62 height 15
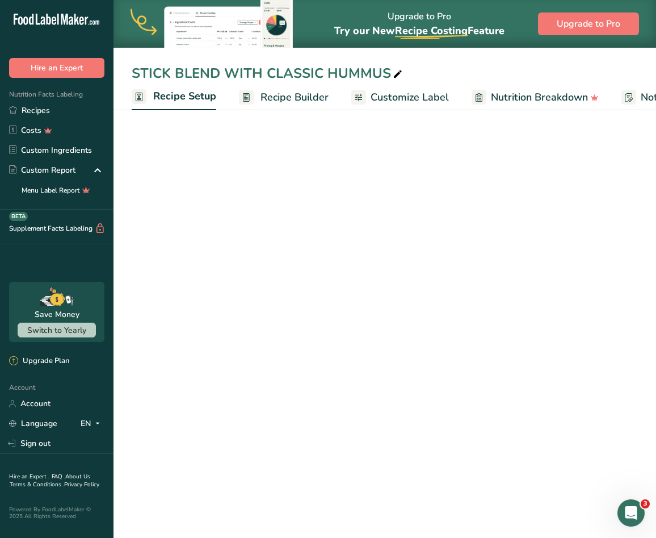
scroll to position [0, 4]
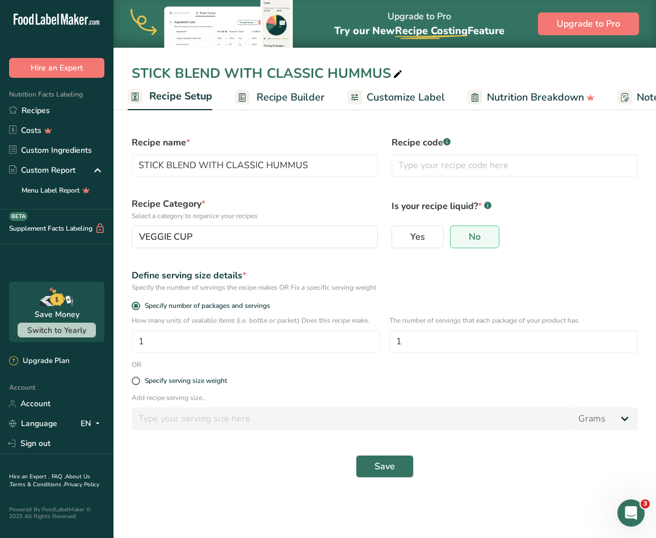
click at [274, 100] on span "Recipe Builder" at bounding box center [291, 97] width 68 height 15
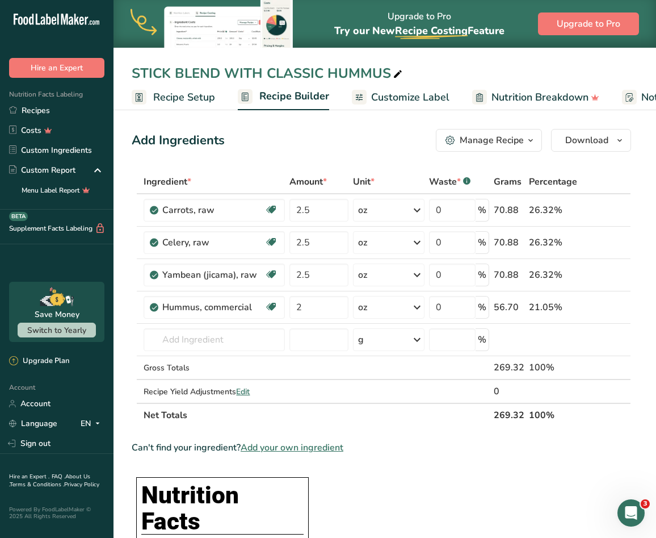
click at [190, 92] on span "Recipe Setup" at bounding box center [184, 97] width 62 height 15
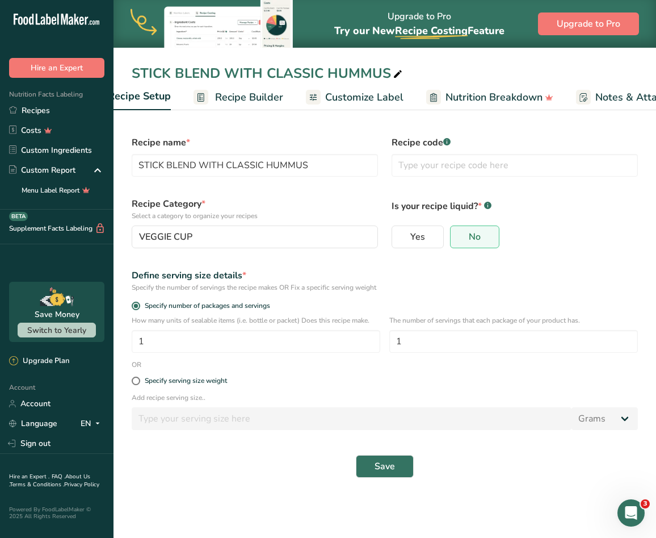
click at [405, 101] on ul "Recipe Setup Recipe Builder Customize Label Nutrition Breakdown Notes & Attachm…" at bounding box center [456, 96] width 776 height 27
click at [378, 98] on span "Customize Label" at bounding box center [364, 97] width 78 height 15
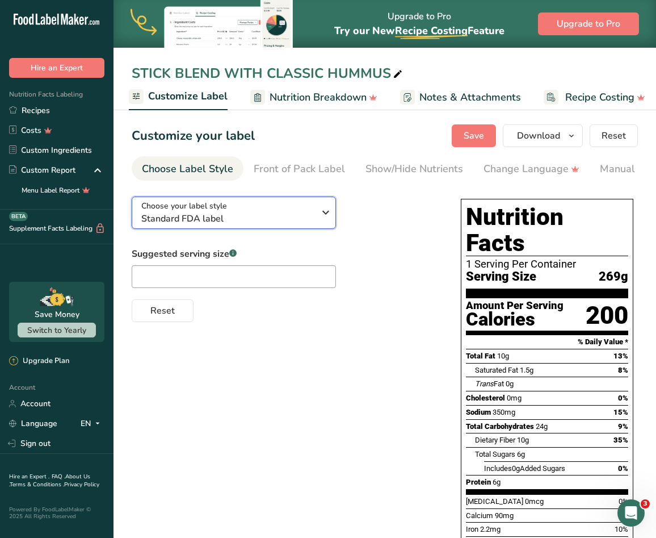
click at [257, 217] on span "Standard FDA label" at bounding box center [227, 219] width 173 height 14
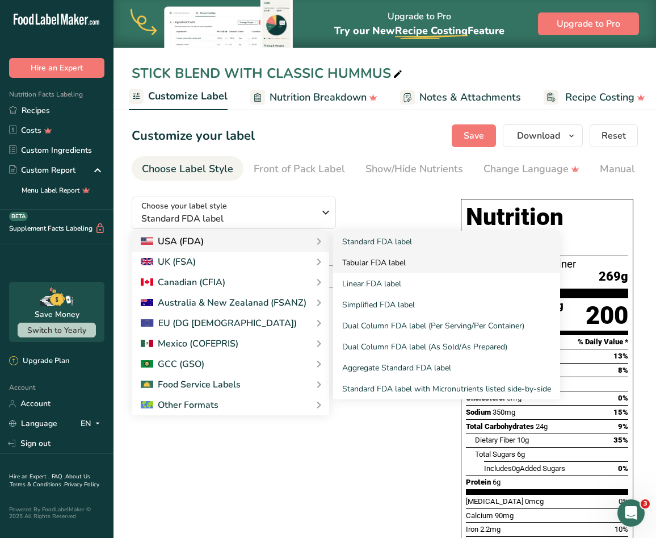
click at [375, 258] on link "Tabular FDA label" at bounding box center [446, 262] width 227 height 21
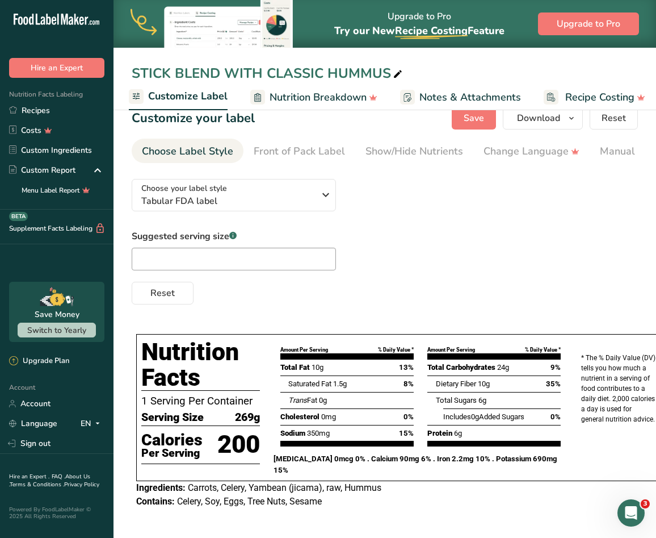
scroll to position [0, 0]
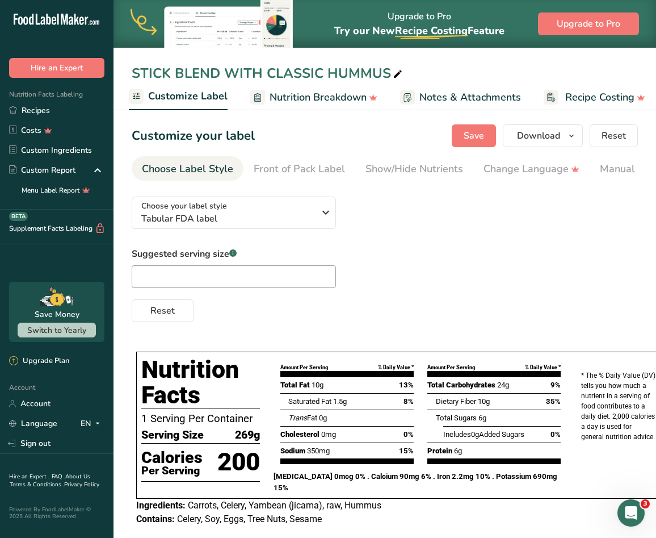
drag, startPoint x: 342, startPoint y: 180, endPoint x: 423, endPoint y: 181, distance: 81.7
click at [428, 181] on nav "Choose Label Style Front of Pack Label Show/Hide Nutrients Change Language Manu…" at bounding box center [385, 168] width 506 height 24
drag, startPoint x: 410, startPoint y: 180, endPoint x: 422, endPoint y: 183, distance: 12.4
click at [448, 184] on section "Customize your label Save Download Choose what to show on your downloaded label…" at bounding box center [385, 330] width 543 height 449
click at [471, 183] on section "Customize your label Save Download Choose what to show on your downloaded label…" at bounding box center [385, 330] width 543 height 449
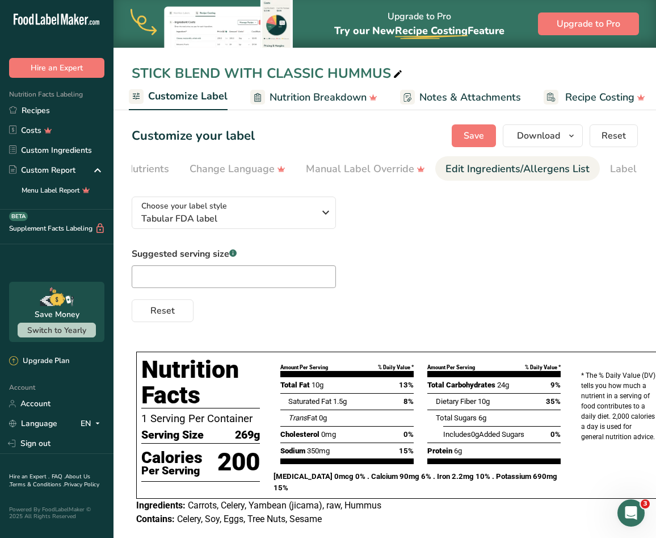
click at [467, 166] on div "Edit Ingredients/Allergens List" at bounding box center [518, 168] width 144 height 15
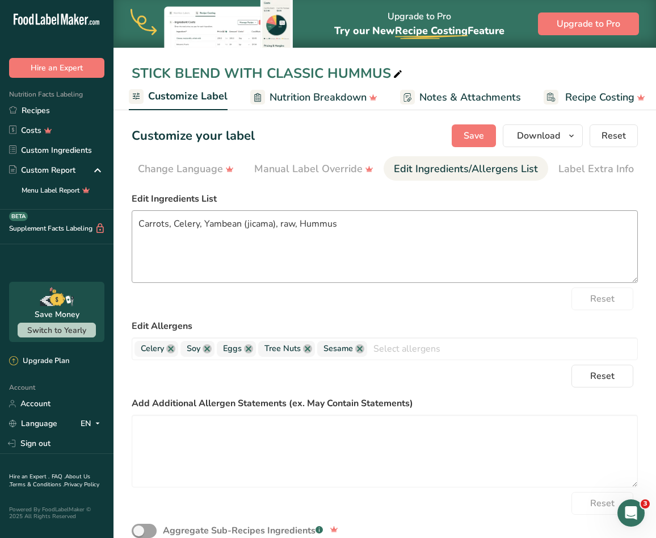
scroll to position [57, 0]
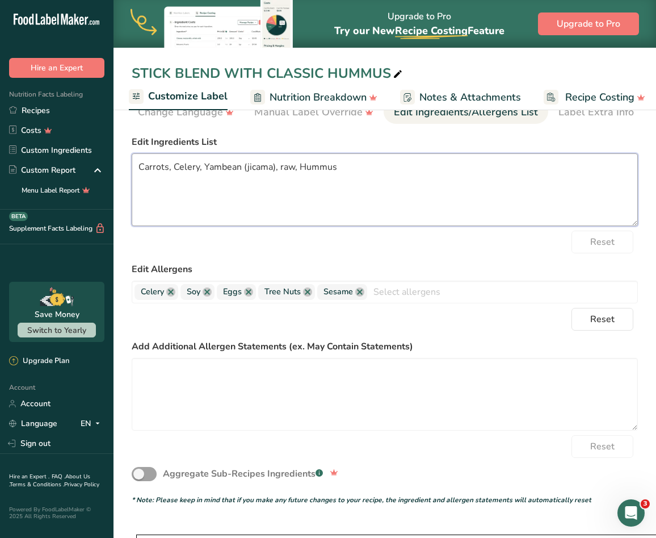
click at [350, 175] on textarea "Carrots, Celery, Yambean (jicama), raw, Hummus" at bounding box center [385, 189] width 506 height 73
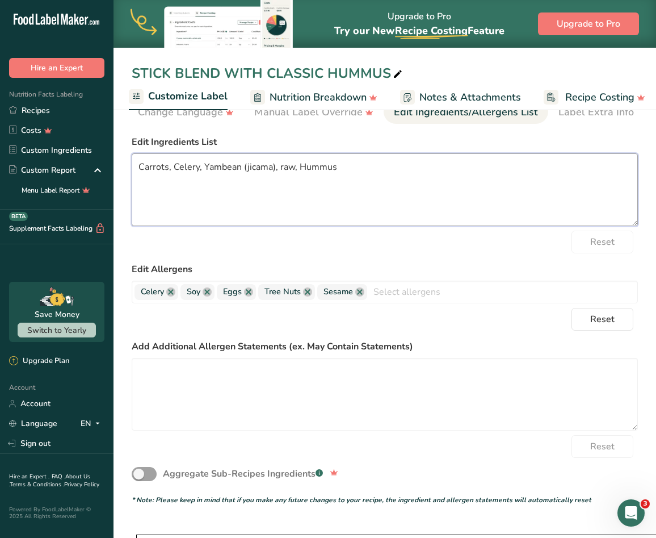
click at [350, 175] on textarea "Carrots, Celery, Yambean (jicama), raw, Hummus" at bounding box center [385, 189] width 506 height 73
paste textarea "ARROTS, CELERY, JICAMA, HUMMUS"
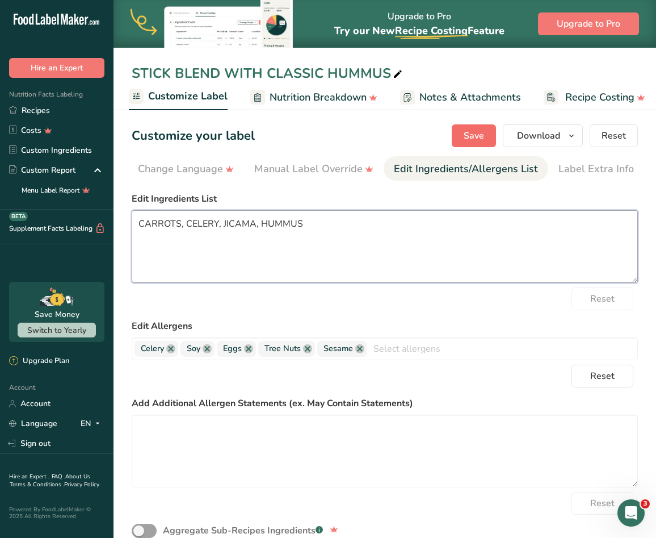
type textarea "CARROTS, CELERY, JICAMA, HUMMUS"
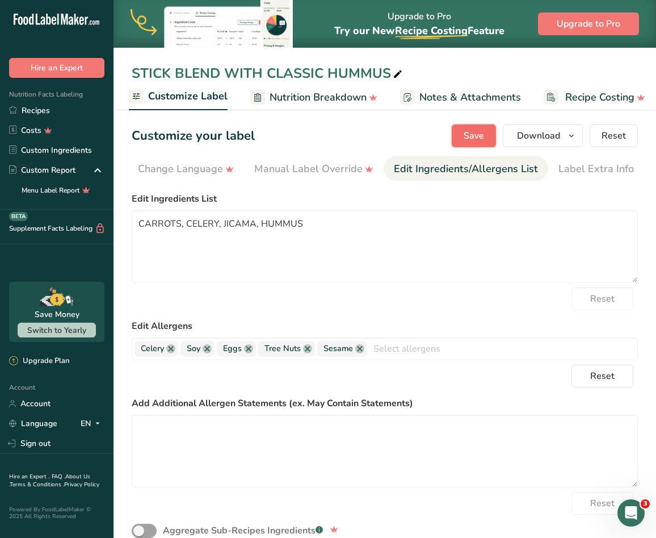
click at [487, 135] on button "Save" at bounding box center [474, 135] width 44 height 23
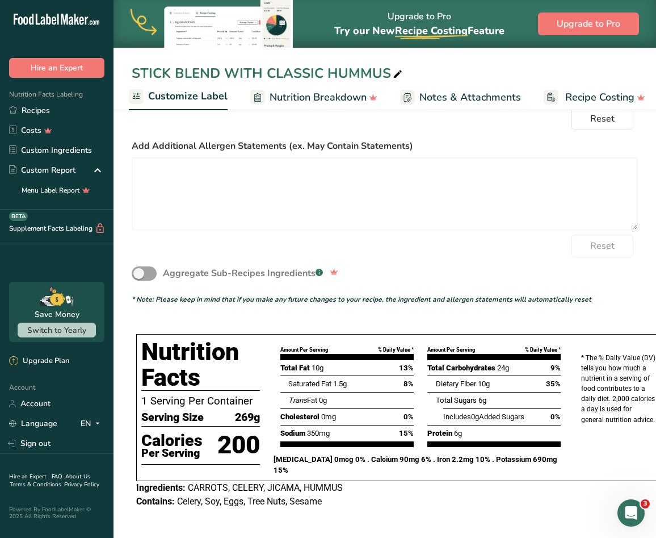
scroll to position [153, 0]
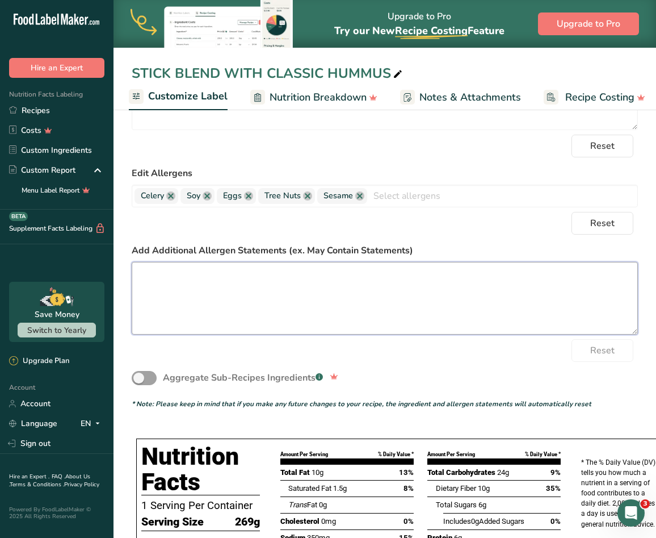
click at [307, 288] on textarea at bounding box center [385, 298] width 506 height 73
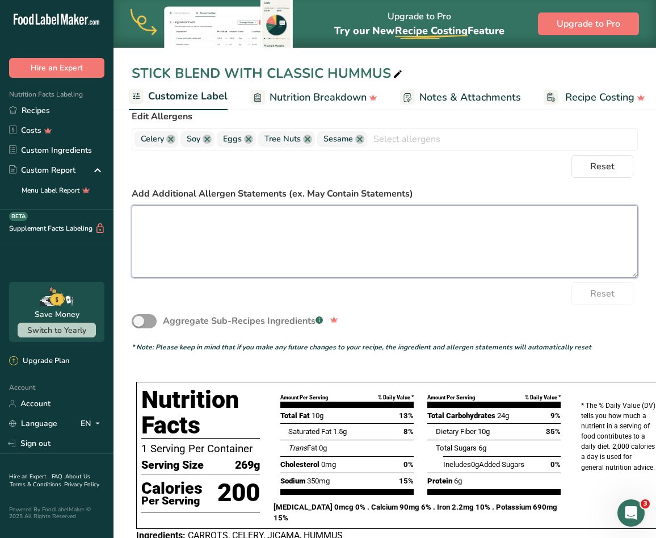
scroll to position [266, 0]
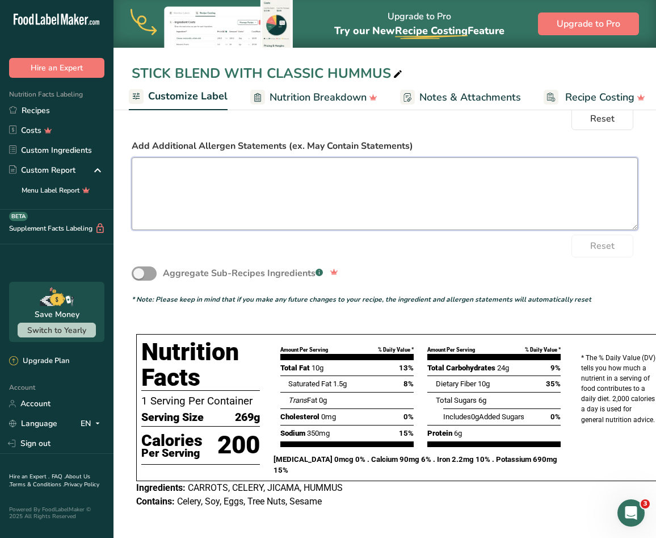
click at [304, 200] on textarea at bounding box center [385, 193] width 506 height 73
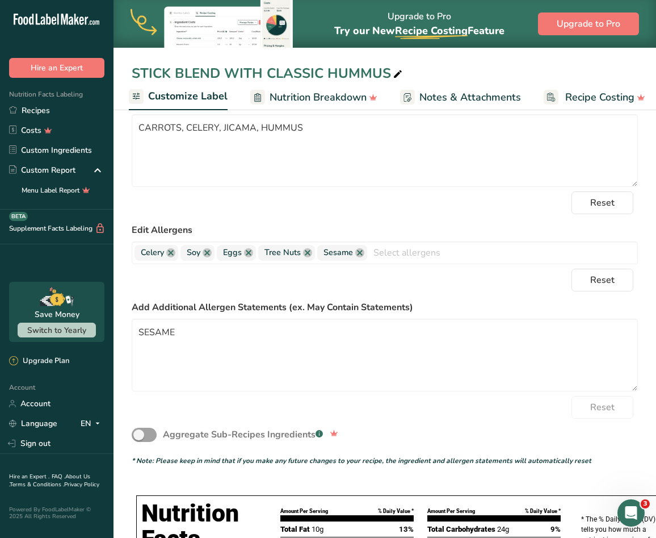
click at [489, 303] on label "Add Additional Allergen Statements (ex. May Contain Statements)" at bounding box center [385, 307] width 506 height 14
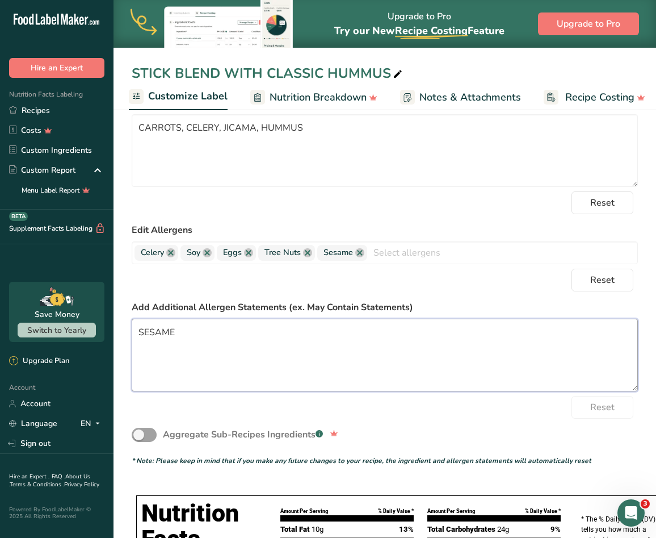
click at [236, 333] on textarea "SESAME" at bounding box center [385, 354] width 506 height 73
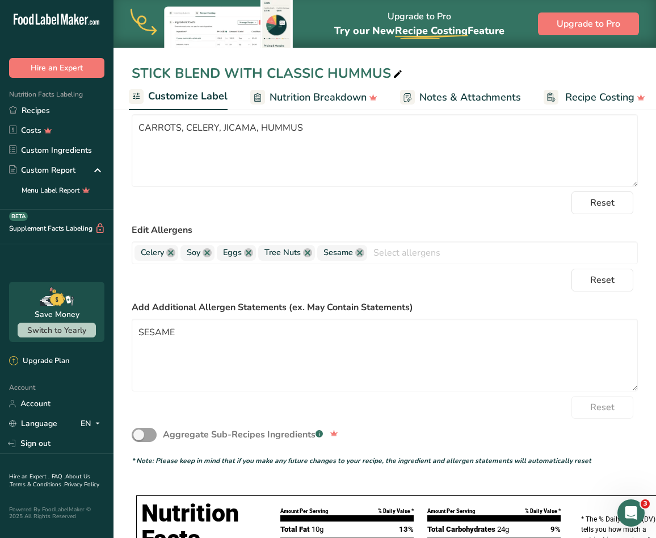
click at [258, 413] on div "Reset" at bounding box center [385, 407] width 506 height 23
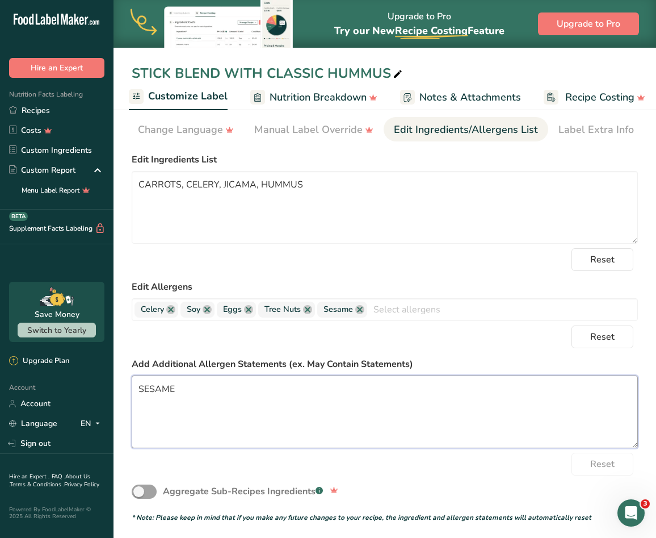
click at [280, 387] on textarea "SESAME" at bounding box center [385, 411] width 506 height 73
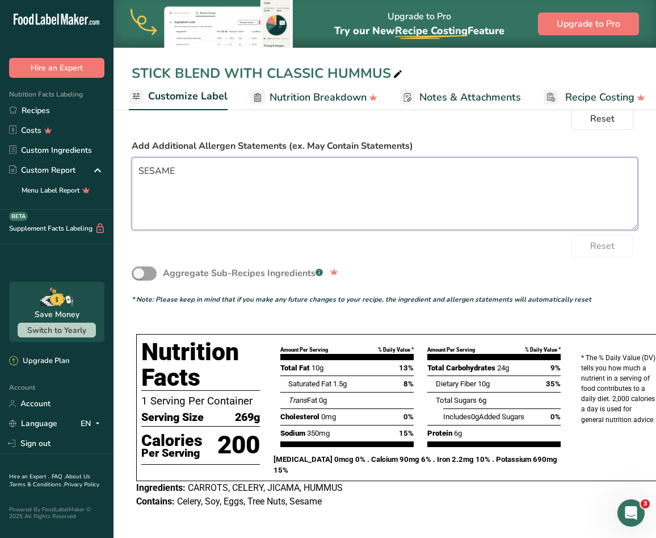
scroll to position [0, 0]
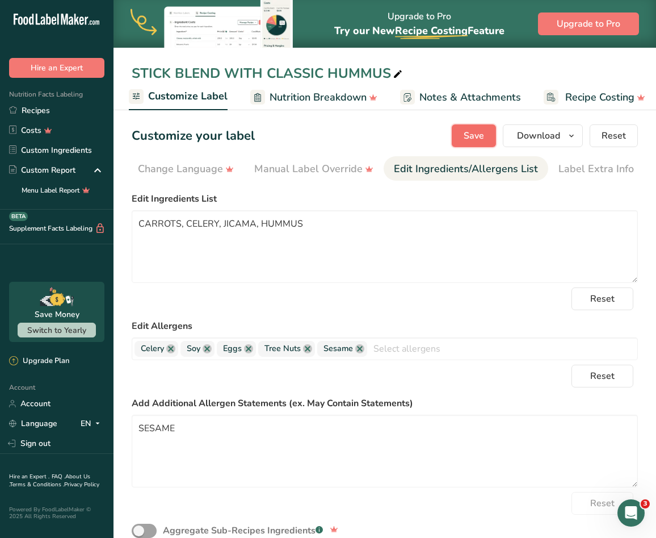
click at [481, 144] on button "Save" at bounding box center [474, 135] width 44 height 23
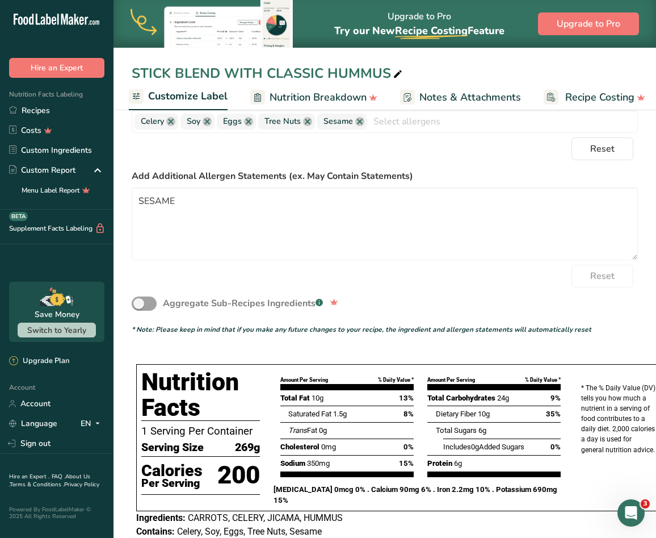
scroll to position [266, 0]
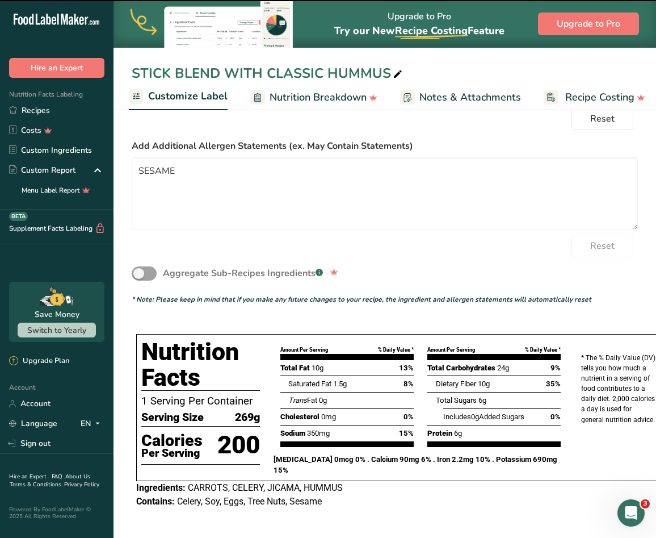
type textarea "SESAME"
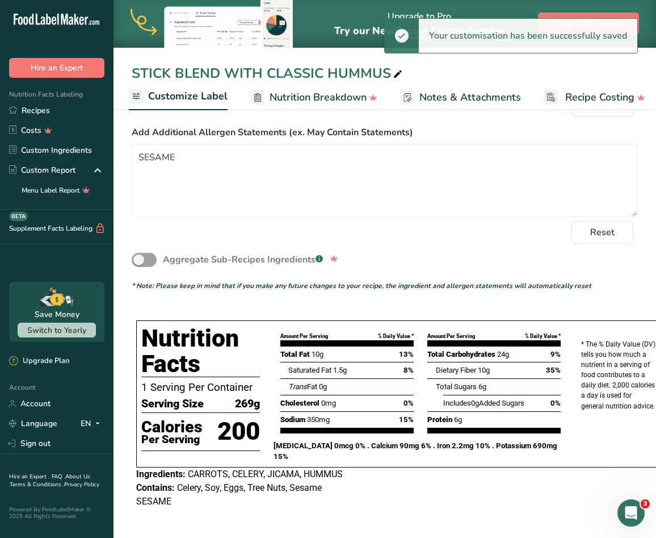
scroll to position [53, 0]
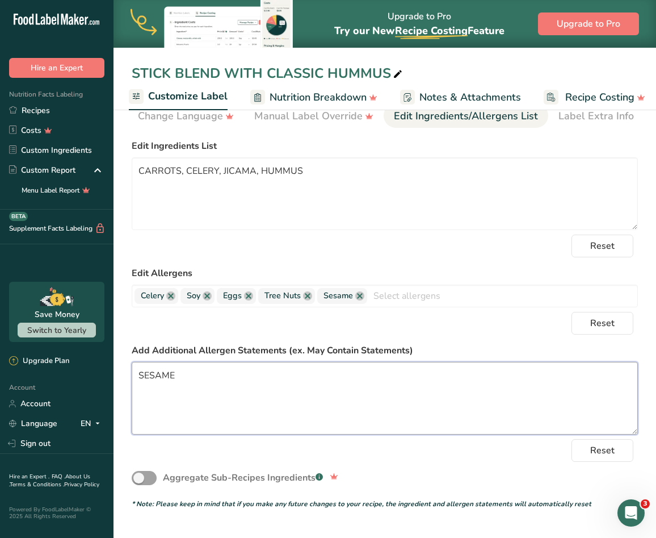
click at [236, 383] on textarea "SESAME" at bounding box center [385, 398] width 506 height 73
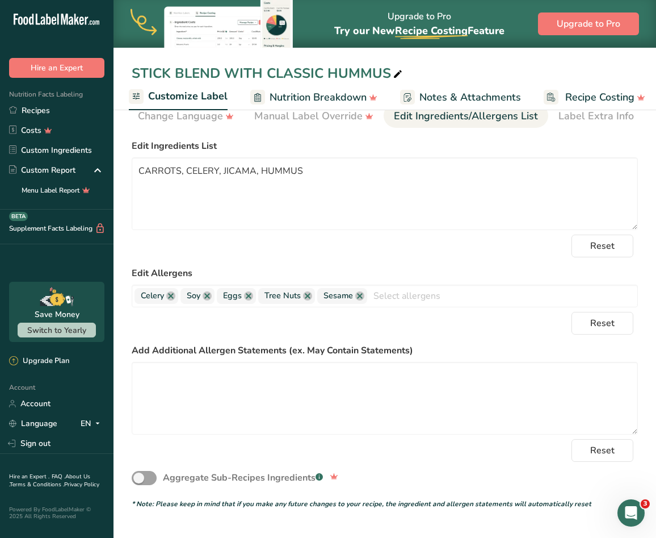
click at [284, 332] on div "Reset" at bounding box center [385, 323] width 506 height 23
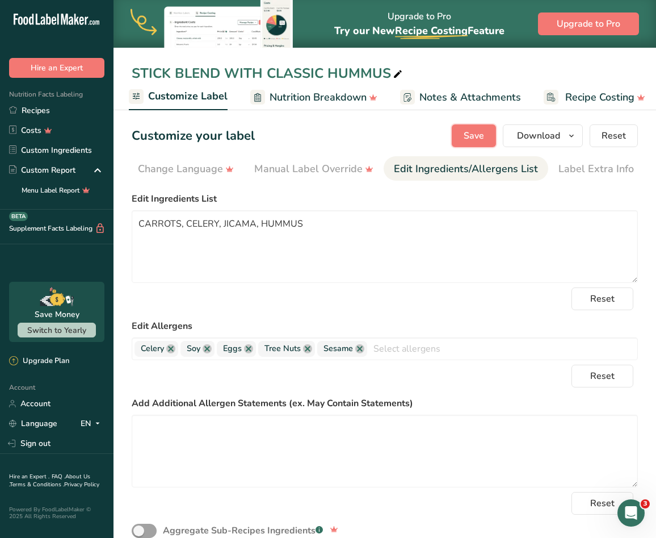
click at [473, 133] on span "Save" at bounding box center [474, 136] width 20 height 14
click at [573, 130] on icon "button" at bounding box center [571, 136] width 9 height 14
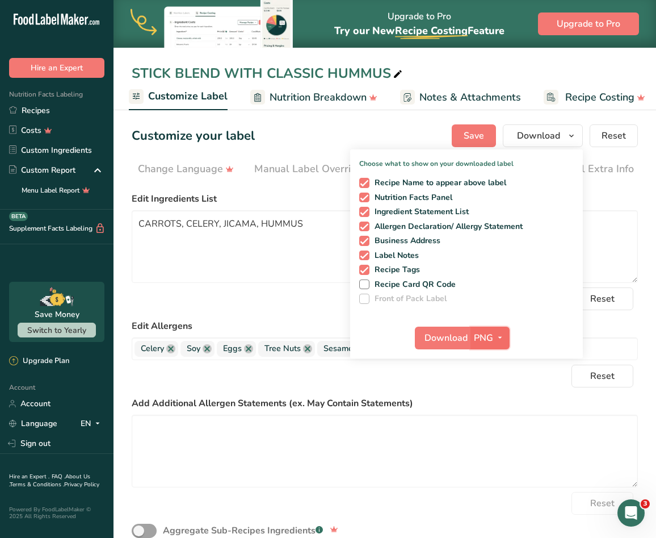
click at [488, 338] on span "PNG" at bounding box center [483, 338] width 19 height 14
click at [493, 398] on link "SVG" at bounding box center [491, 398] width 36 height 19
click at [463, 332] on span "Download" at bounding box center [446, 338] width 43 height 14
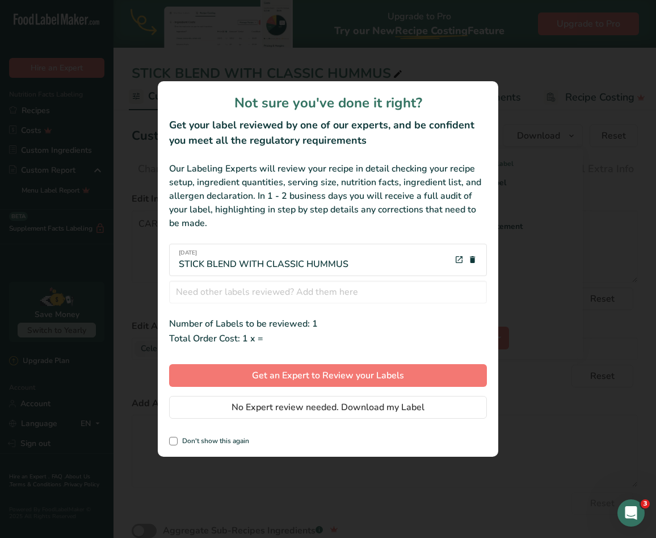
scroll to position [0, 220]
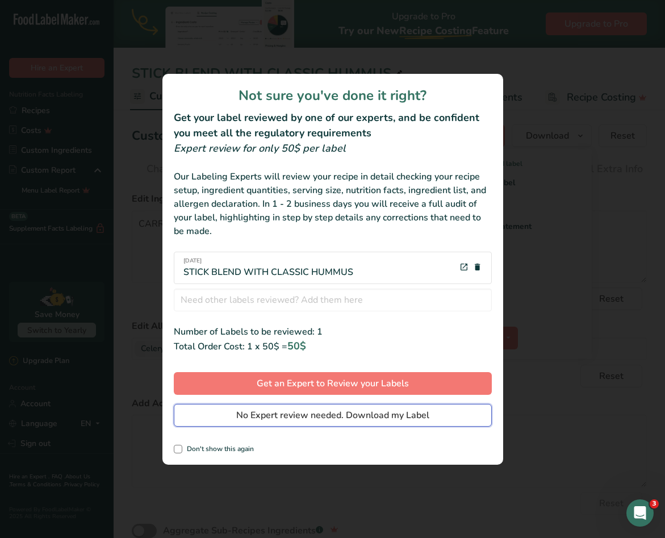
click at [347, 414] on span "No Expert review needed. Download my Label" at bounding box center [332, 415] width 193 height 14
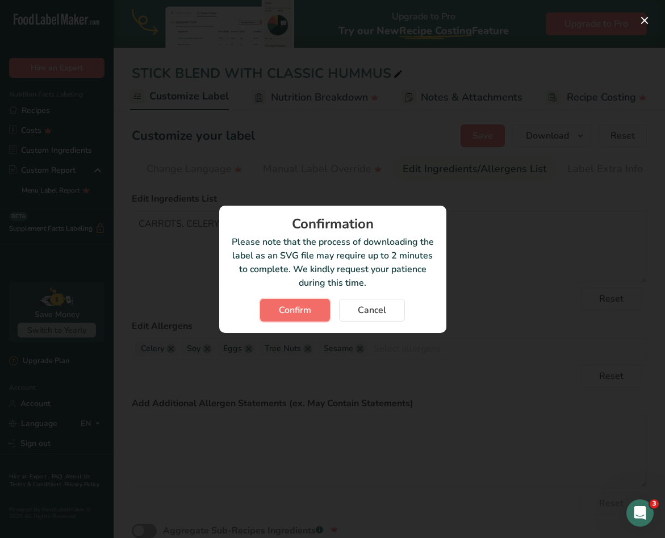
click at [303, 316] on span "Confirm" at bounding box center [295, 310] width 32 height 14
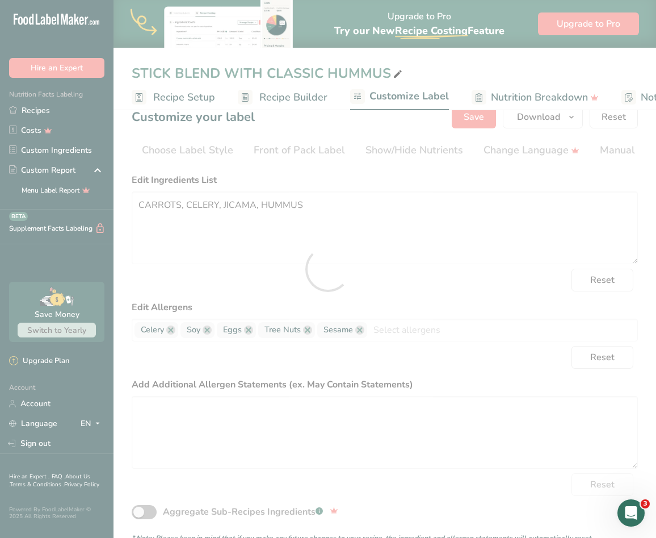
scroll to position [0, 337]
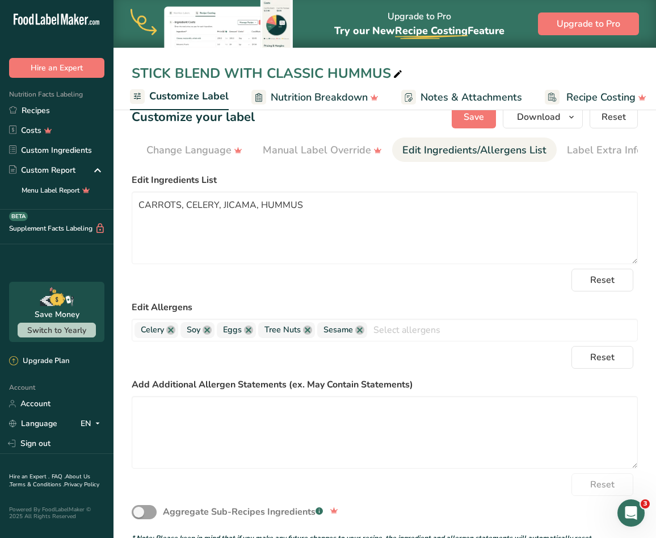
click at [631, 183] on label "Edit Ingredients List" at bounding box center [385, 180] width 506 height 14
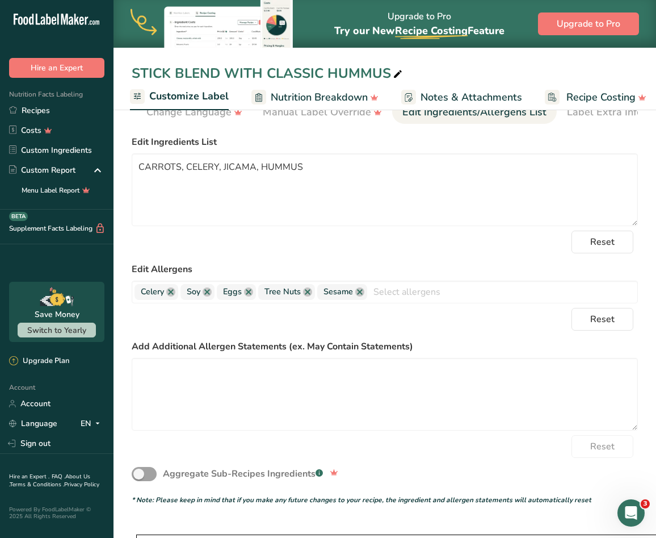
scroll to position [0, 0]
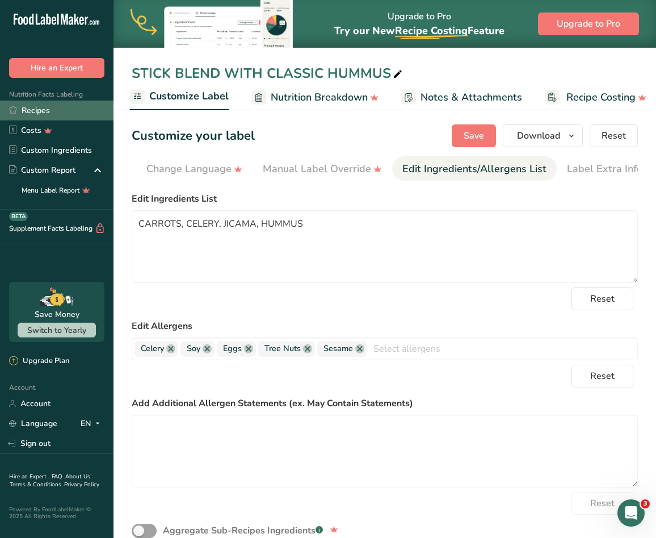
click at [49, 106] on link "Recipes" at bounding box center [57, 110] width 114 height 20
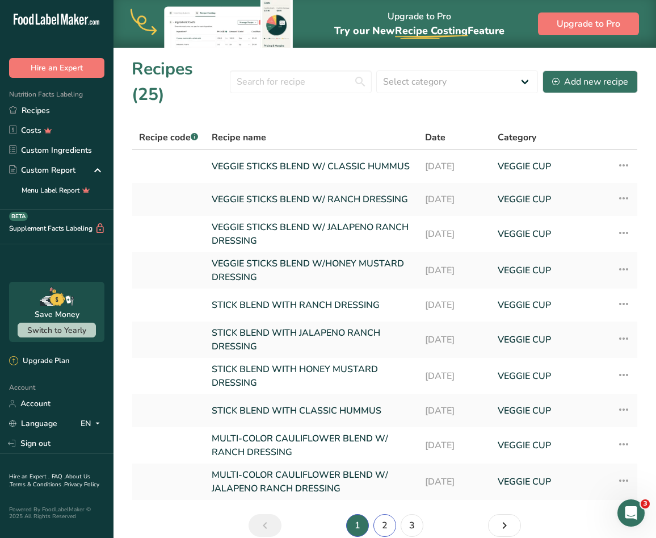
click at [381, 514] on link "2" at bounding box center [385, 525] width 23 height 23
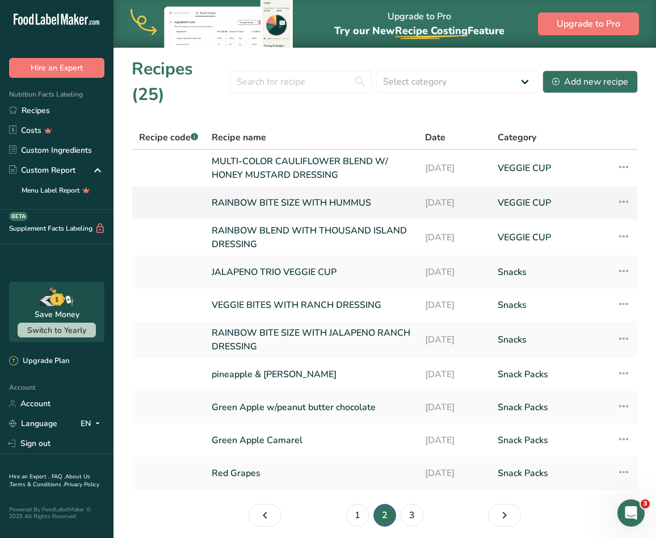
click at [351, 191] on link "RAINBOW BITE SIZE WITH HUMMUS" at bounding box center [312, 203] width 200 height 24
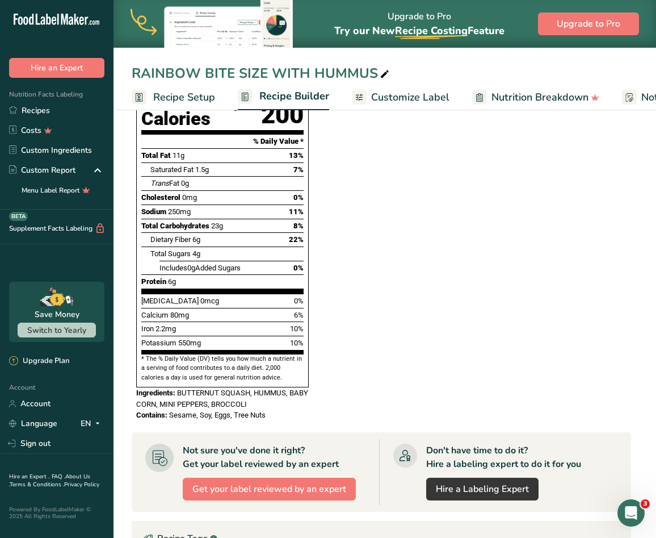
scroll to position [170, 0]
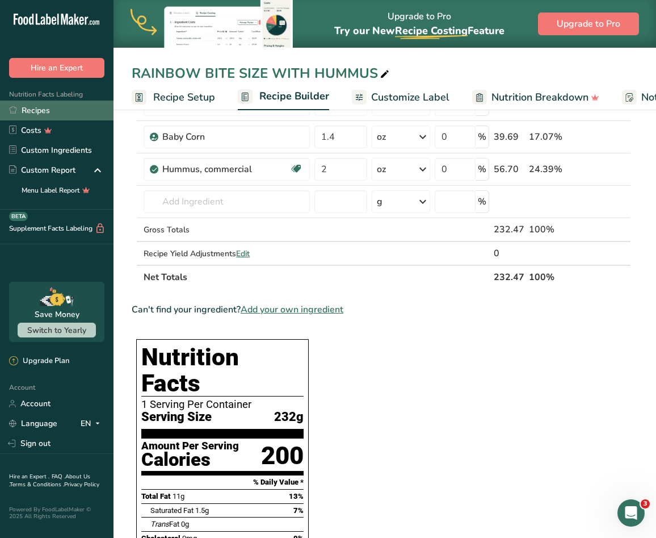
click at [37, 115] on link "Recipes" at bounding box center [57, 110] width 114 height 20
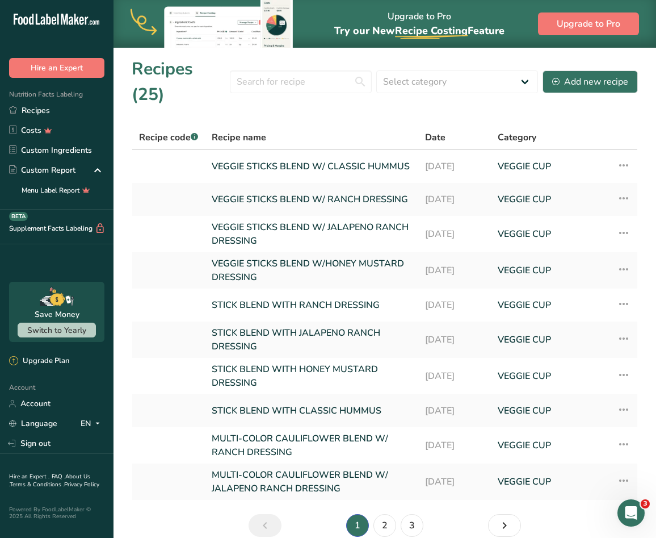
scroll to position [28, 0]
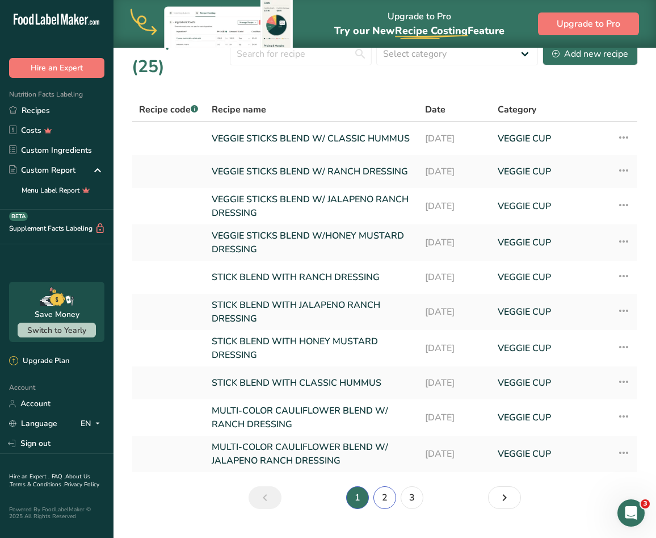
click at [380, 486] on link "2" at bounding box center [385, 497] width 23 height 23
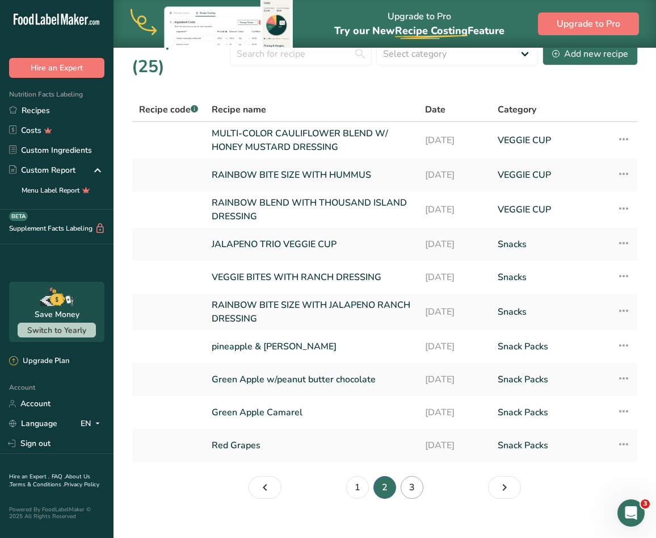
scroll to position [18, 0]
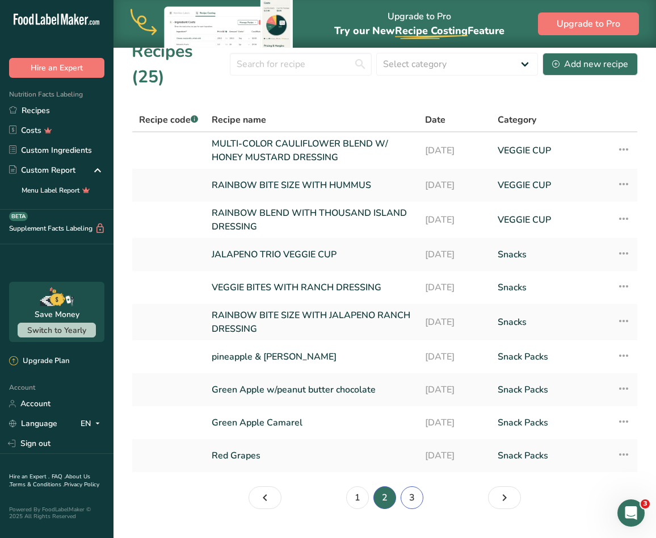
click at [404, 486] on link "3" at bounding box center [412, 497] width 23 height 23
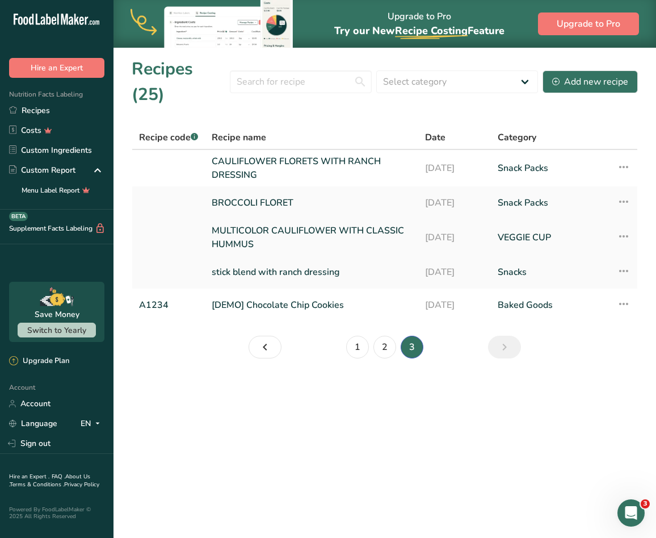
click at [358, 224] on link "MULTICOLOR CAULIFLOWER WITH CLASSIC HUMMUS" at bounding box center [312, 237] width 200 height 27
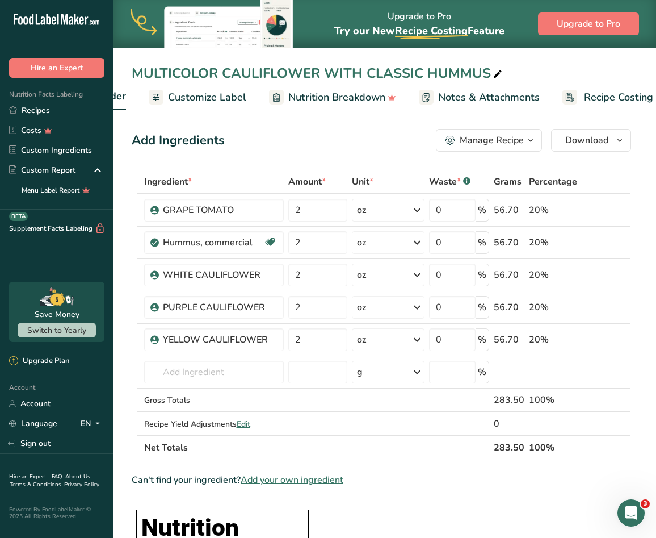
click at [574, 99] on link "Recipe Costing" at bounding box center [614, 98] width 102 height 26
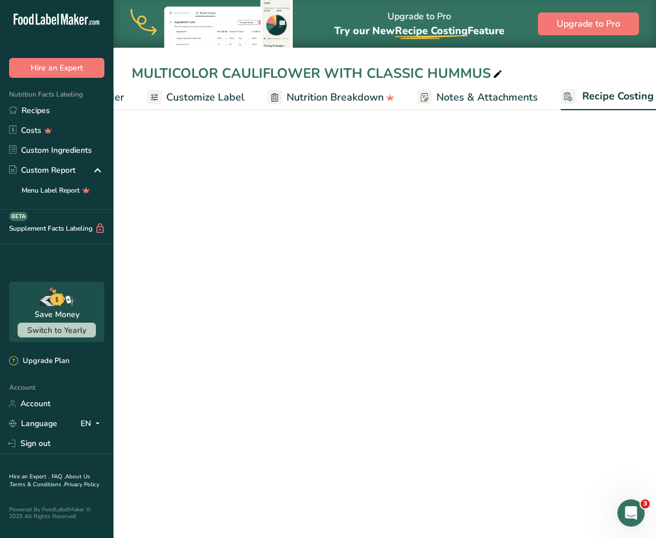
scroll to position [0, 229]
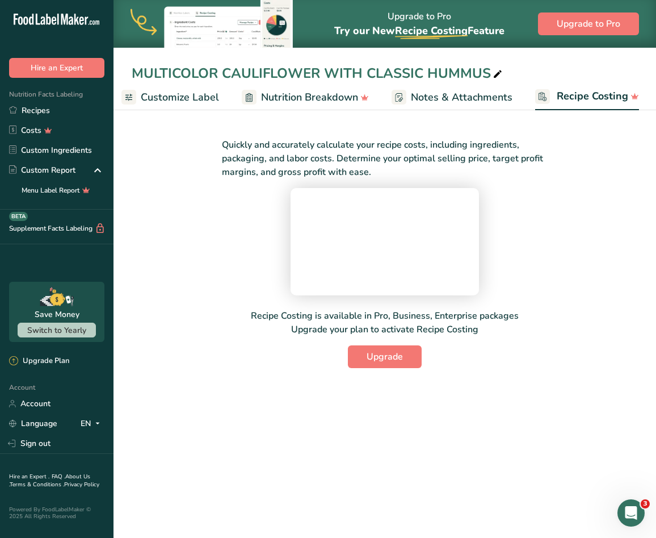
drag, startPoint x: 574, startPoint y: 99, endPoint x: 420, endPoint y: 109, distance: 154.7
click at [461, 110] on nav "Recipe Setup Recipe Builder Customize Label Nutrition Breakdown Notes & Attachm…" at bounding box center [385, 96] width 543 height 27
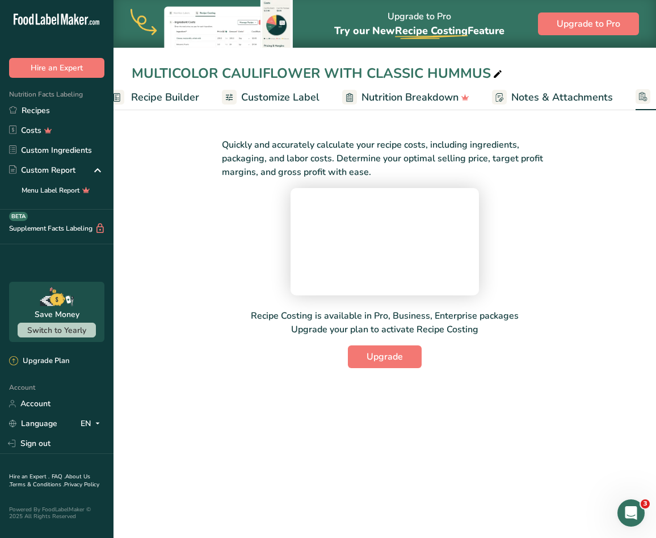
click at [258, 98] on span "Customize Label" at bounding box center [280, 97] width 78 height 15
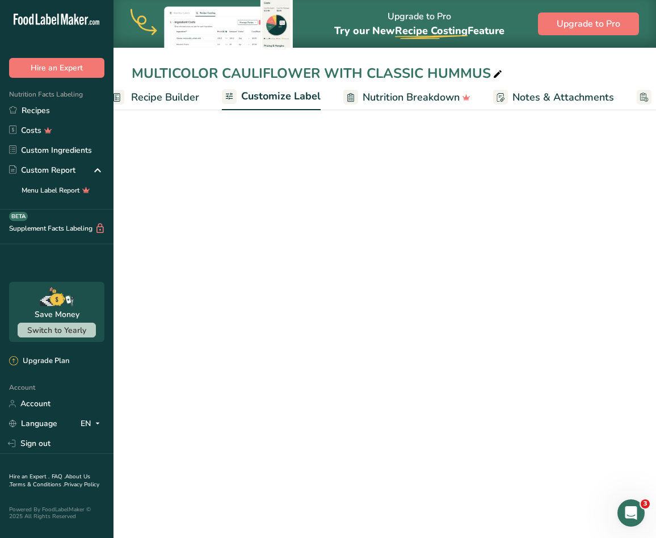
scroll to position [0, 221]
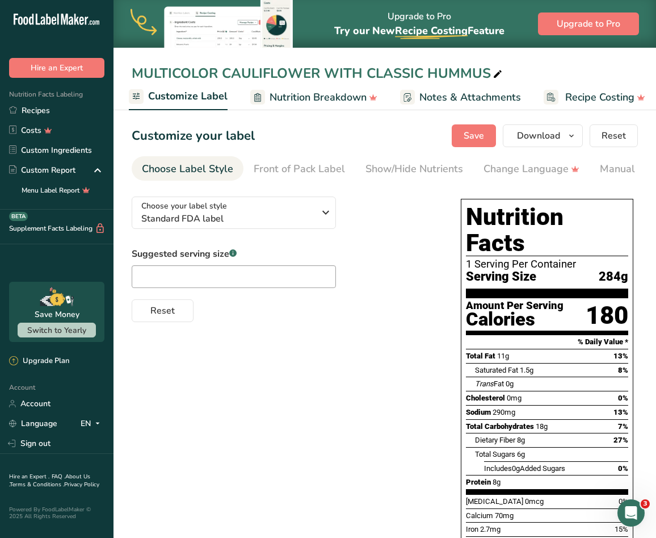
drag, startPoint x: 338, startPoint y: 185, endPoint x: 417, endPoint y: 182, distance: 79.0
click at [417, 182] on section "Customize your label Save Download Choose what to show on your downloaded label…" at bounding box center [385, 384] width 543 height 556
drag, startPoint x: 402, startPoint y: 180, endPoint x: 417, endPoint y: 181, distance: 15.4
click at [417, 181] on nav "Choose Label Style Front of Pack Label Show/Hide Nutrients Change Language Manu…" at bounding box center [385, 168] width 506 height 24
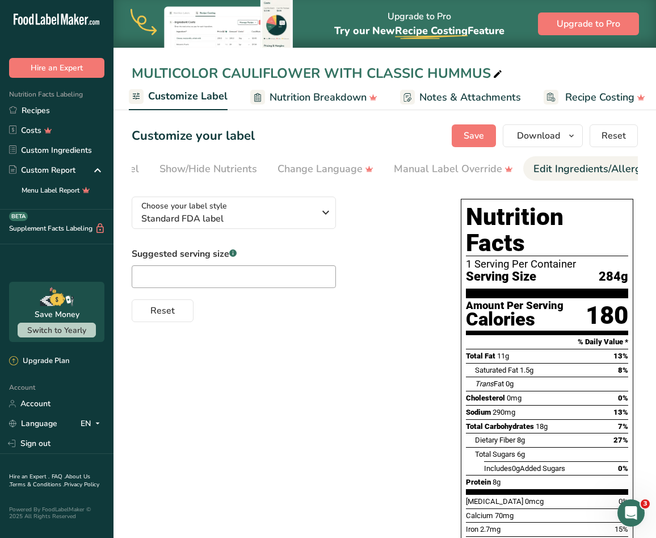
click at [526, 169] on li "Edit Ingredients/Allergens List" at bounding box center [605, 168] width 165 height 24
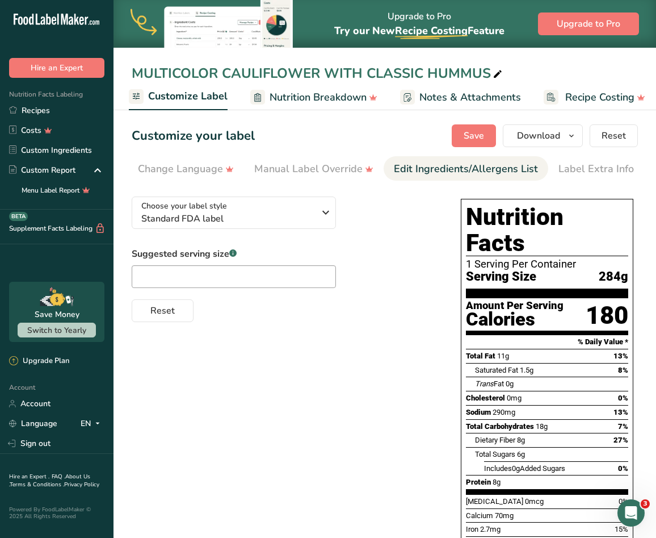
click at [465, 165] on div "Edit Ingredients/Allergens List" at bounding box center [466, 168] width 144 height 15
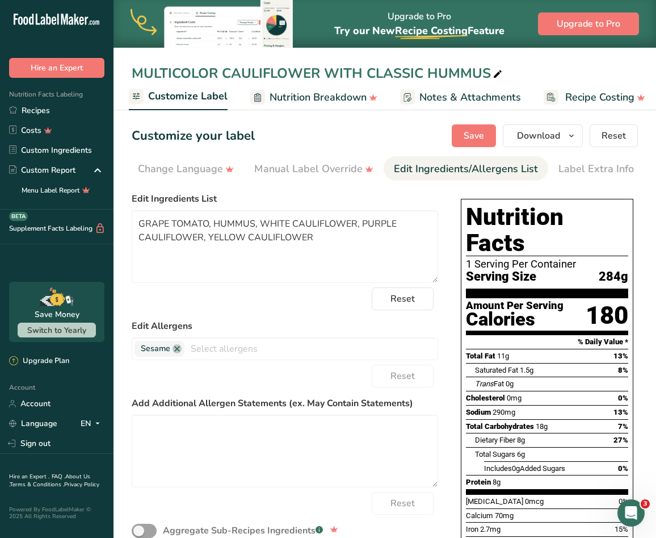
scroll to position [101, 0]
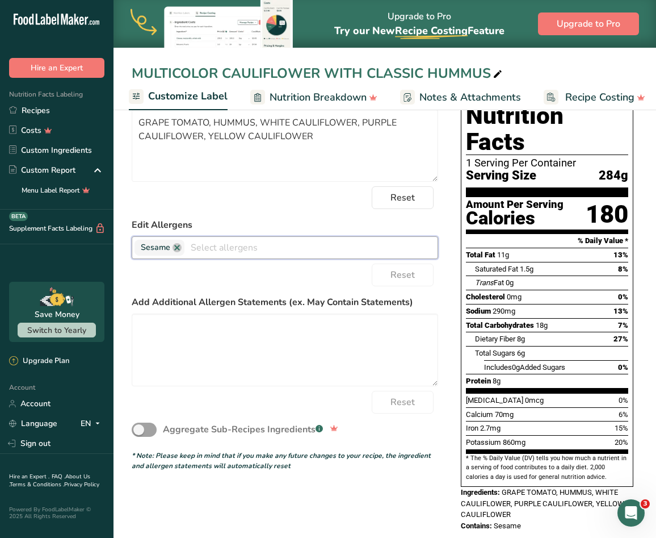
click at [246, 256] on input "text" at bounding box center [310, 247] width 253 height 18
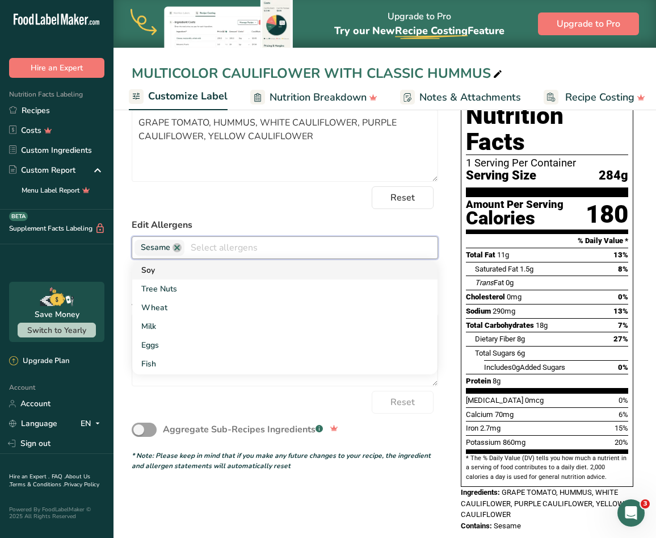
click at [191, 268] on link "Soy" at bounding box center [284, 270] width 305 height 19
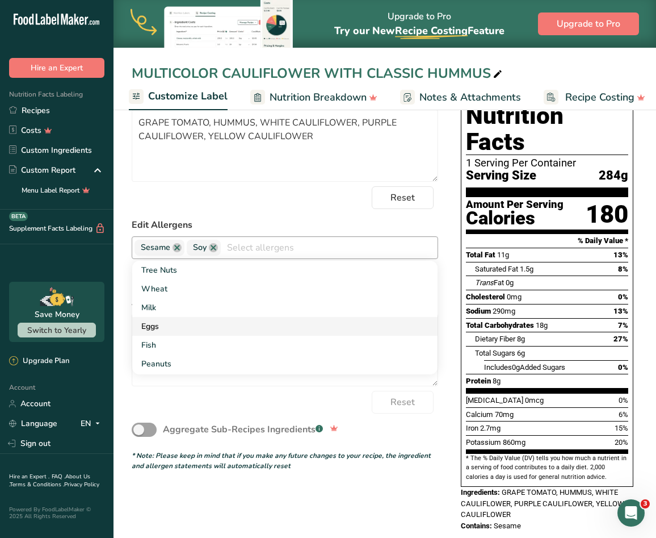
click at [159, 326] on link "Eggs" at bounding box center [284, 326] width 305 height 19
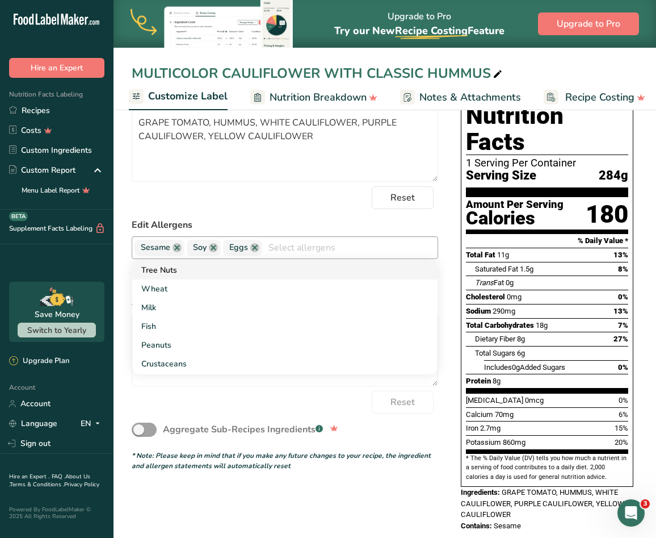
click at [169, 274] on link "Tree Nuts" at bounding box center [284, 270] width 305 height 19
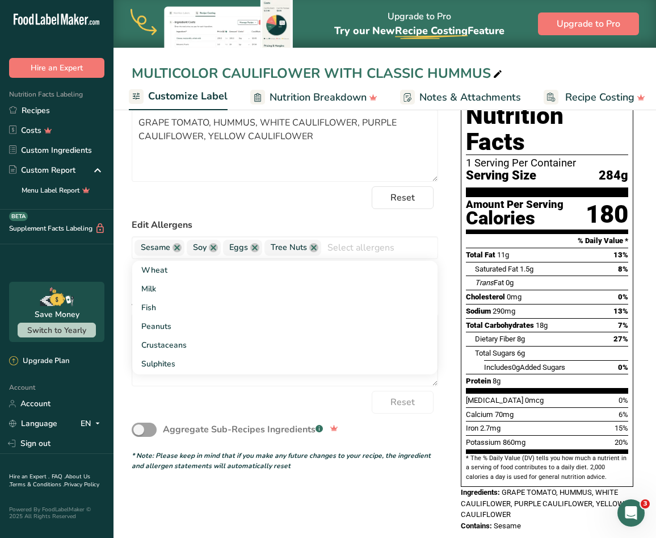
scroll to position [0, 0]
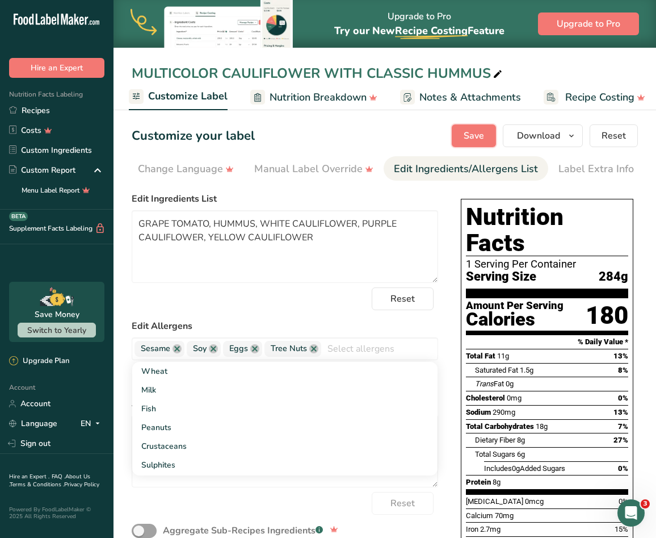
click at [471, 139] on span "Save" at bounding box center [474, 136] width 20 height 14
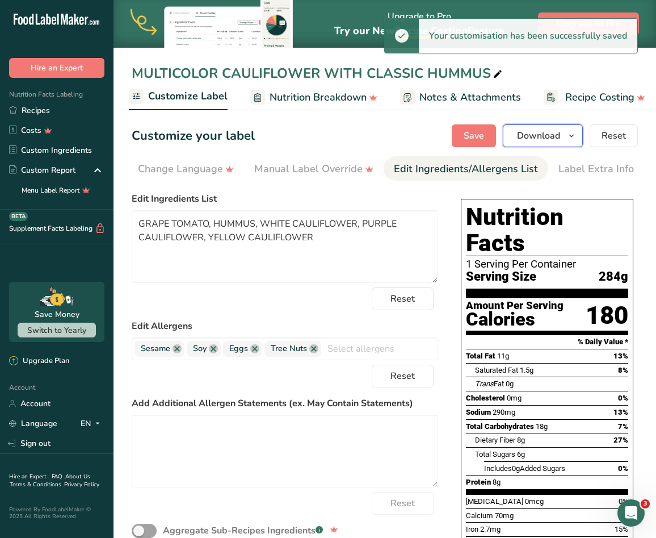
click at [576, 138] on icon "button" at bounding box center [571, 136] width 9 height 14
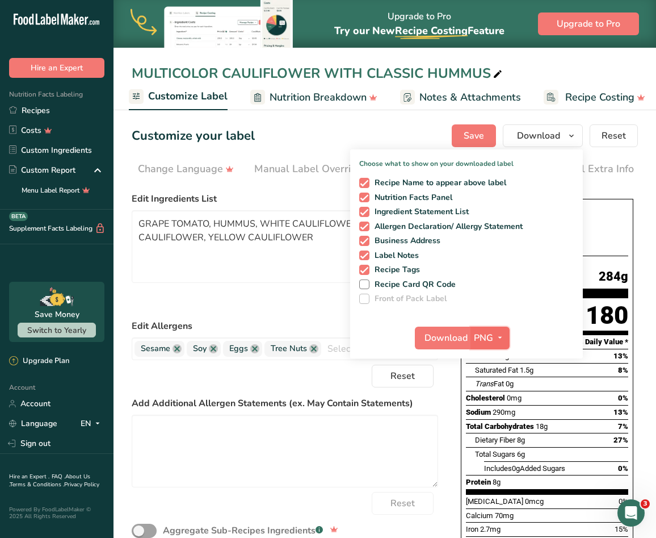
click at [488, 340] on span "PNG" at bounding box center [483, 338] width 19 height 14
click at [494, 403] on link "SVG" at bounding box center [491, 398] width 36 height 19
click at [463, 344] on span "Download" at bounding box center [446, 338] width 43 height 14
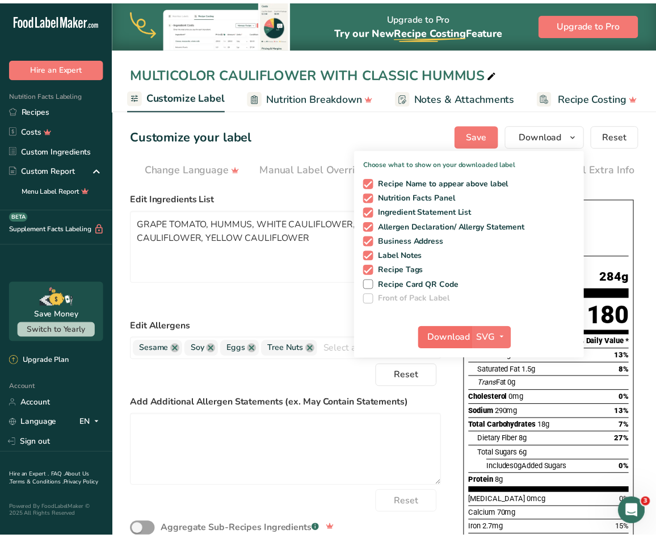
scroll to position [0, 220]
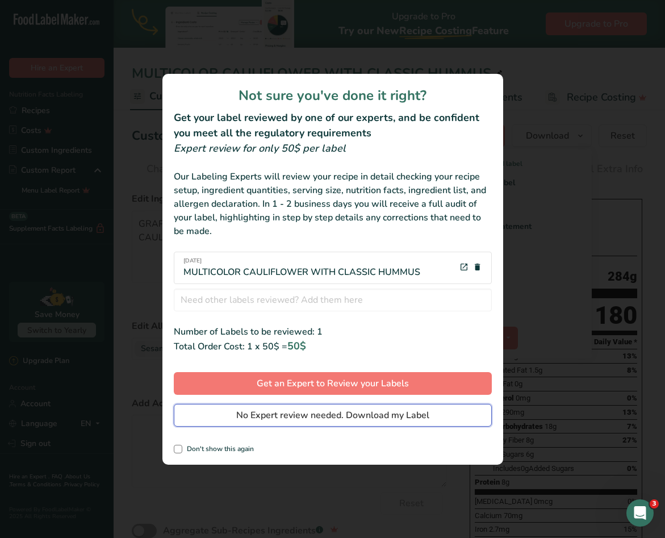
click at [387, 409] on span "No Expert review needed. Download my Label" at bounding box center [332, 415] width 193 height 14
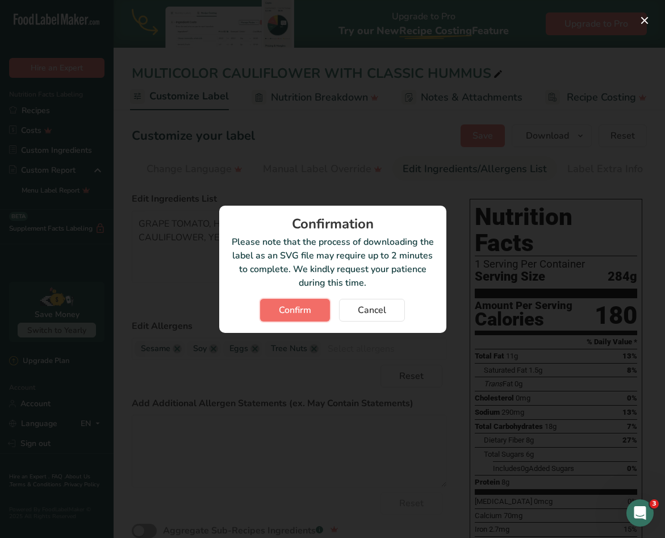
click at [302, 317] on button "Confirm" at bounding box center [295, 310] width 70 height 23
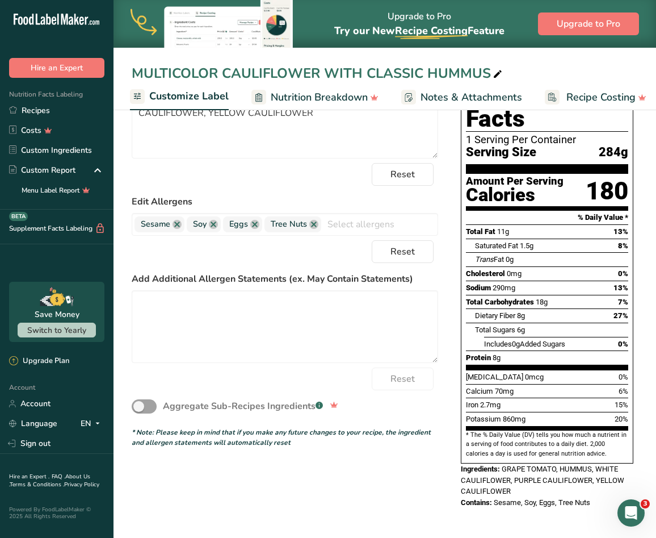
scroll to position [101, 0]
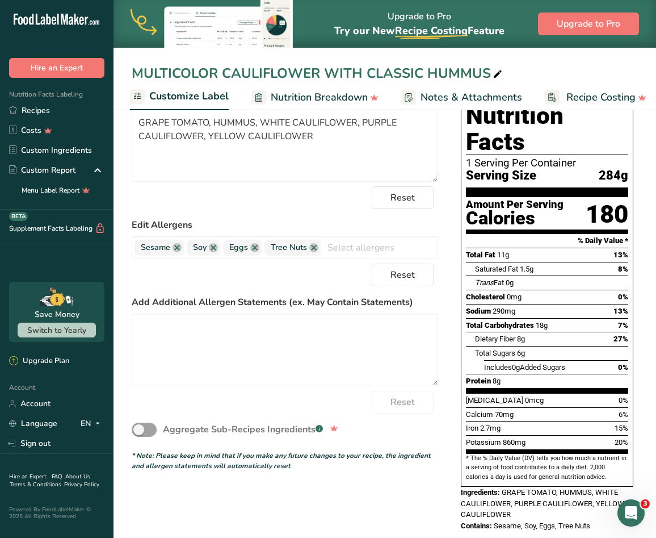
click at [381, 429] on div "Aggregate Sub-Recipes Ingredients .a-a{fill:#347362;}.b-a{fill:#fff;}" at bounding box center [285, 429] width 307 height 32
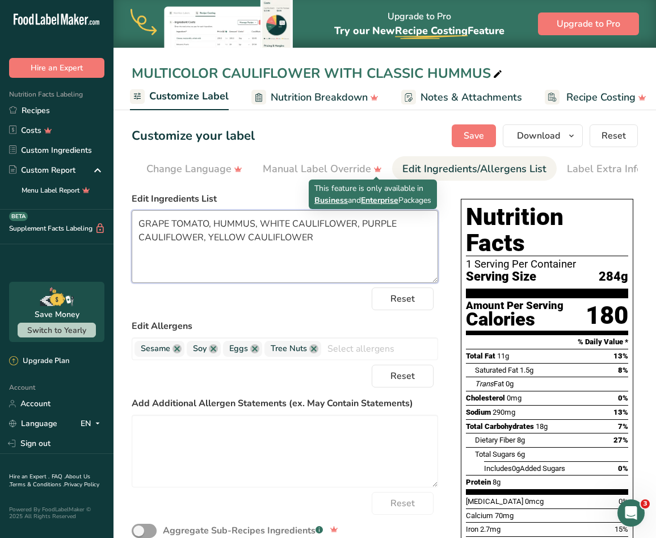
click at [339, 229] on textarea "GRAPE TOMATO, HUMMUS, WHITE CAULIFLOWER, PURPLE CAULIFLOWER, YELLOW CAULIFLOWER" at bounding box center [285, 246] width 307 height 73
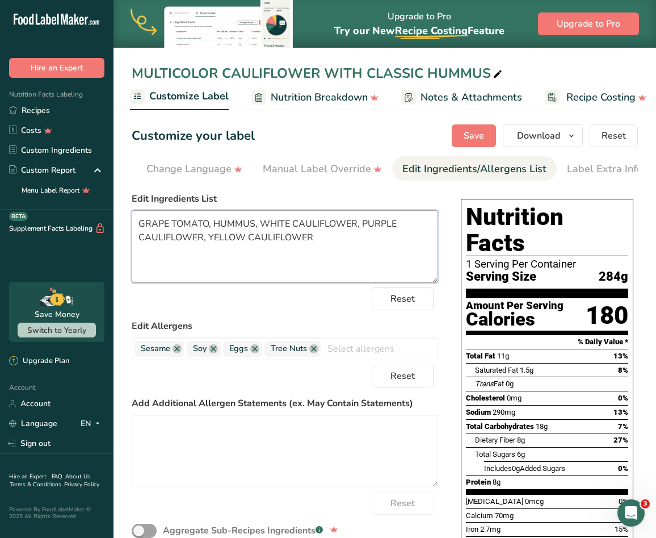
click at [339, 229] on textarea "GRAPE TOMATO, HUMMUS, WHITE CAULIFLOWER, PURPLE CAULIFLOWER, YELLOW CAULIFLOWER" at bounding box center [285, 246] width 307 height 73
click at [408, 198] on label "Edit Ingredients List" at bounding box center [285, 199] width 307 height 14
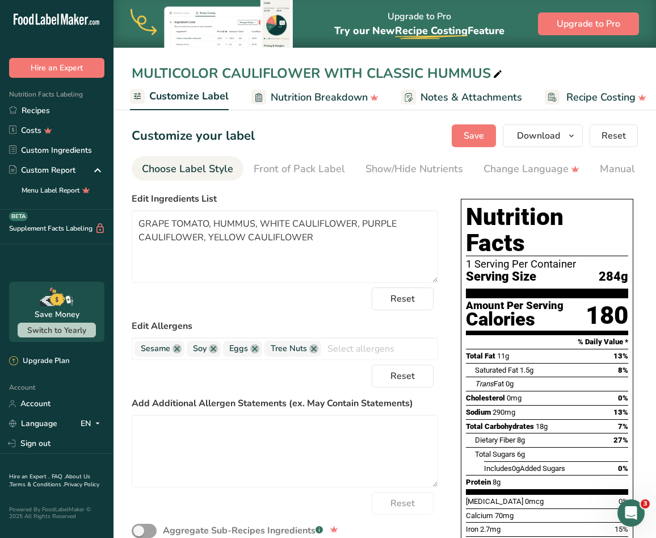
click at [175, 171] on div "Choose Label Style" at bounding box center [187, 168] width 91 height 15
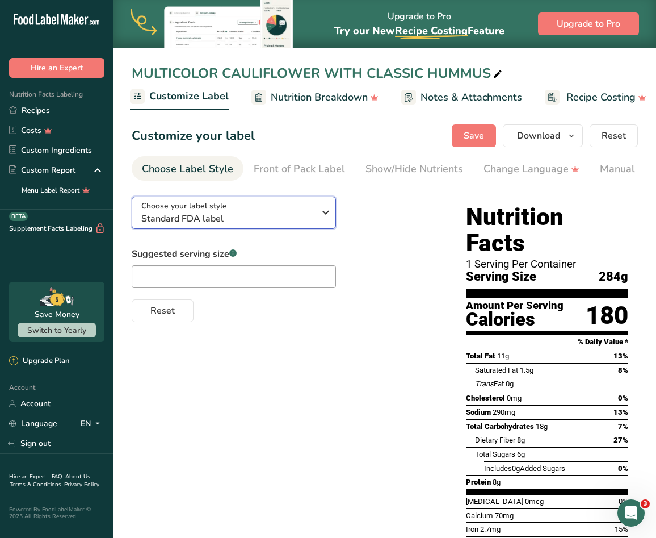
click at [205, 215] on span "Standard FDA label" at bounding box center [227, 219] width 173 height 14
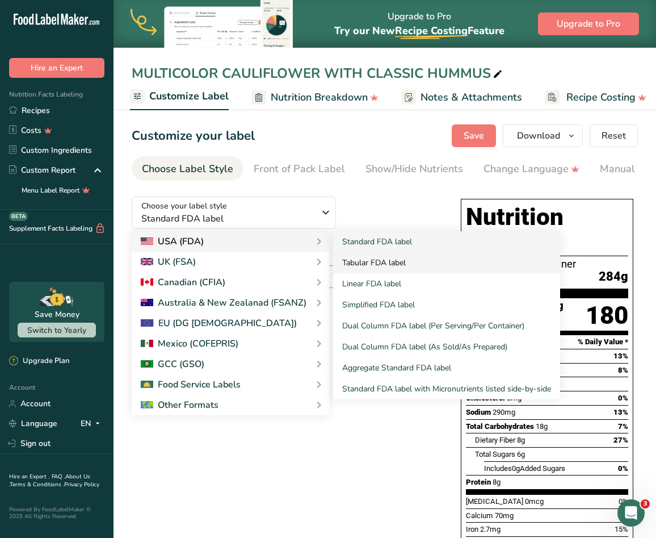
click at [355, 262] on link "Tabular FDA label" at bounding box center [446, 262] width 227 height 21
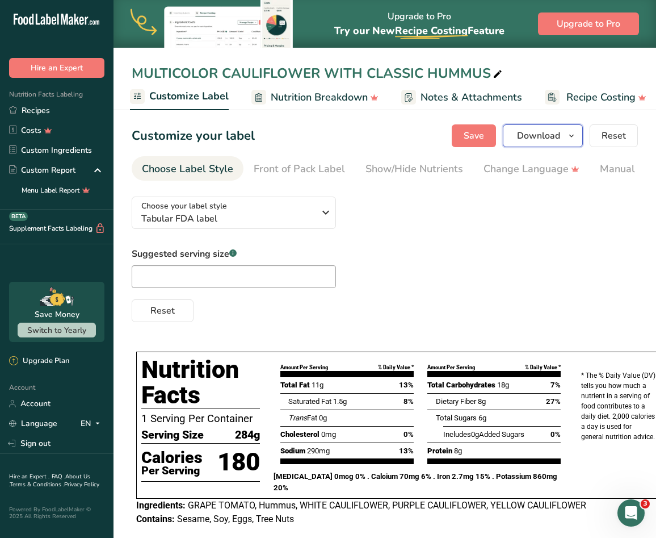
click at [567, 135] on span "button" at bounding box center [572, 136] width 14 height 14
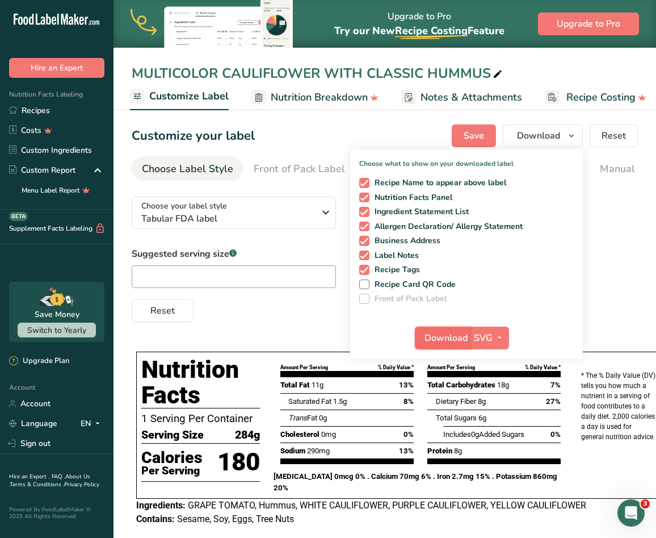
click at [443, 341] on span "Download" at bounding box center [446, 338] width 43 height 14
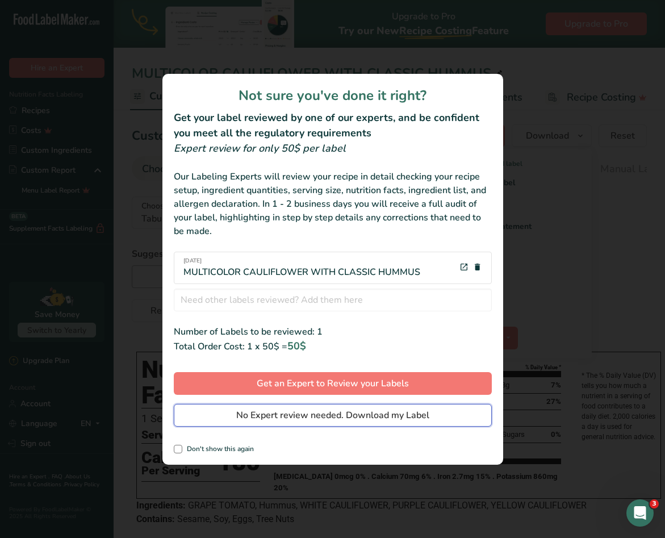
click at [287, 412] on span "No Expert review needed. Download my Label" at bounding box center [332, 415] width 193 height 14
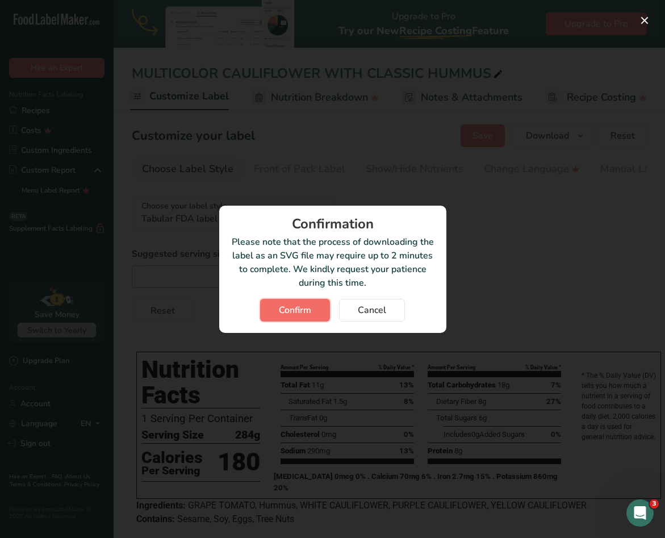
click at [289, 309] on span "Confirm" at bounding box center [295, 310] width 32 height 14
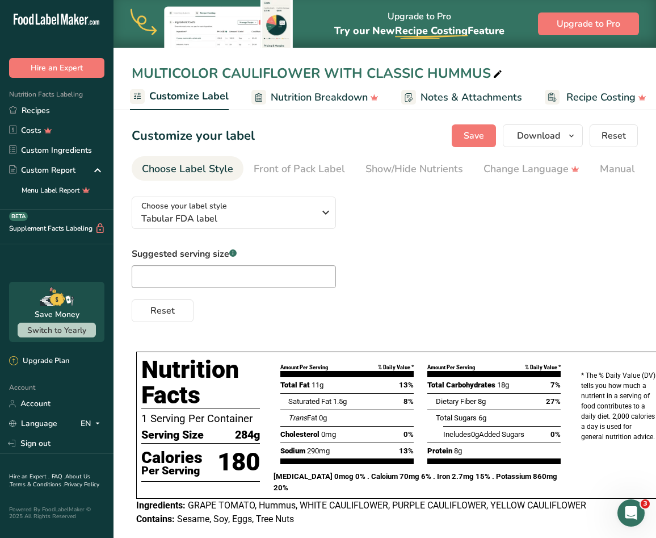
click at [584, 267] on div "Suggested serving size .a-a{fill:#347362;}.b-a{fill:#fff;} Reset" at bounding box center [385, 284] width 506 height 75
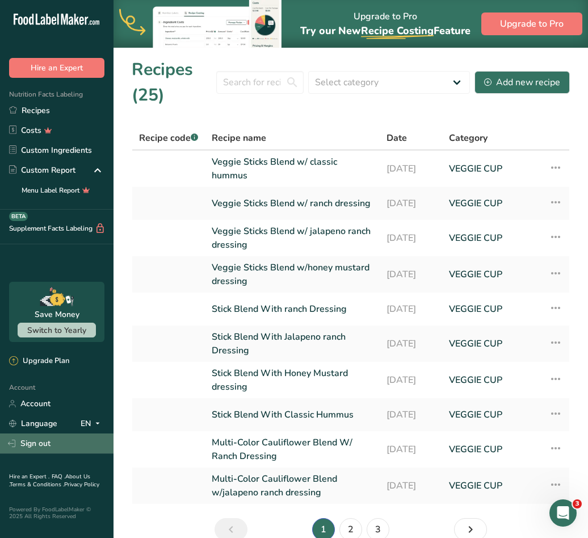
click at [40, 439] on link "Sign out" at bounding box center [57, 443] width 114 height 20
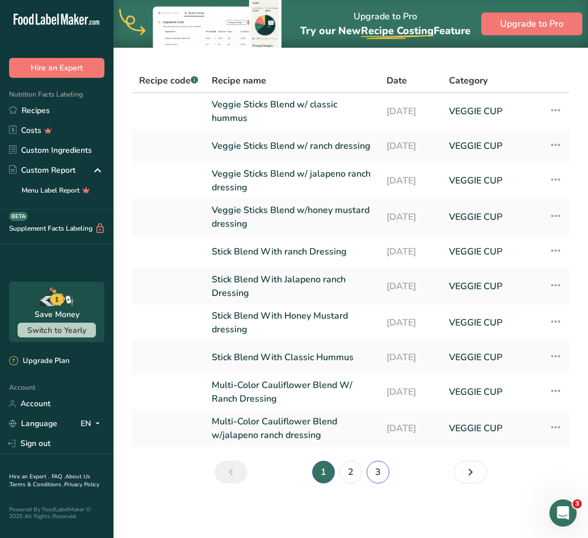
click at [368, 477] on link "3" at bounding box center [378, 471] width 23 height 23
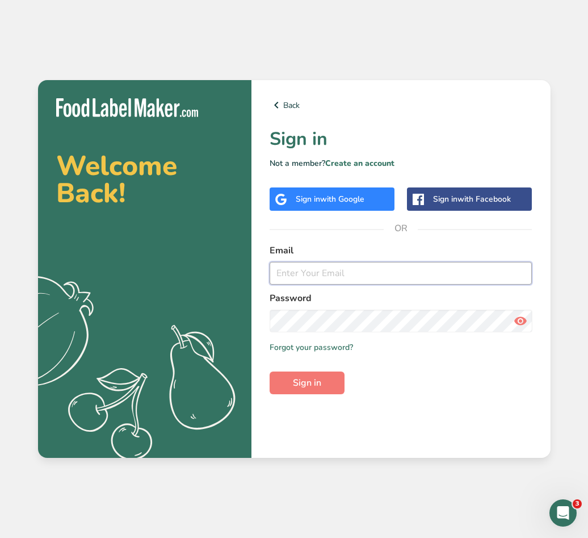
click at [311, 278] on input "email" at bounding box center [401, 273] width 263 height 23
type input "[EMAIL_ADDRESS][DOMAIN_NAME]"
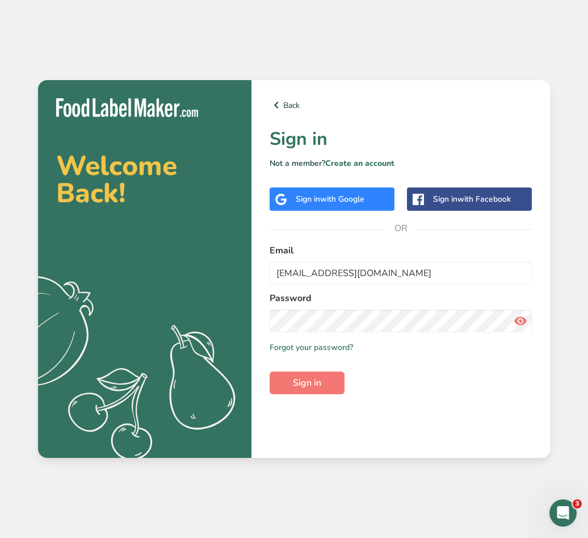
click at [523, 319] on icon at bounding box center [521, 321] width 14 height 20
click at [302, 384] on span "Sign in" at bounding box center [307, 383] width 28 height 14
click at [270, 371] on button "Sign in" at bounding box center [307, 382] width 75 height 23
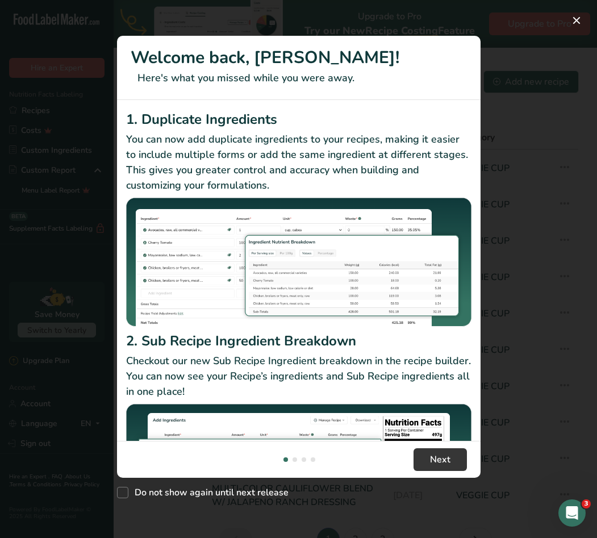
click at [584, 26] on div "New Features" at bounding box center [298, 269] width 597 height 538
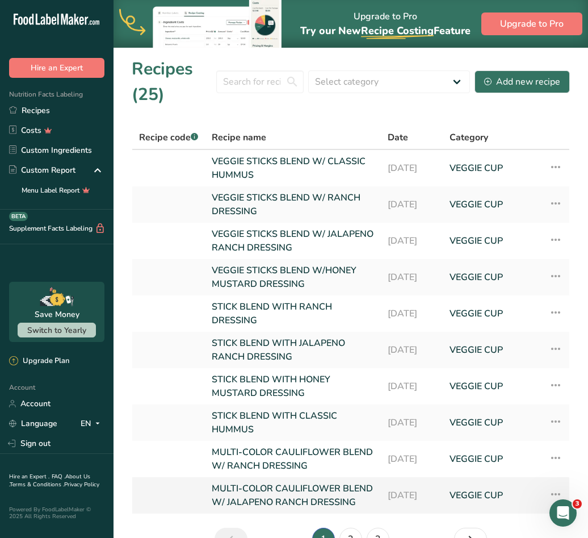
scroll to position [81, 0]
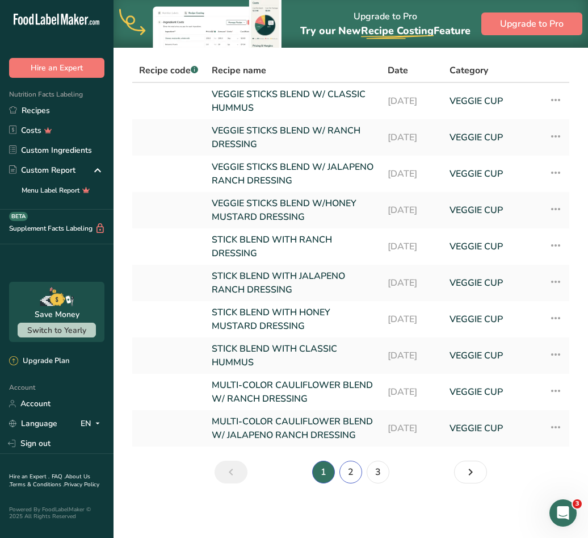
click at [343, 468] on link "2" at bounding box center [350, 471] width 23 height 23
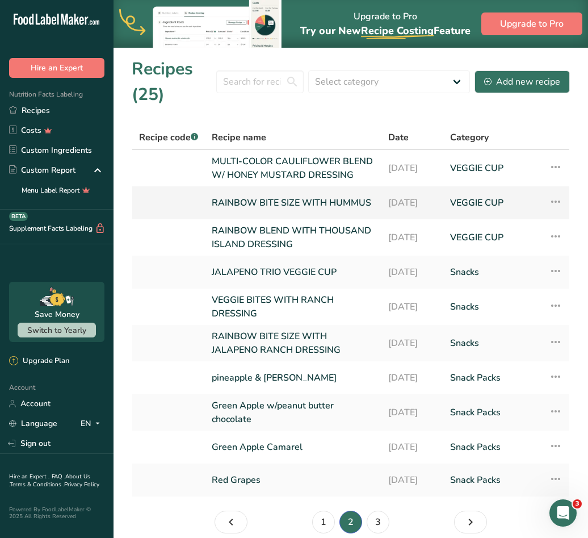
scroll to position [67, 0]
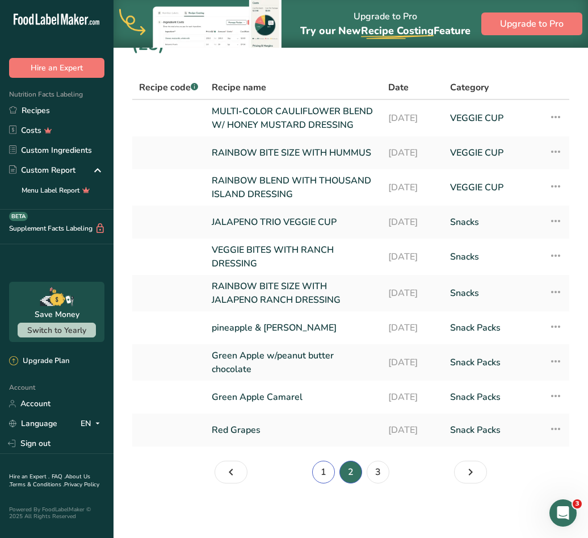
click at [329, 477] on link "1" at bounding box center [323, 471] width 23 height 23
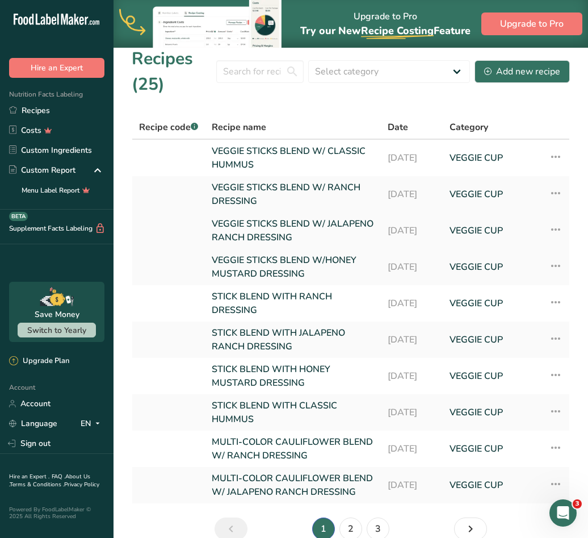
scroll to position [67, 0]
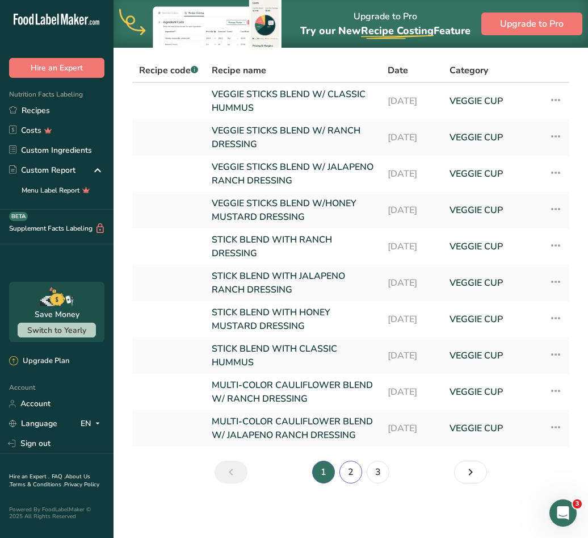
click at [343, 483] on link "2" at bounding box center [350, 471] width 23 height 23
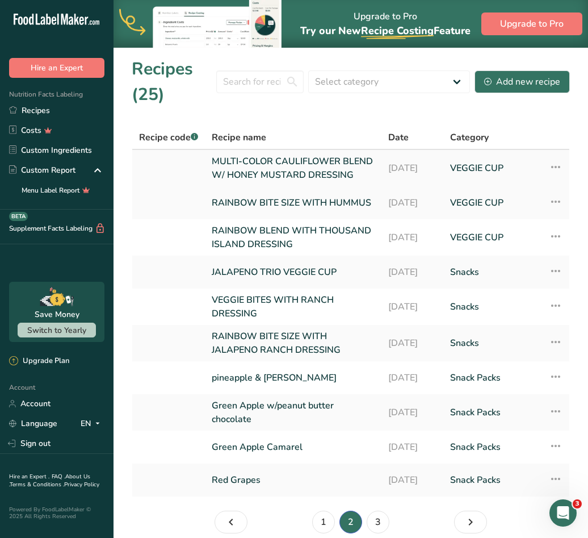
scroll to position [57, 0]
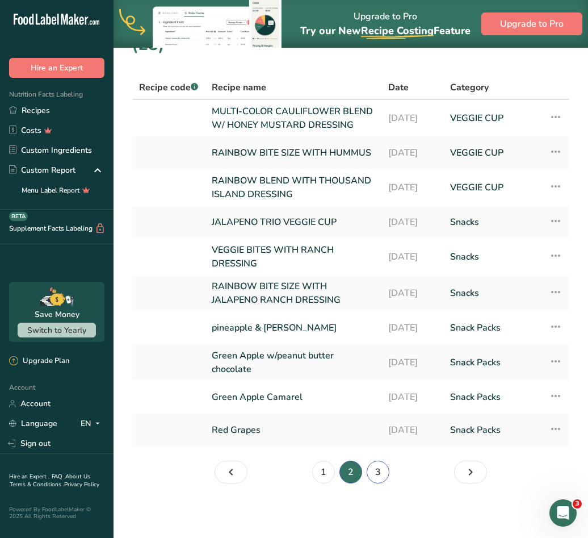
click at [370, 483] on link "3" at bounding box center [378, 471] width 23 height 23
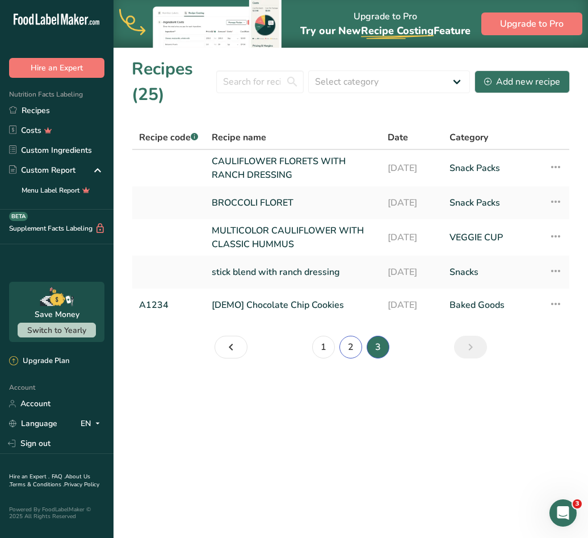
click at [353, 349] on link "2" at bounding box center [350, 346] width 23 height 23
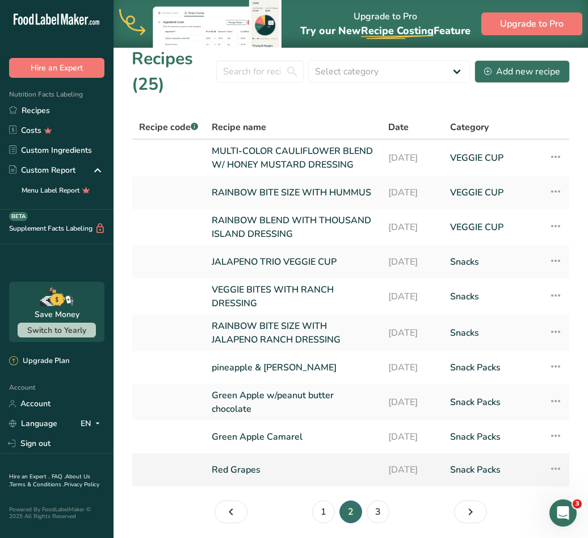
scroll to position [67, 0]
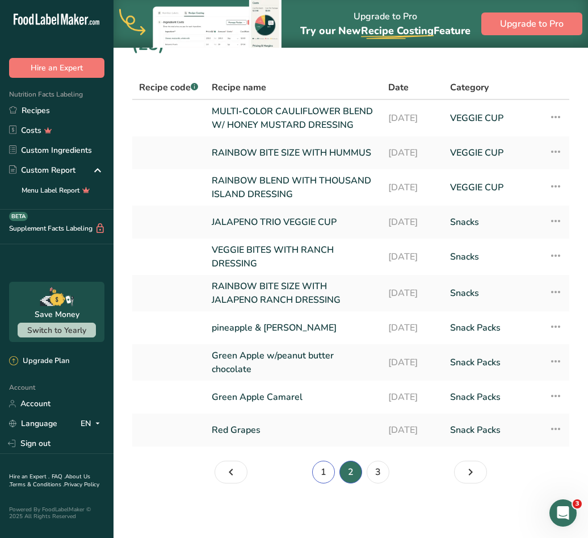
click at [332, 467] on link "1" at bounding box center [323, 471] width 23 height 23
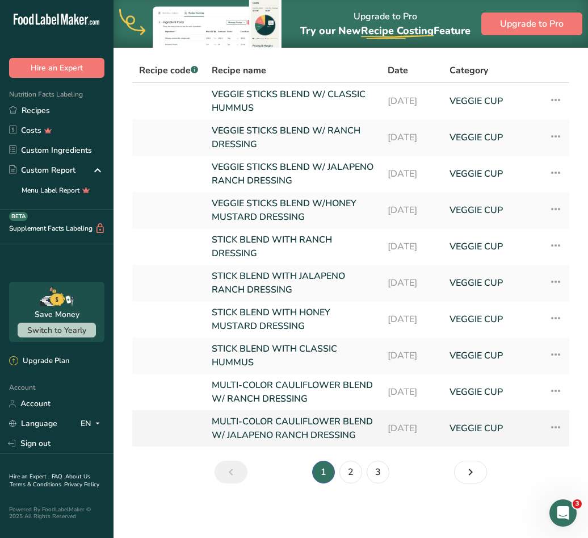
scroll to position [24, 0]
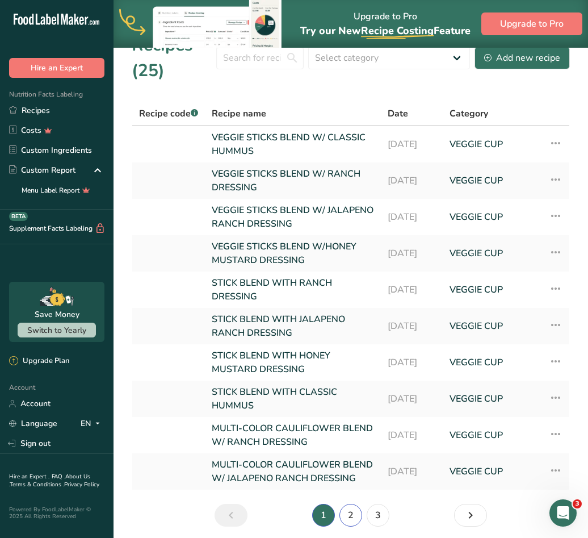
click at [356, 526] on link "2" at bounding box center [350, 515] width 23 height 23
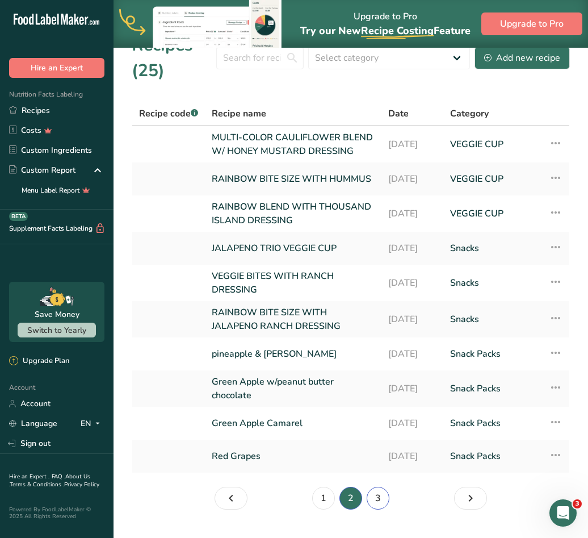
click at [384, 509] on link "3" at bounding box center [378, 497] width 23 height 23
